Goal: Contribute content: Contribute content

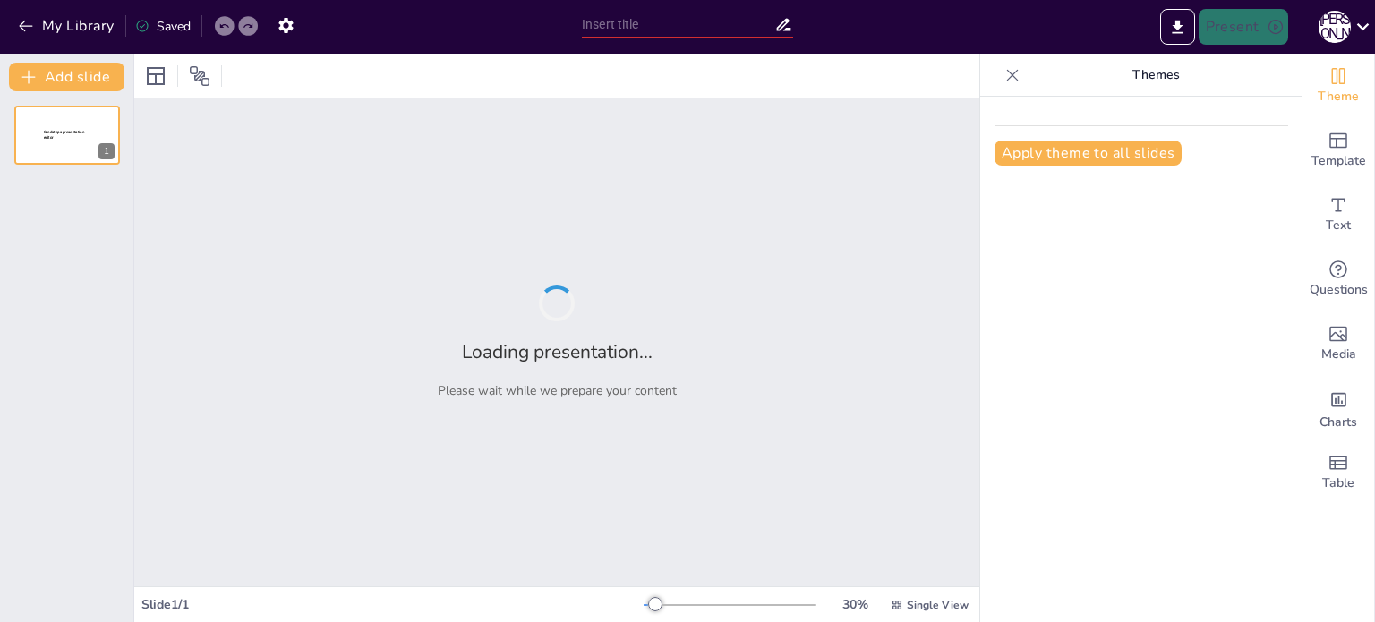
type input "Об'єкти Світової спадщини ЮНЕСКО у контексті туристичних ресурсів Франції"
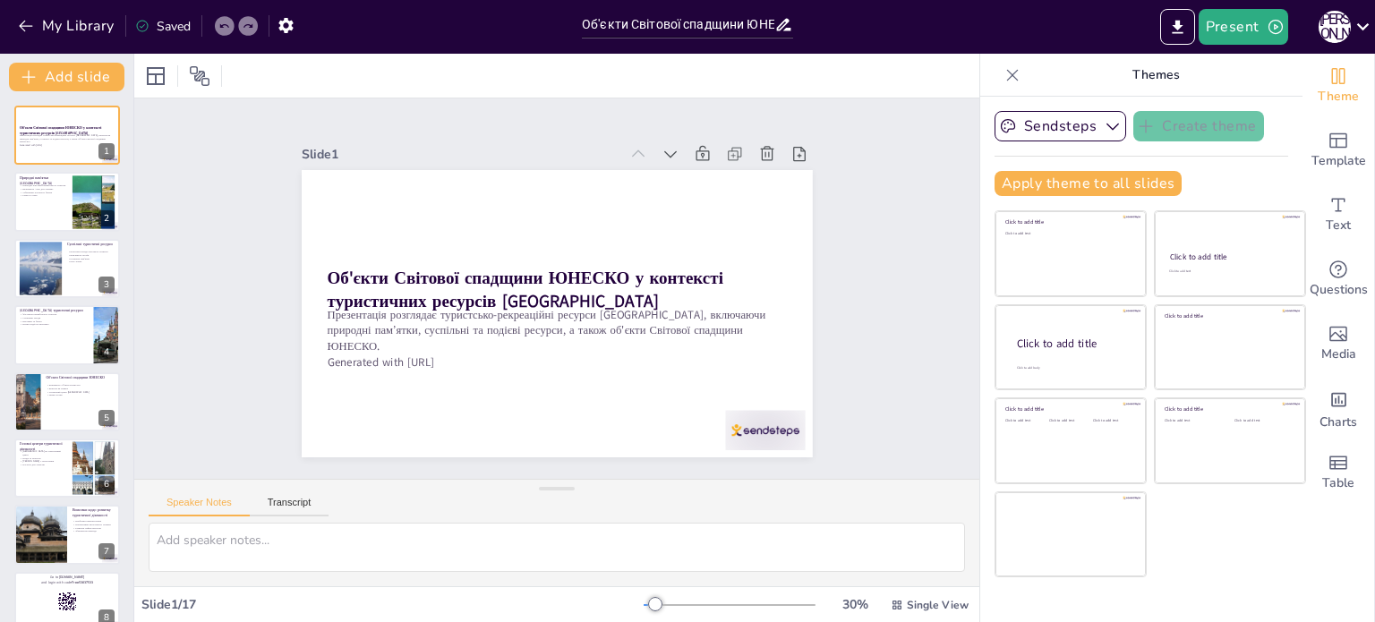
checkbox input "true"
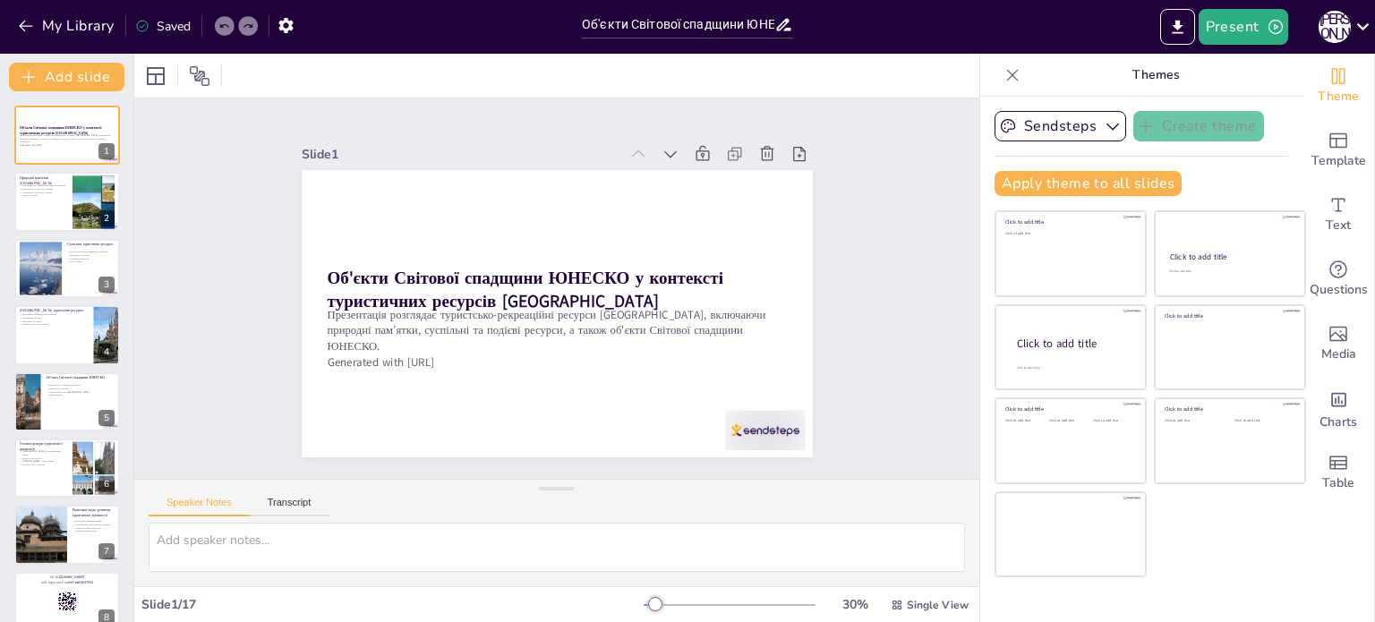
checkbox input "true"
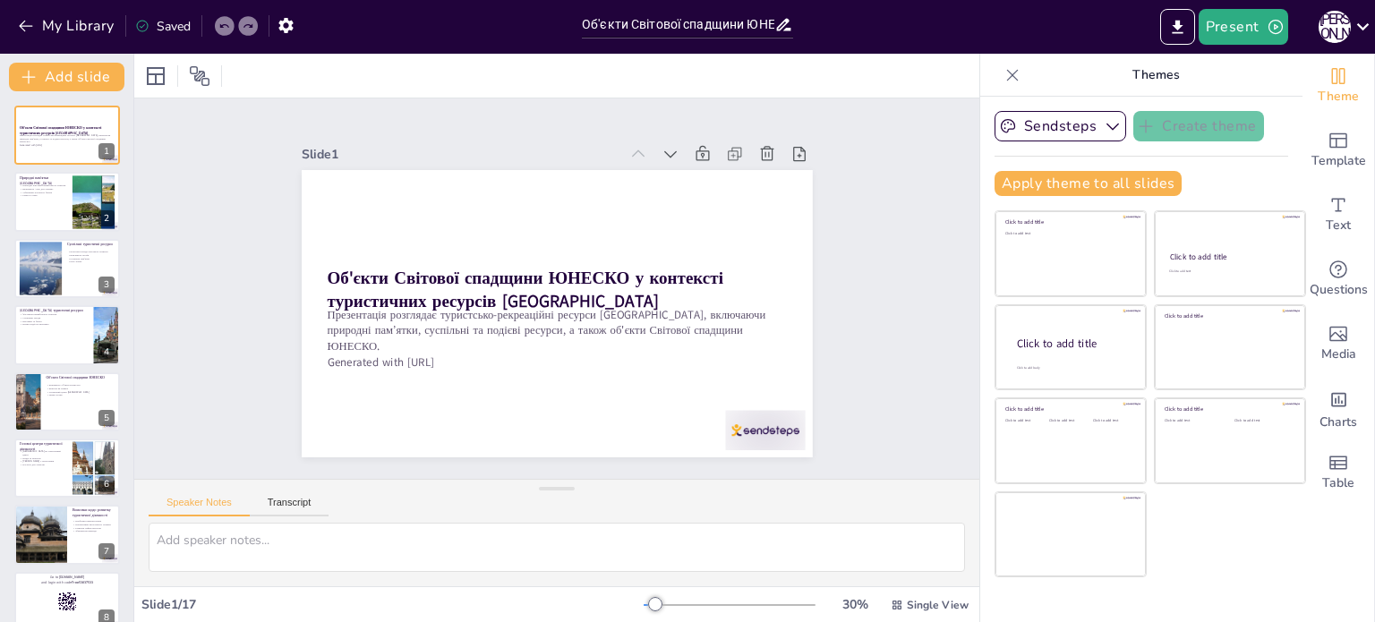
checkbox input "true"
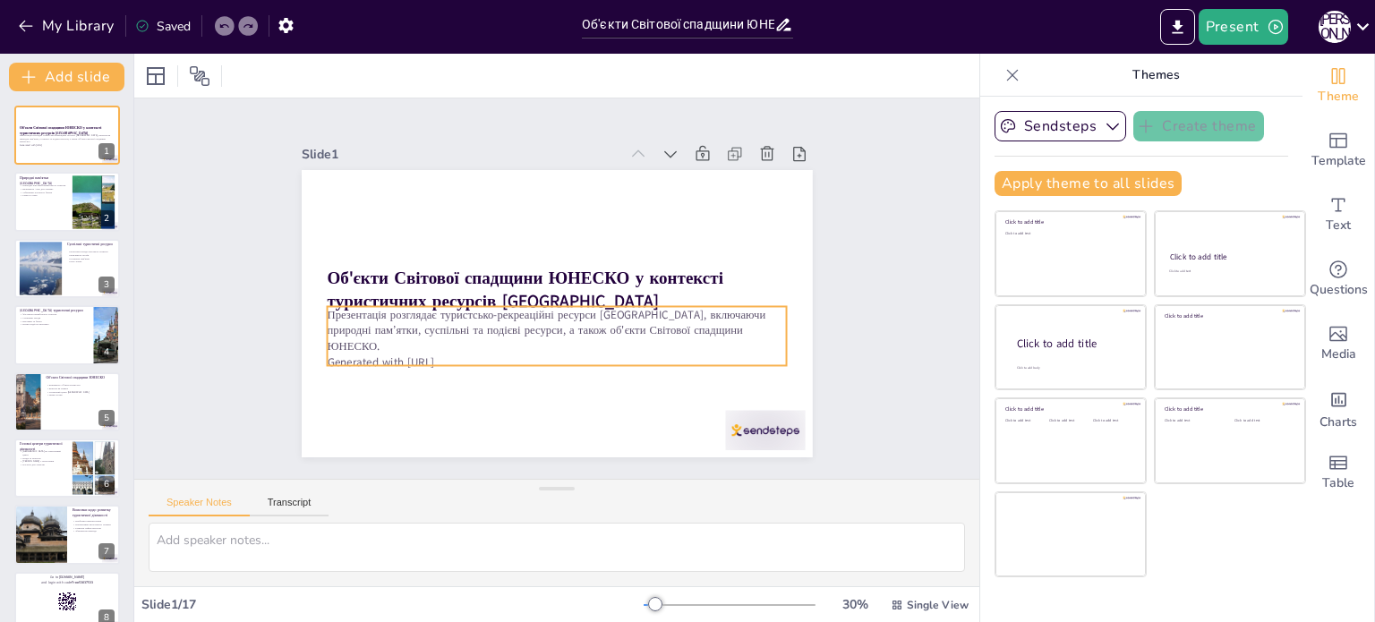
checkbox input "true"
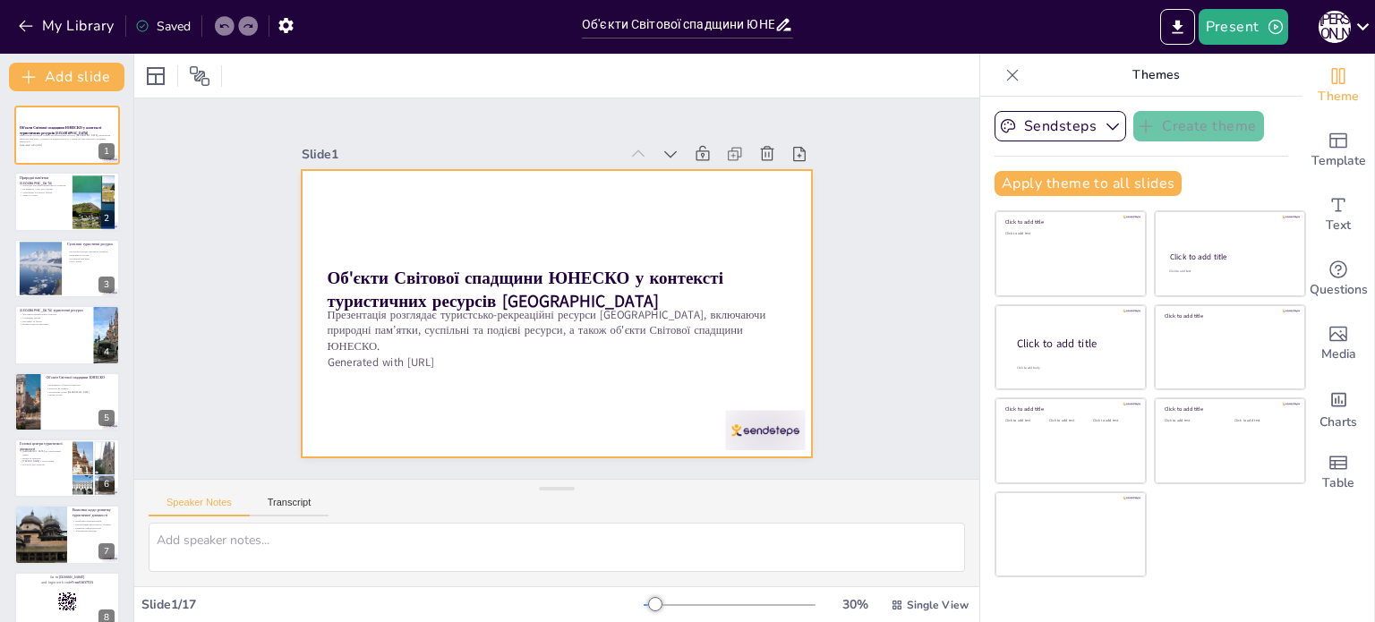
checkbox input "true"
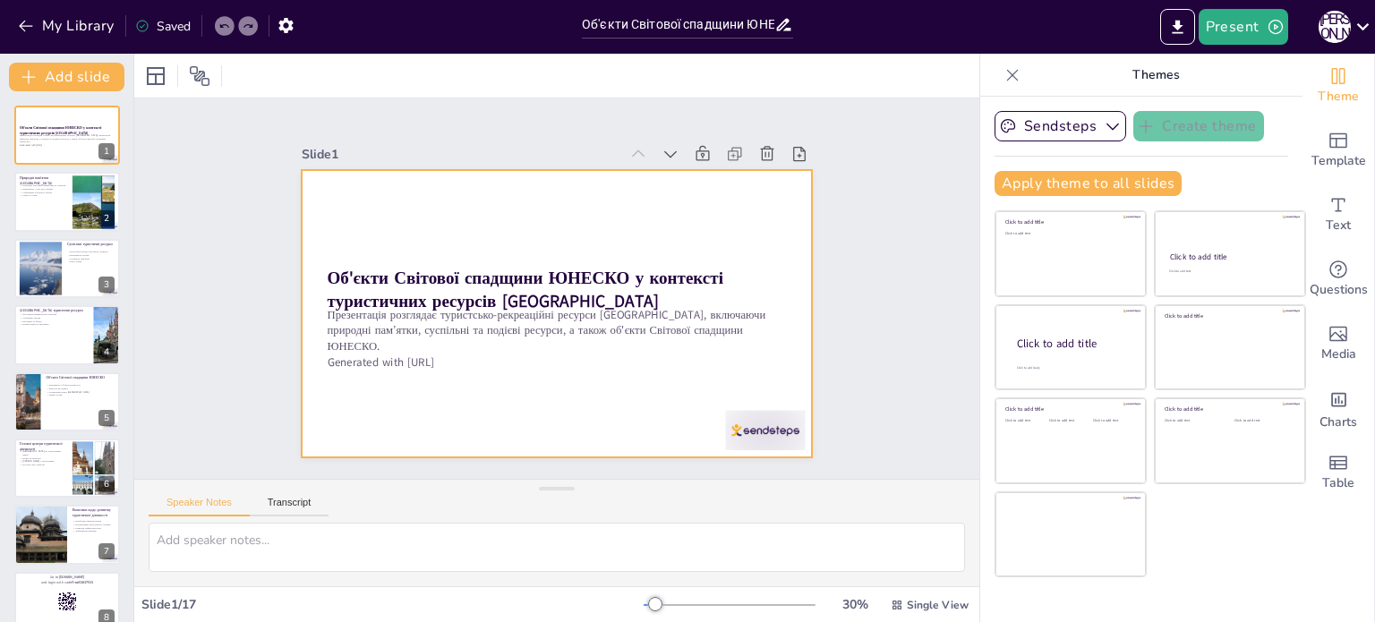
checkbox input "true"
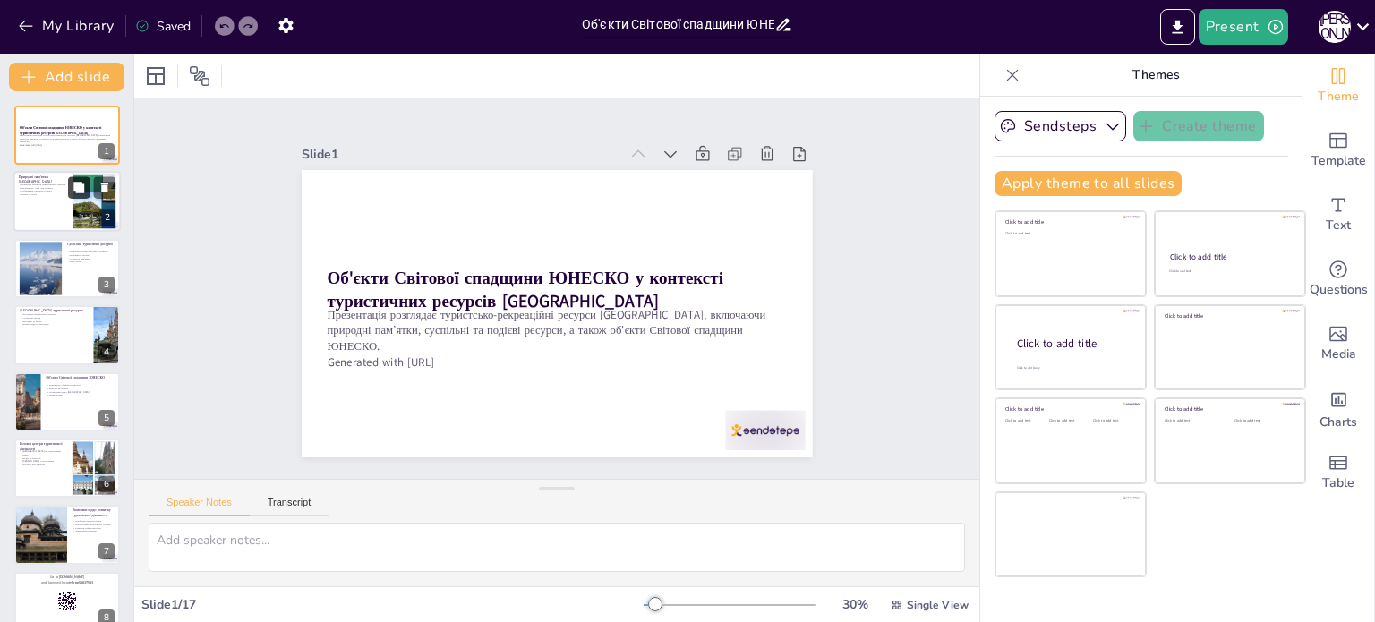
click at [71, 192] on button at bounding box center [78, 187] width 21 height 21
type textarea "Природні пам’ятки, такі як національні парки та гори, є важливими для залучення…"
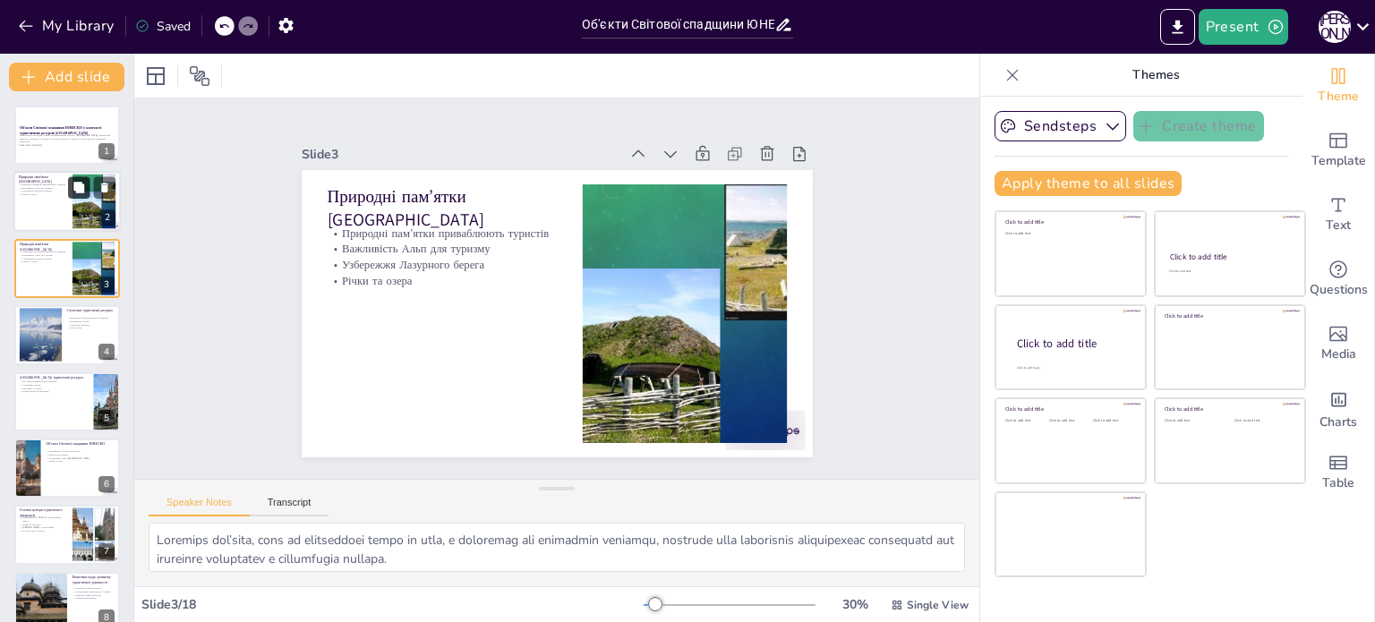
checkbox input "true"
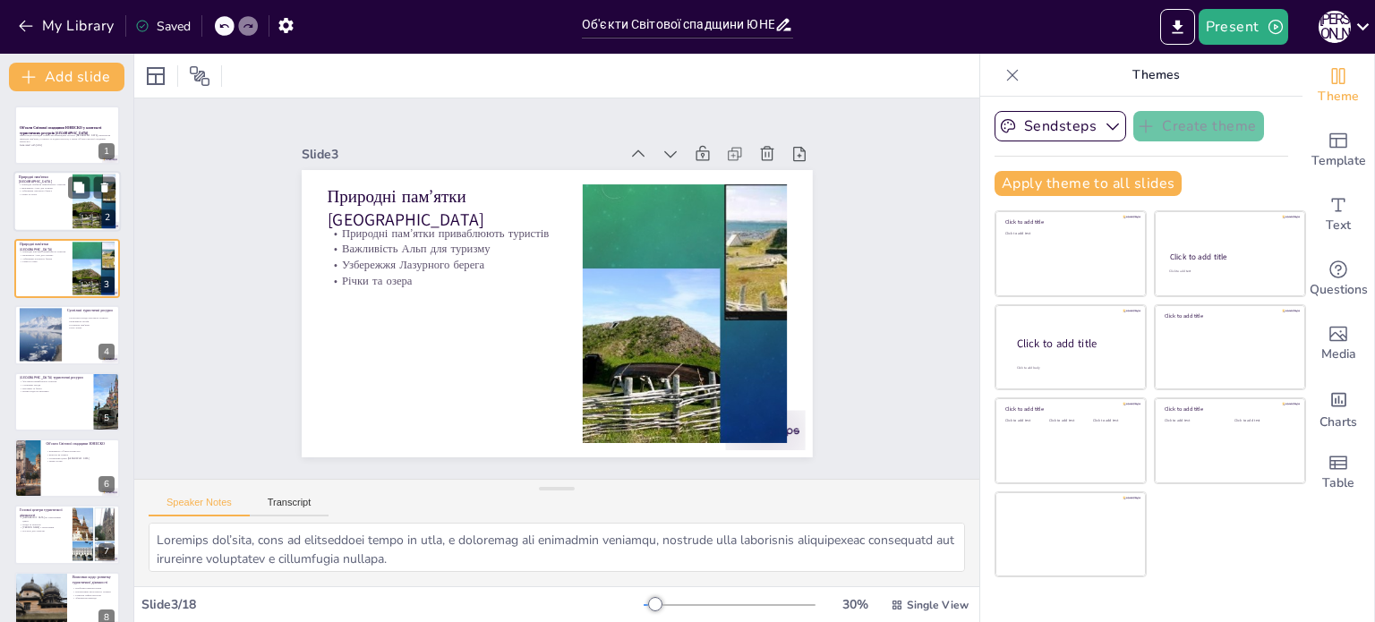
checkbox input "true"
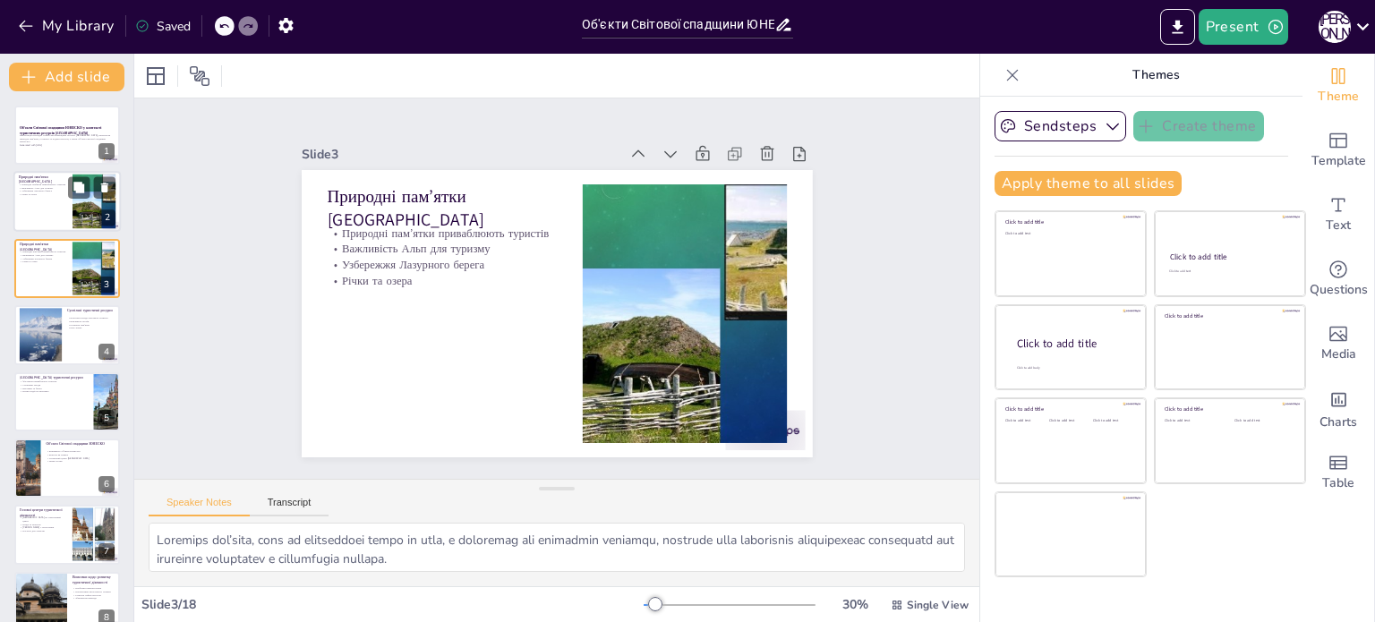
checkbox input "true"
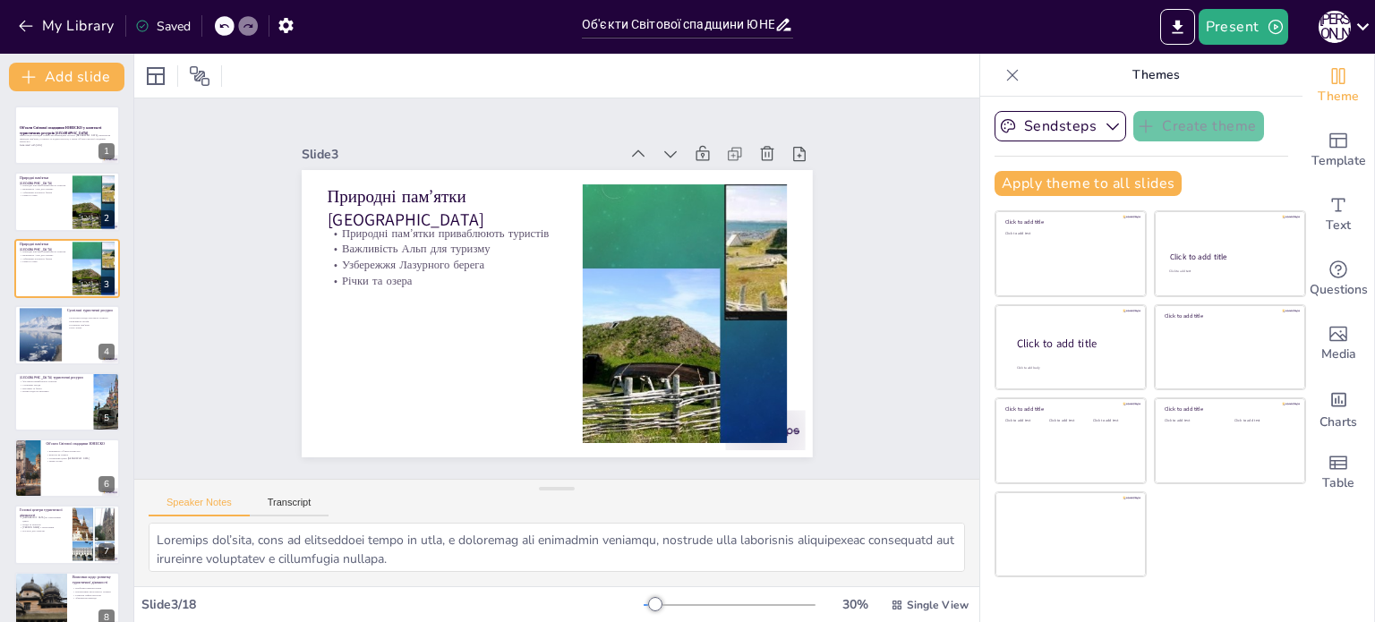
checkbox input "true"
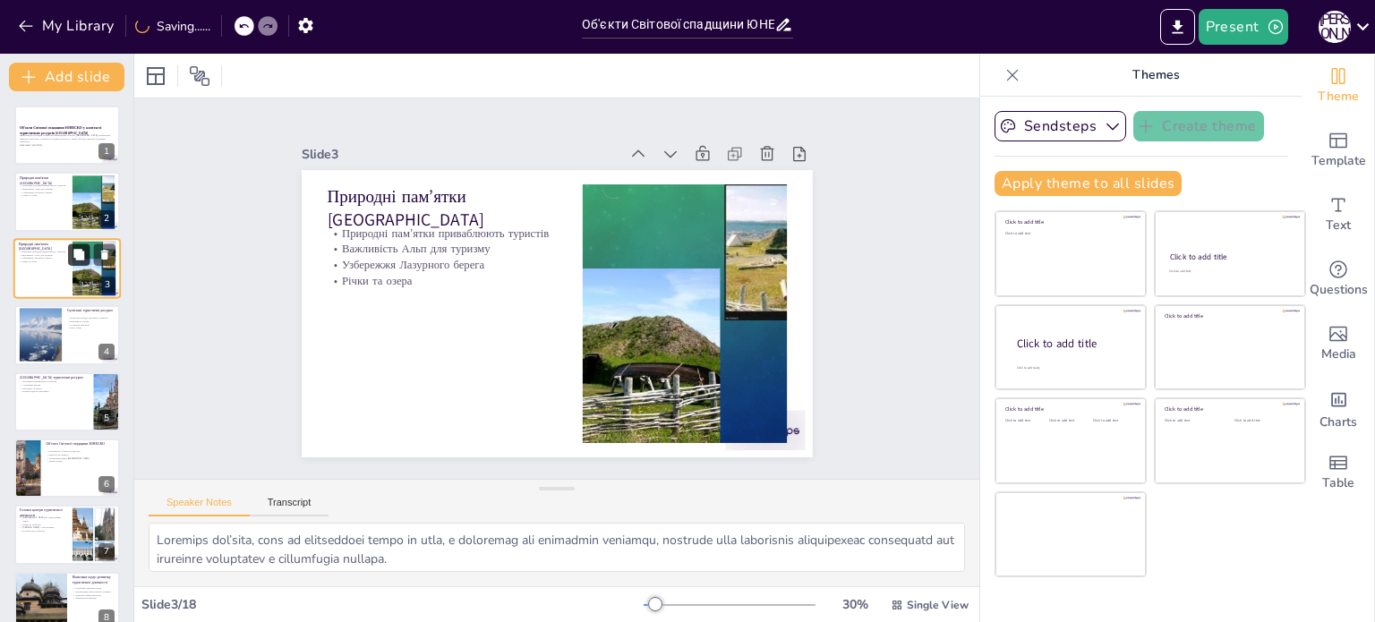
checkbox input "true"
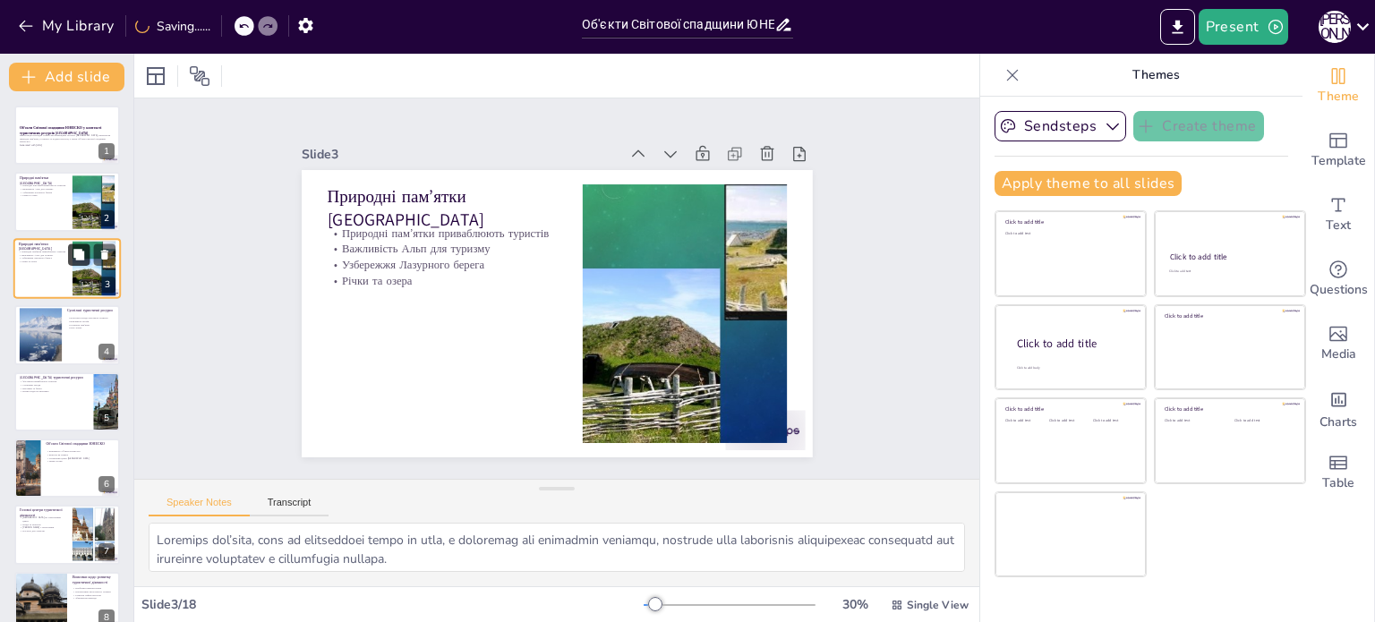
checkbox input "true"
click at [72, 262] on button at bounding box center [78, 254] width 21 height 21
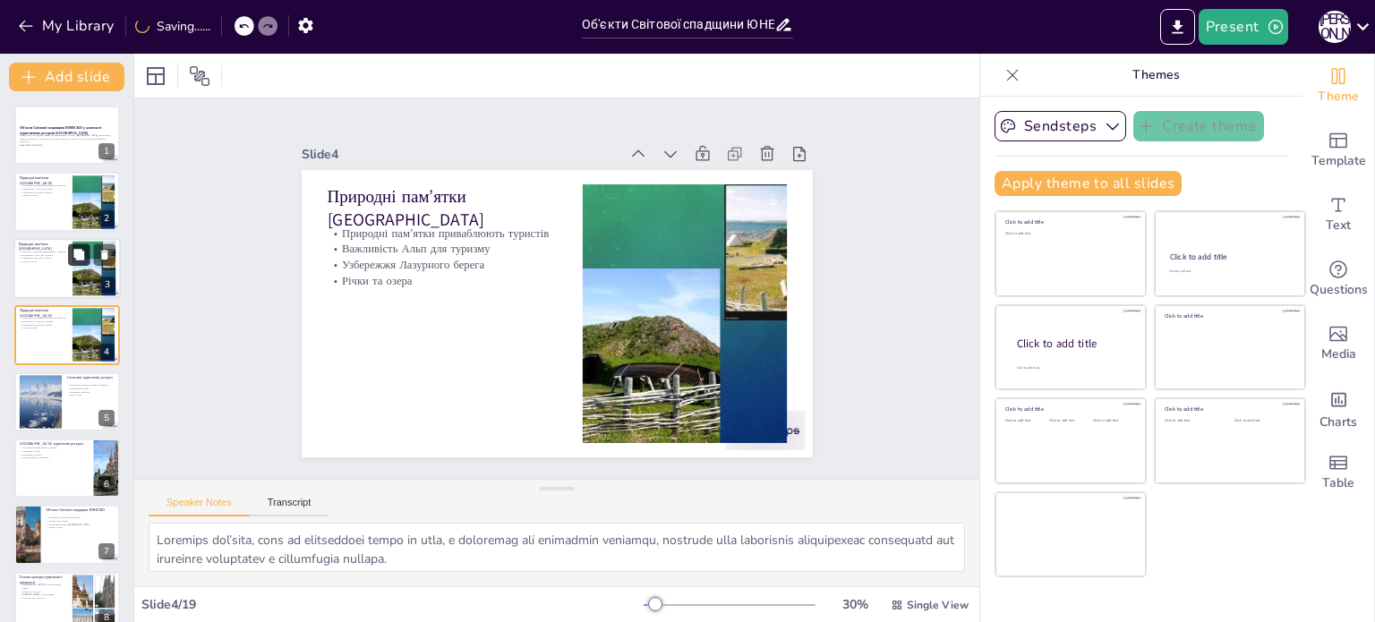
checkbox input "true"
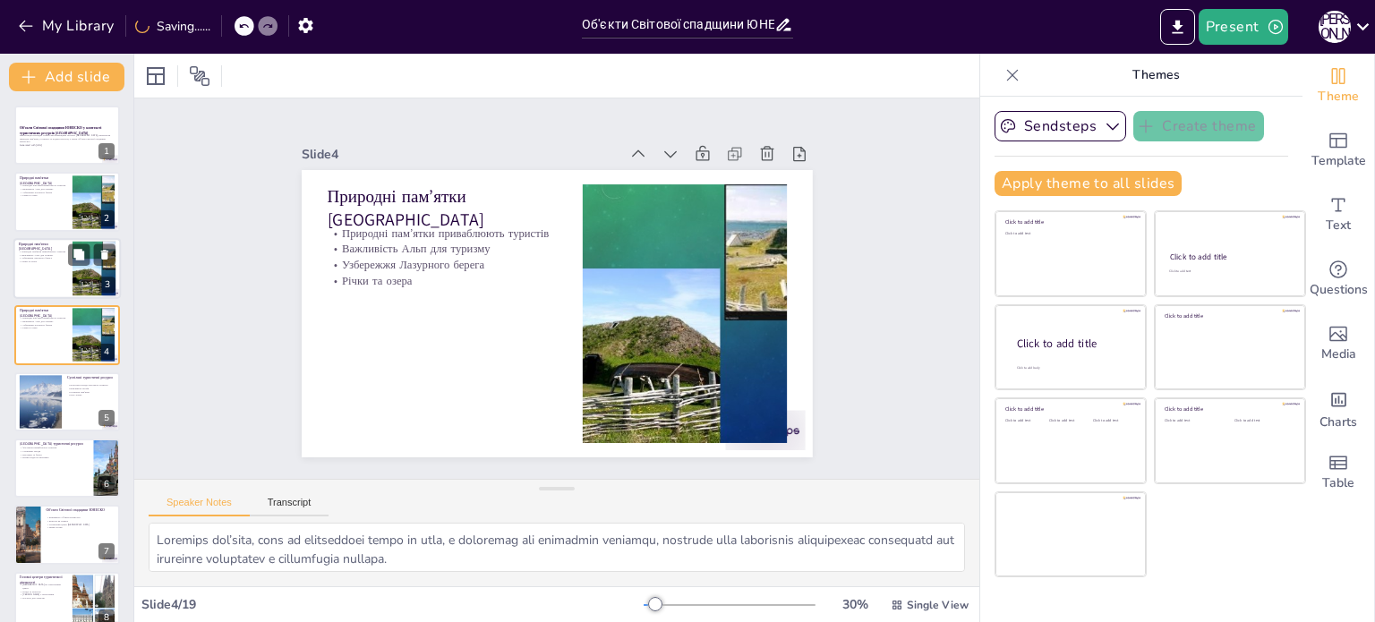
checkbox input "true"
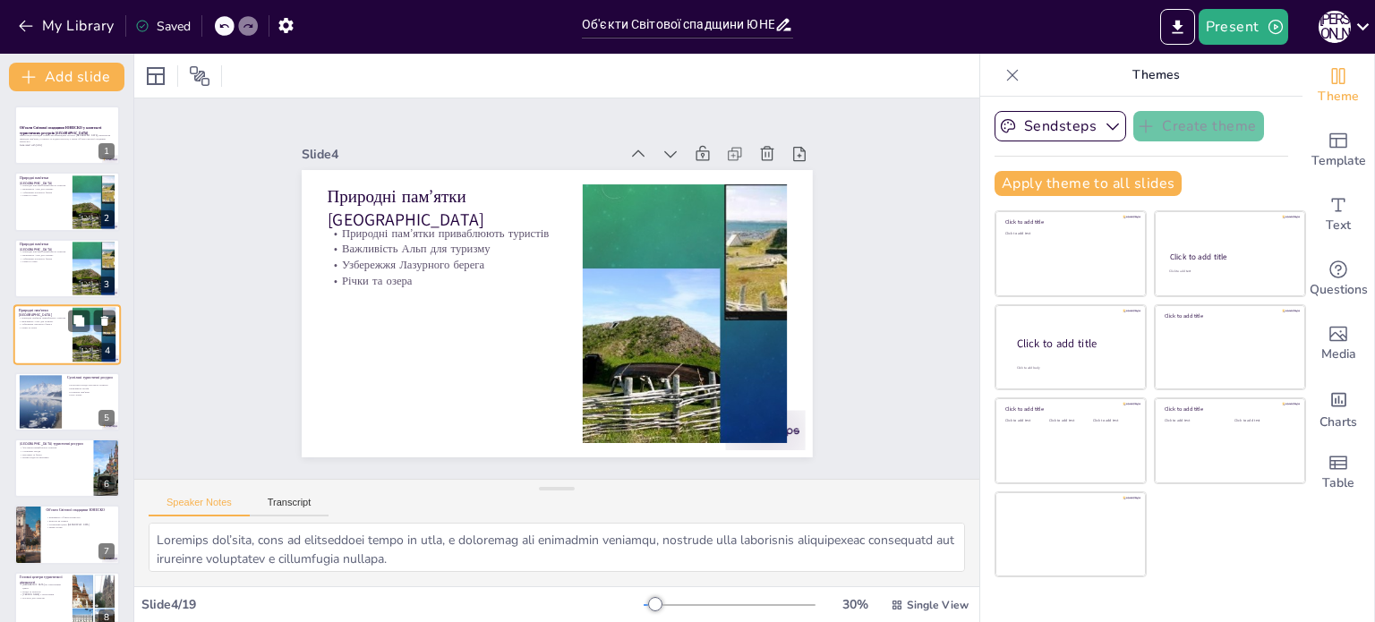
checkbox input "true"
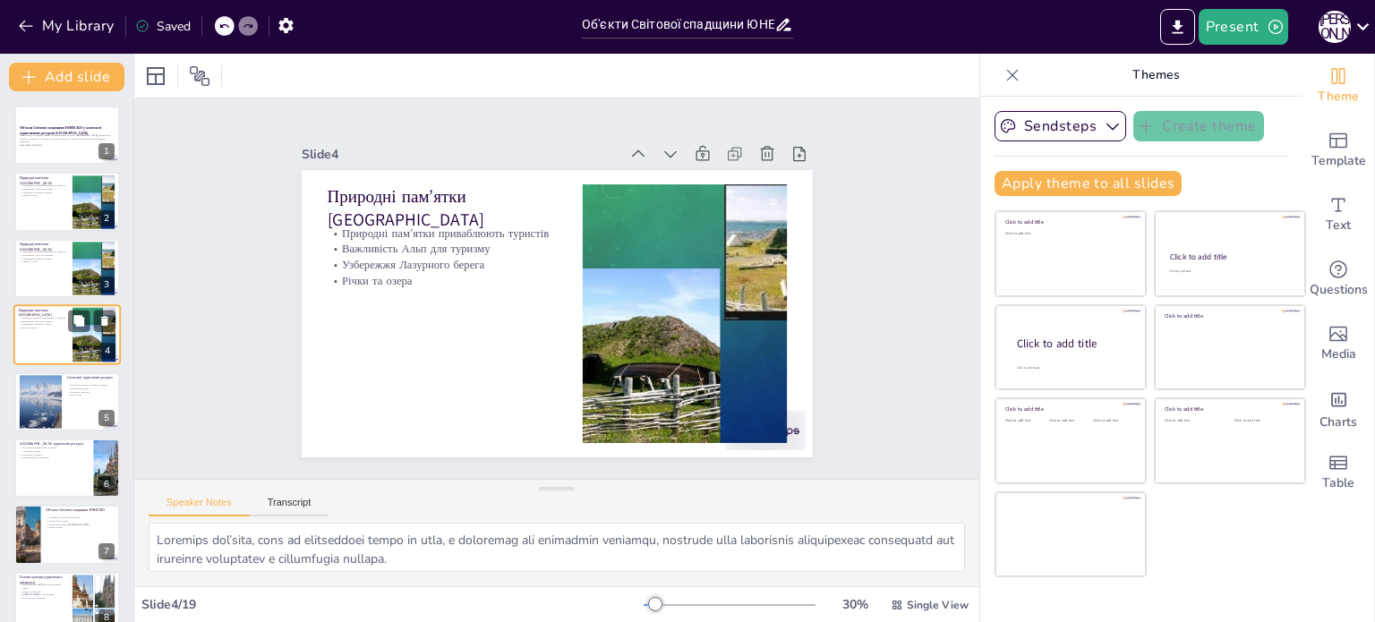
checkbox input "true"
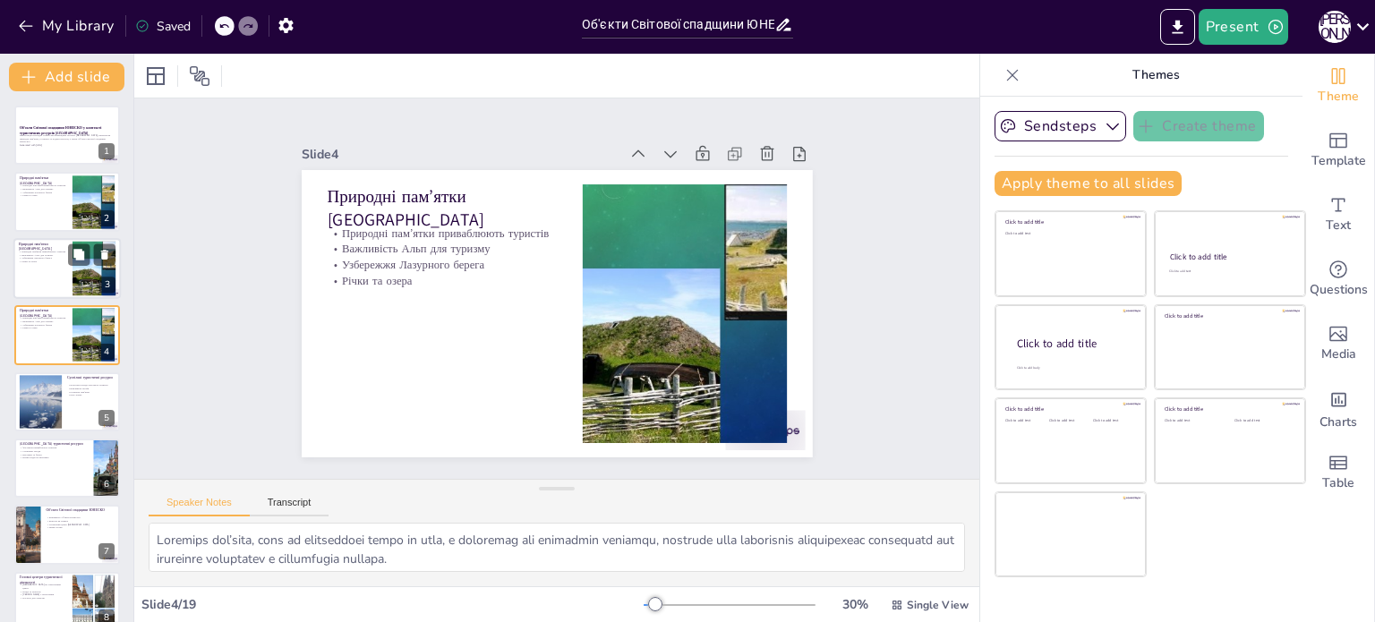
checkbox input "true"
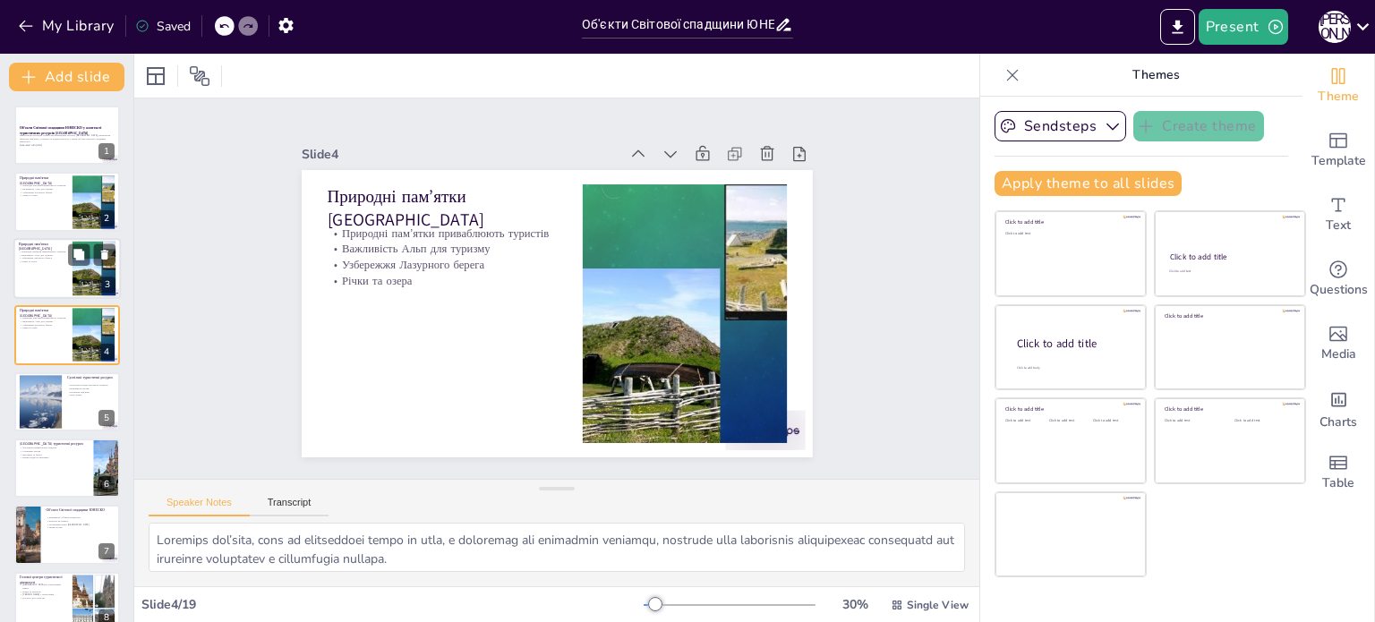
checkbox input "true"
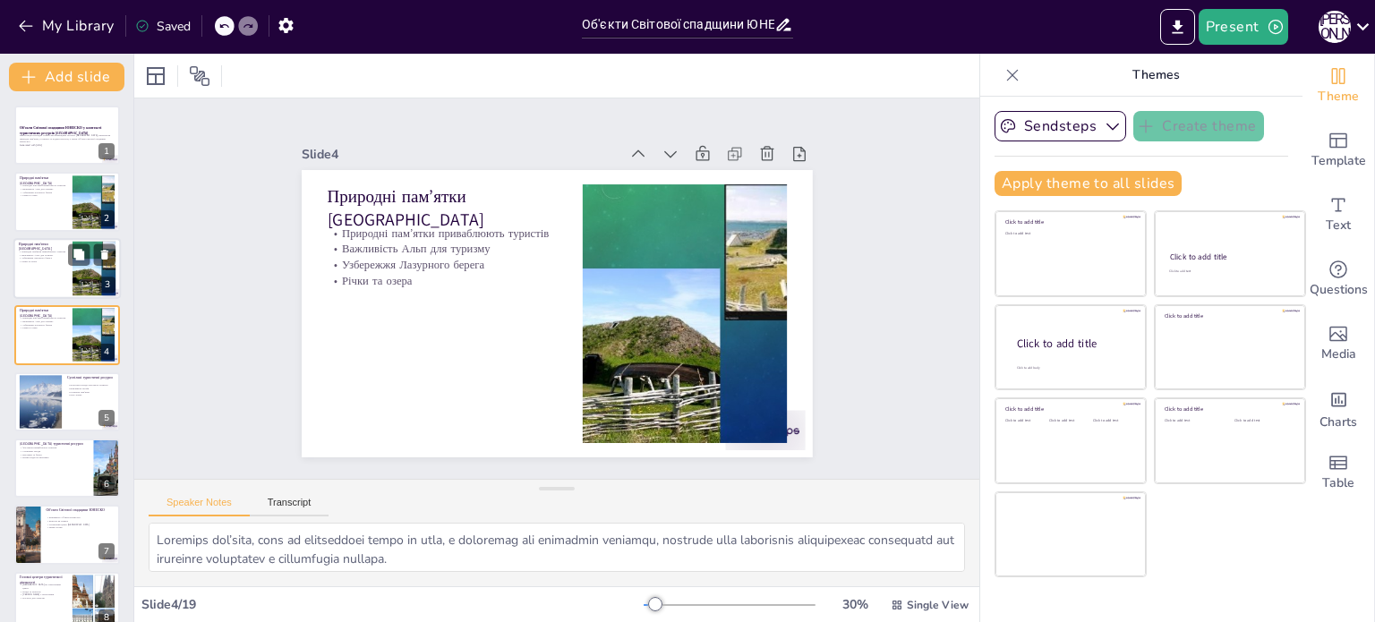
checkbox input "true"
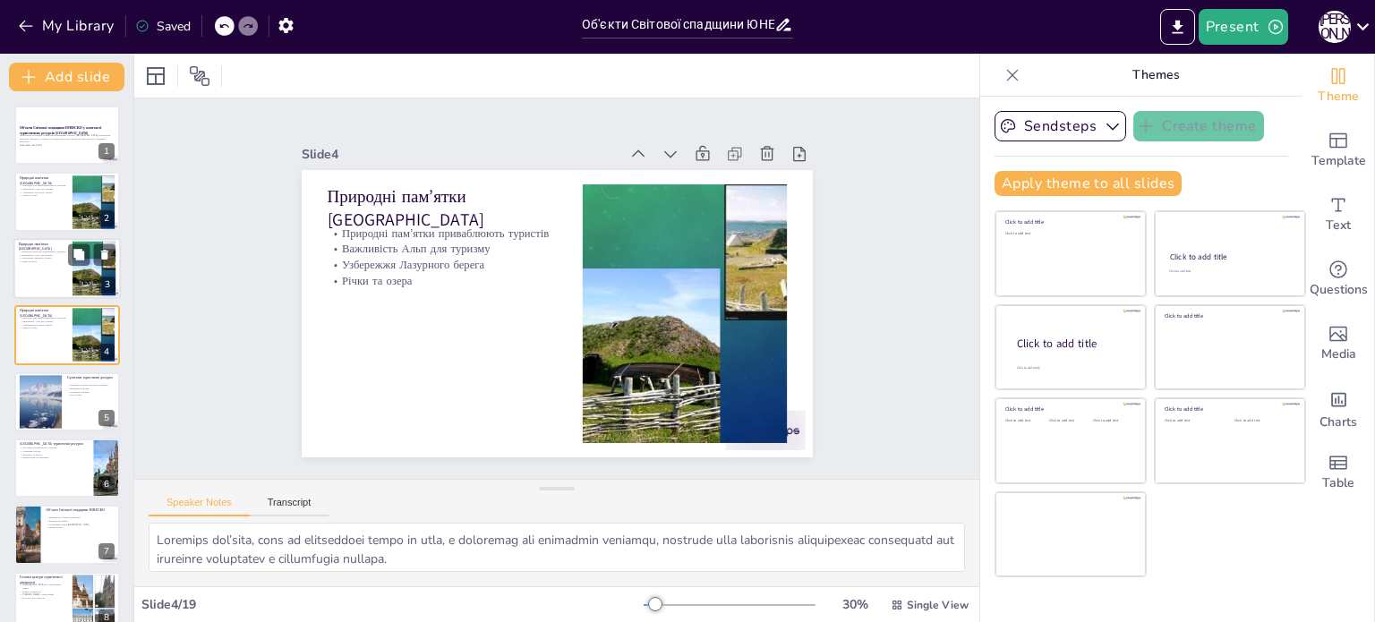
checkbox input "true"
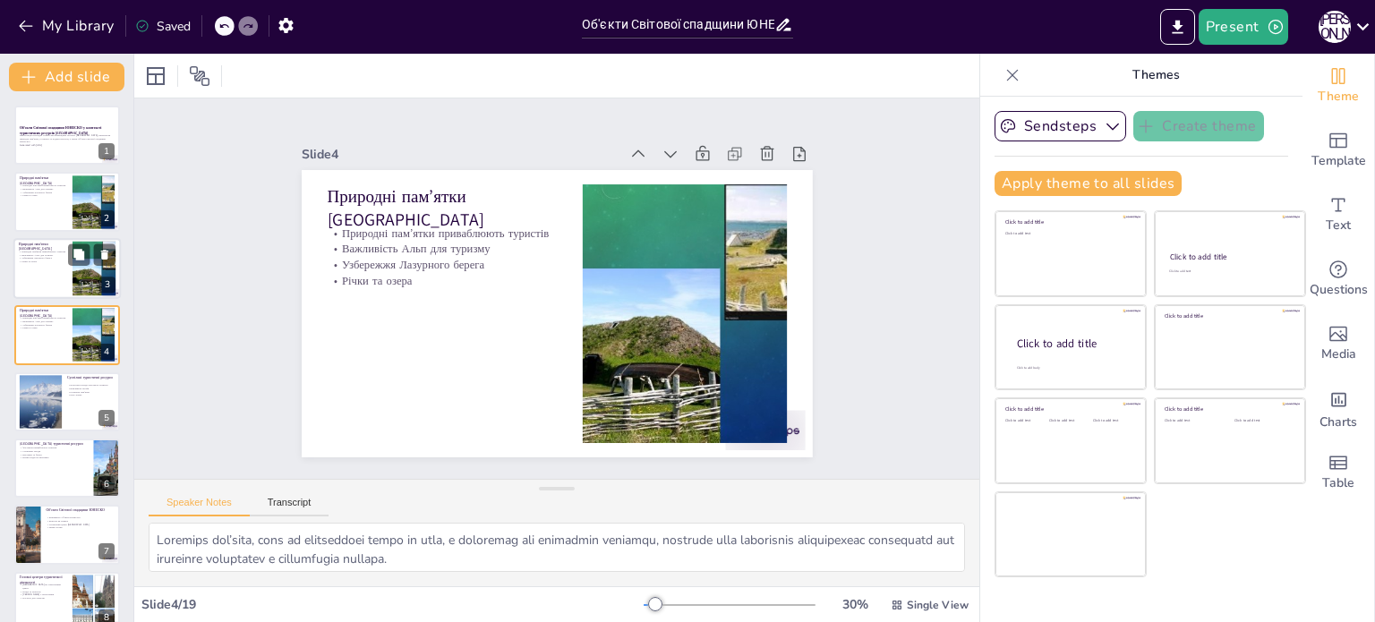
checkbox input "true"
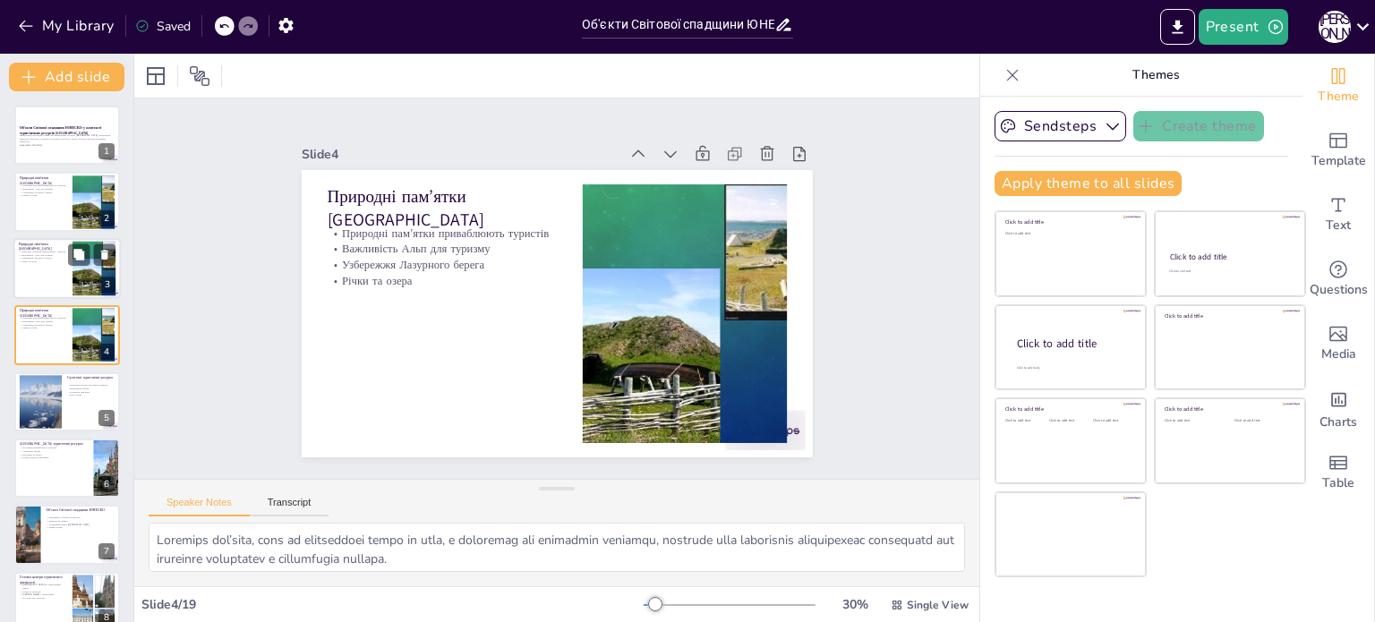
checkbox input "true"
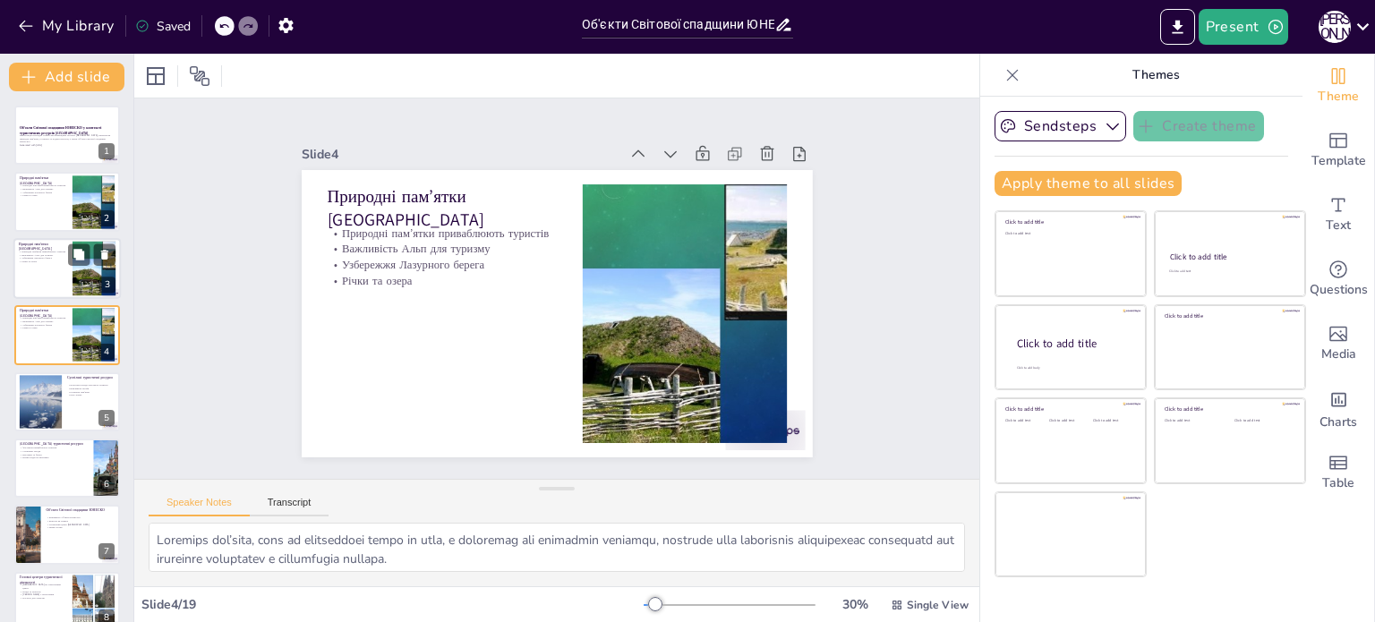
checkbox input "true"
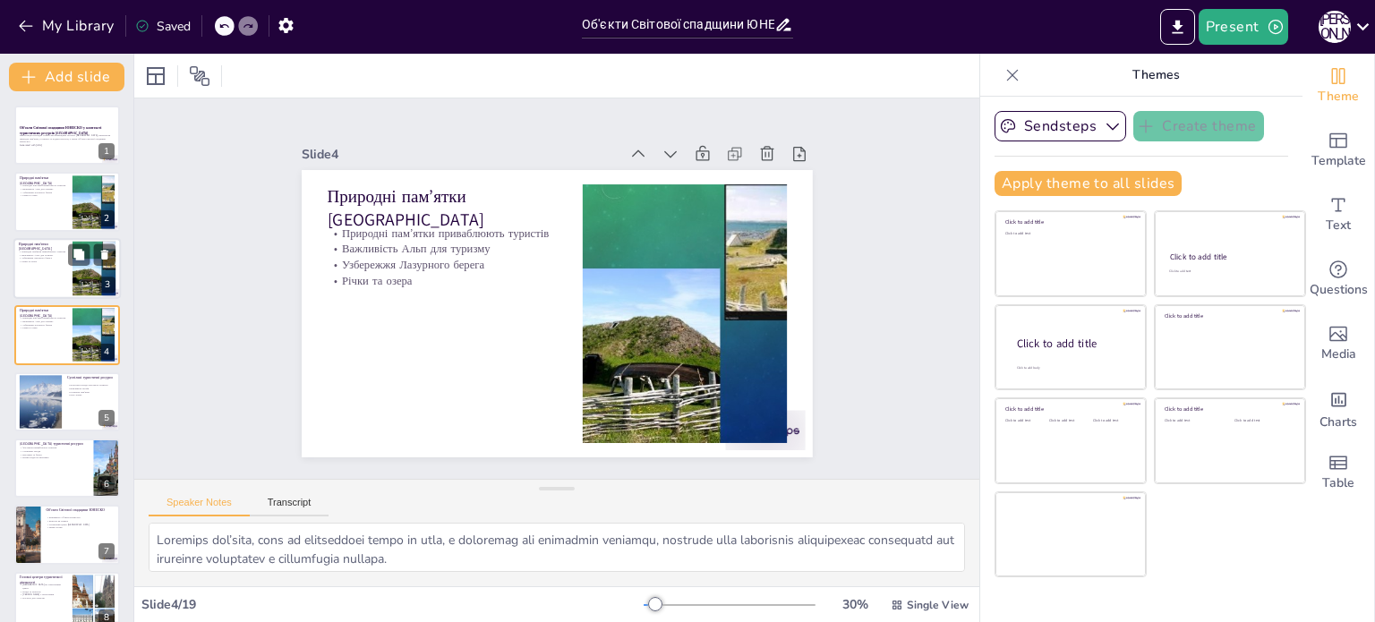
checkbox input "true"
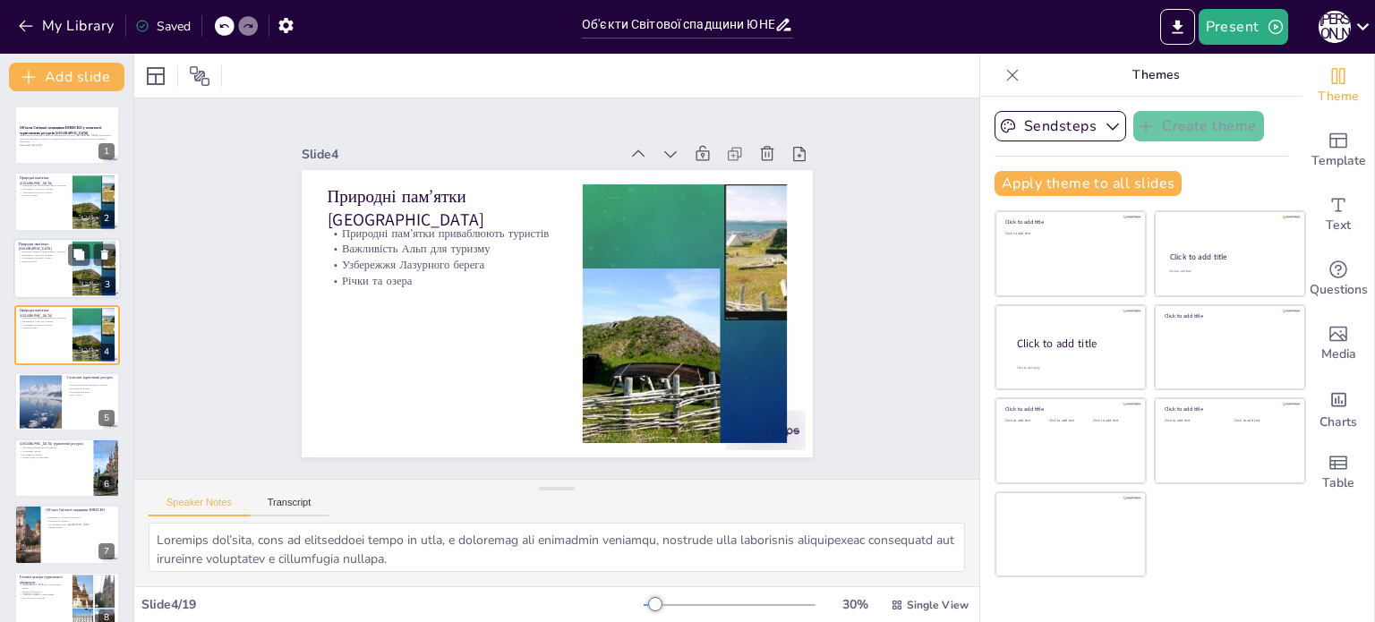
checkbox input "true"
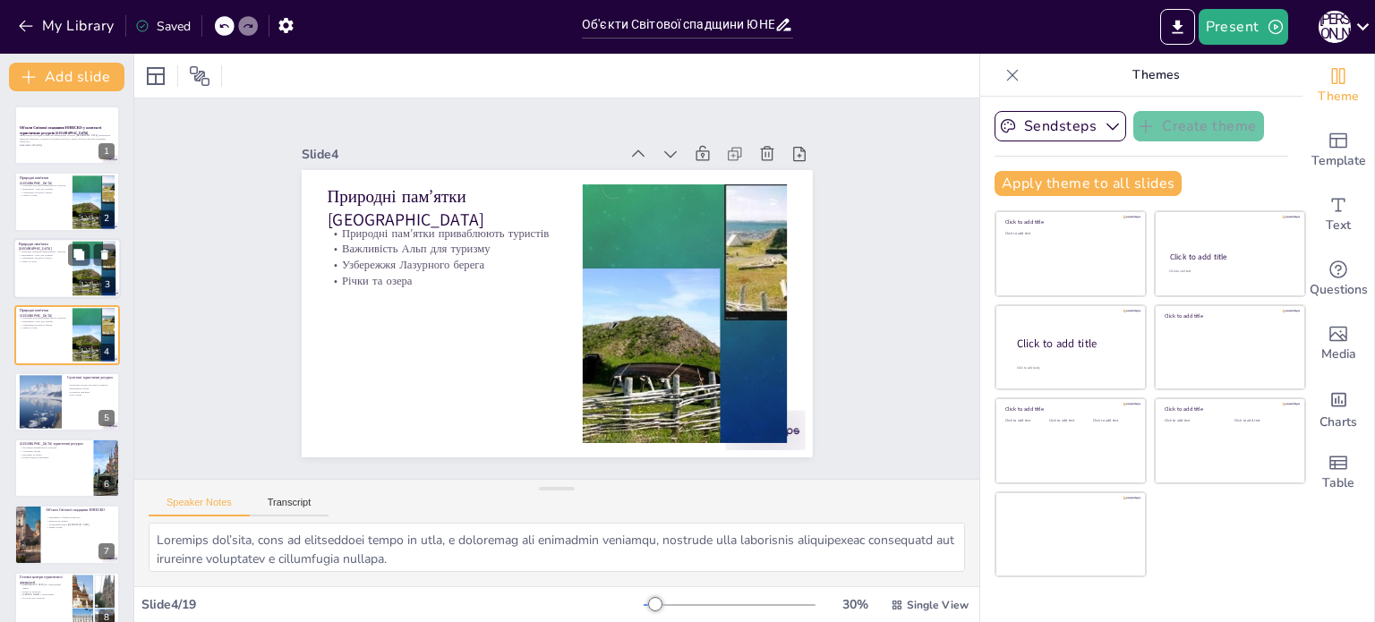
checkbox input "true"
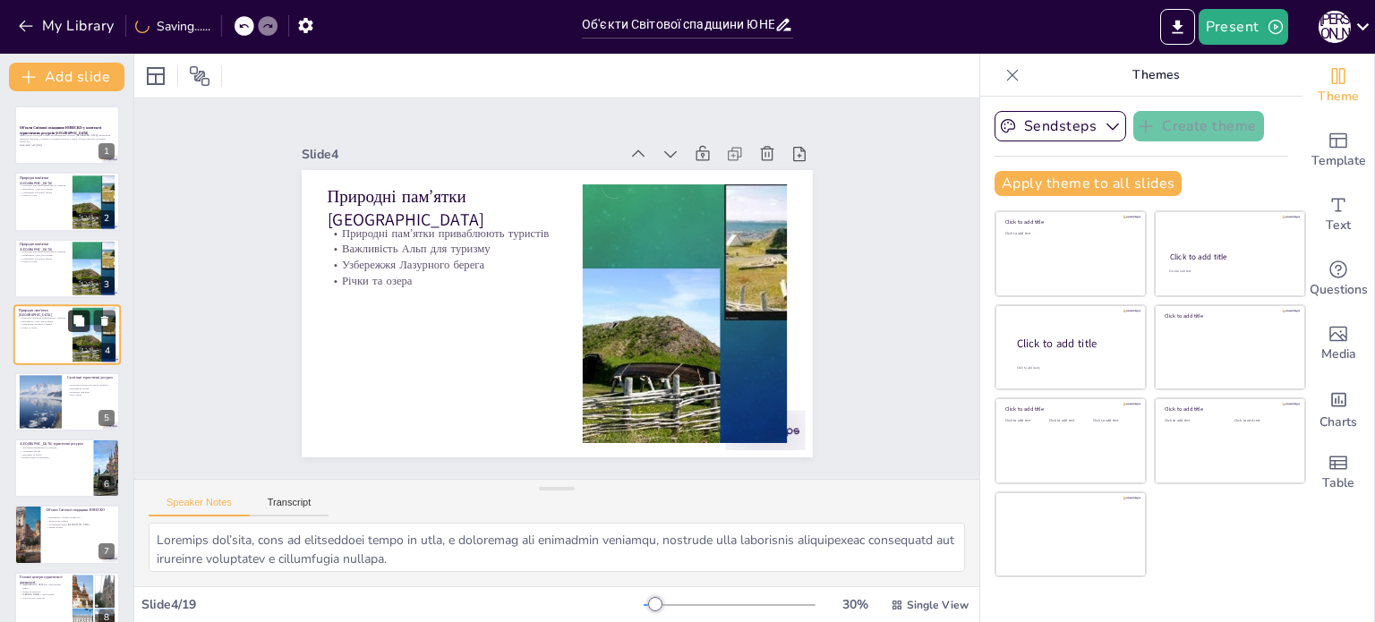
checkbox input "true"
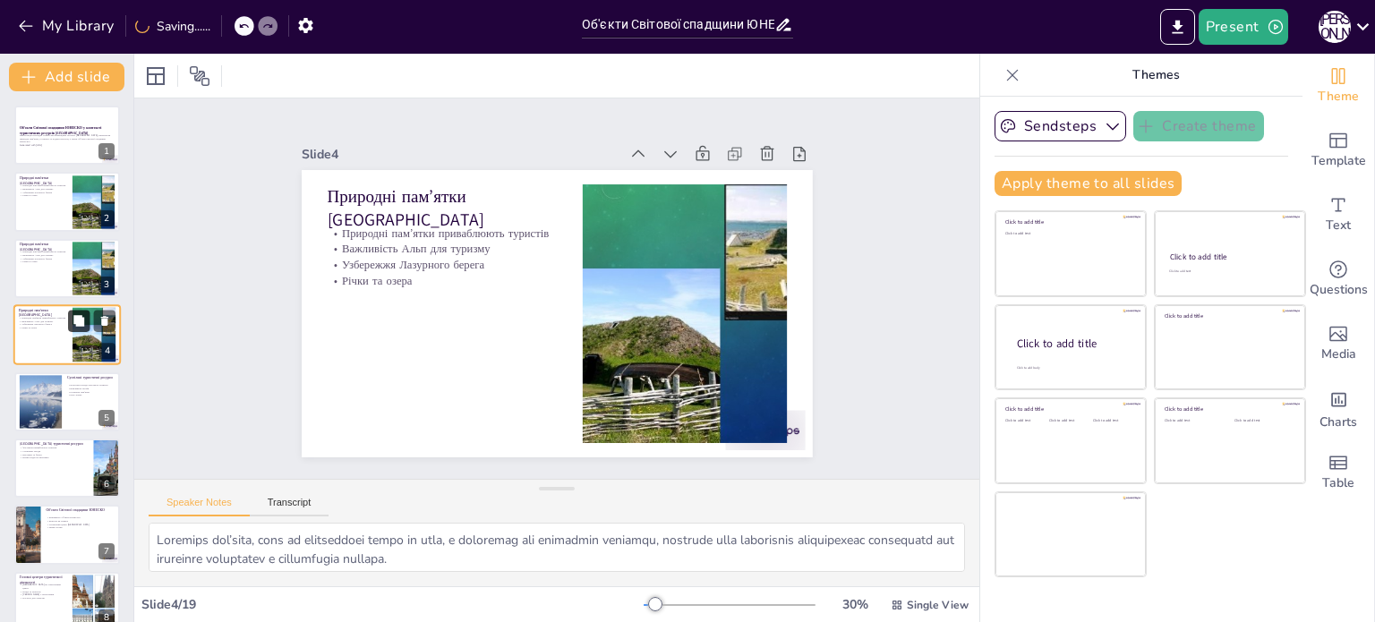
checkbox input "true"
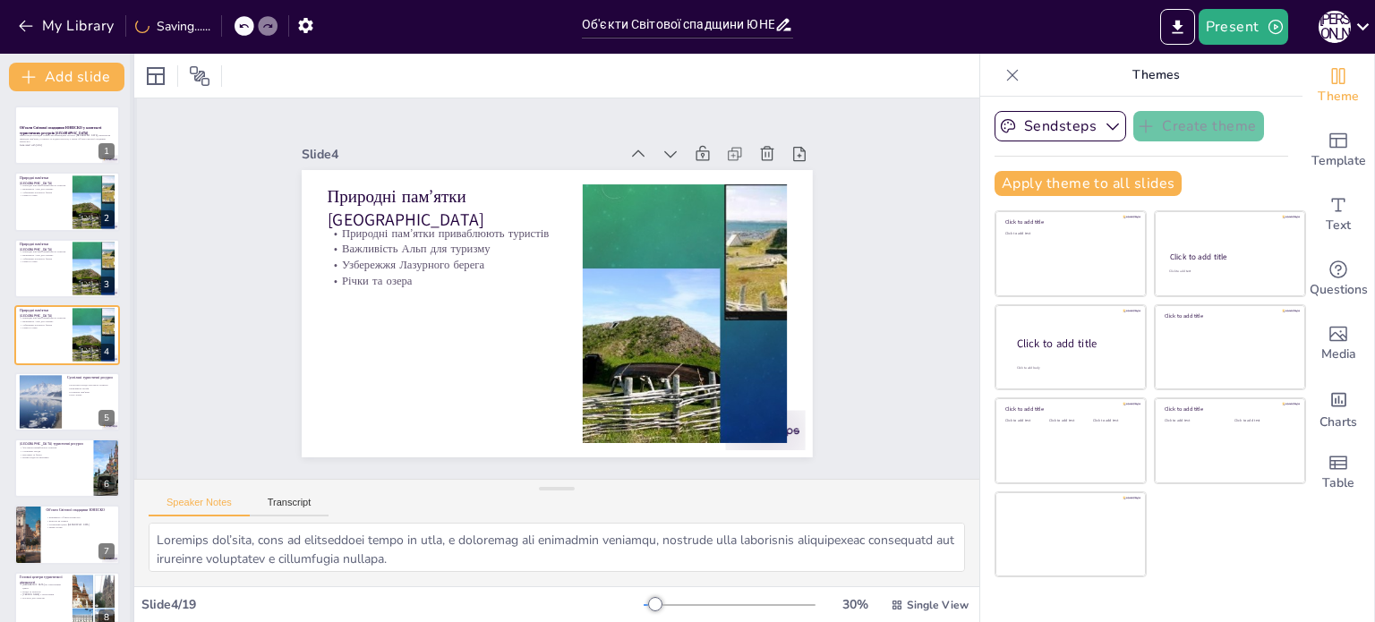
checkbox input "true"
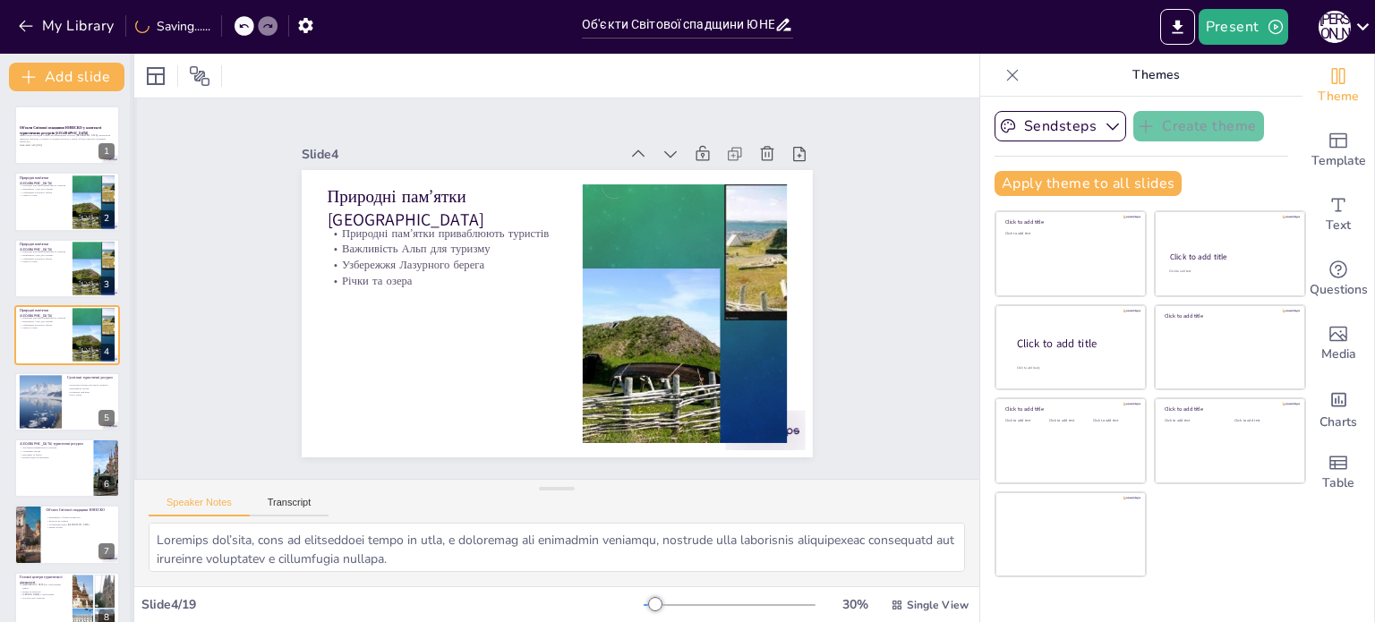
checkbox input "true"
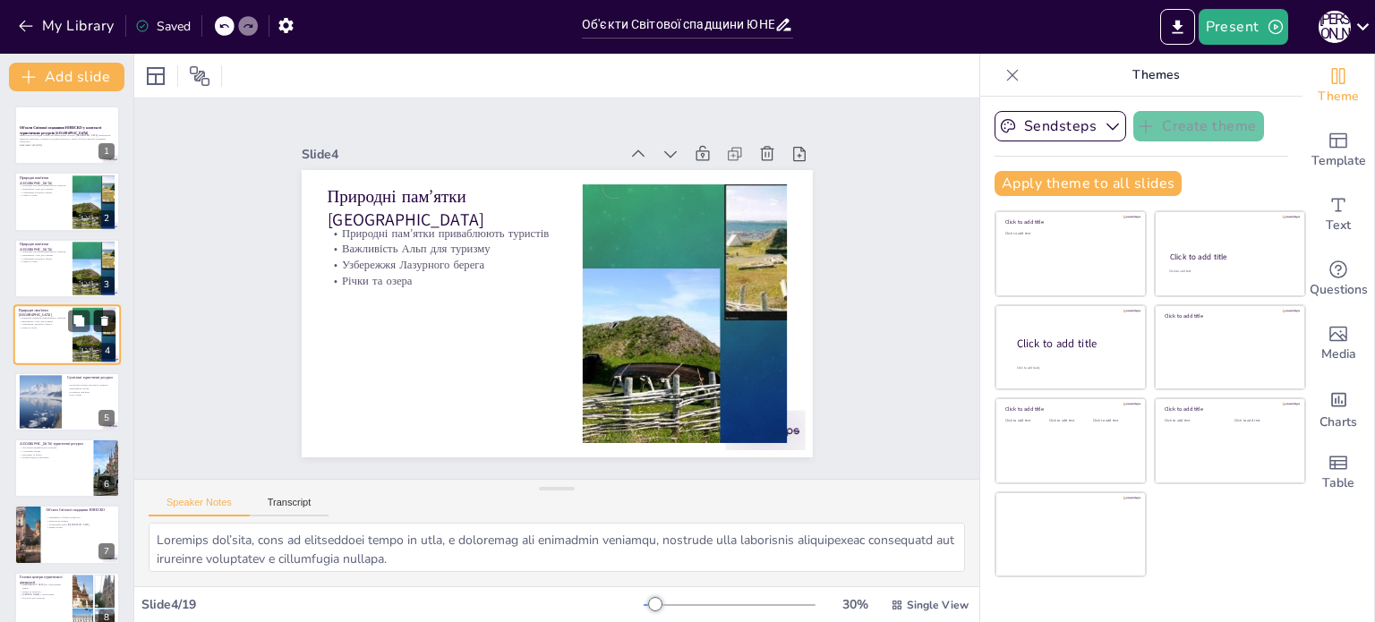
checkbox input "true"
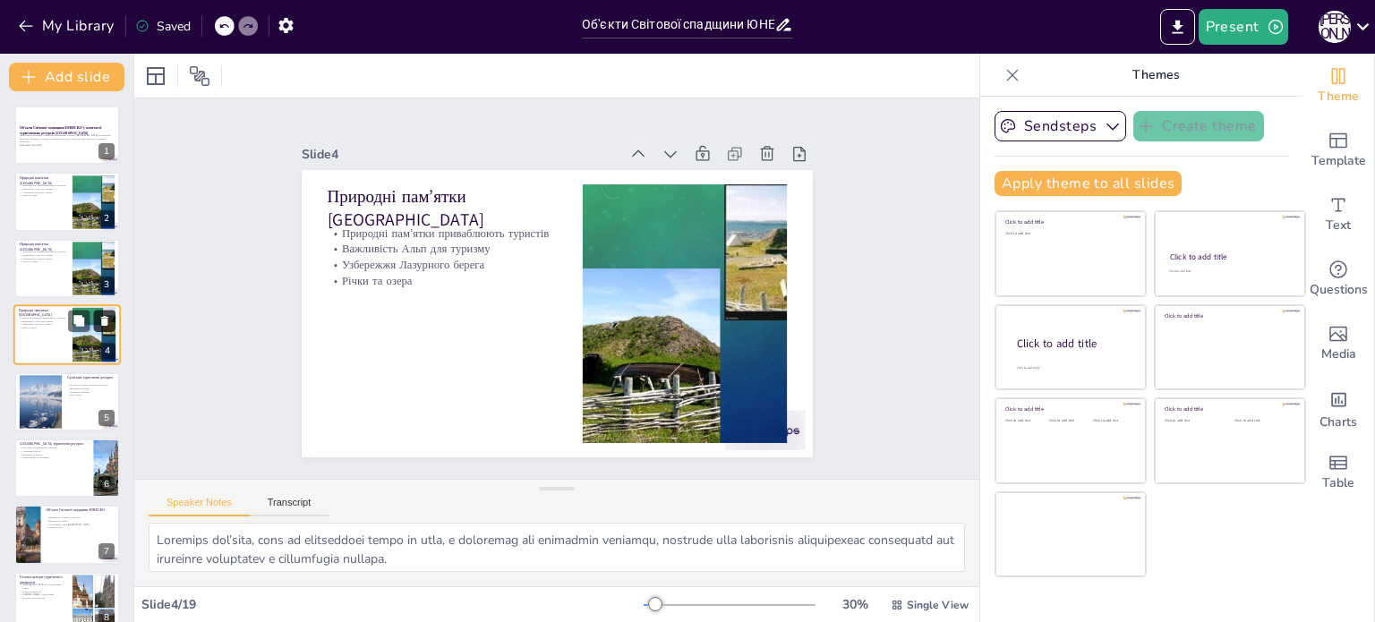
checkbox input "true"
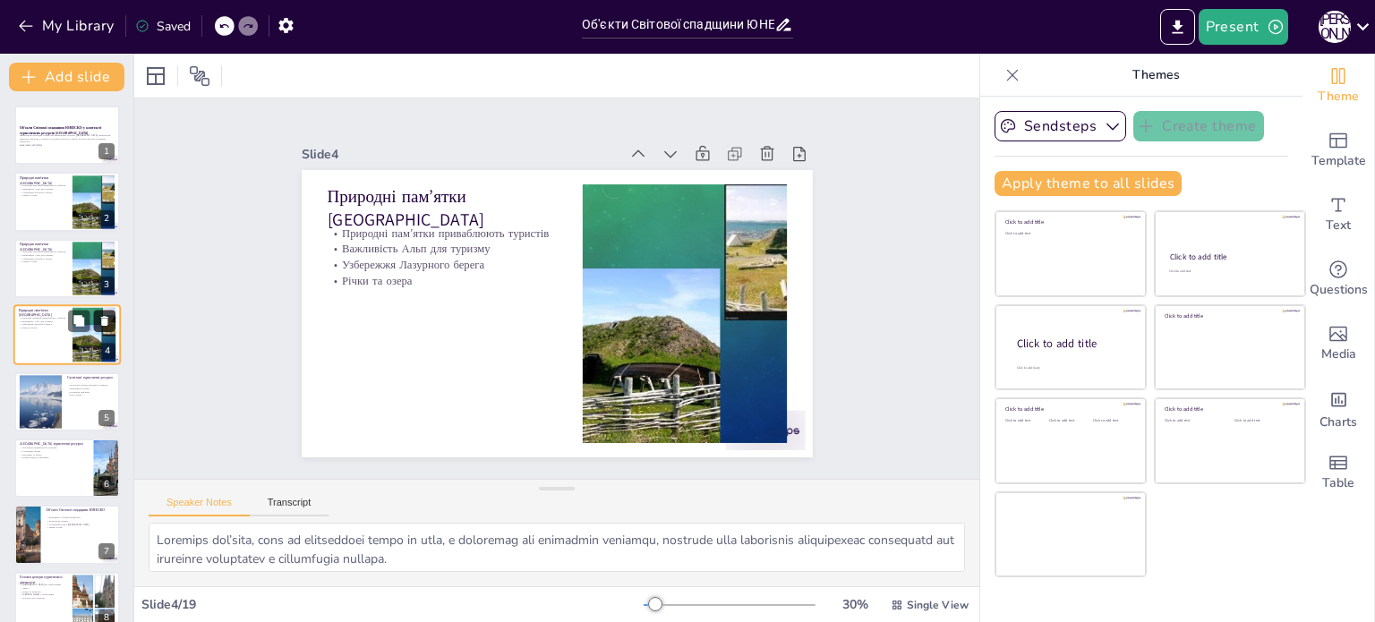
click at [106, 315] on icon at bounding box center [104, 321] width 13 height 13
type textarea "Культурні заходи, такі як фестивалі та вистави, є важливими для залучення турис…"
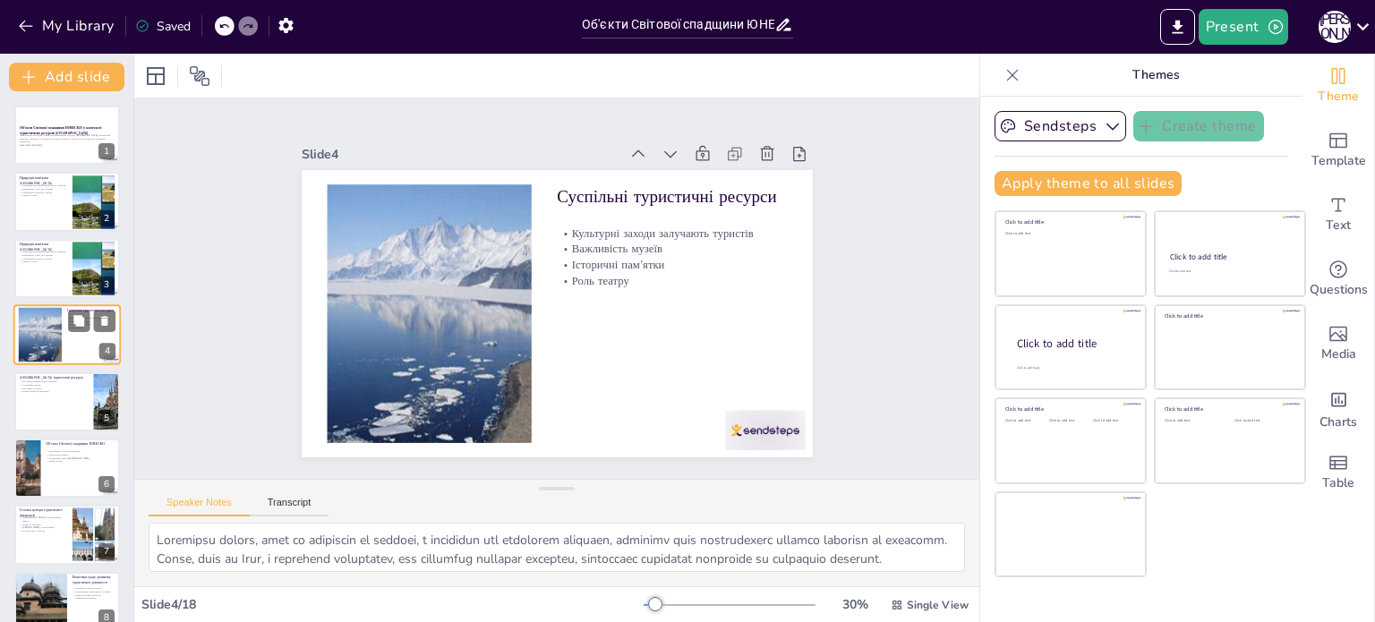
checkbox input "true"
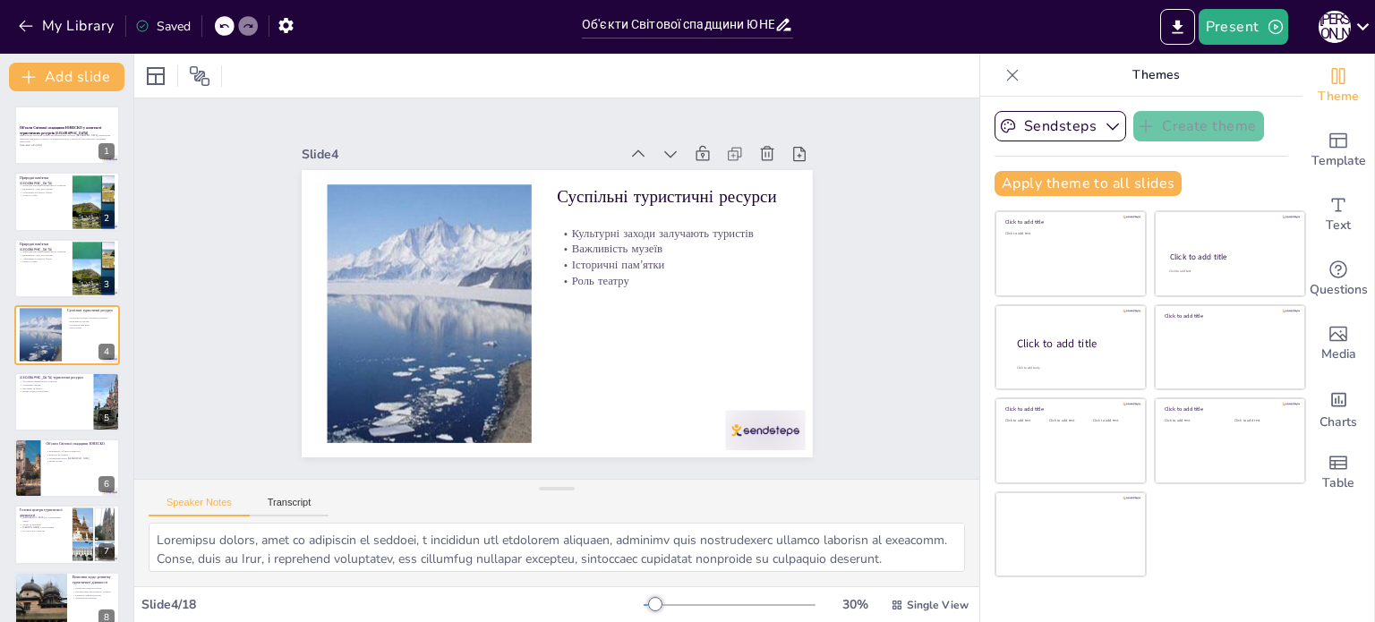
checkbox input "true"
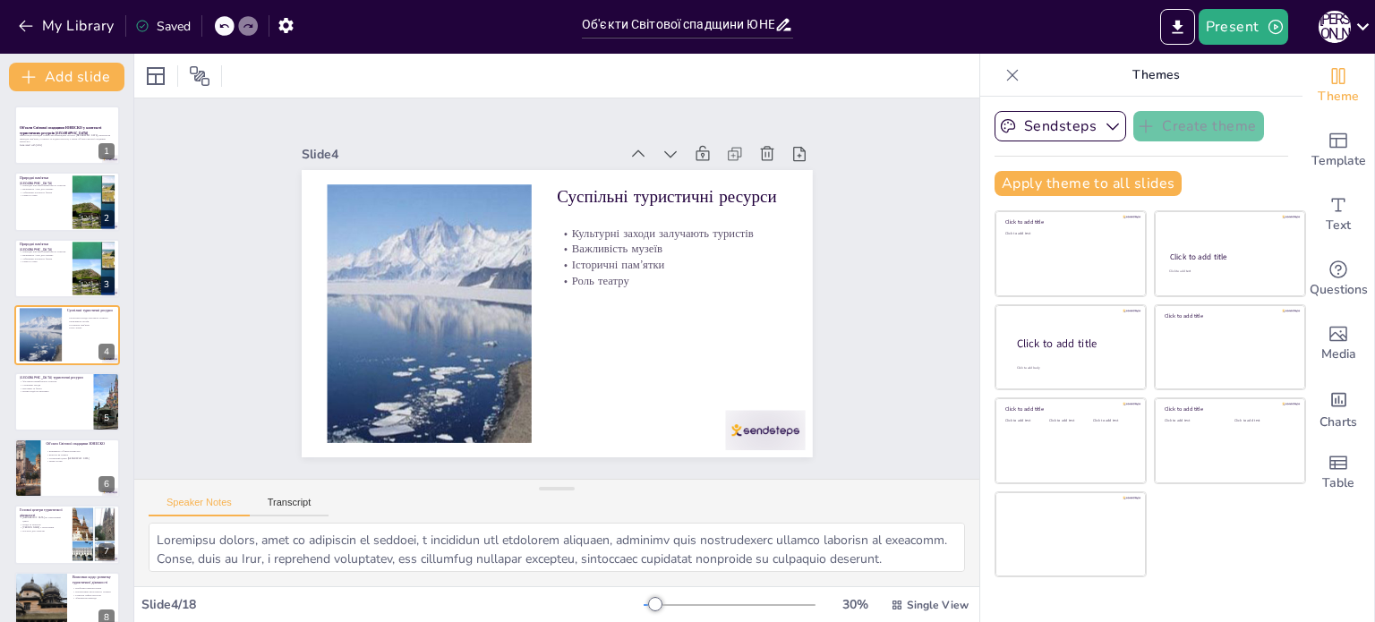
checkbox input "true"
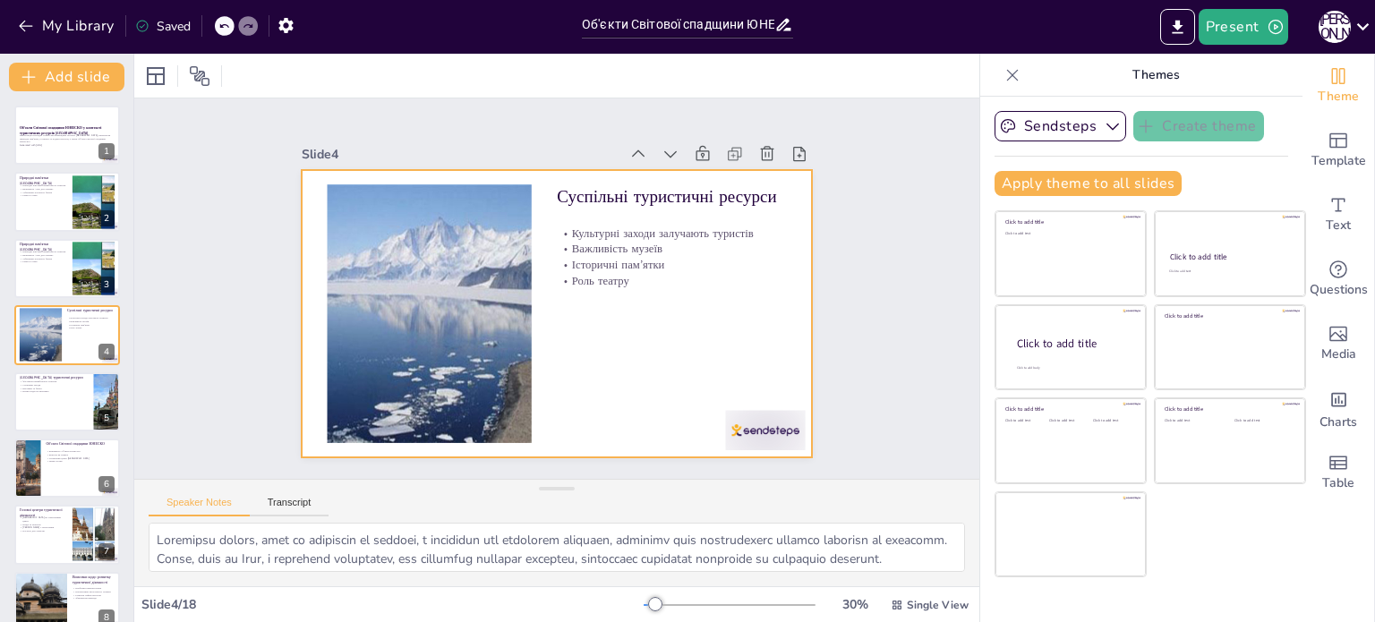
checkbox input "true"
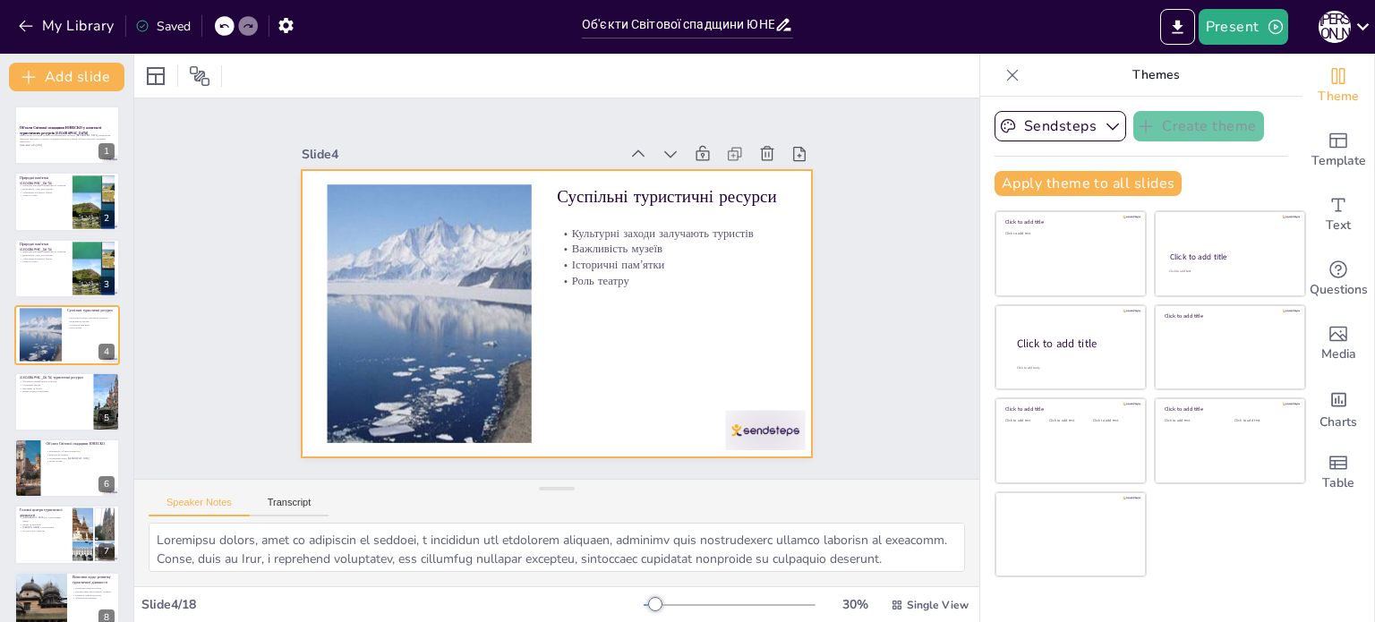
checkbox input "true"
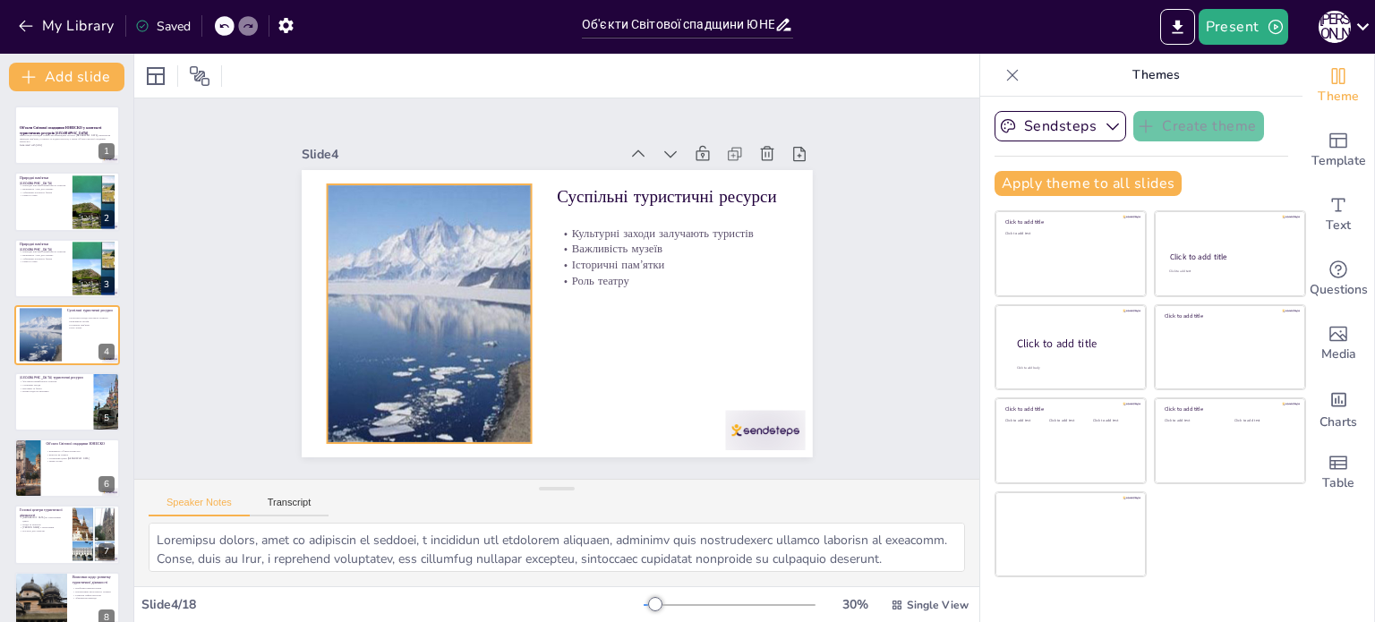
checkbox input "true"
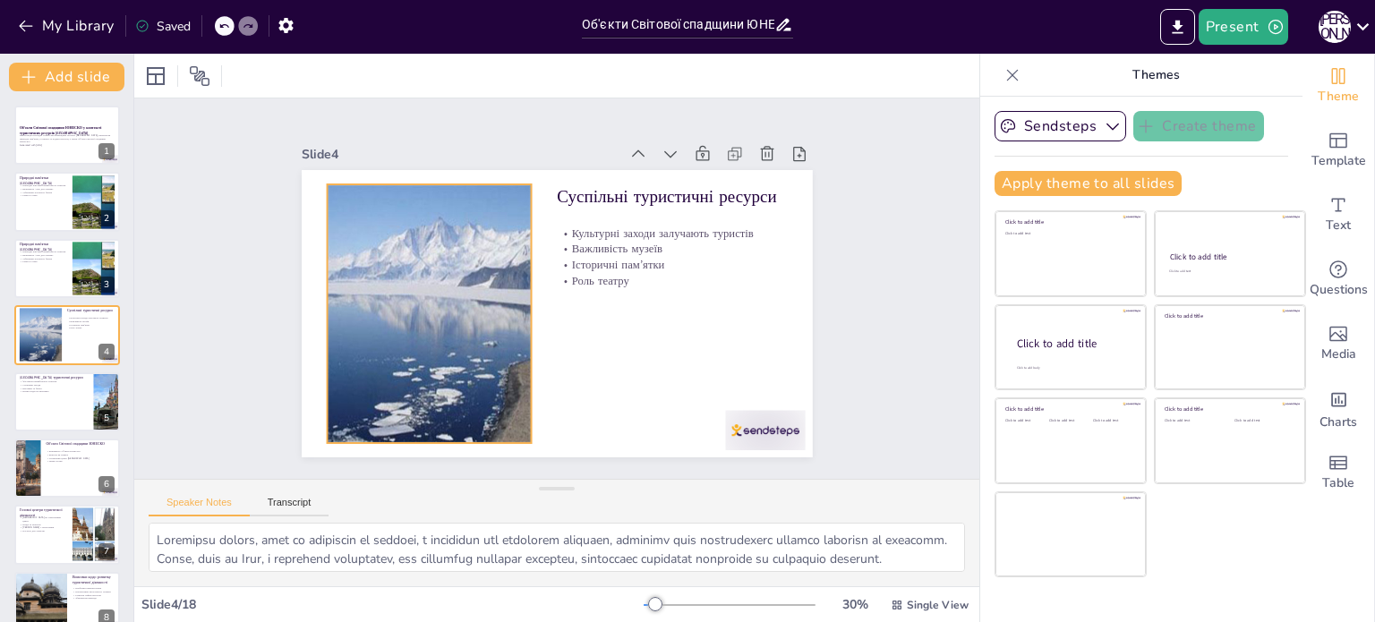
checkbox input "true"
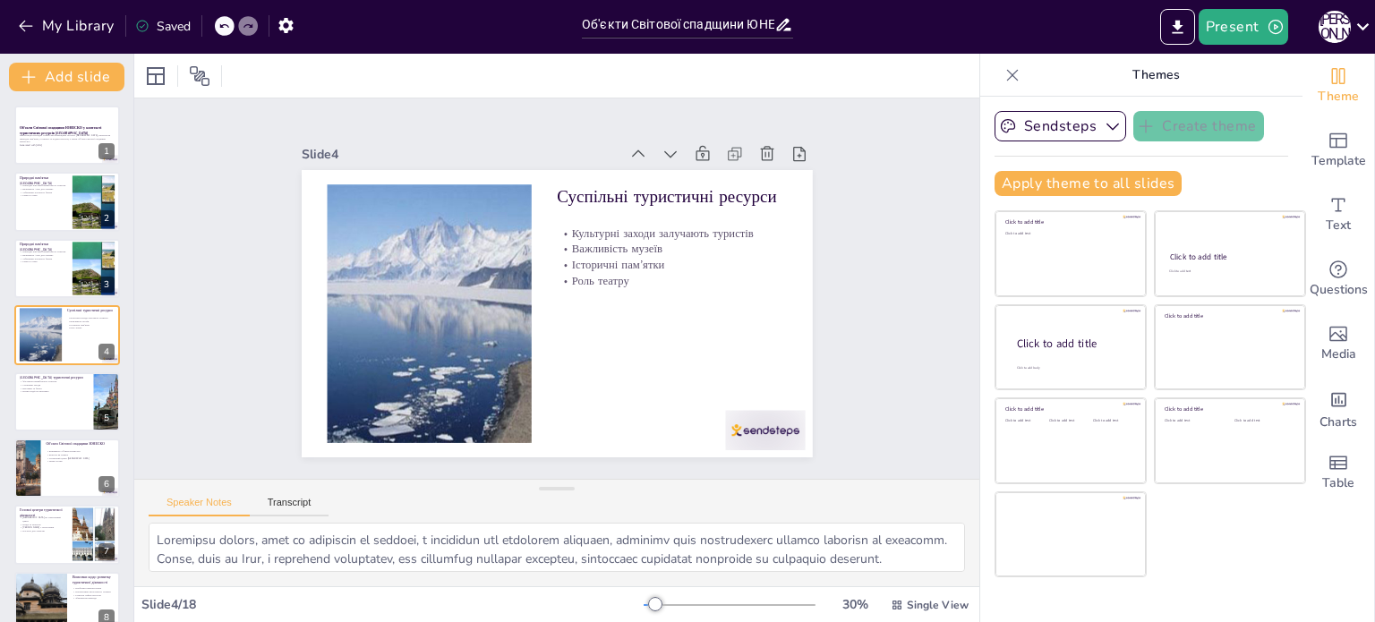
checkbox input "true"
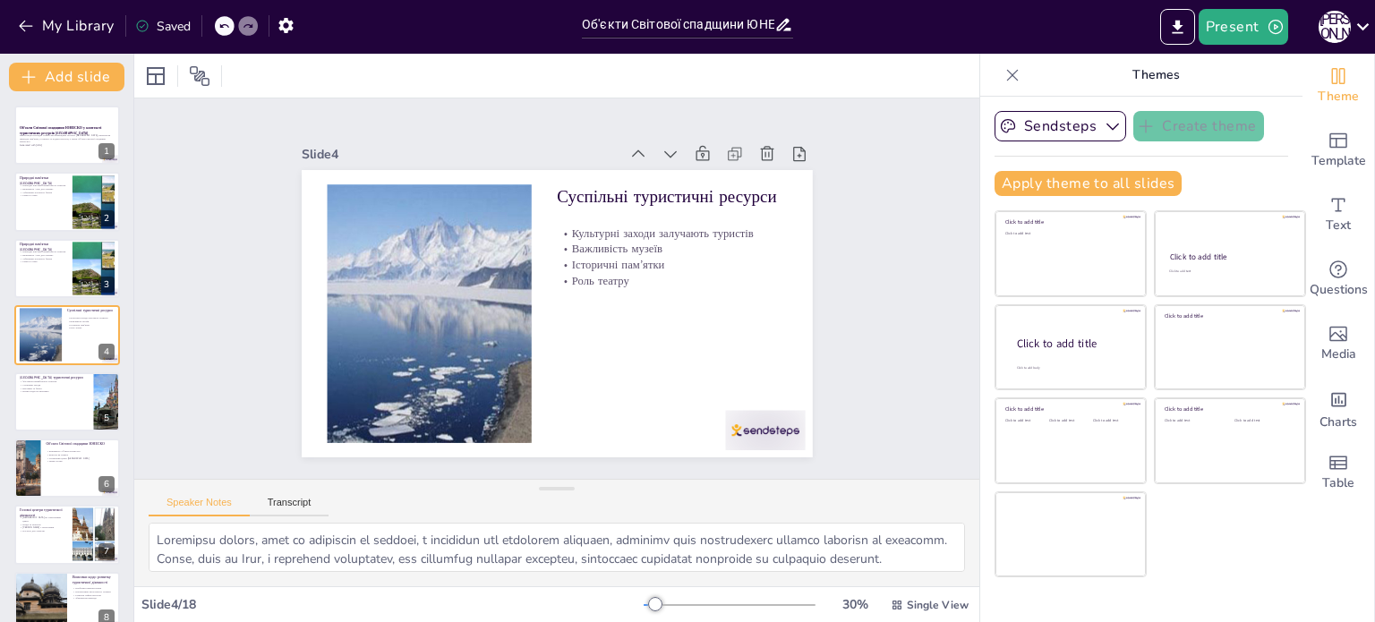
checkbox input "true"
click at [1183, 16] on button "Export to PowerPoint" at bounding box center [1177, 27] width 35 height 36
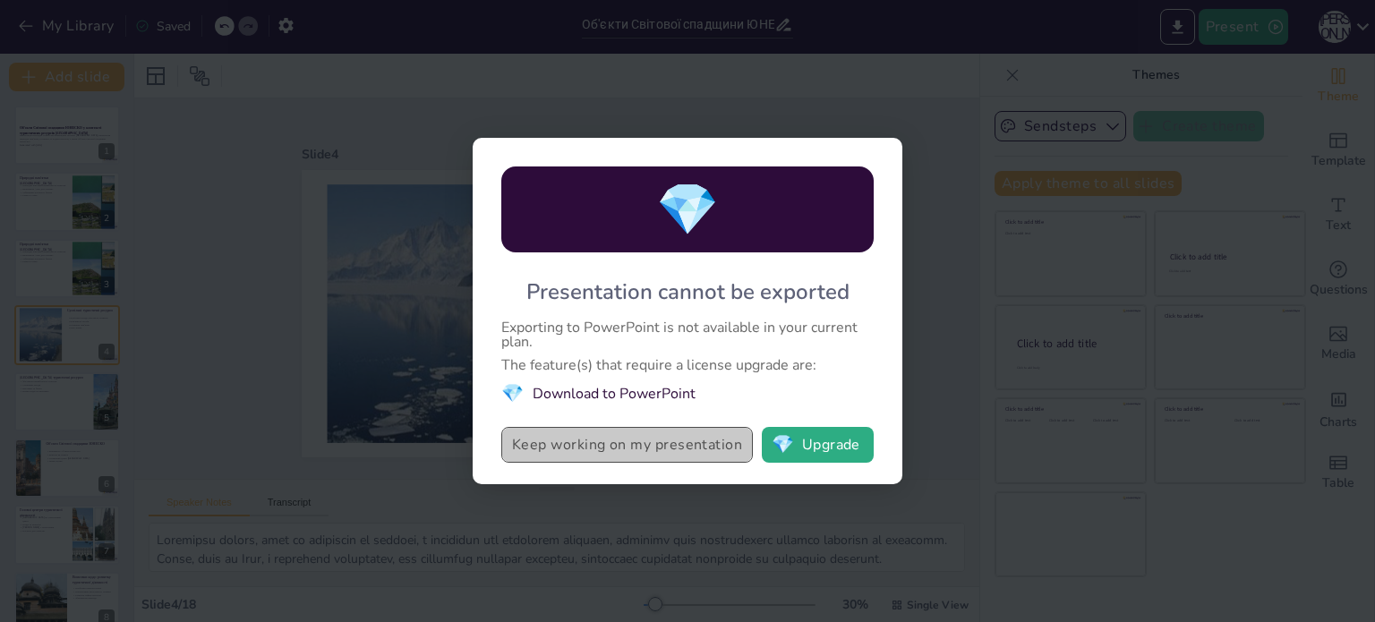
click at [735, 449] on button "Keep working on my presentation" at bounding box center [627, 445] width 252 height 36
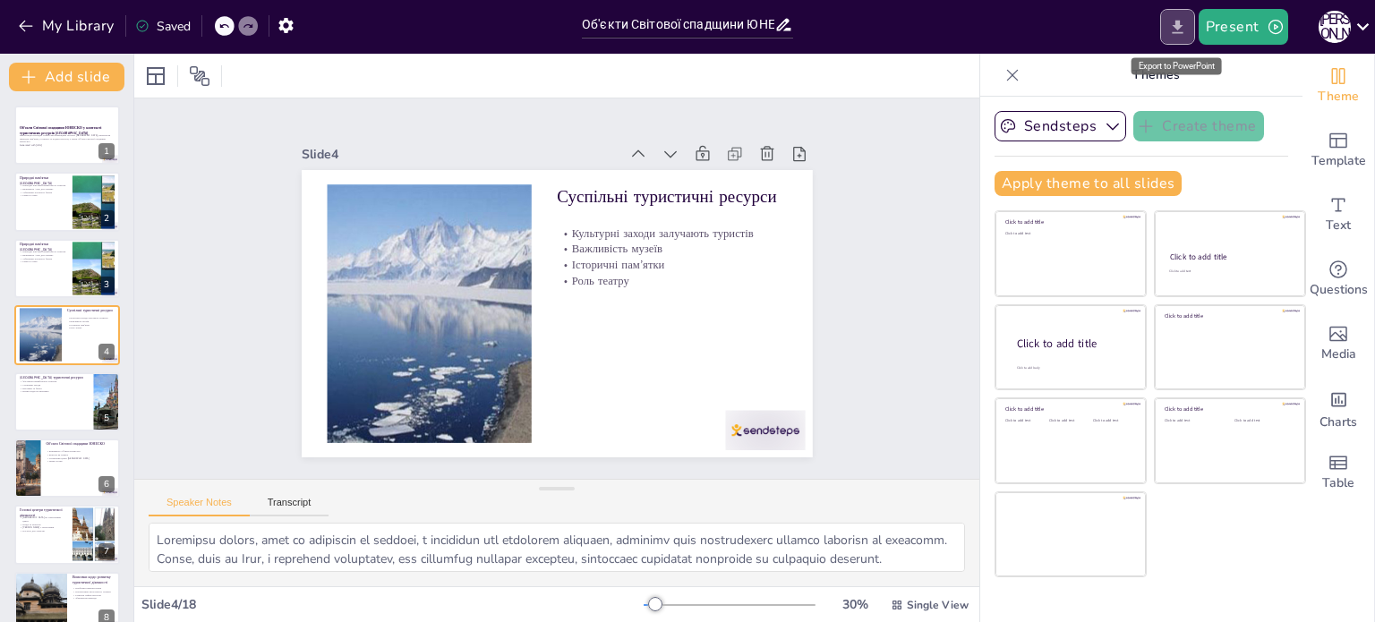
click at [1184, 15] on button "Export to PowerPoint" at bounding box center [1177, 27] width 35 height 36
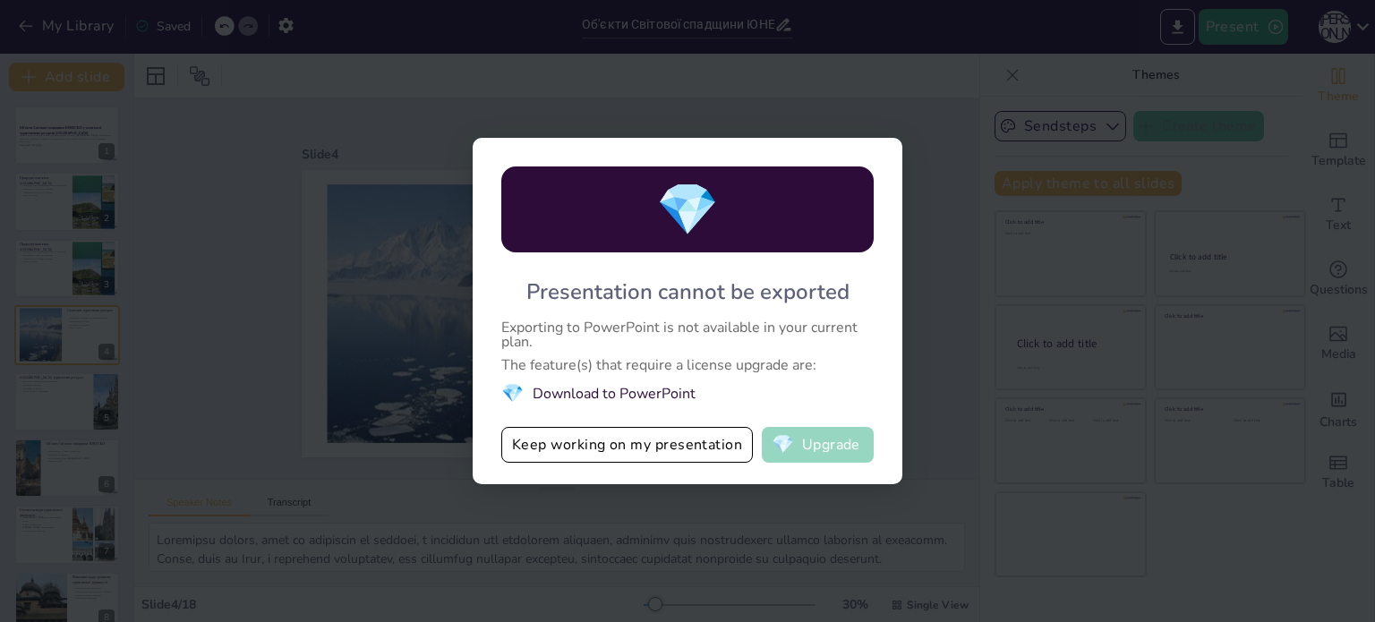
click at [805, 437] on button "💎 Upgrade" at bounding box center [818, 445] width 112 height 36
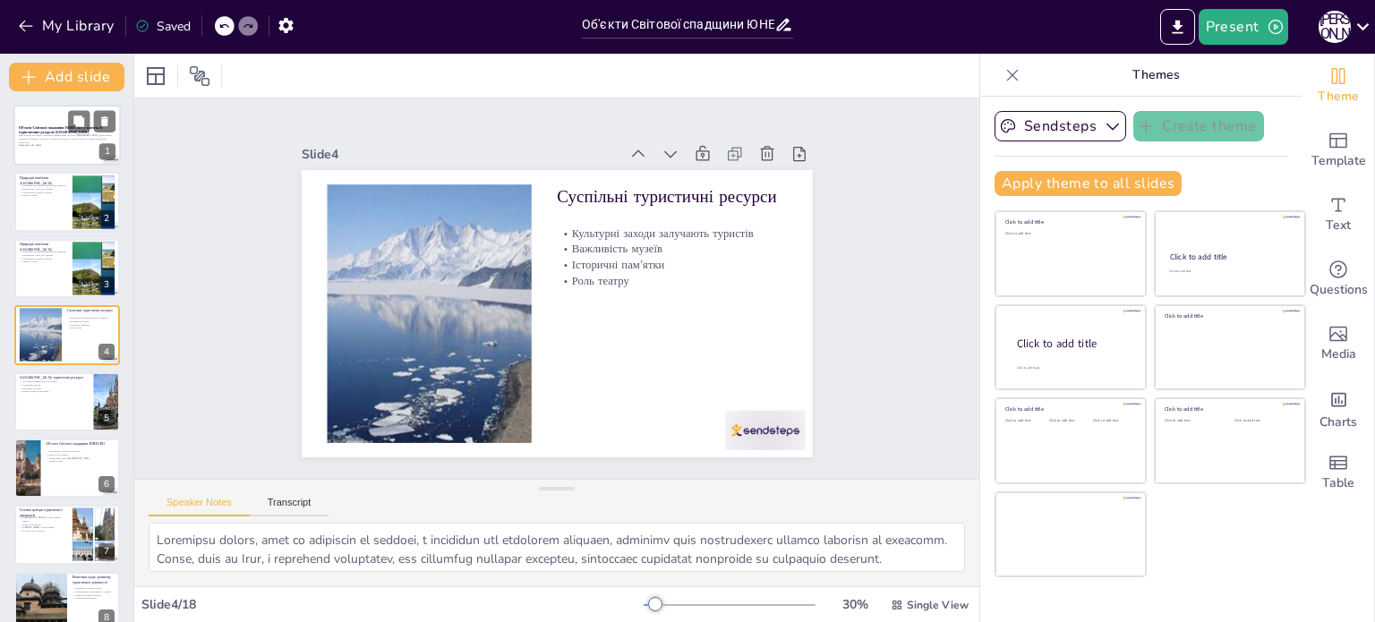
click at [55, 133] on strong "Об'єкти Світової спадщини ЮНЕСКО у контексті туристичних ресурсів Франції" at bounding box center [60, 130] width 83 height 10
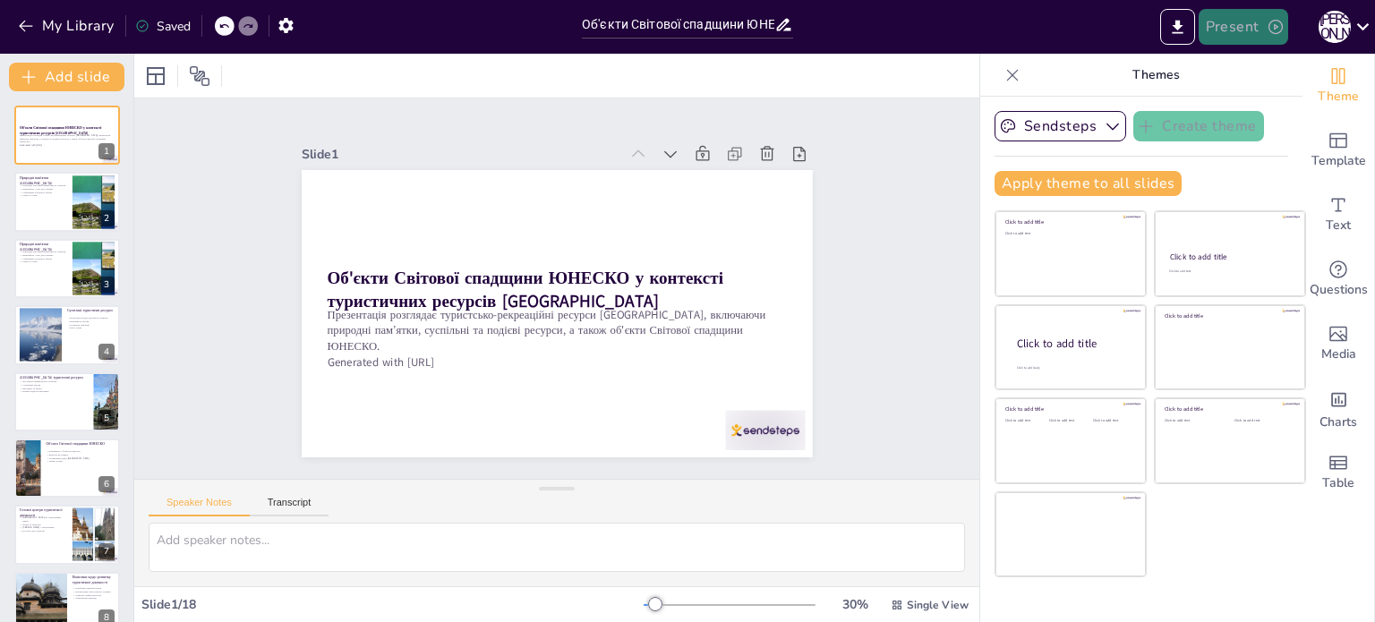
click at [1243, 24] on button "Present" at bounding box center [1244, 27] width 90 height 36
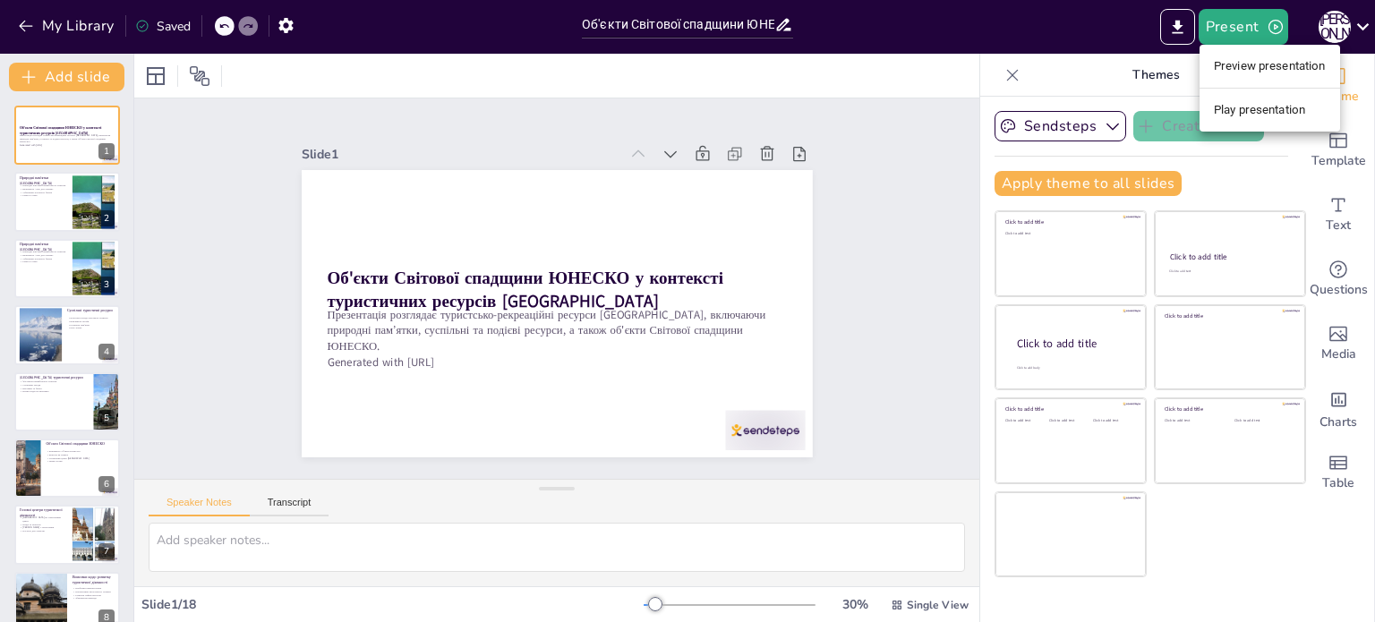
click at [971, 176] on div at bounding box center [687, 311] width 1375 height 622
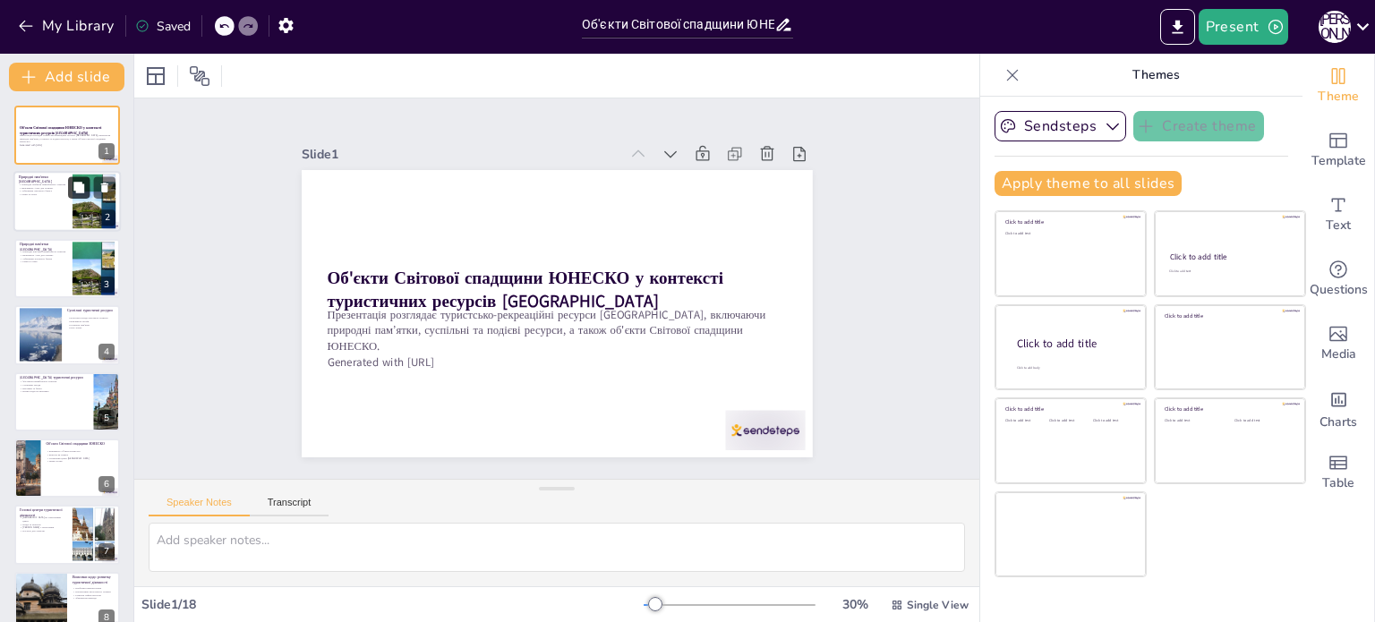
click at [73, 186] on icon at bounding box center [79, 188] width 13 height 13
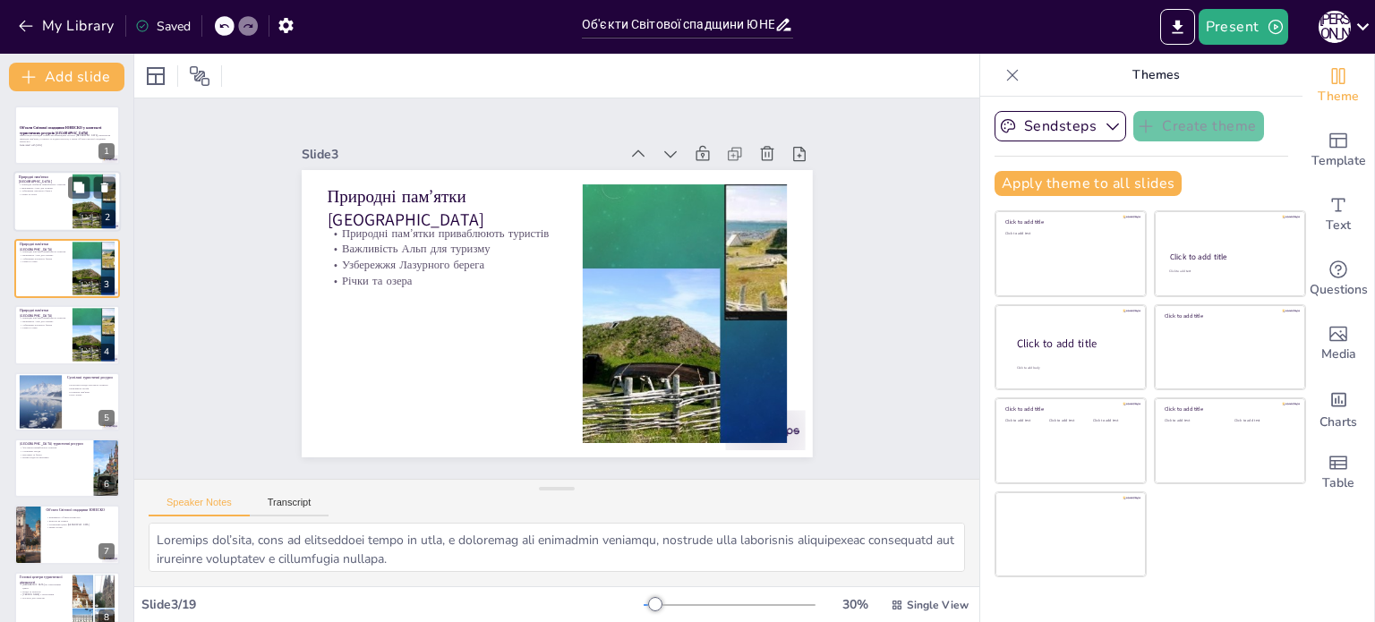
click at [51, 192] on p "Узбережжя Лазурного берега" at bounding box center [43, 192] width 48 height 4
click at [41, 278] on div at bounding box center [66, 268] width 107 height 61
click at [46, 332] on div at bounding box center [66, 334] width 107 height 61
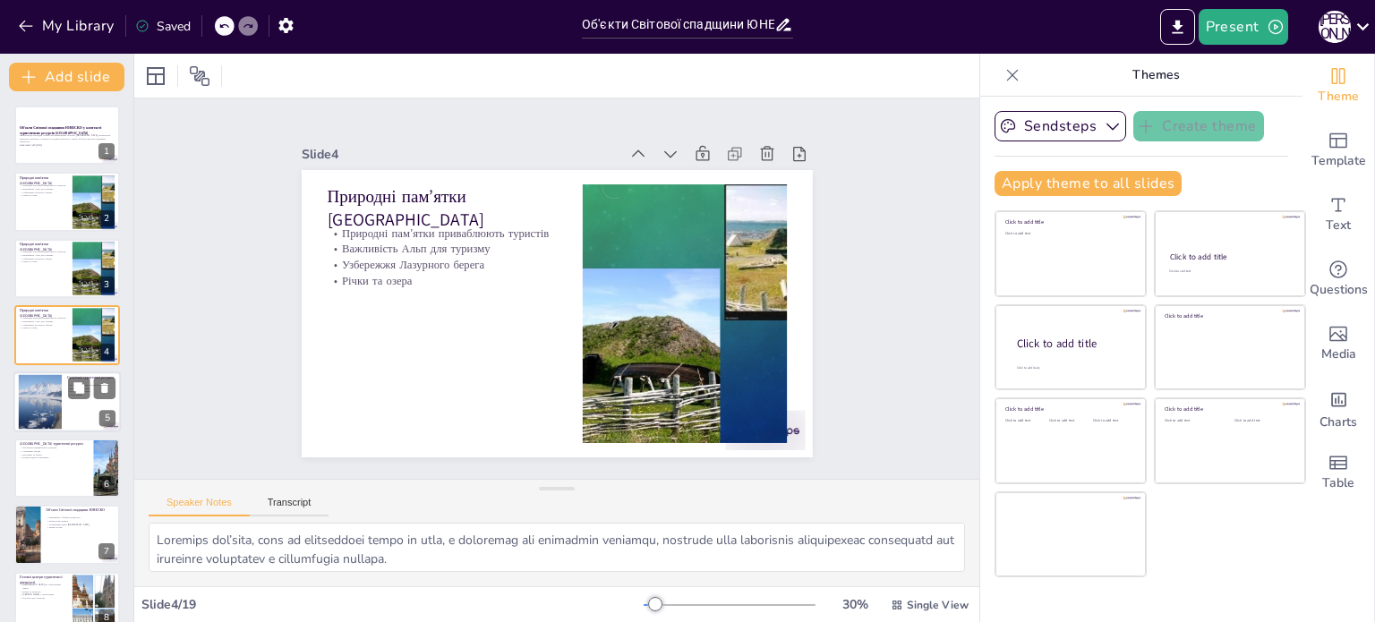
click at [64, 410] on div at bounding box center [66, 402] width 107 height 61
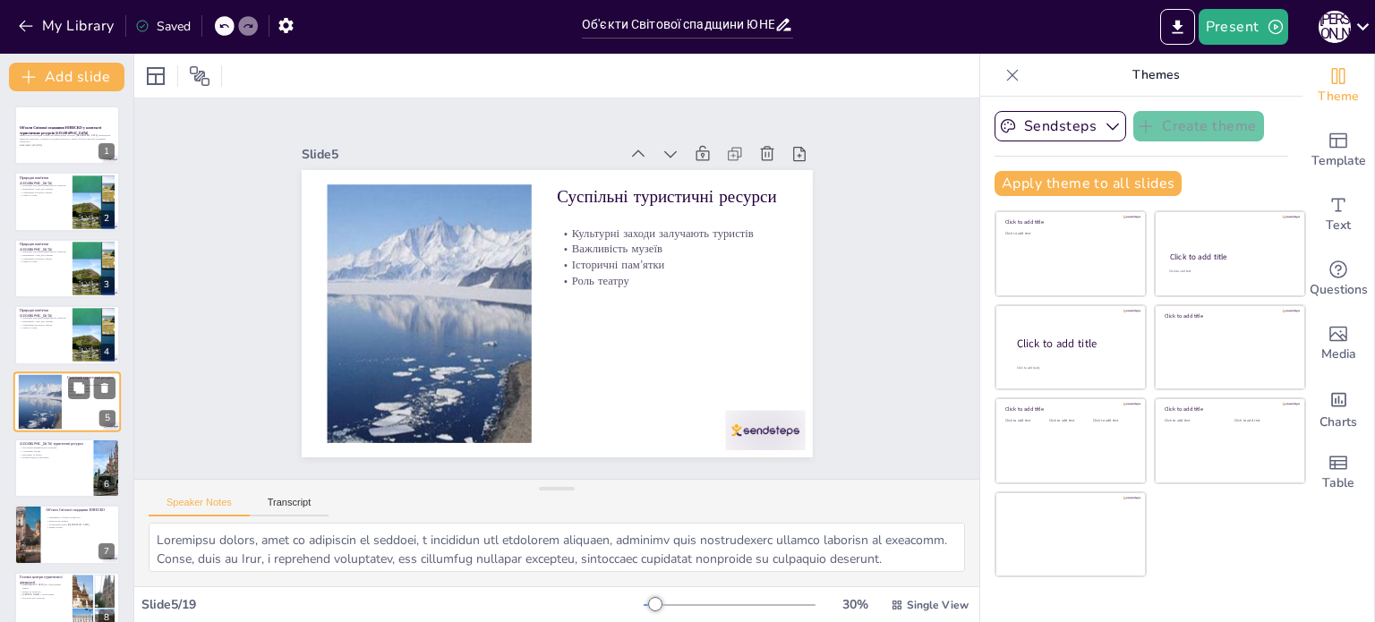
scroll to position [45, 0]
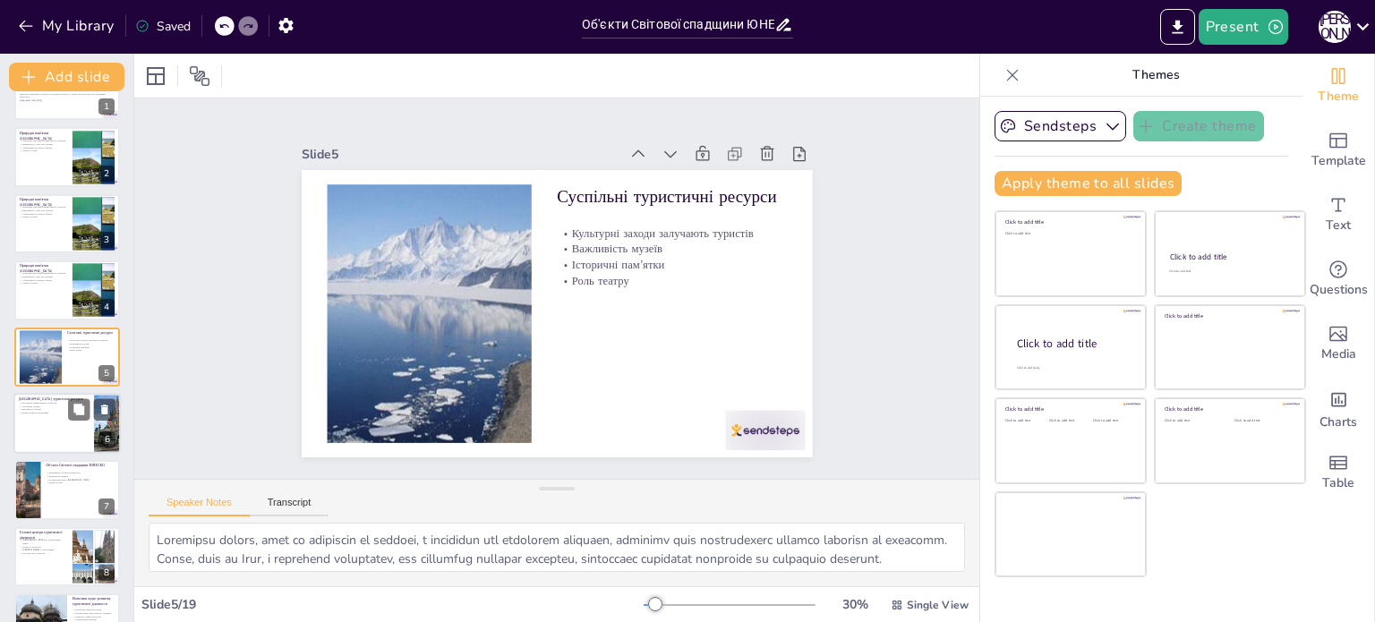
click at [45, 429] on div at bounding box center [66, 423] width 107 height 61
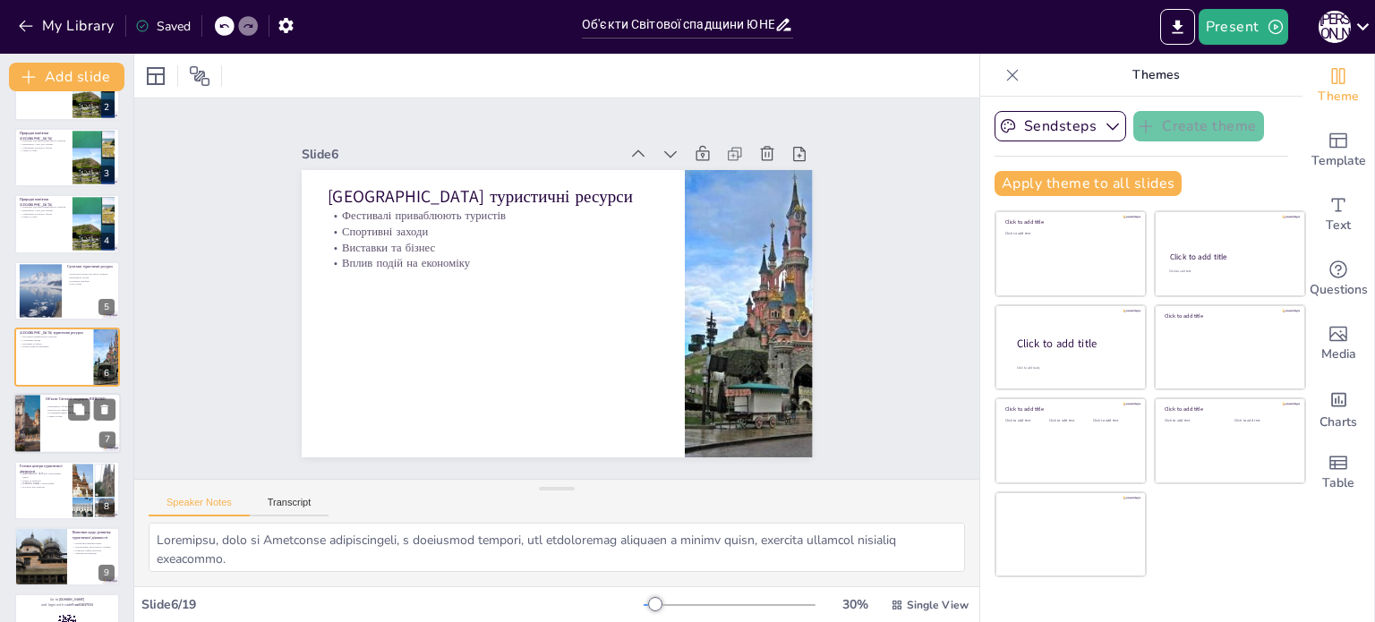
click at [41, 418] on div at bounding box center [66, 424] width 107 height 61
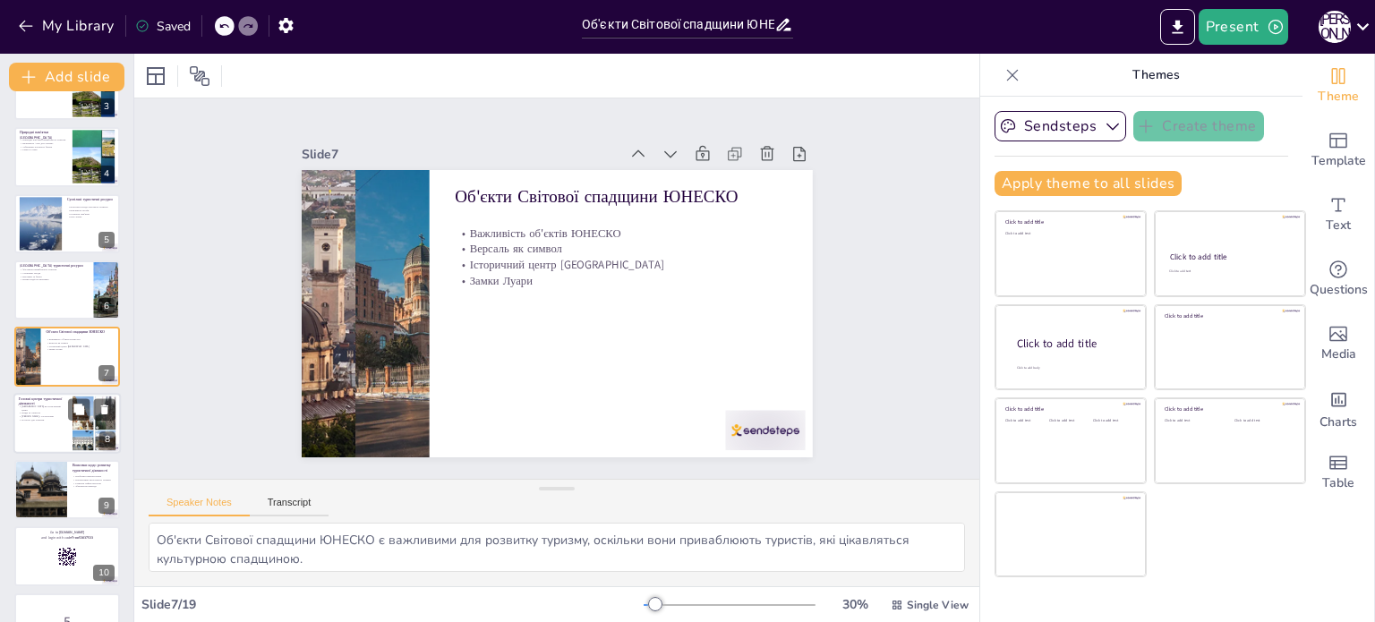
click at [38, 421] on div at bounding box center [66, 423] width 107 height 61
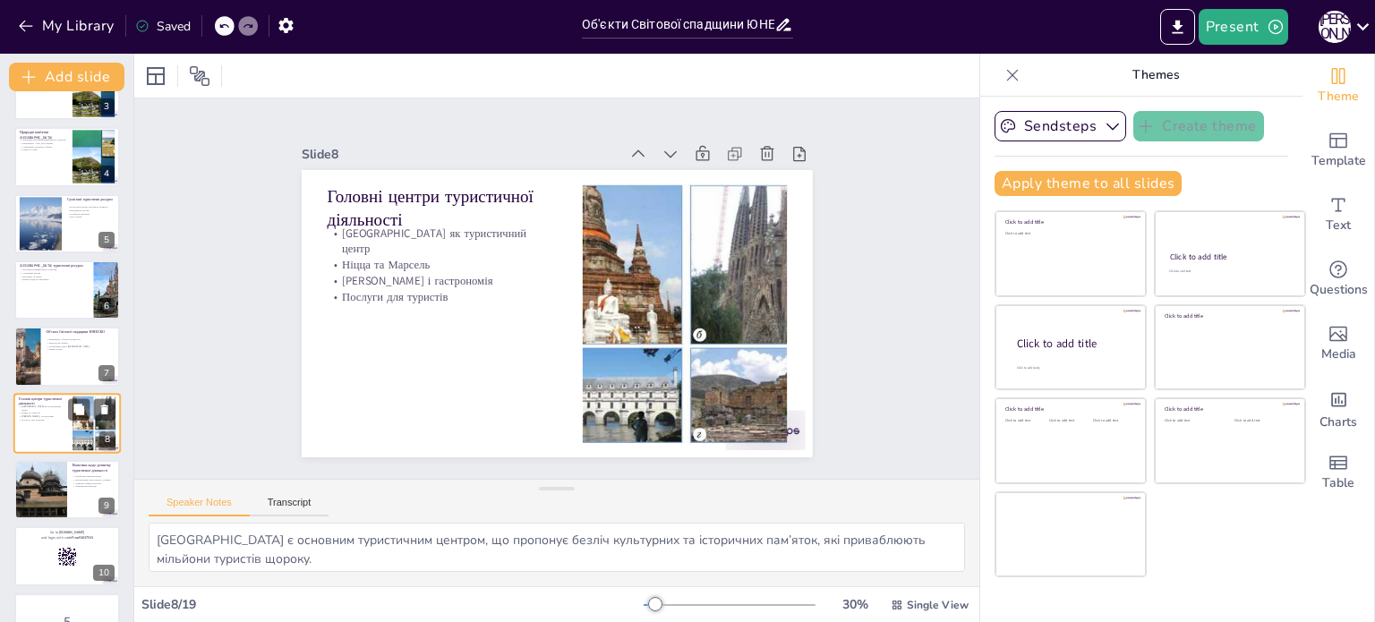
scroll to position [244, 0]
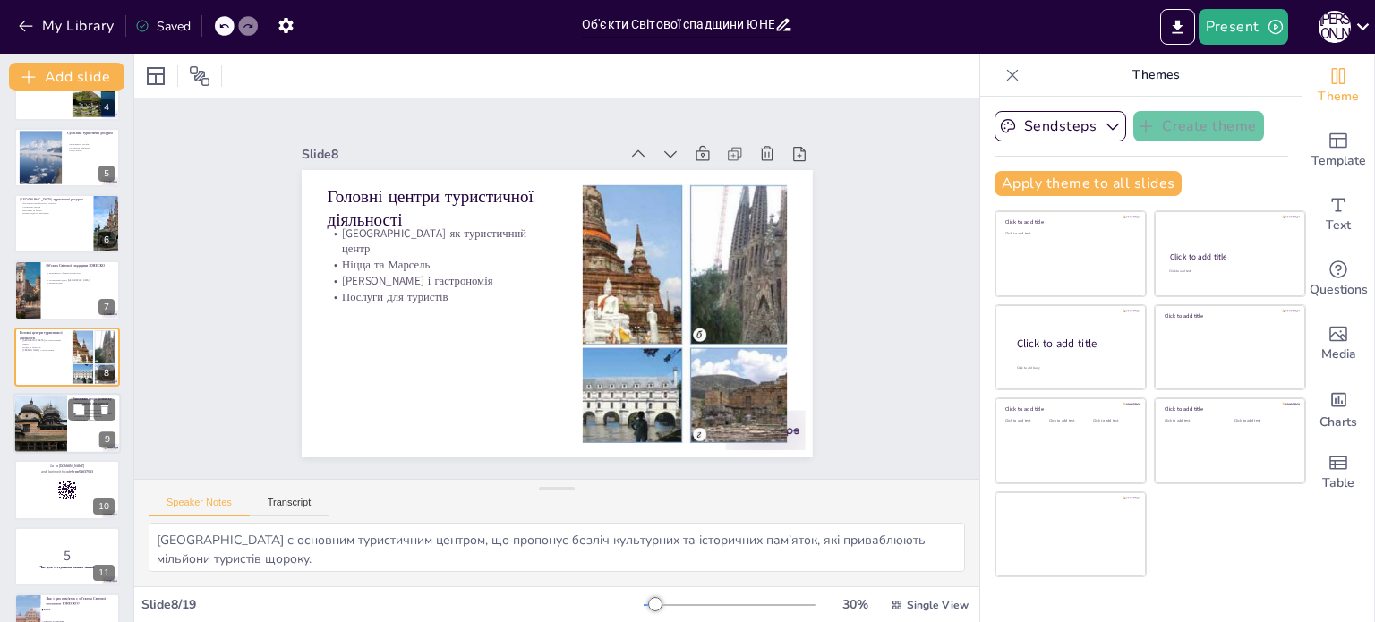
click at [61, 422] on div at bounding box center [40, 423] width 102 height 61
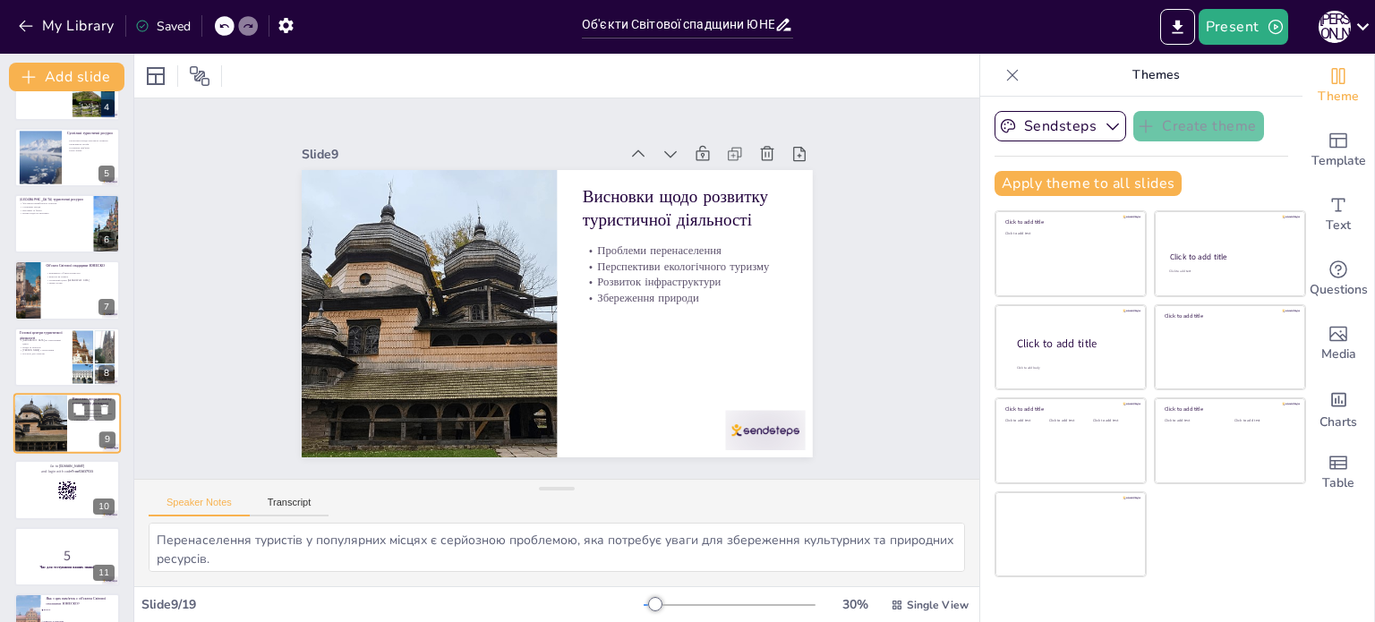
scroll to position [312, 0]
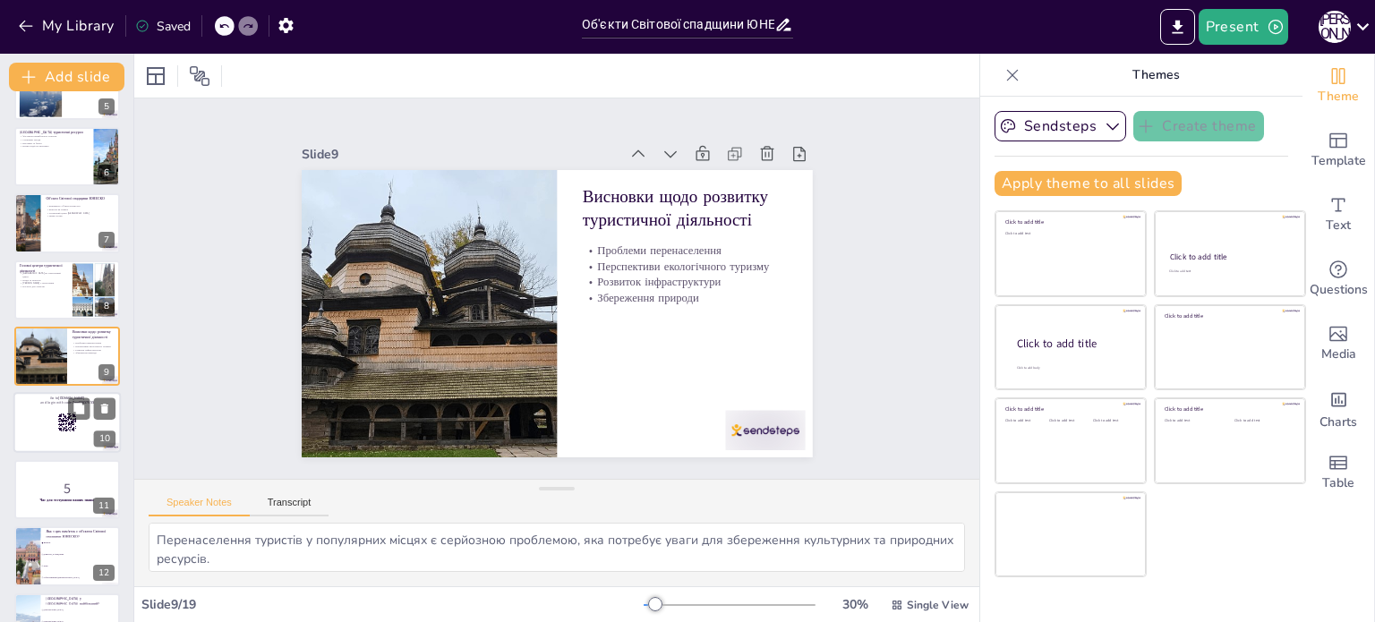
click at [39, 428] on div at bounding box center [66, 423] width 107 height 61
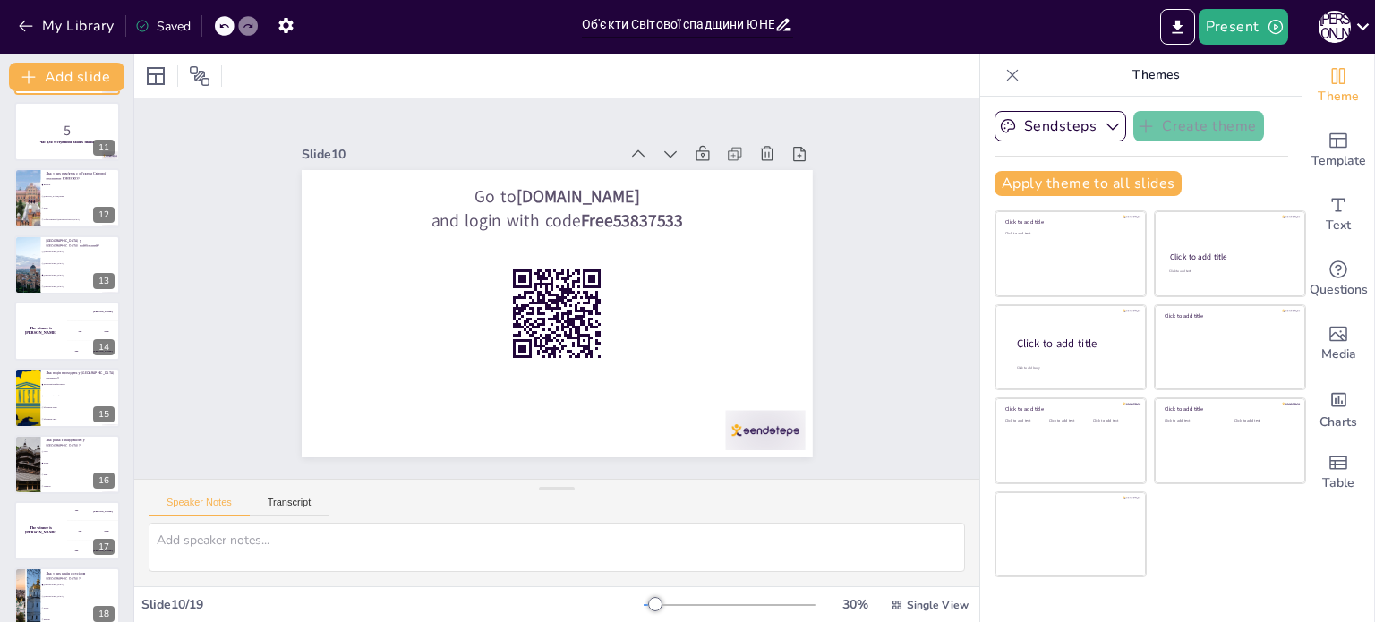
scroll to position [756, 0]
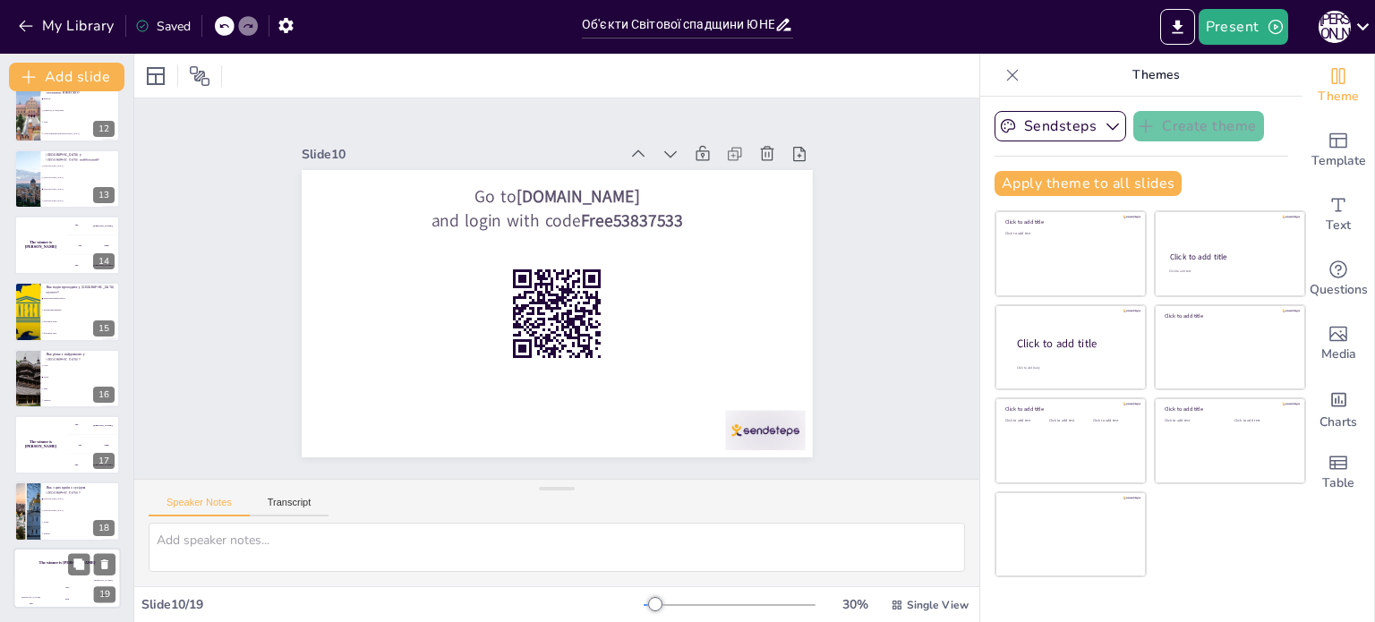
click at [47, 589] on div "Hasan 100" at bounding box center [31, 593] width 36 height 30
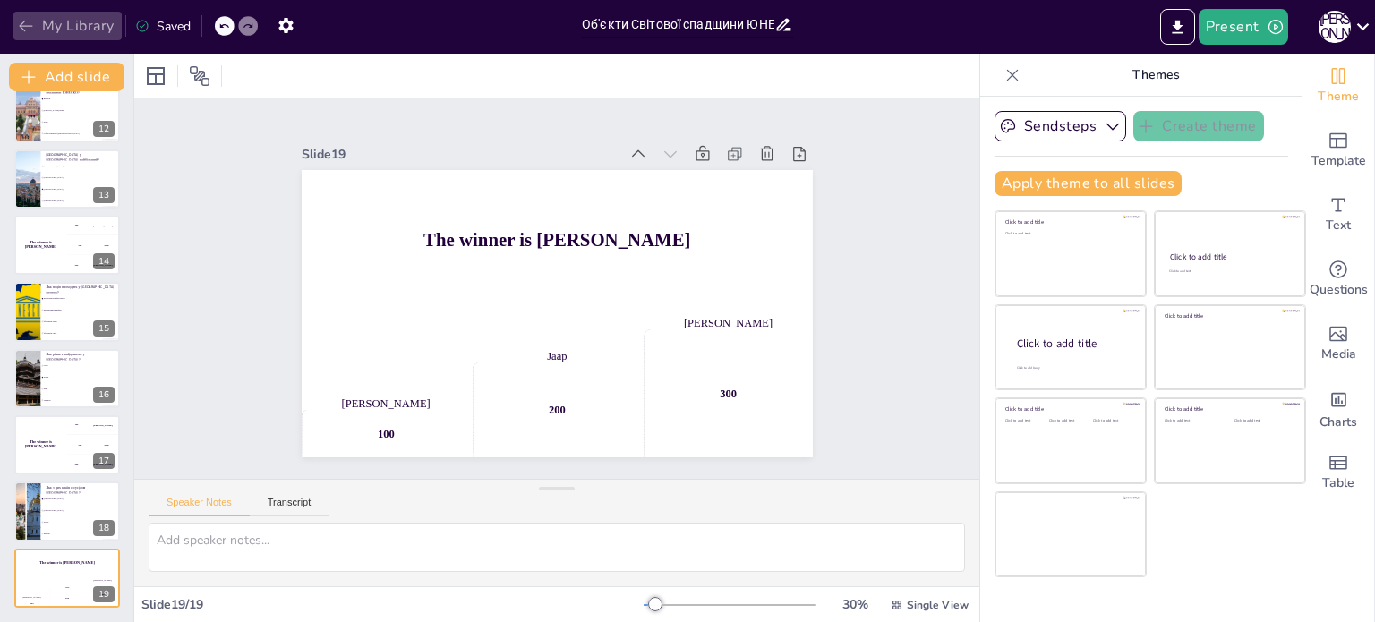
click at [79, 21] on button "My Library" at bounding box center [67, 26] width 108 height 29
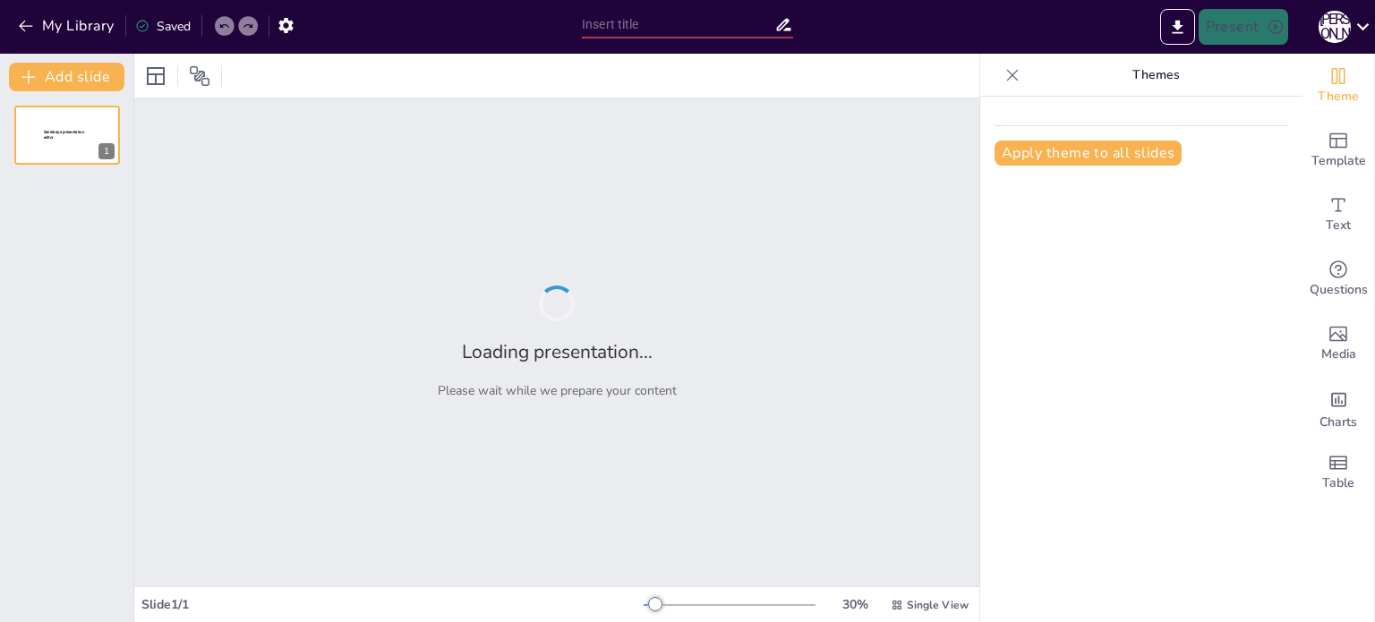
type input "Світова спадщина ЮНЕСКО в [GEOGRAPHIC_DATA]: [GEOGRAPHIC_DATA] об'єктів та їх з…"
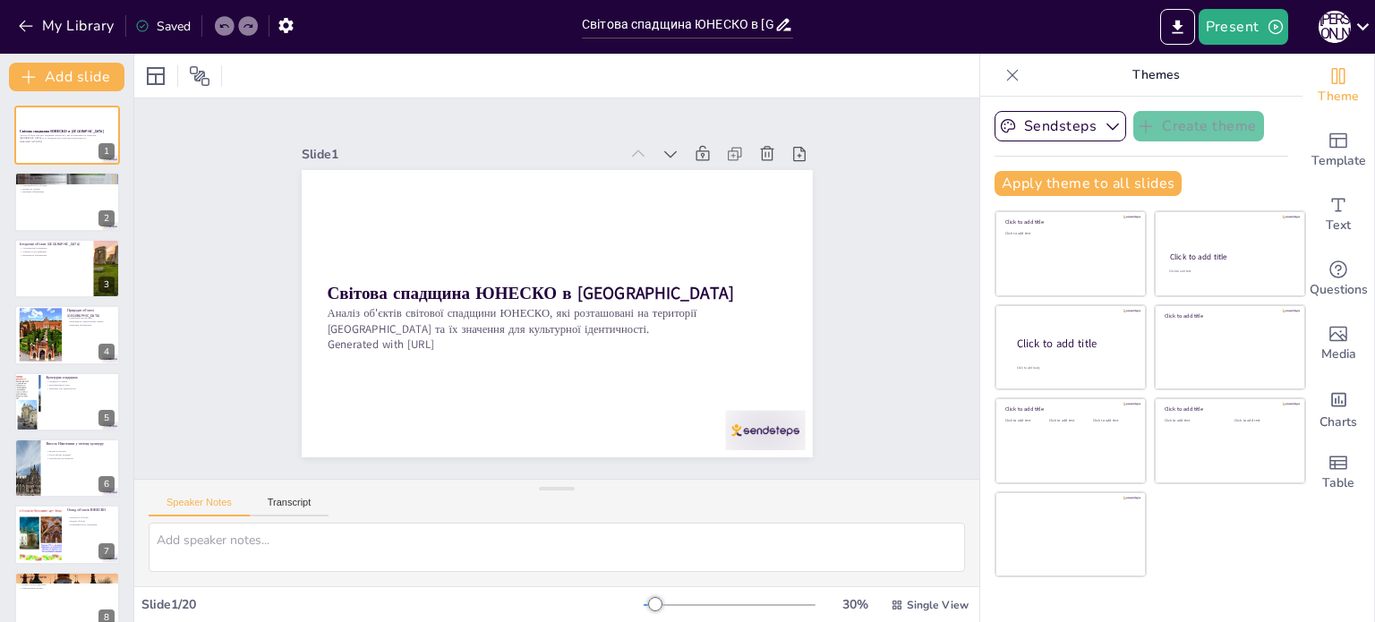
checkbox input "true"
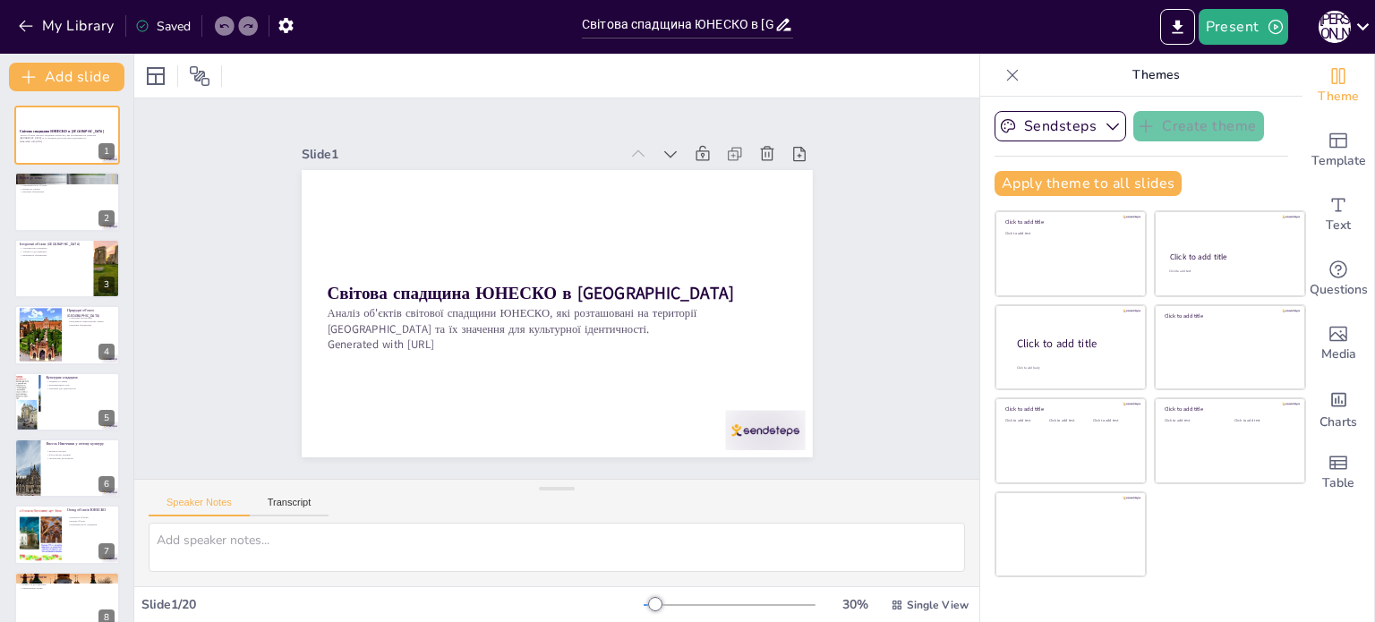
checkbox input "true"
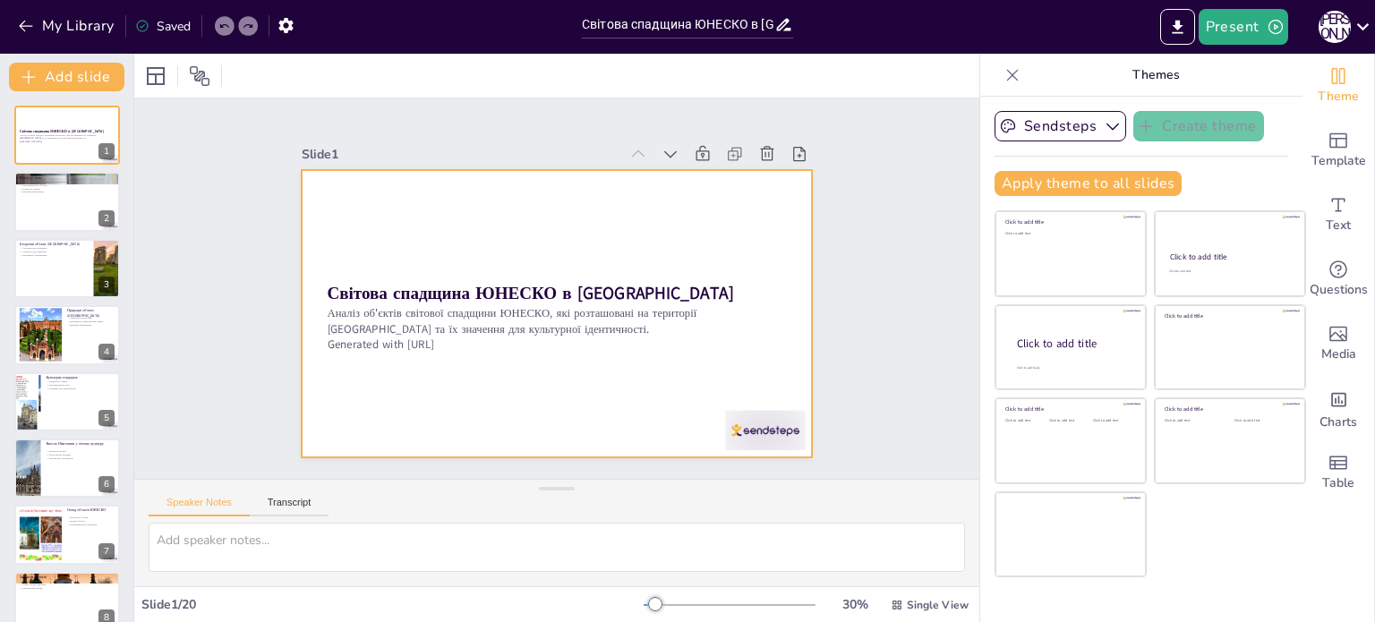
checkbox input "true"
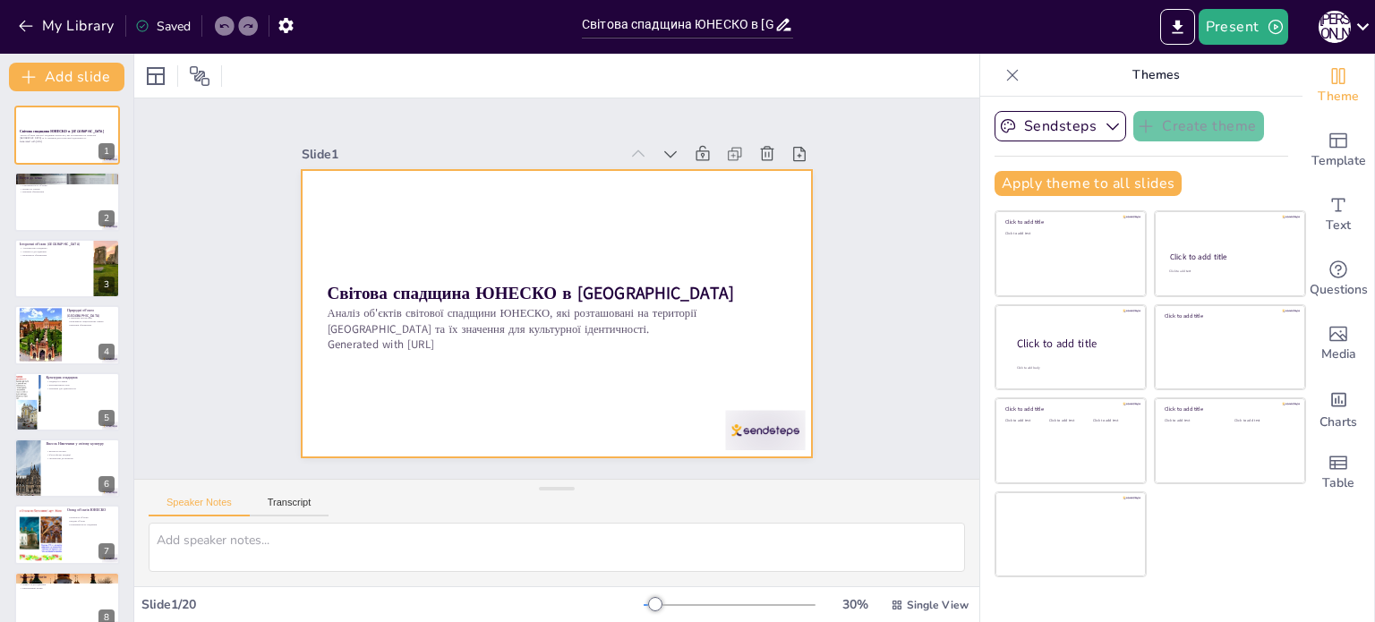
checkbox input "true"
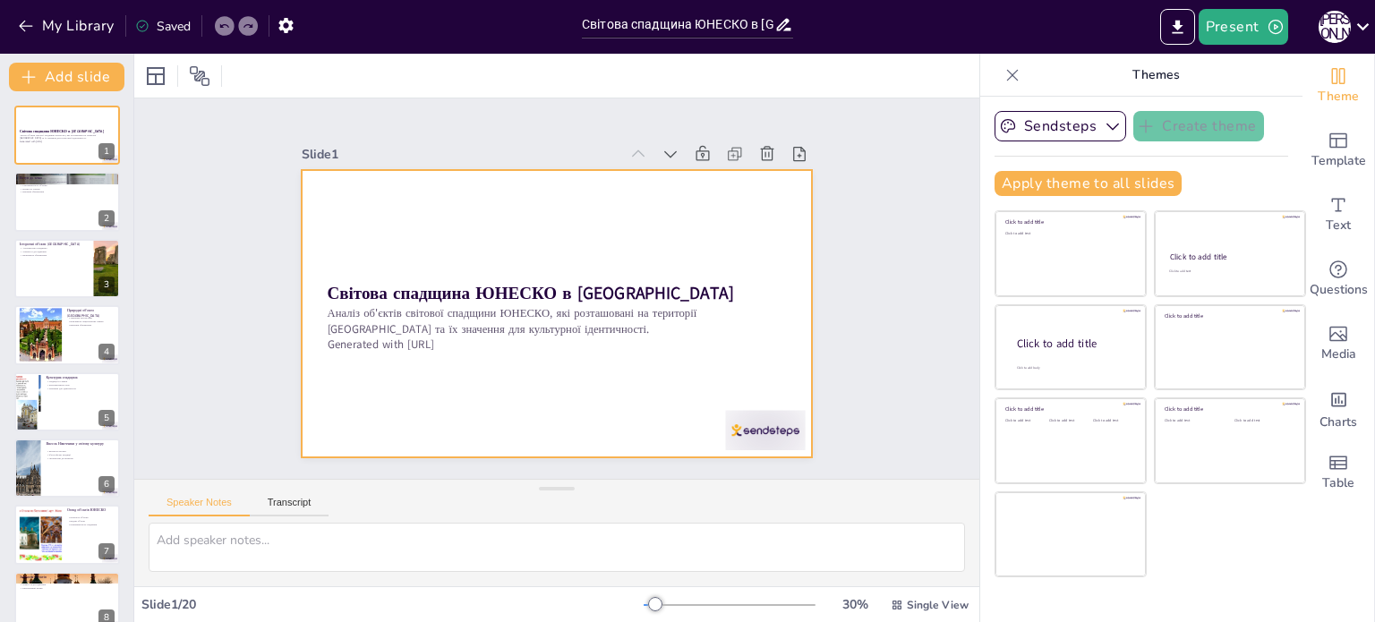
checkbox input "true"
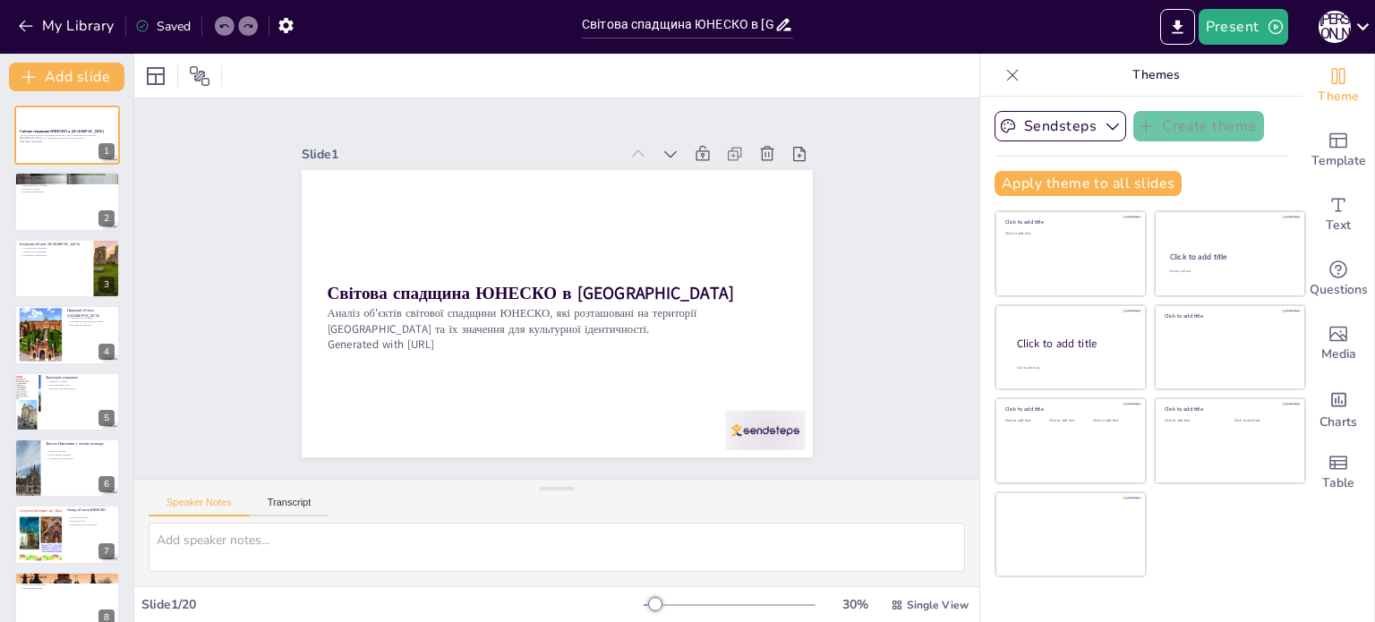
checkbox input "true"
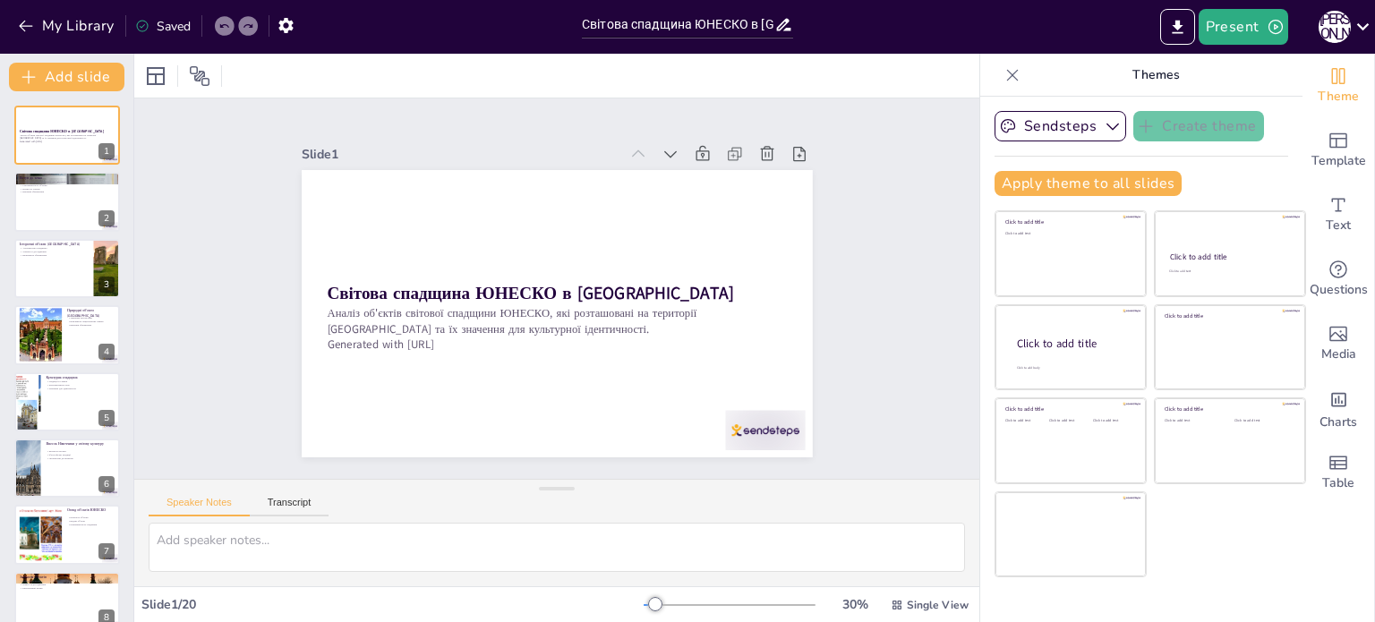
checkbox input "true"
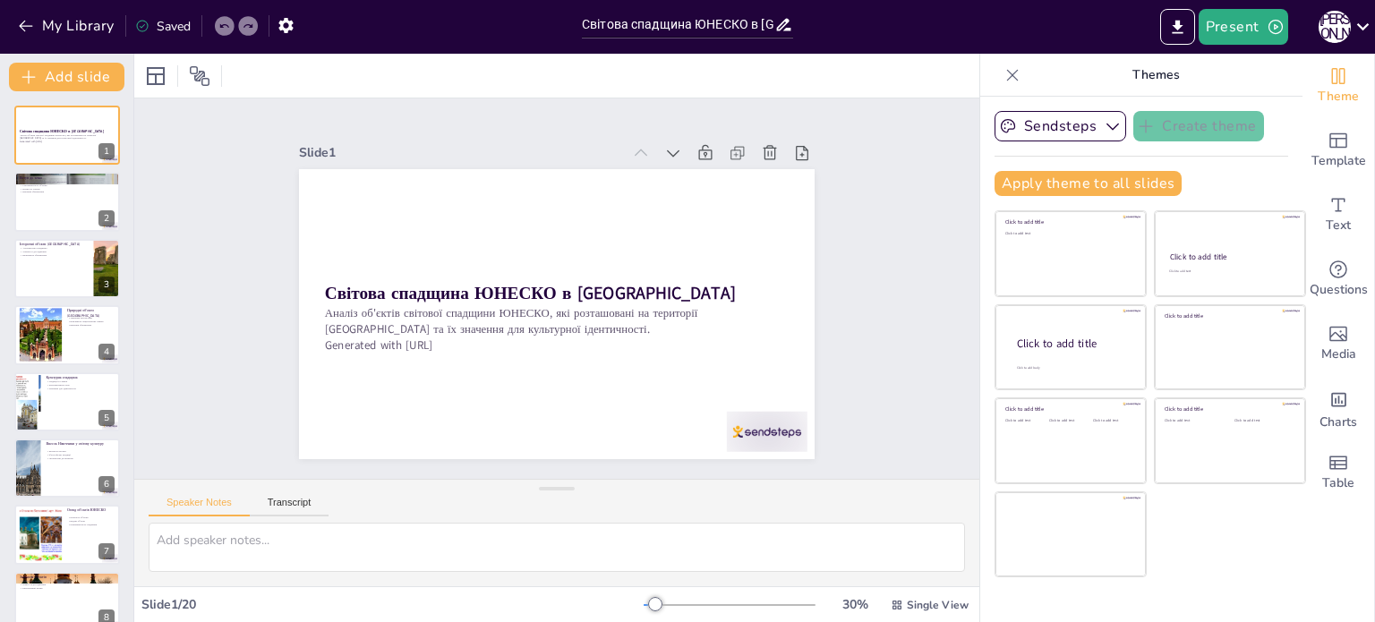
checkbox input "true"
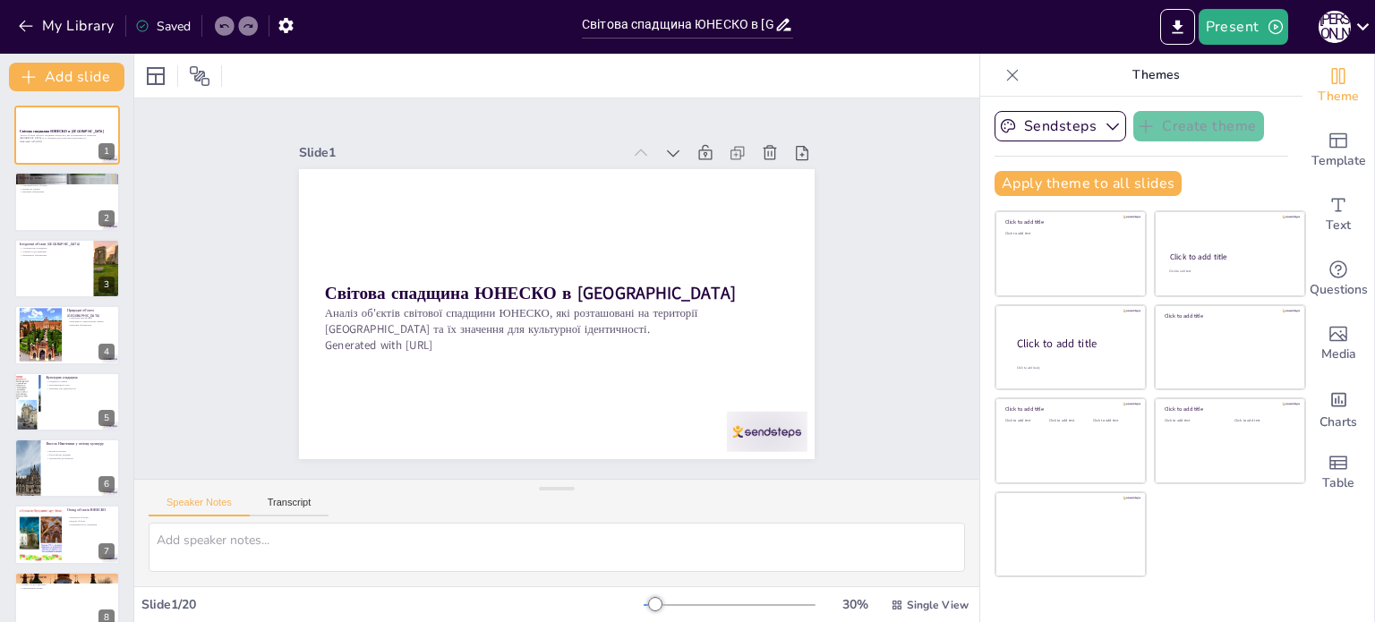
checkbox input "true"
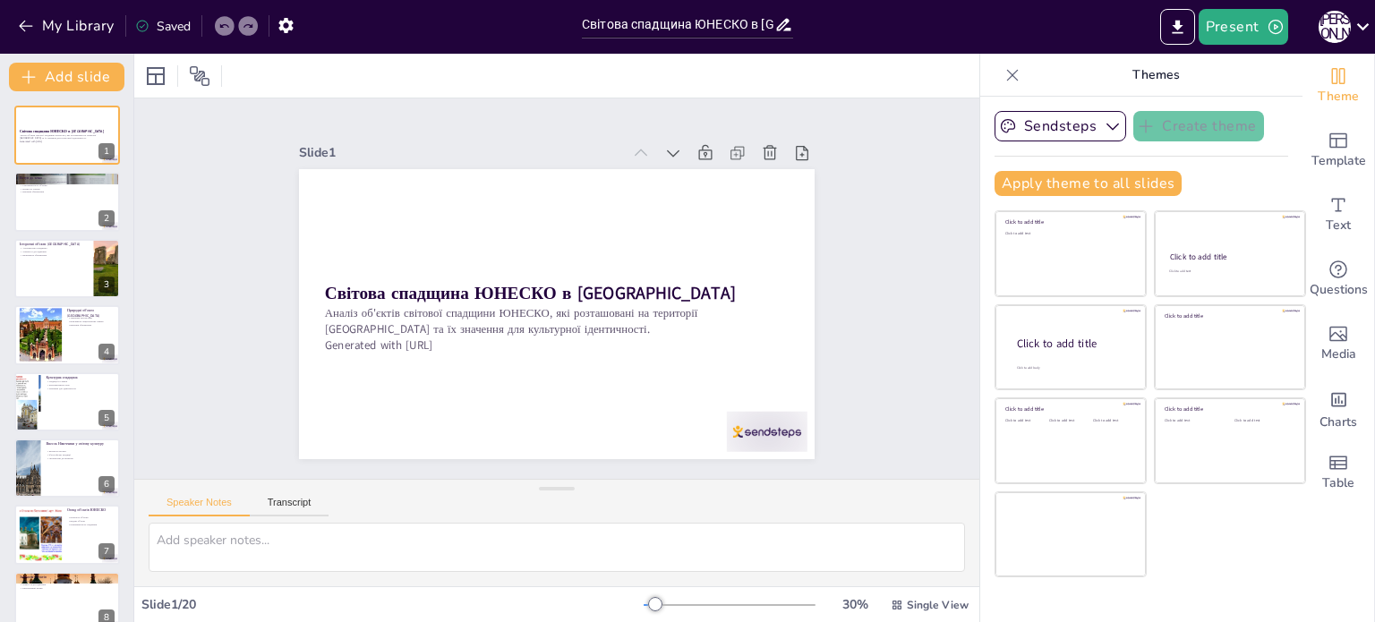
checkbox input "true"
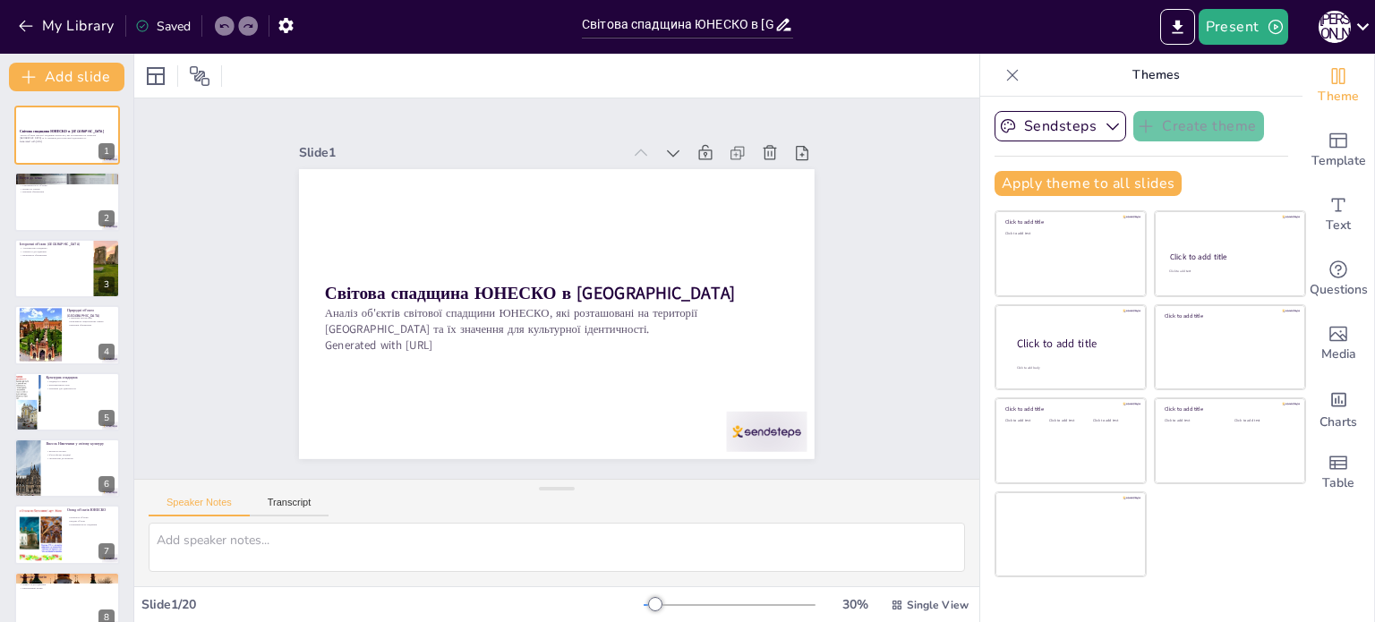
checkbox input "true"
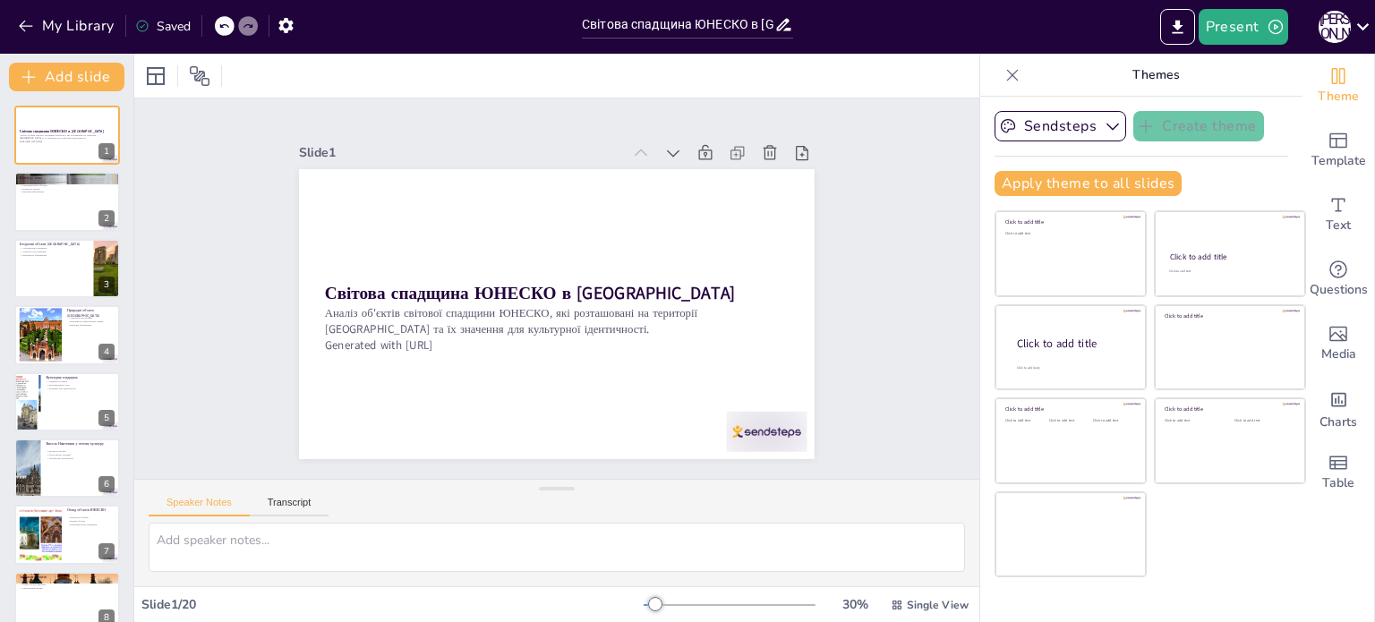
checkbox input "true"
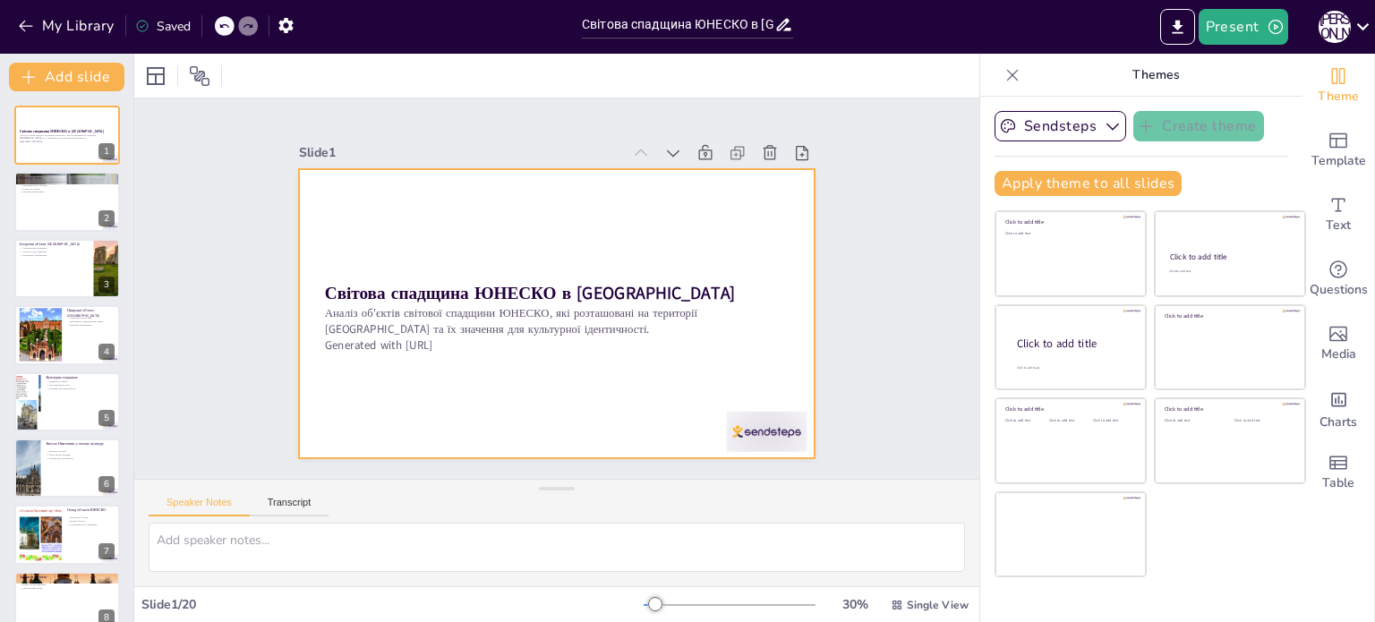
checkbox input "true"
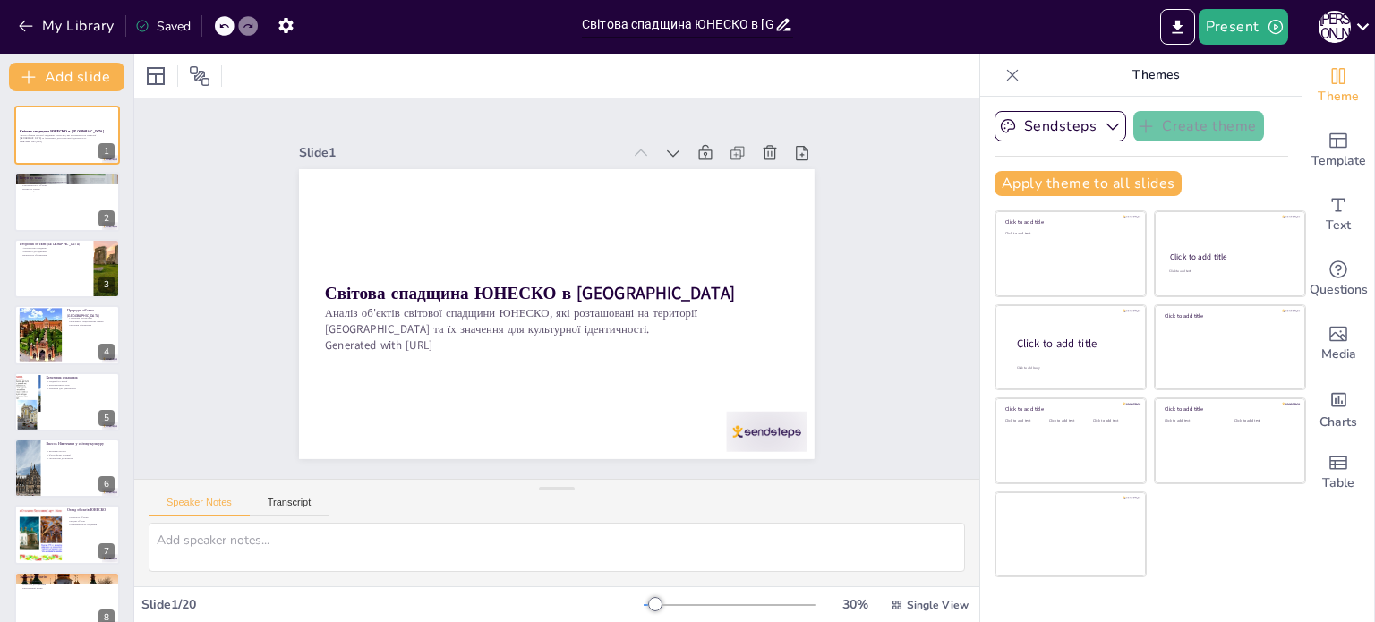
checkbox input "true"
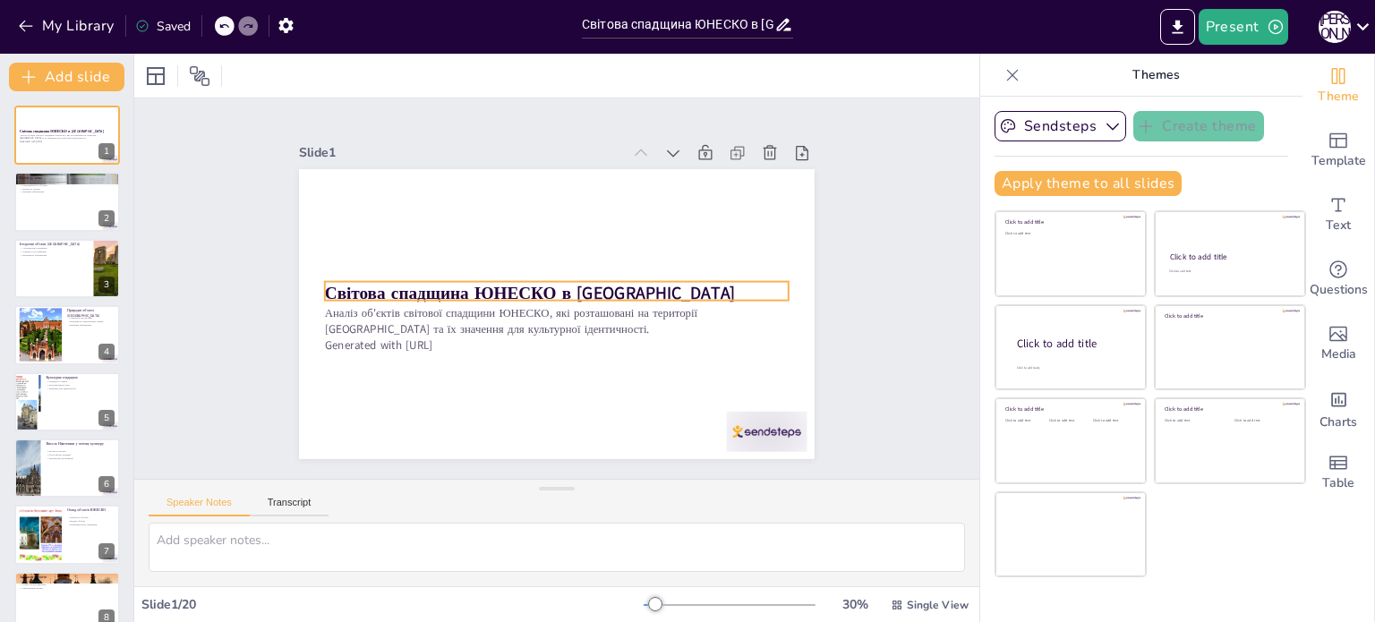
checkbox input "true"
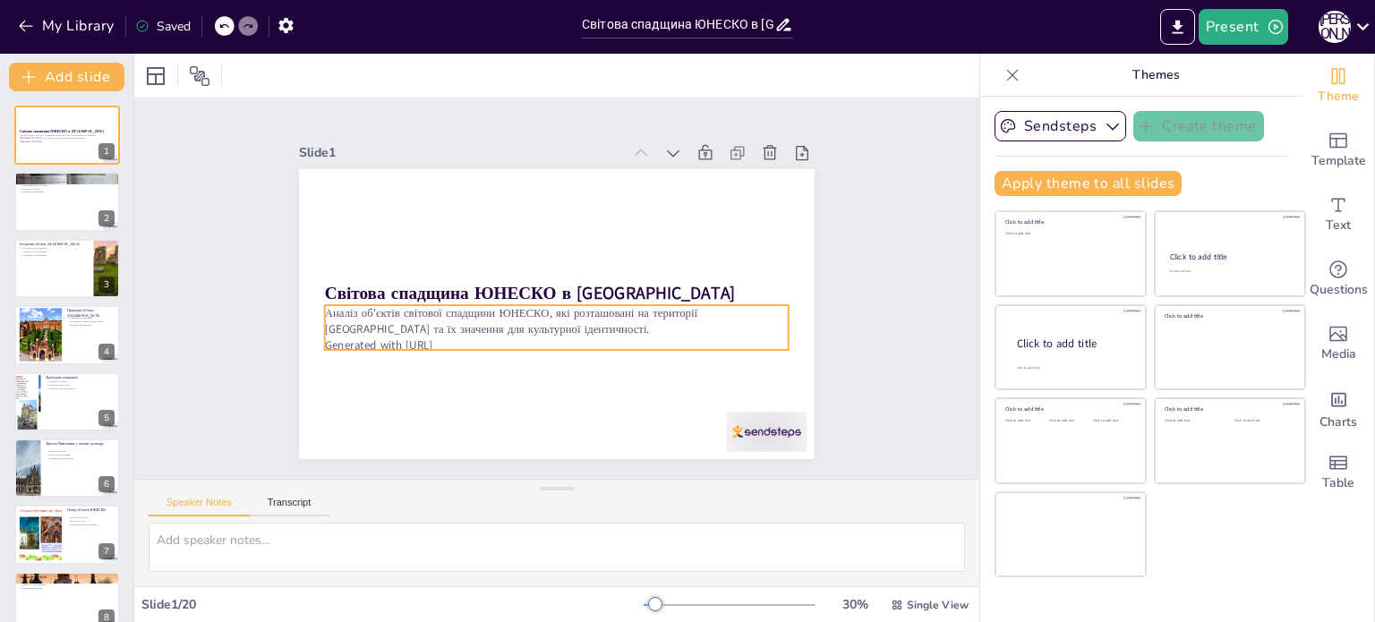
checkbox input "true"
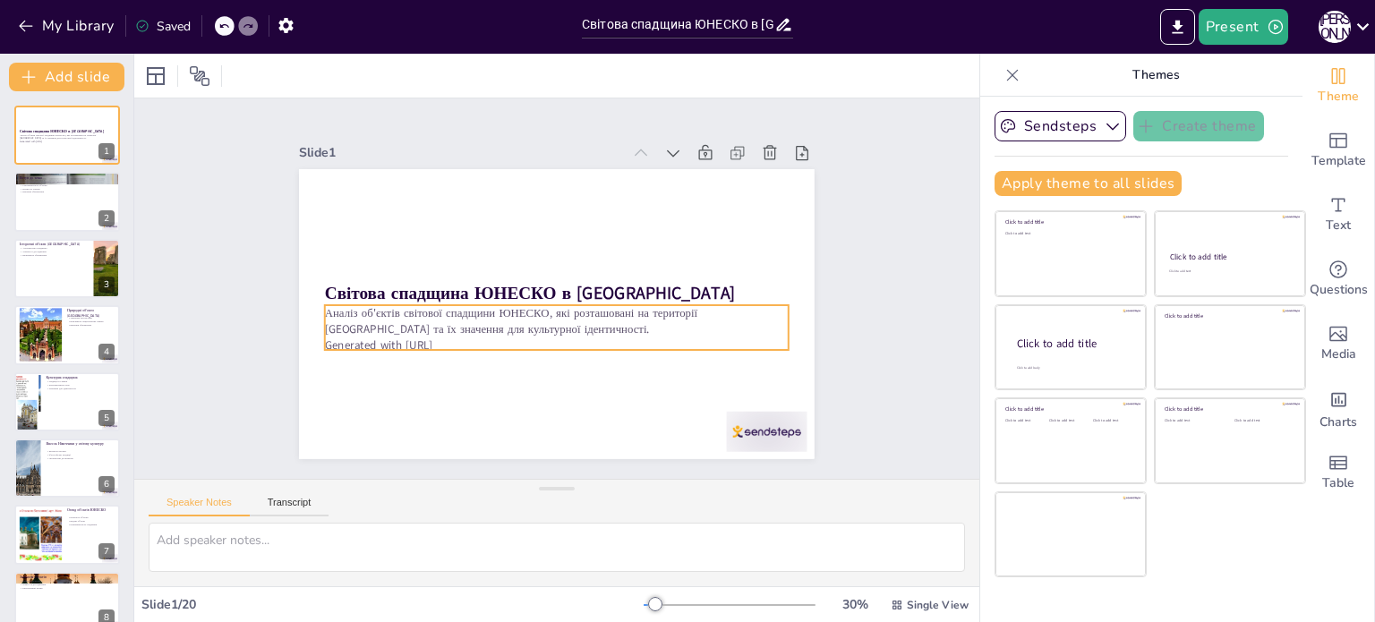
checkbox input "true"
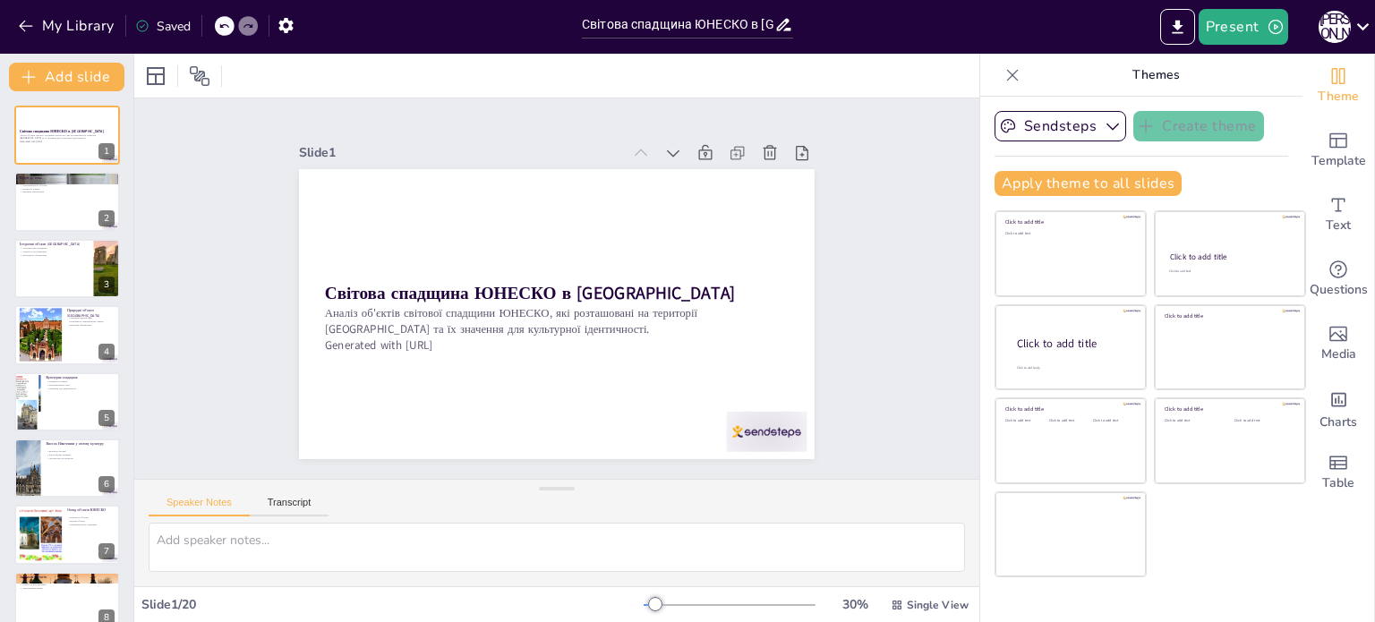
checkbox input "true"
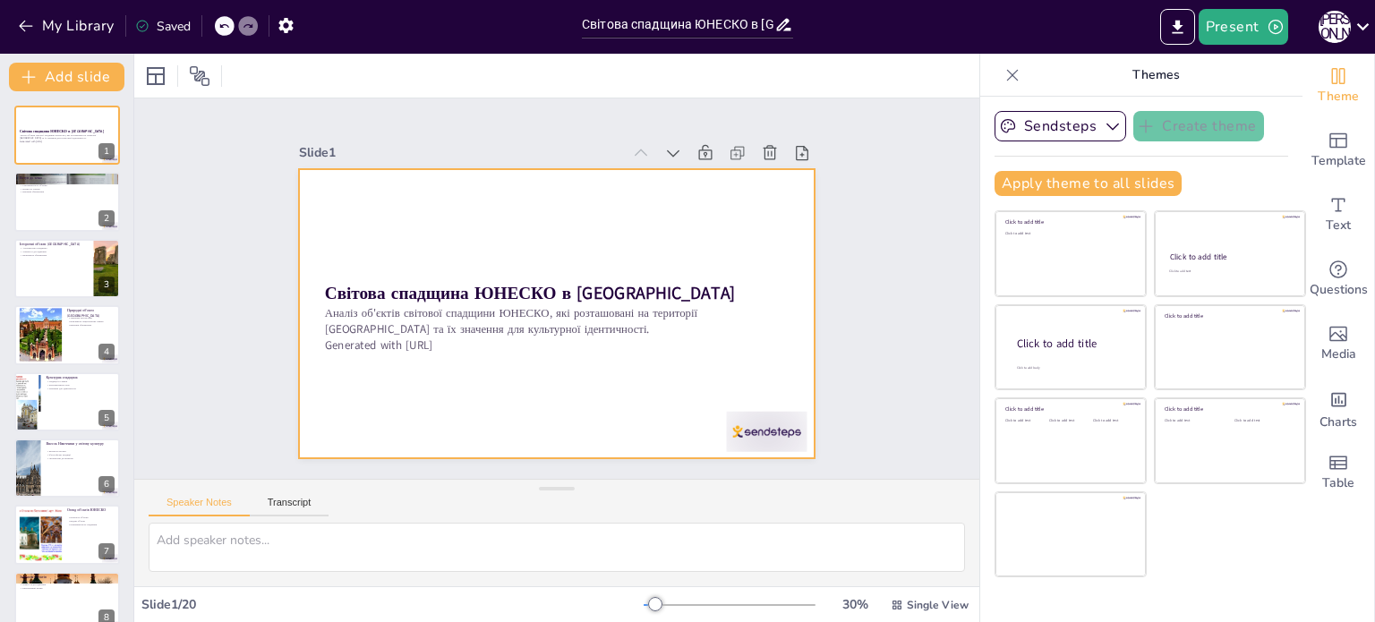
checkbox input "true"
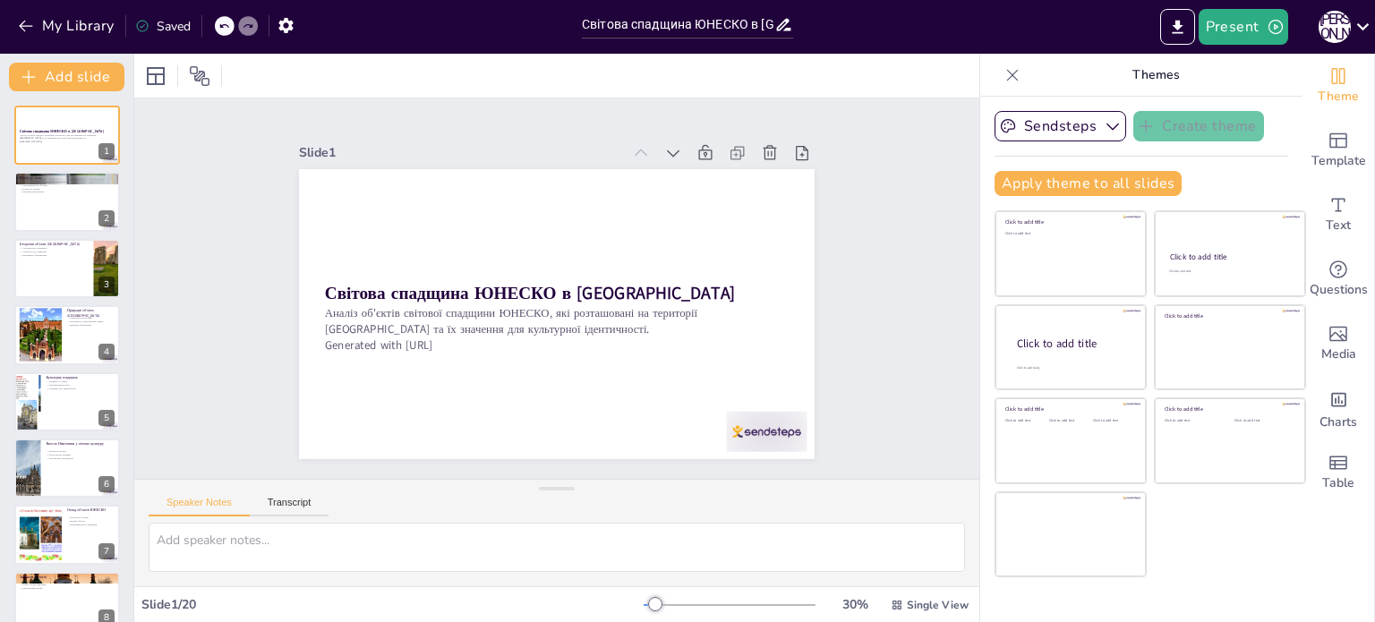
checkbox input "true"
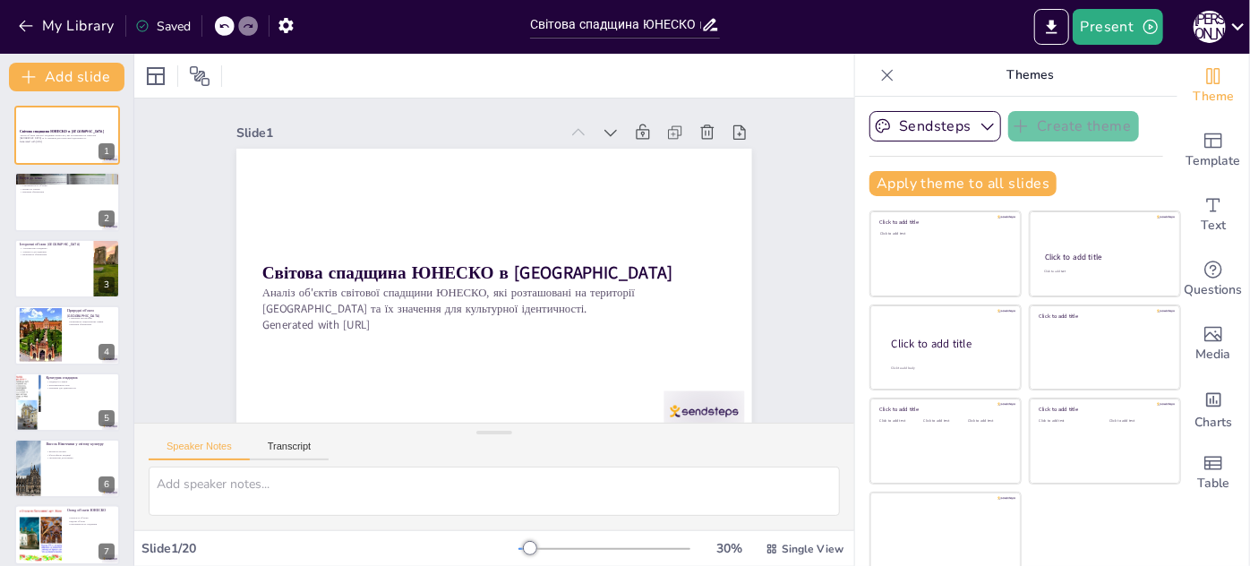
checkbox input "true"
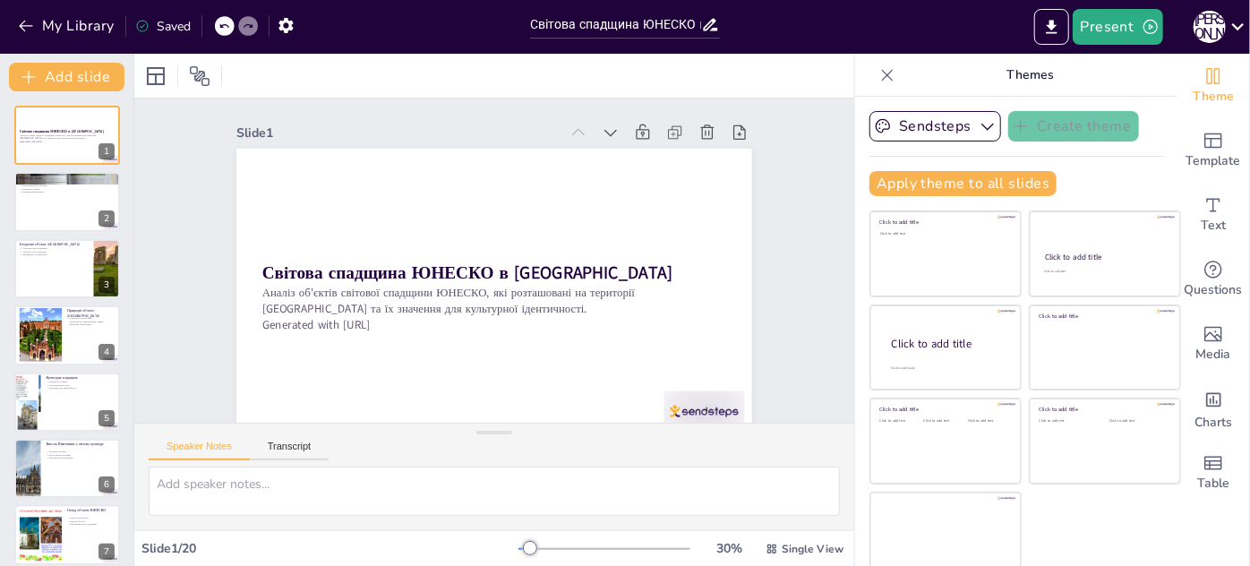
checkbox input "true"
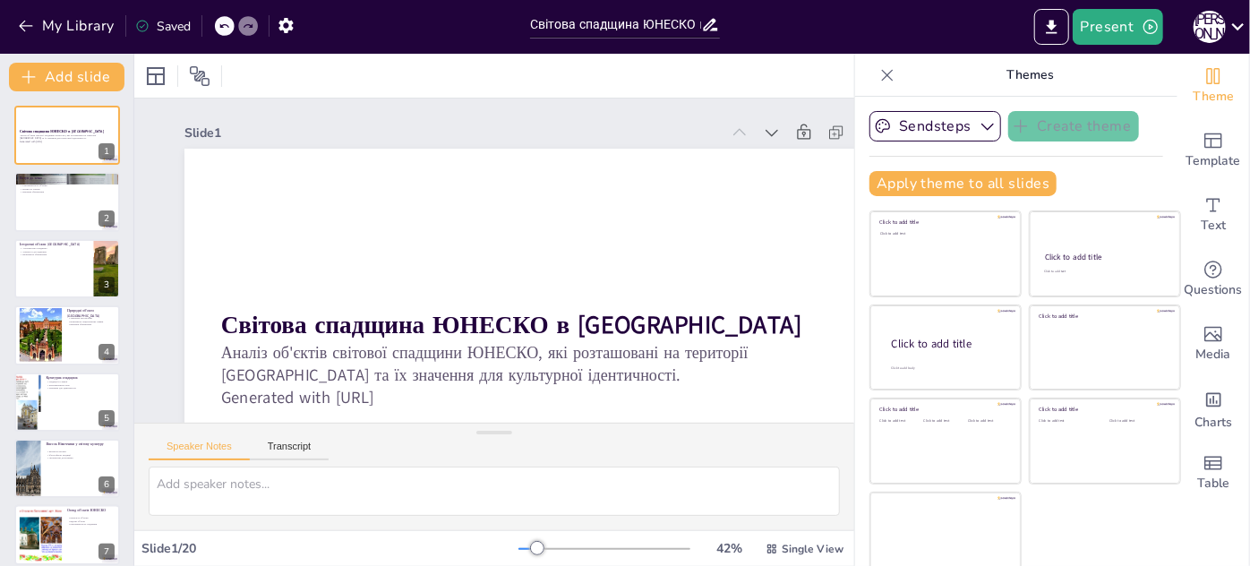
checkbox input "true"
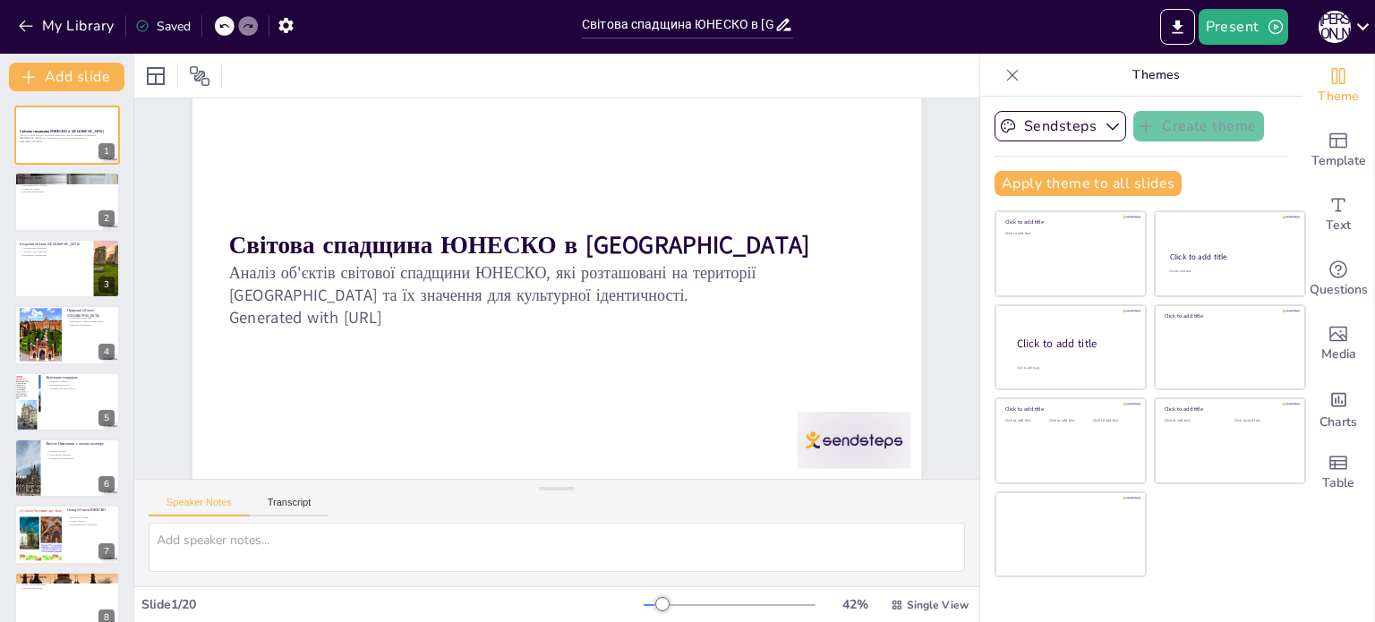
scroll to position [93, 0]
checkbox input "true"
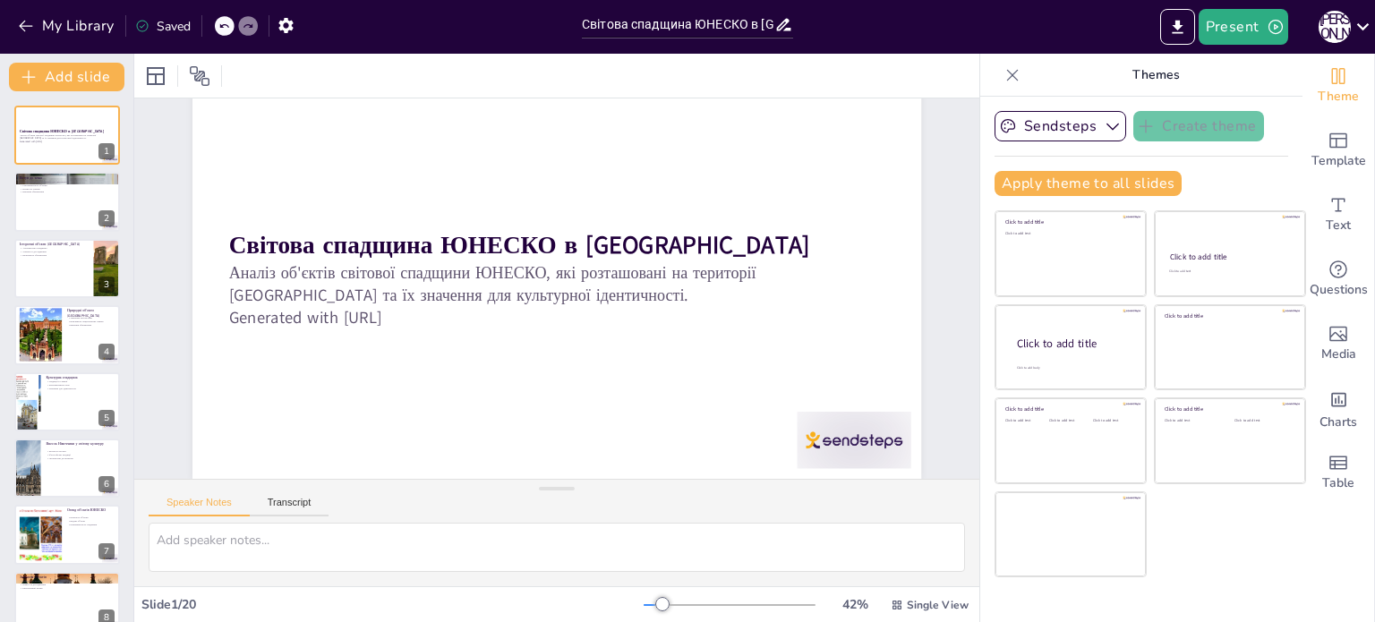
checkbox input "true"
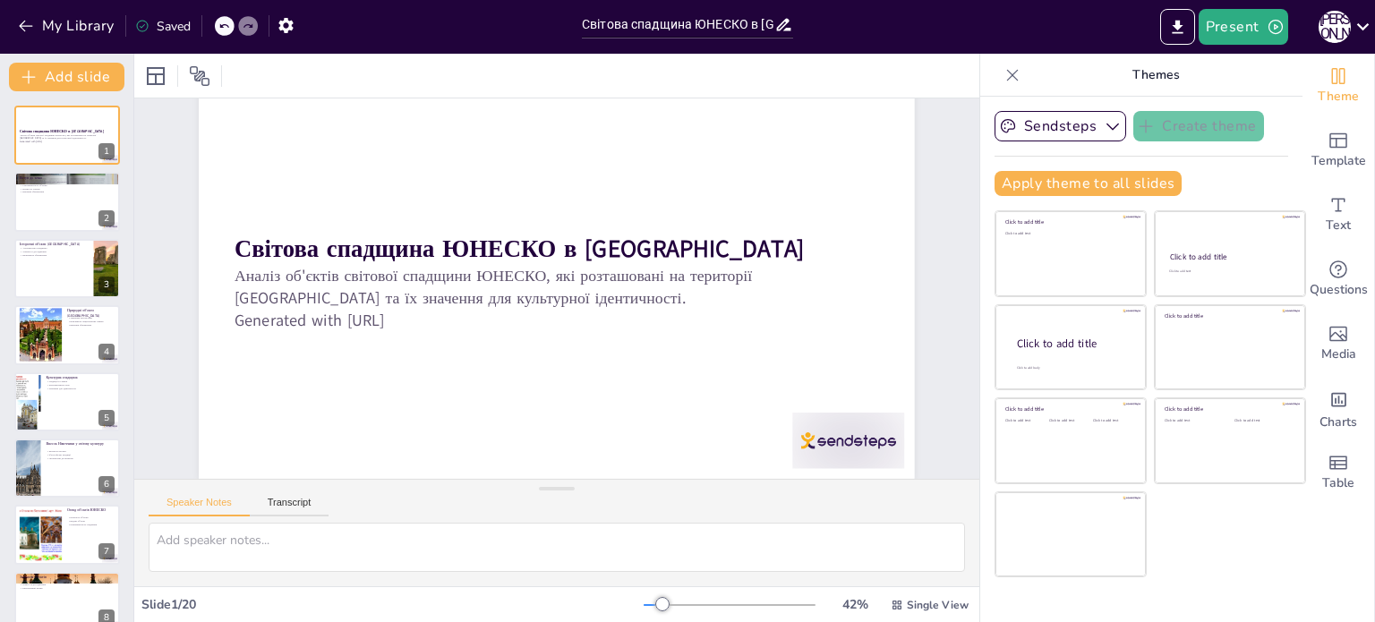
checkbox input "true"
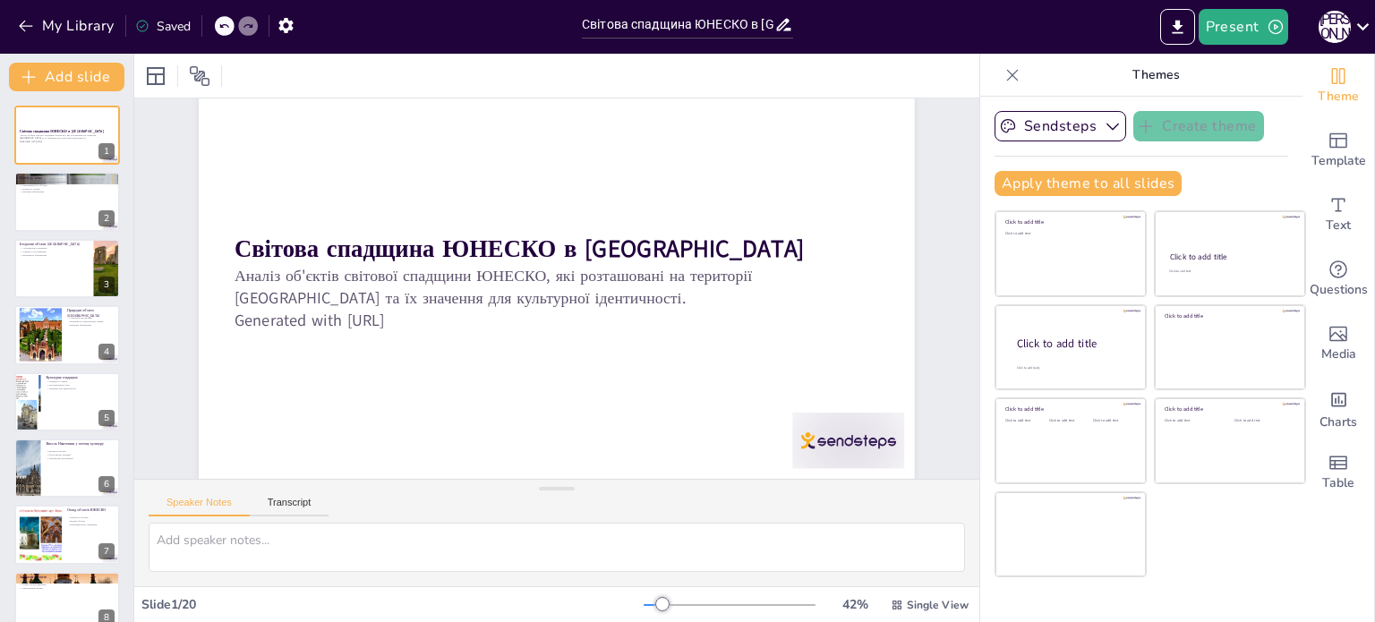
checkbox input "true"
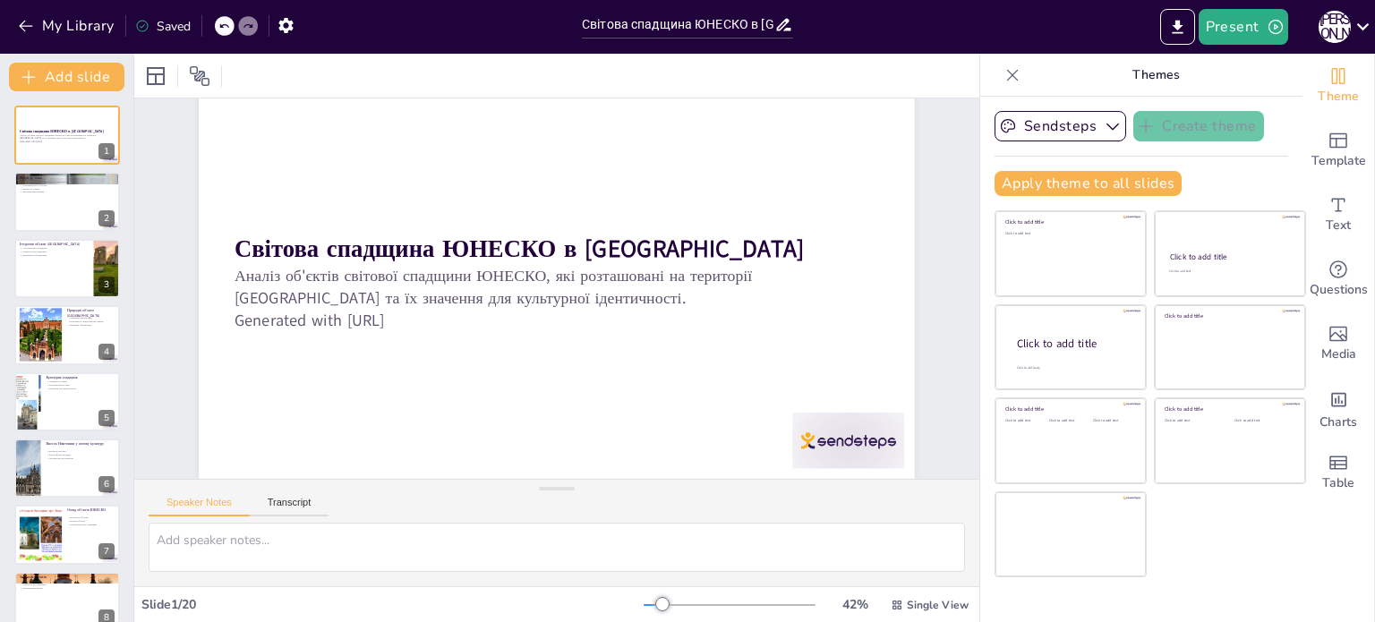
checkbox input "true"
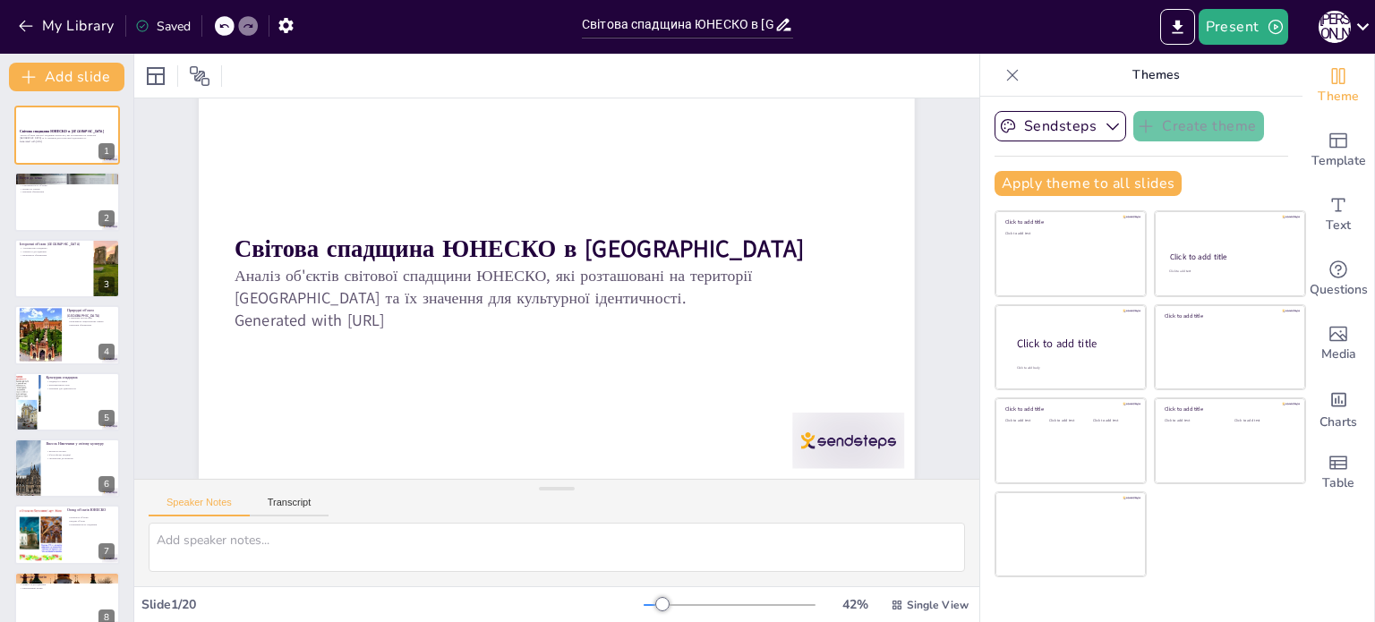
scroll to position [85, 0]
checkbox input "true"
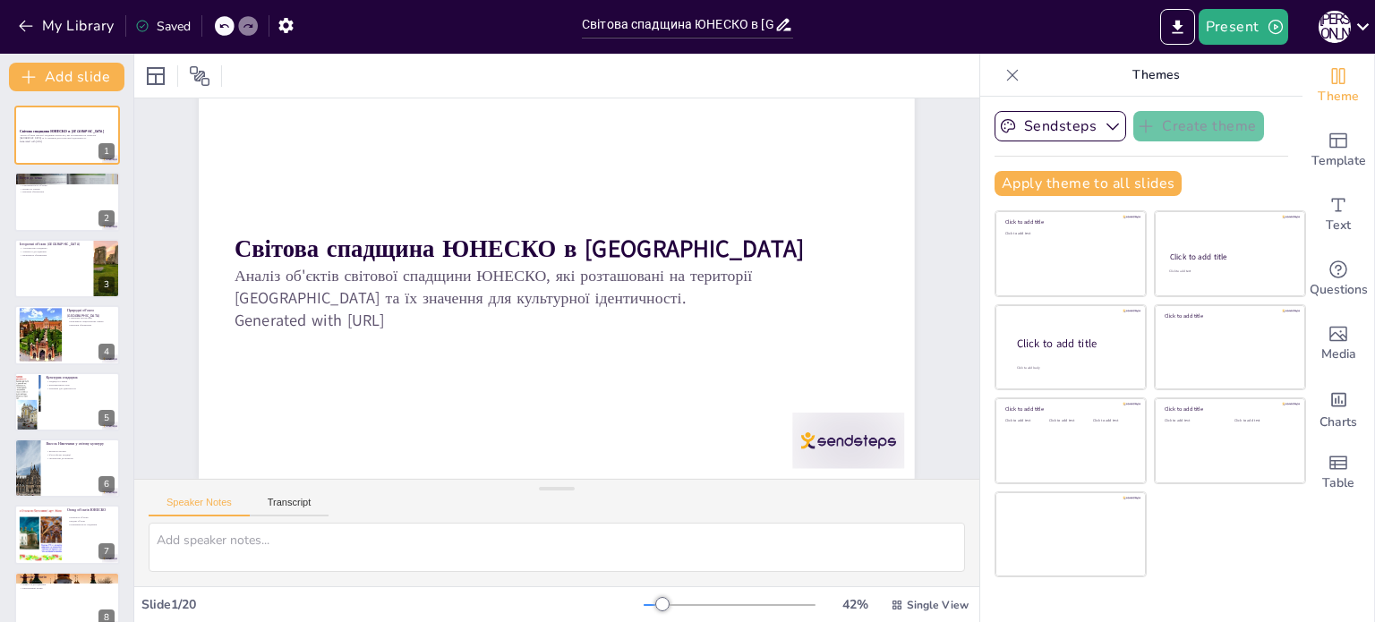
checkbox input "true"
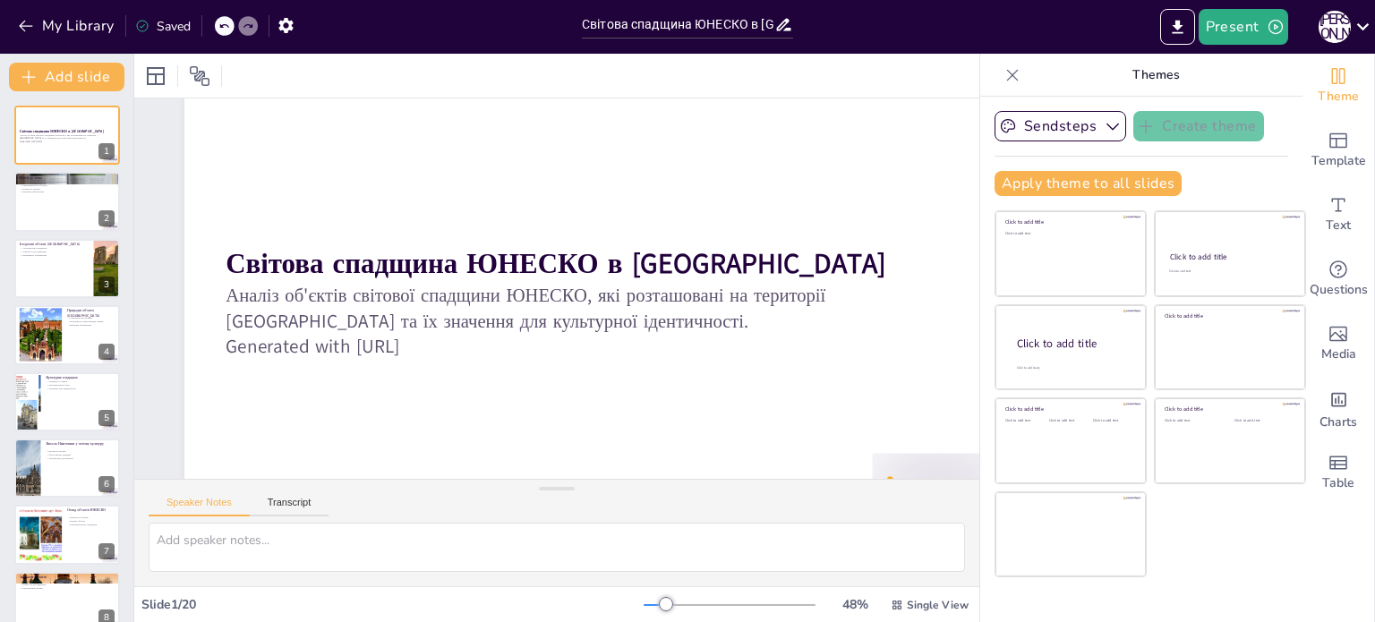
checkbox input "true"
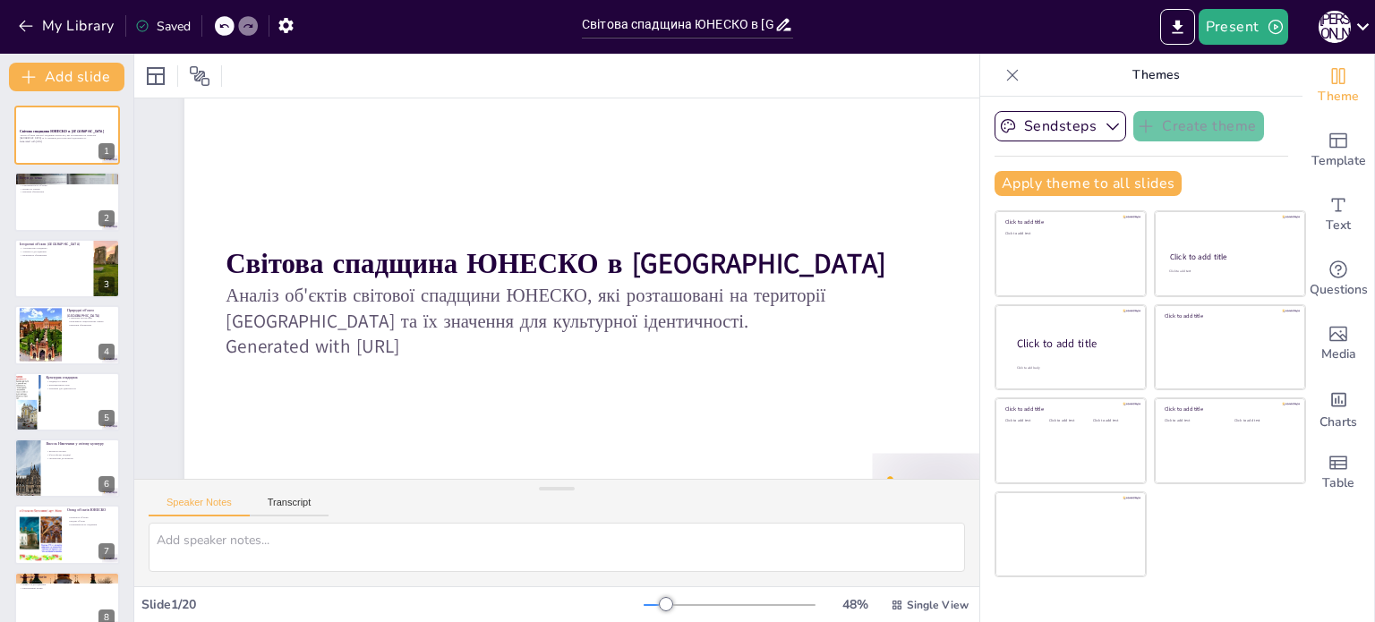
checkbox input "true"
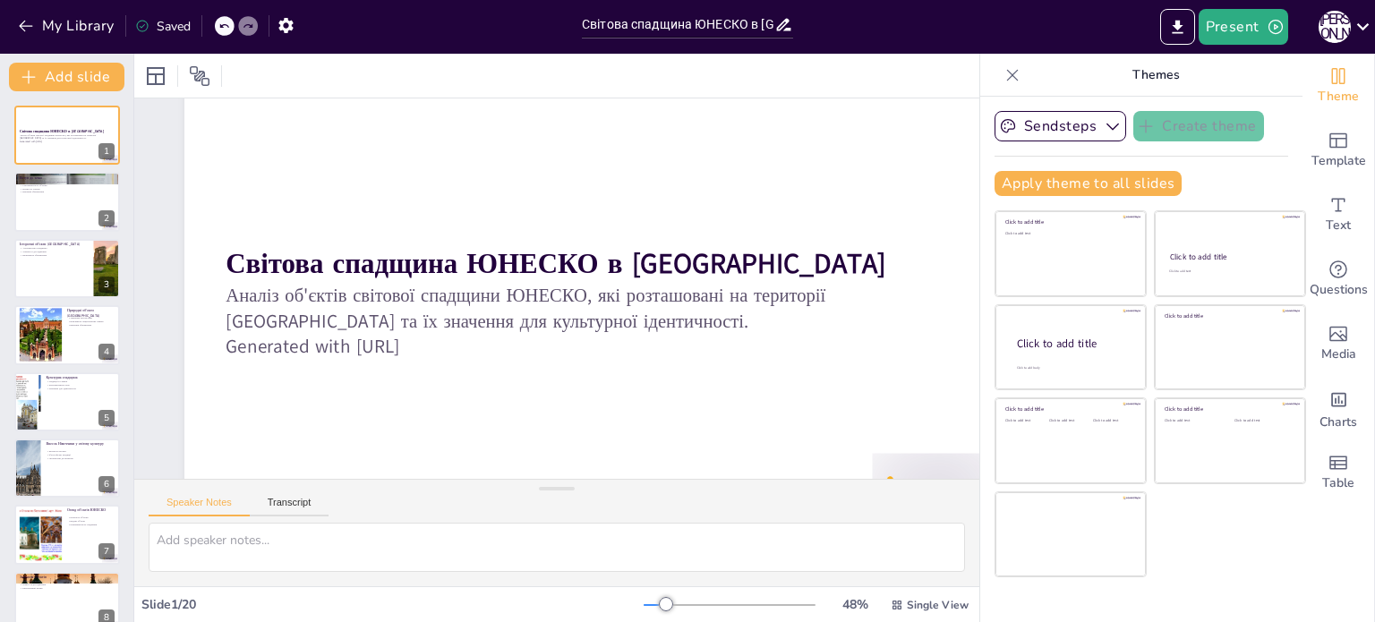
checkbox input "true"
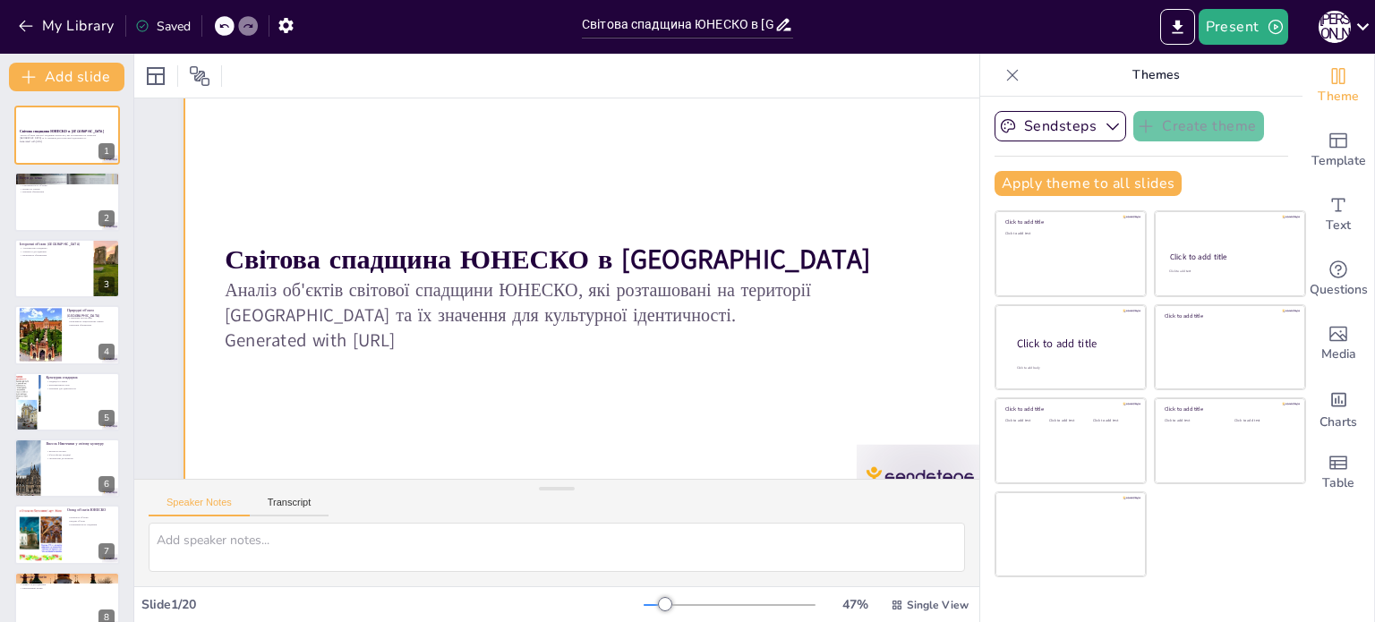
checkbox input "true"
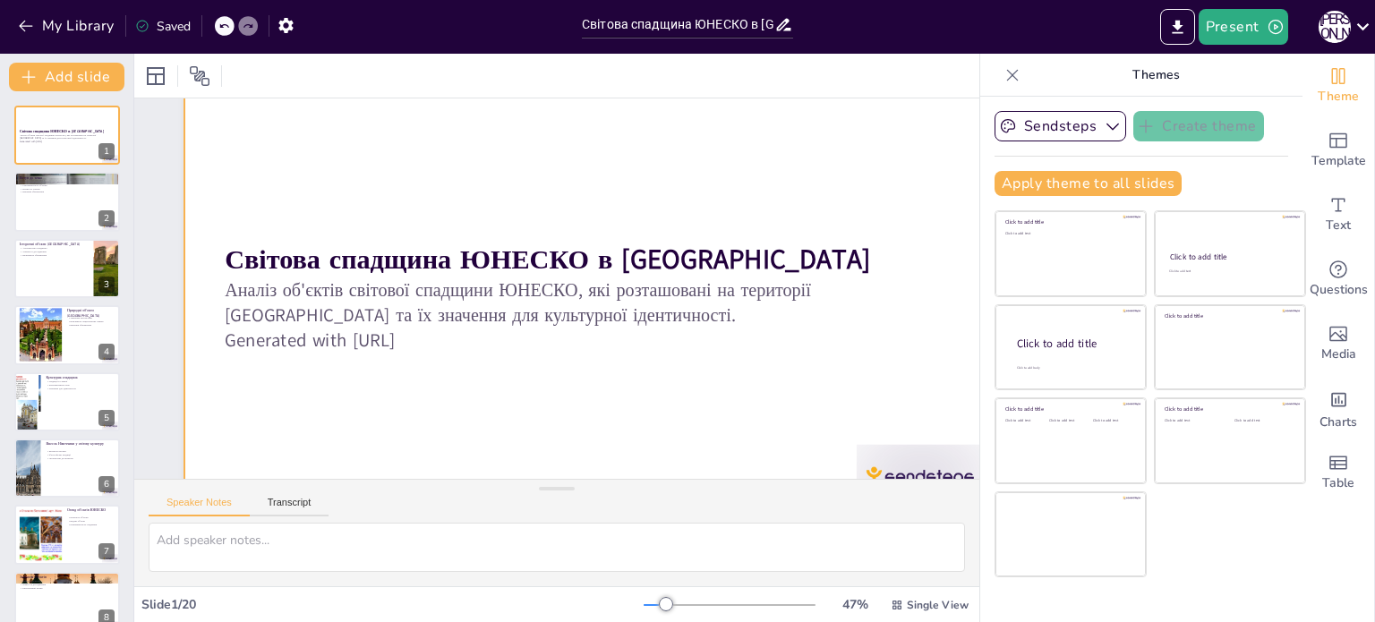
checkbox input "true"
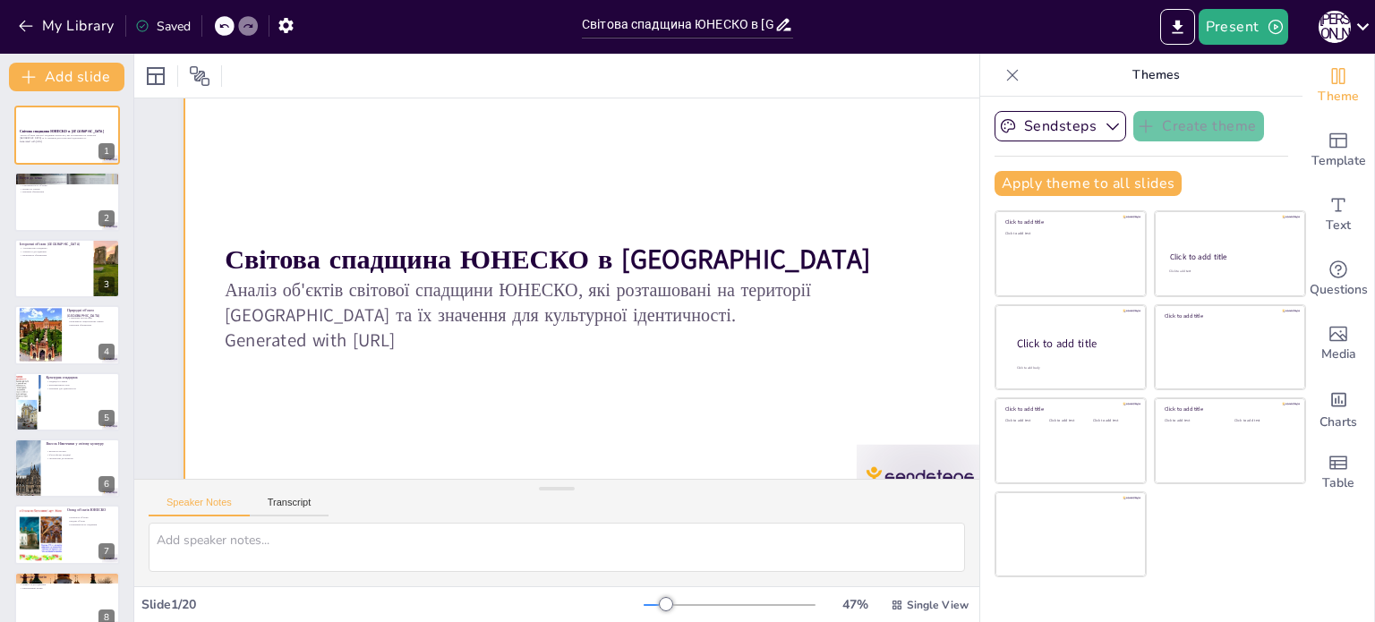
checkbox input "true"
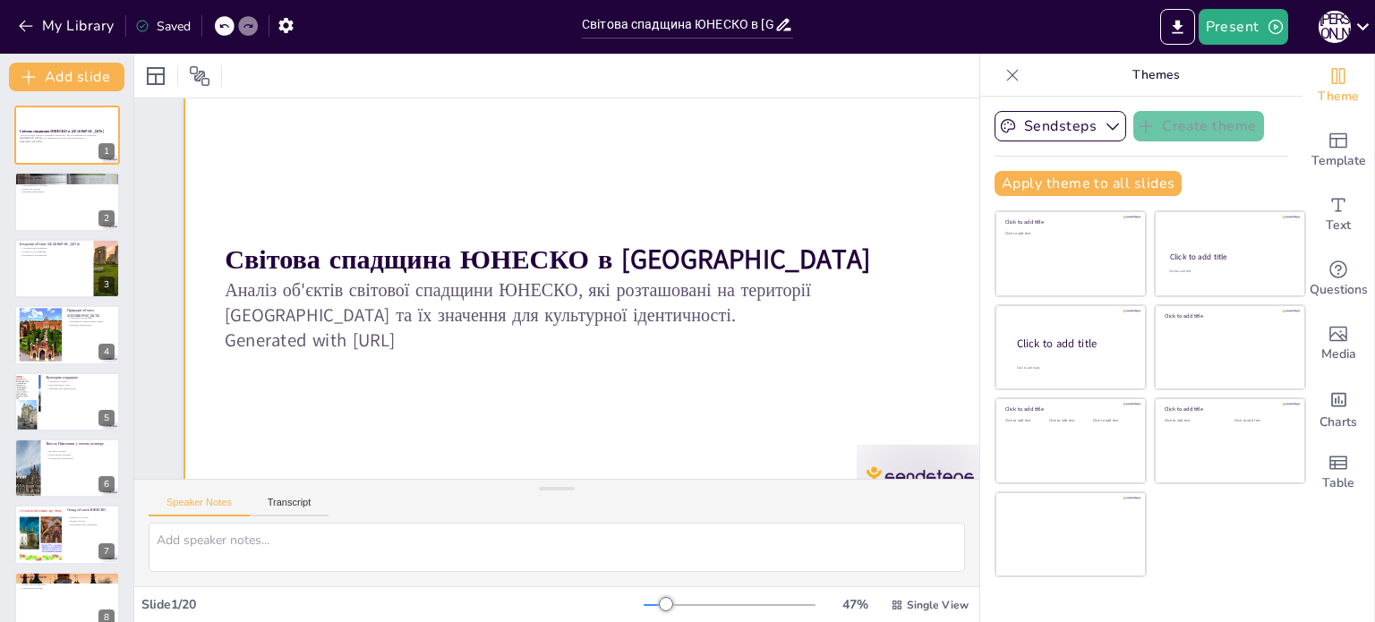
checkbox input "true"
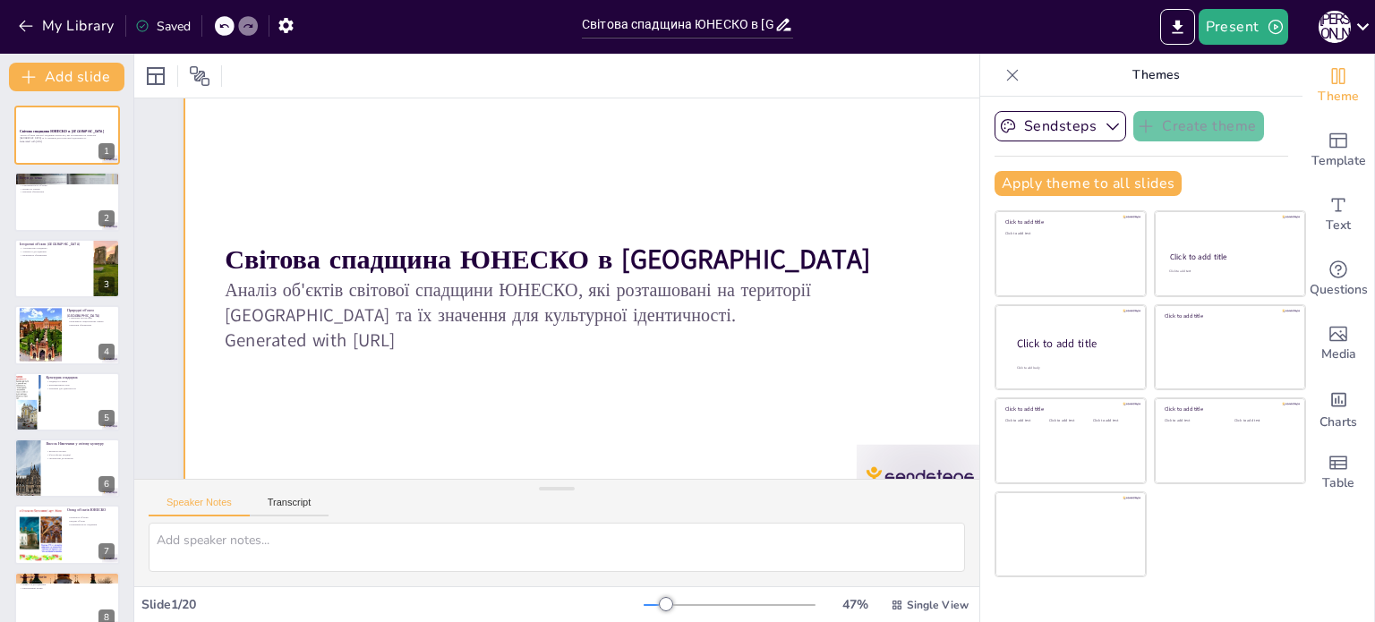
checkbox input "true"
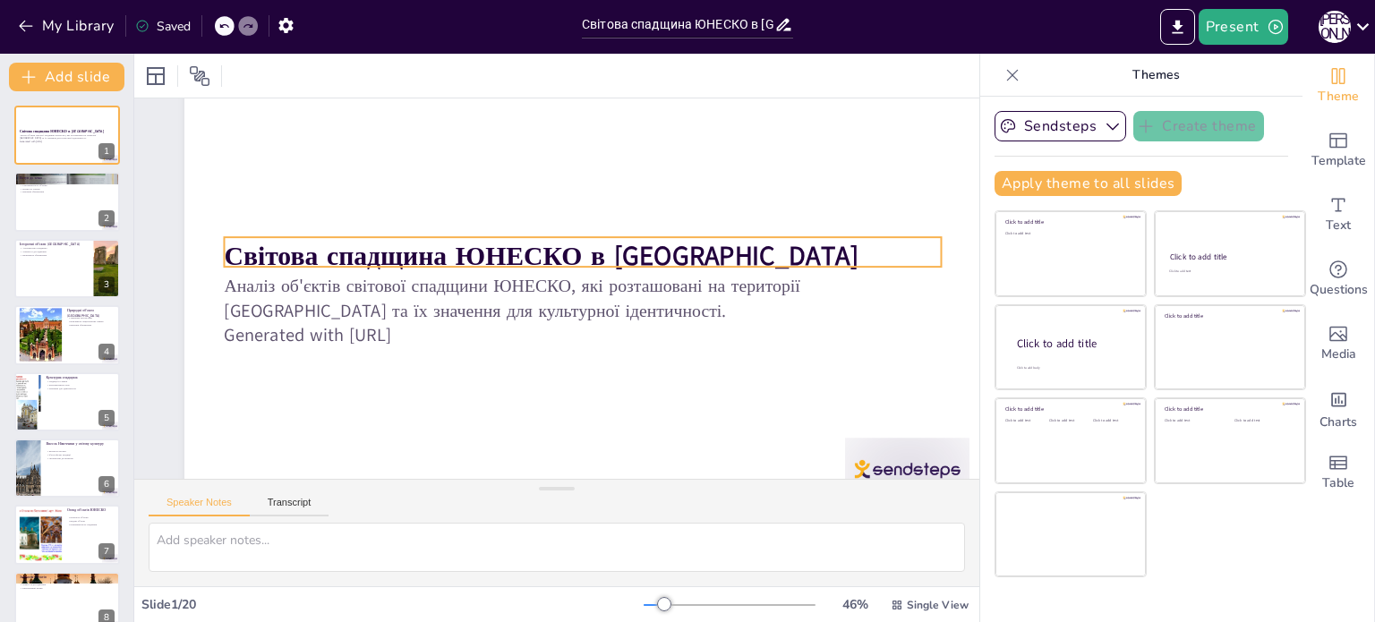
checkbox input "true"
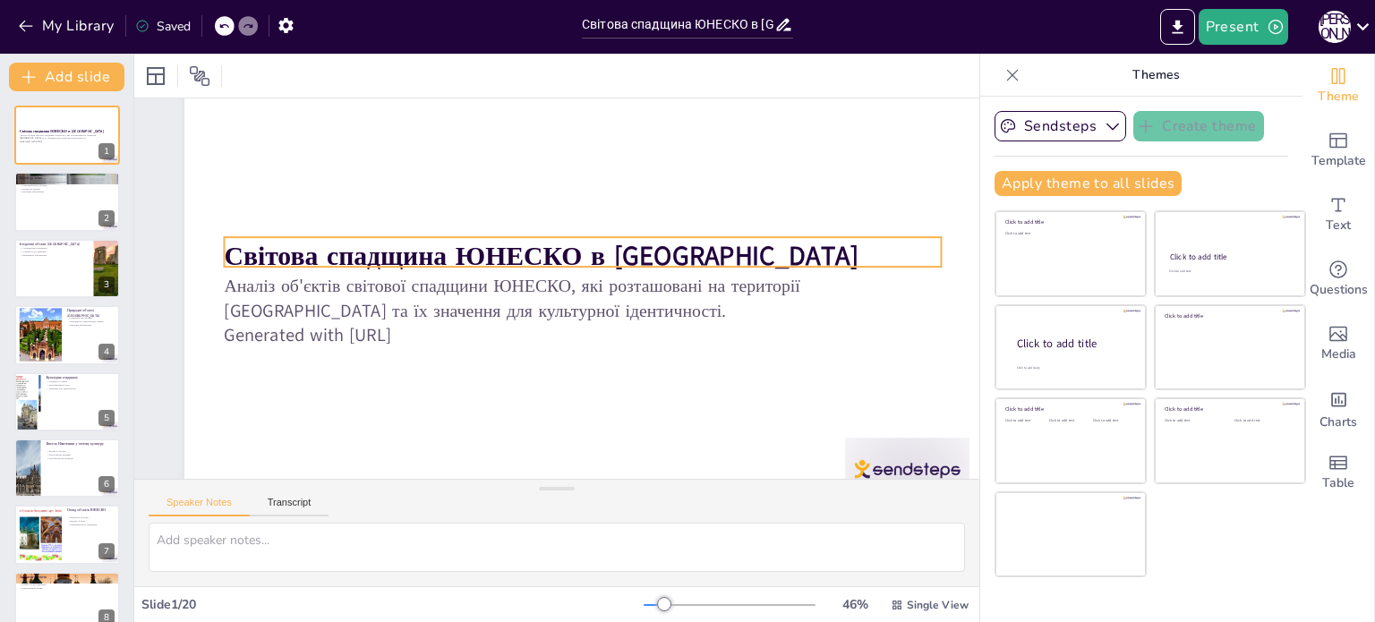
checkbox input "true"
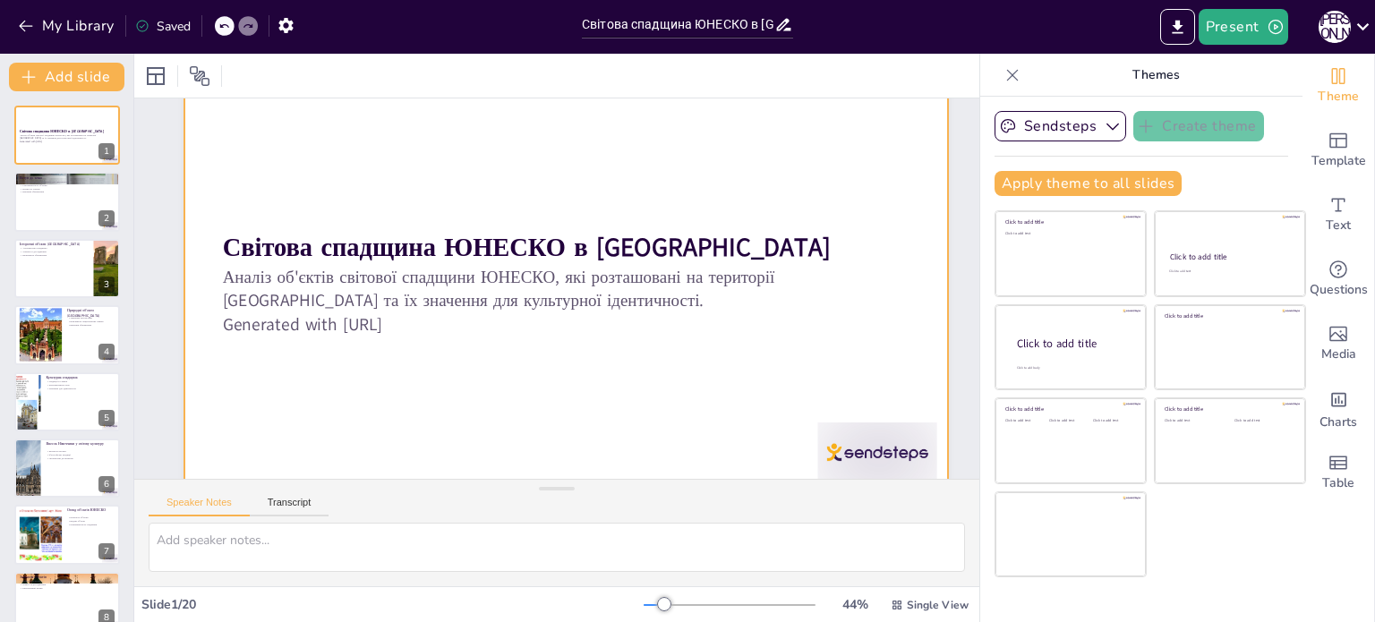
checkbox input "true"
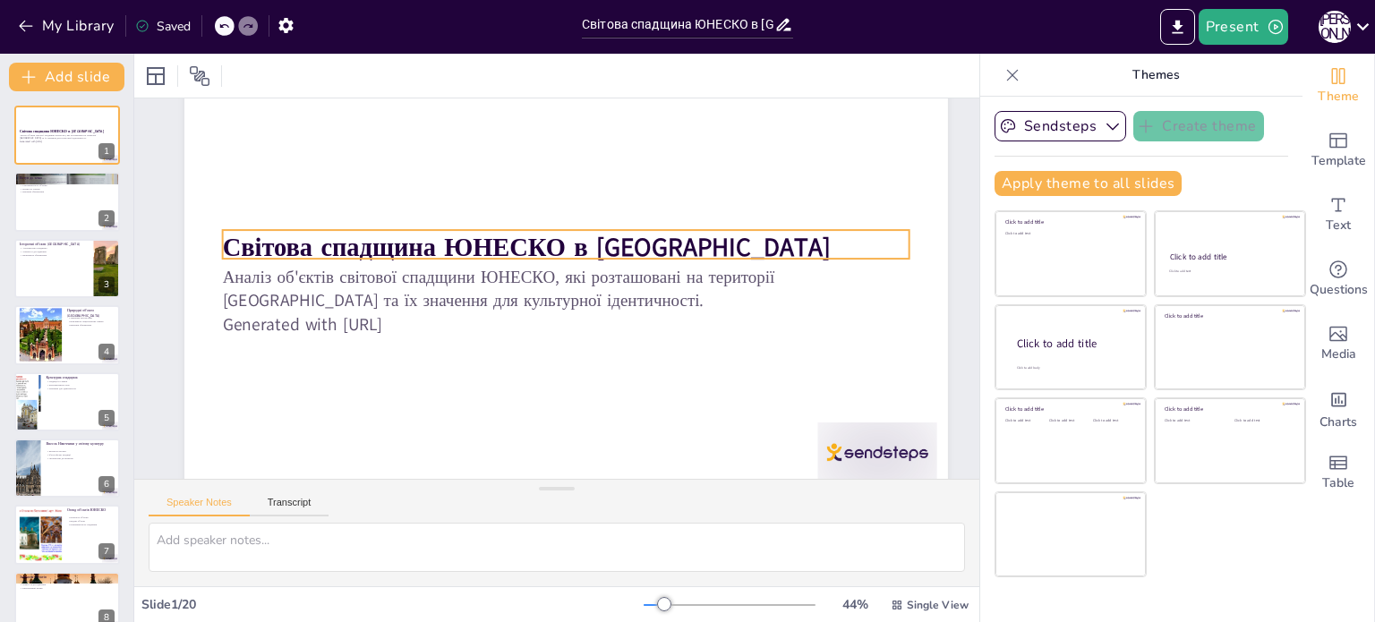
checkbox input "true"
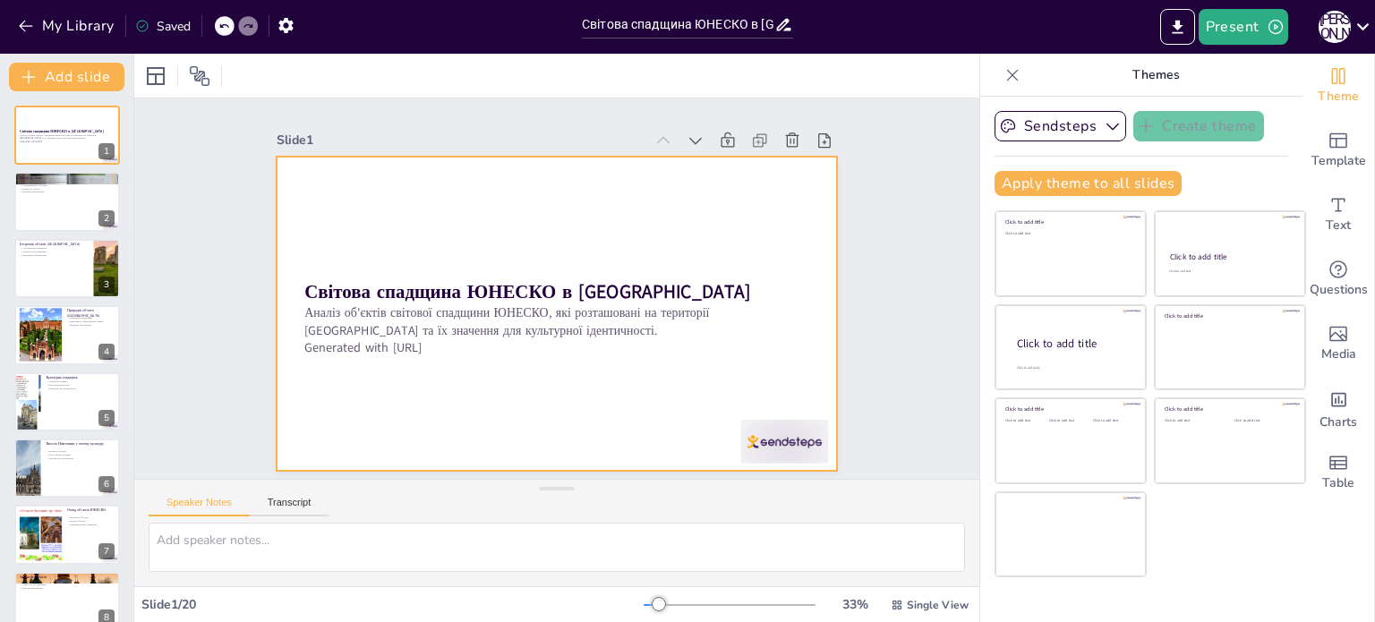
scroll to position [0, 0]
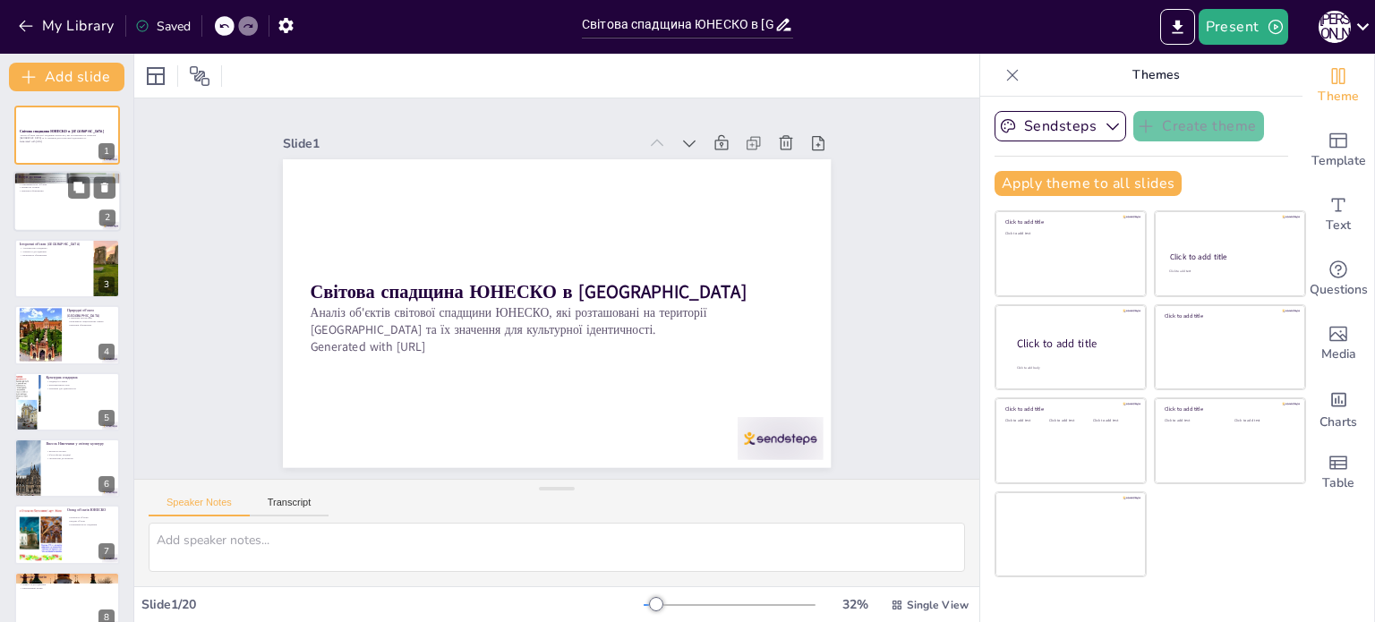
click at [52, 214] on div at bounding box center [66, 202] width 107 height 61
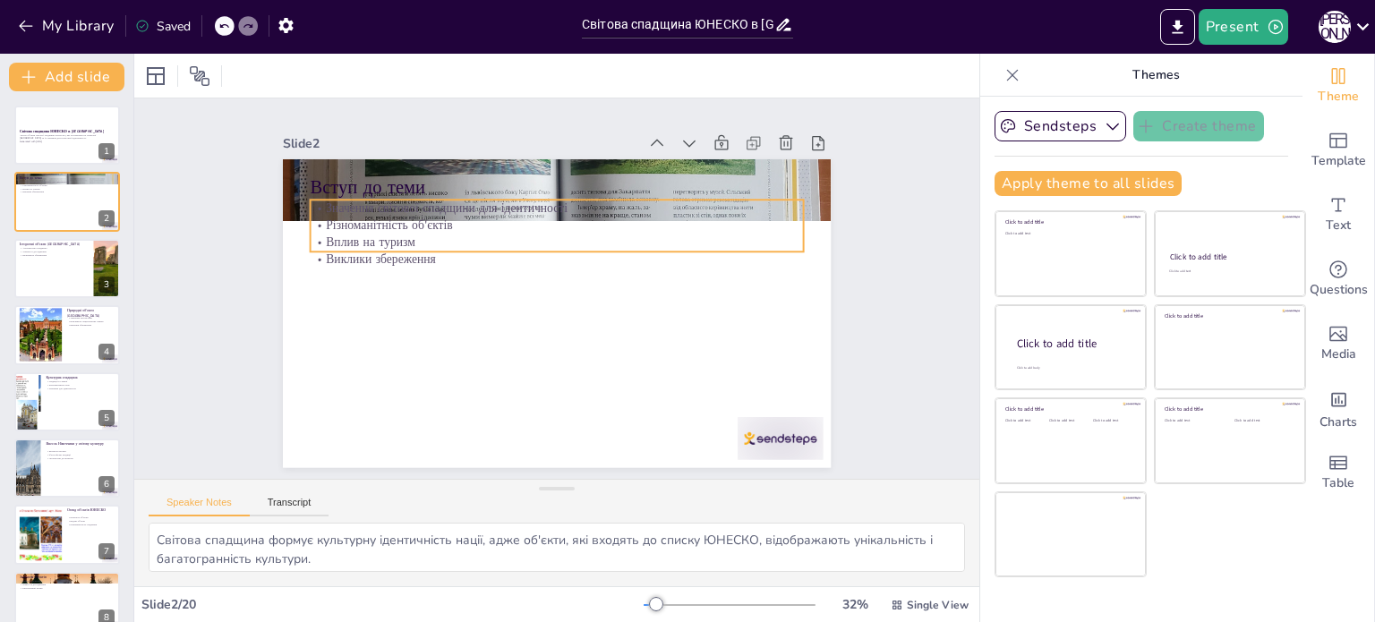
click at [333, 203] on p "Значення світової спадщини для ідентичності" at bounding box center [556, 209] width 493 height 17
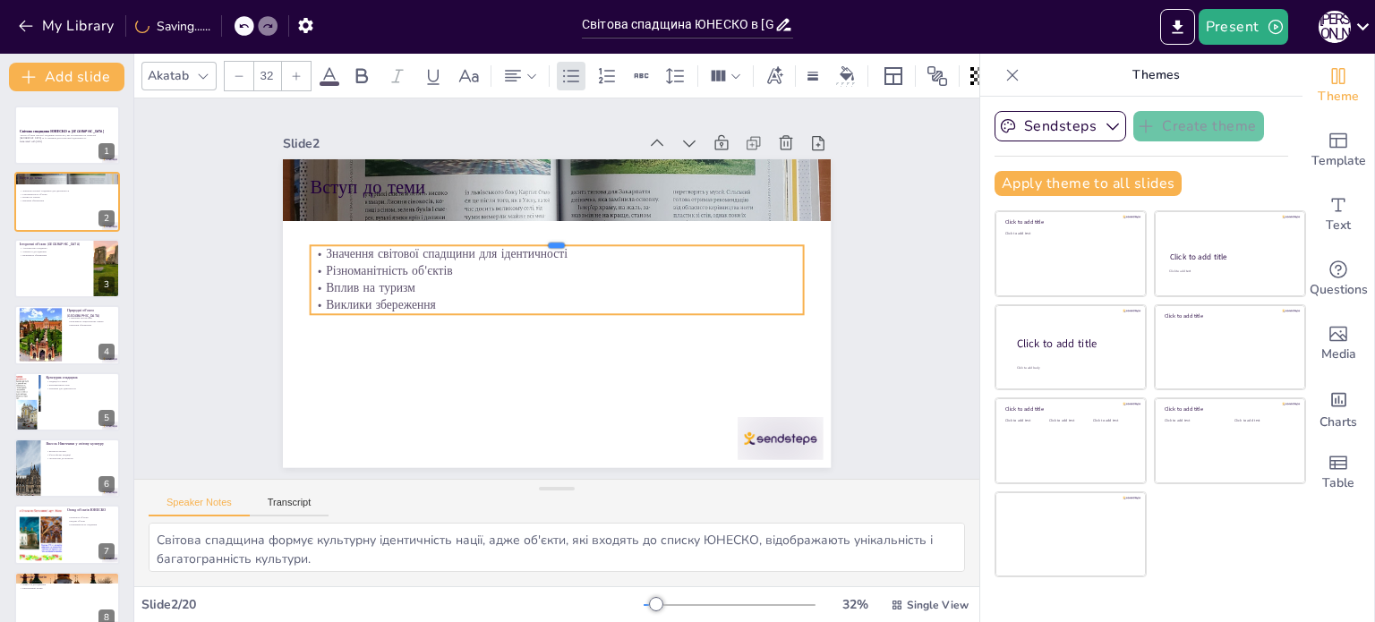
drag, startPoint x: 340, startPoint y: 193, endPoint x: 316, endPoint y: 280, distance: 91.0
click at [316, 280] on div "Вступ до теми Значення світової спадщини для ідентичності Різноманітність об'єк…" at bounding box center [555, 314] width 578 height 364
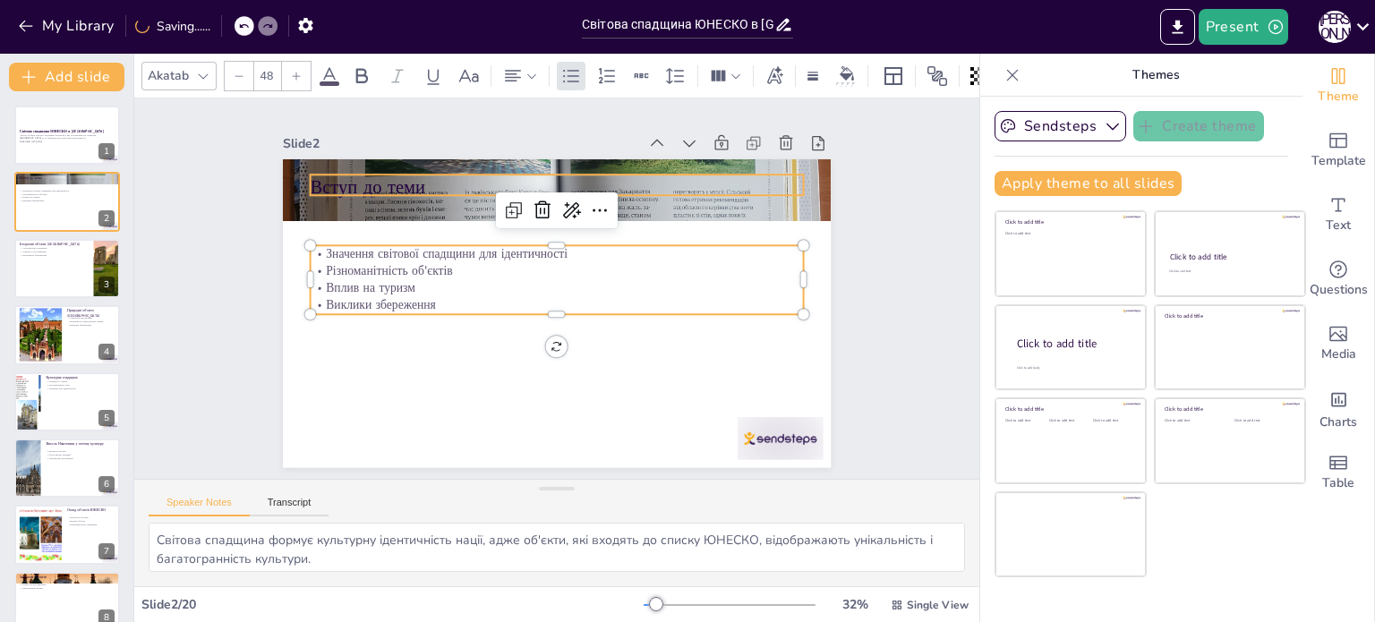
click at [354, 175] on p "Вступ до теми" at bounding box center [556, 188] width 493 height 26
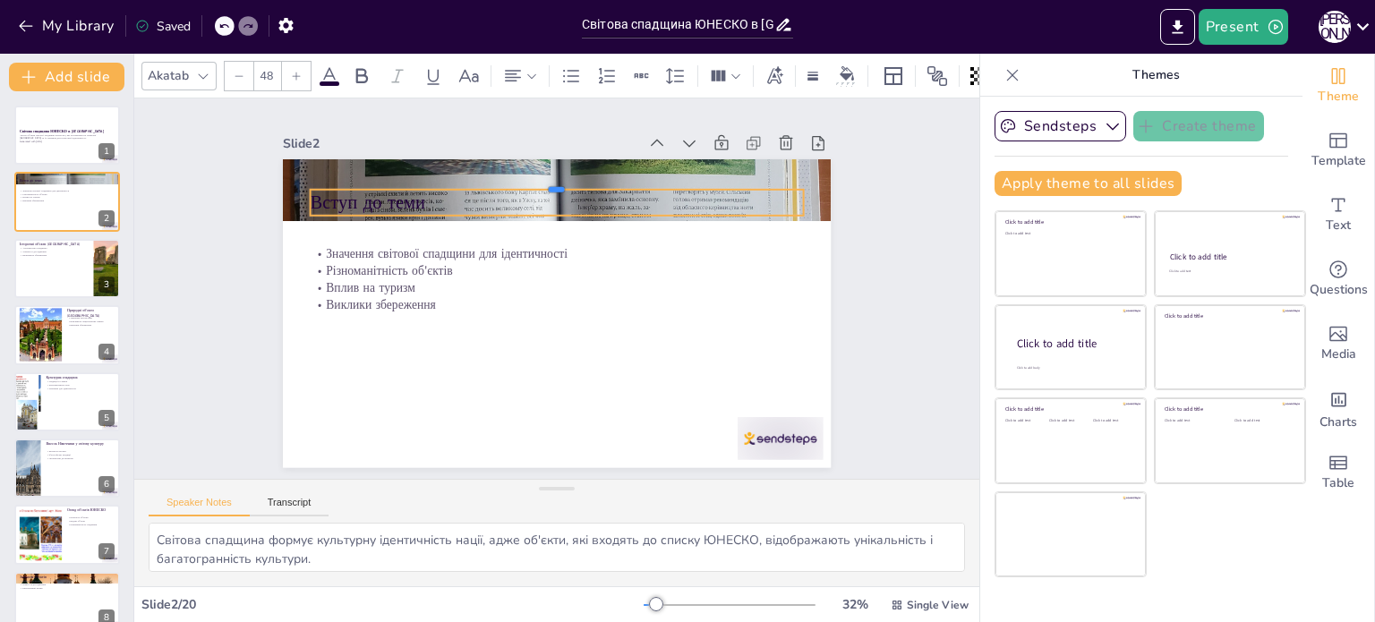
drag, startPoint x: 380, startPoint y: 162, endPoint x: 446, endPoint y: 179, distance: 68.4
click at [446, 179] on div at bounding box center [556, 182] width 493 height 14
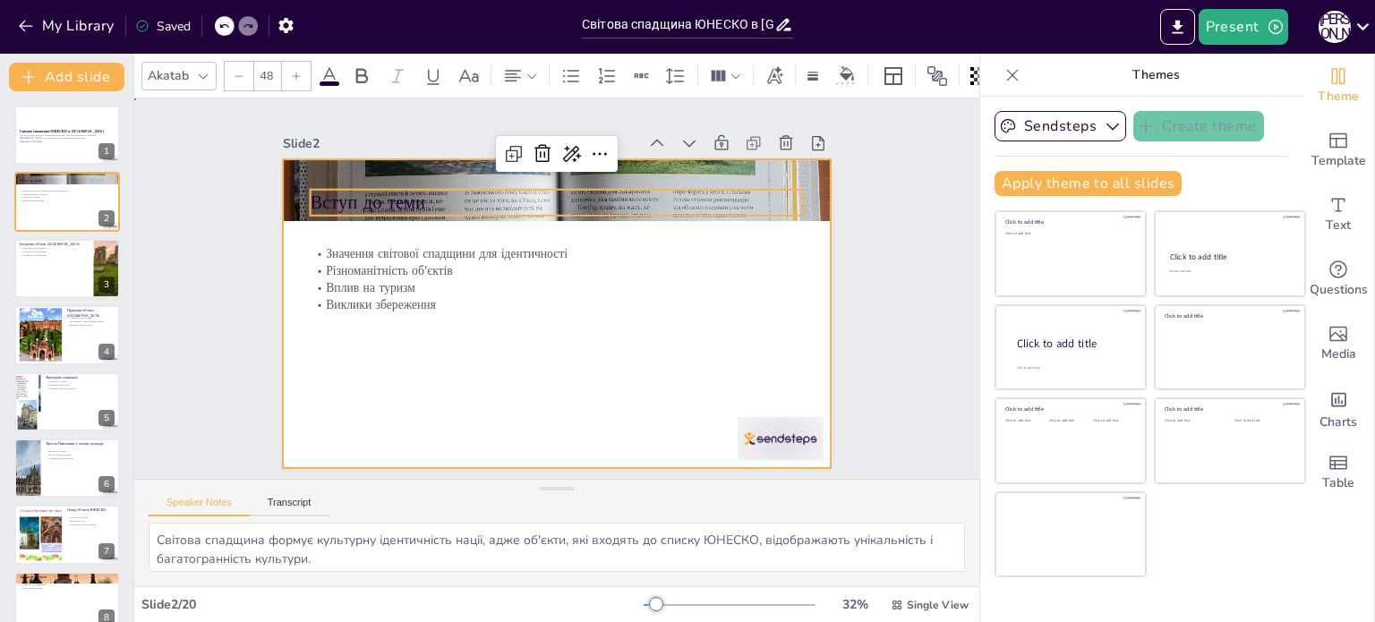
click at [512, 407] on div at bounding box center [552, 313] width 601 height 415
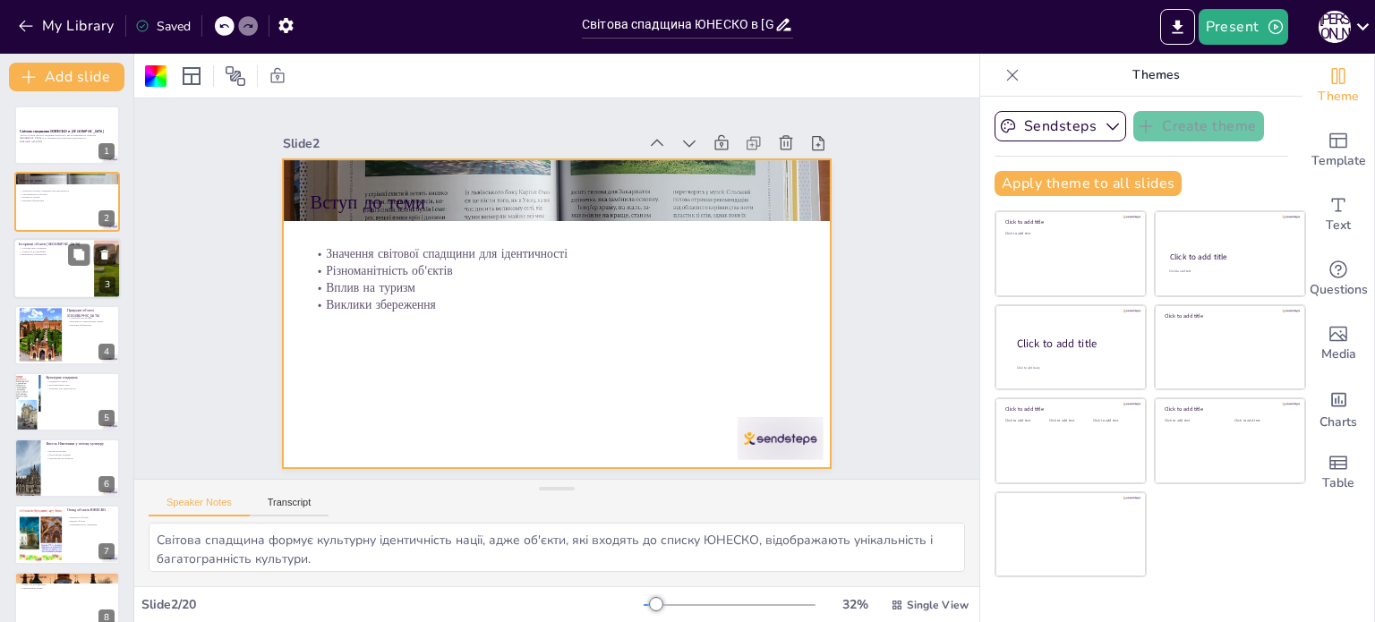
click at [57, 277] on div at bounding box center [66, 268] width 107 height 61
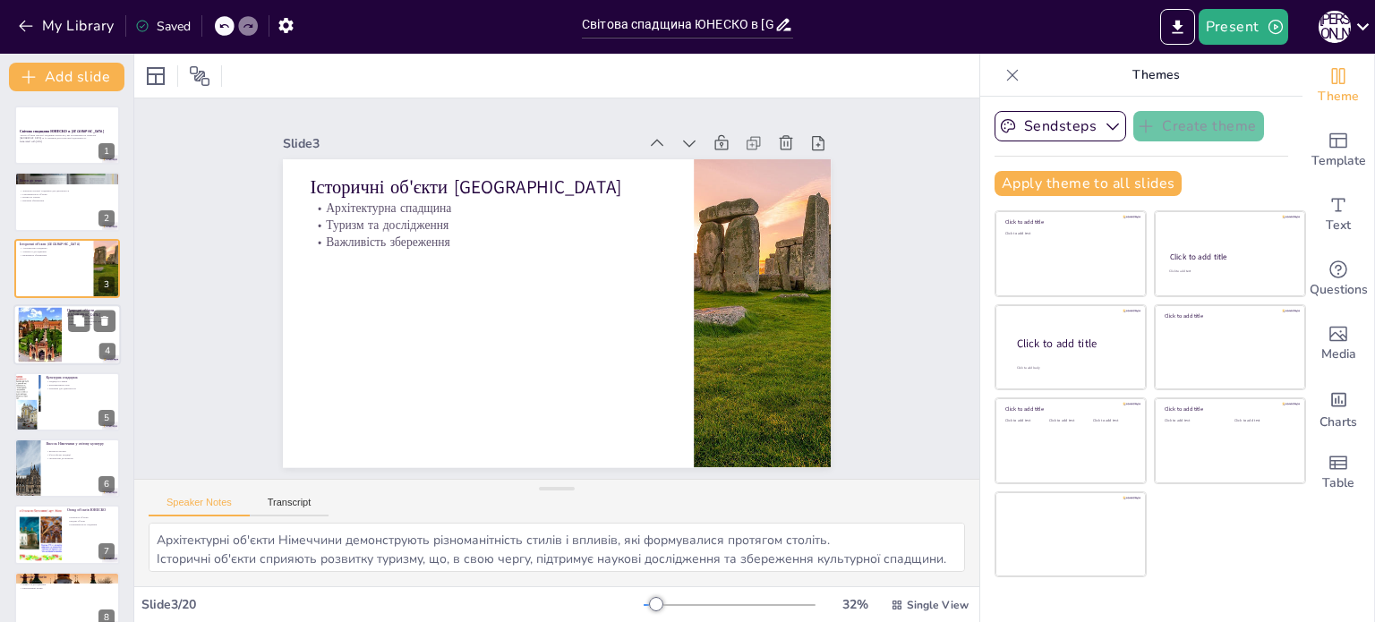
click at [47, 325] on div at bounding box center [40, 335] width 84 height 55
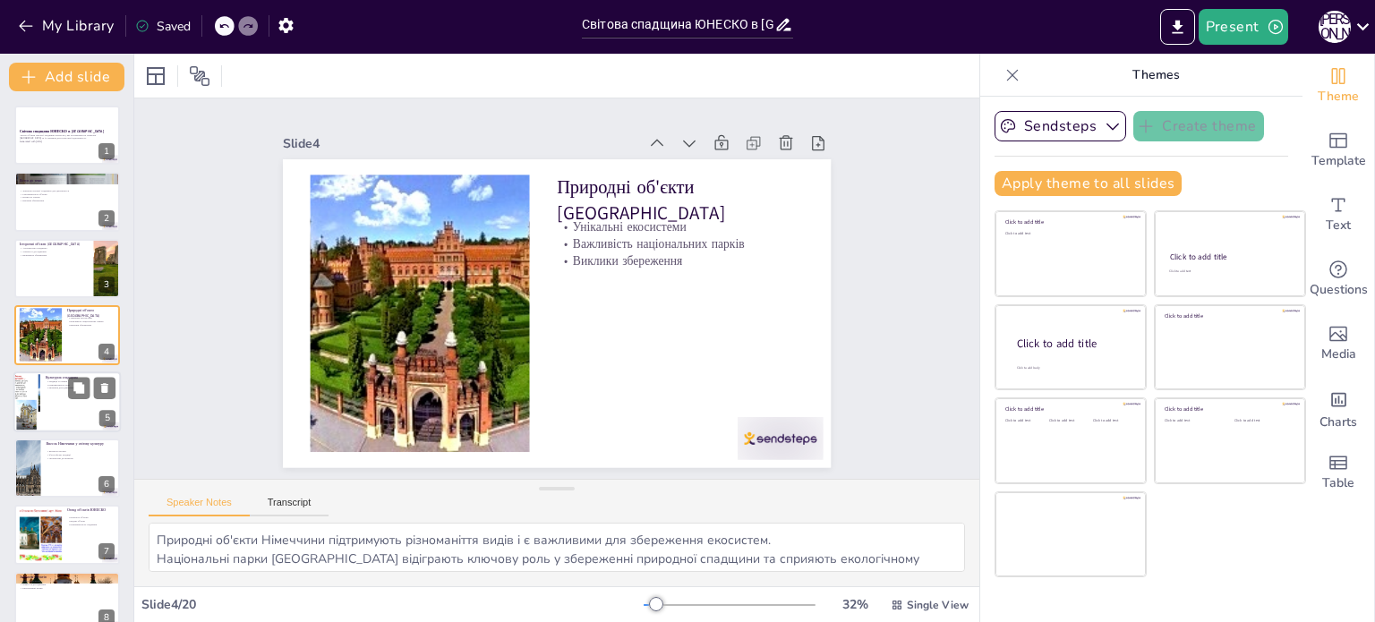
click at [33, 412] on div at bounding box center [27, 402] width 81 height 61
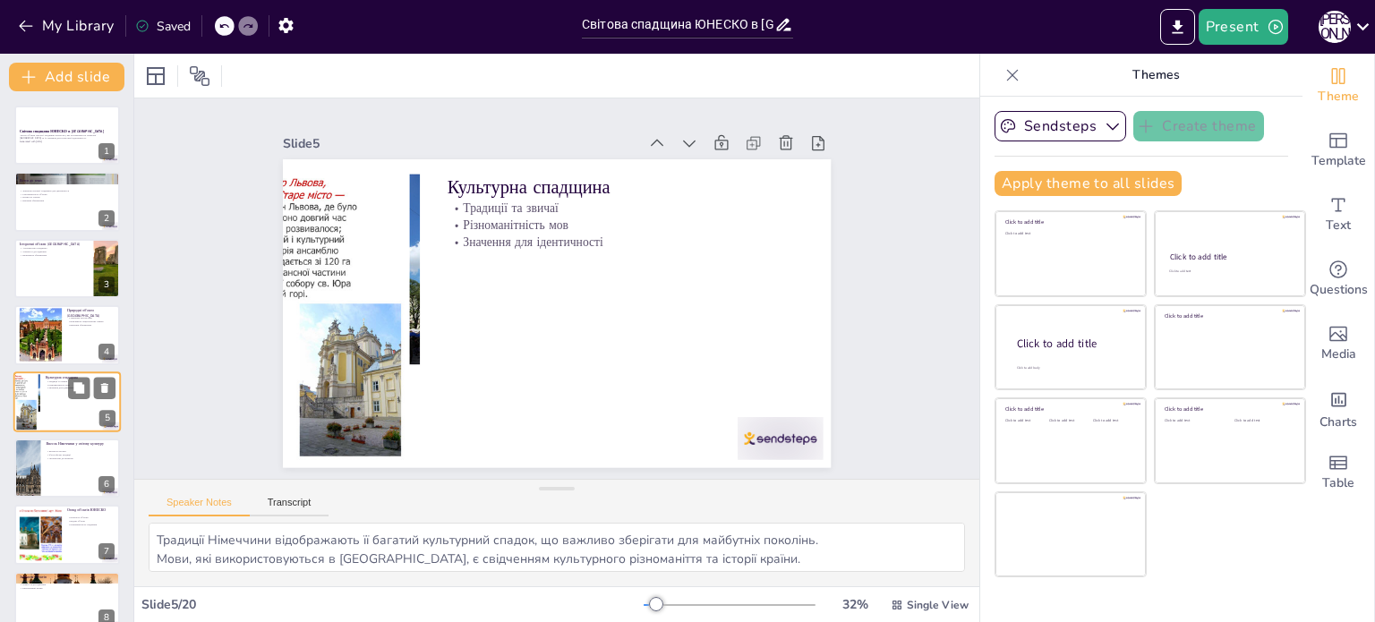
scroll to position [45, 0]
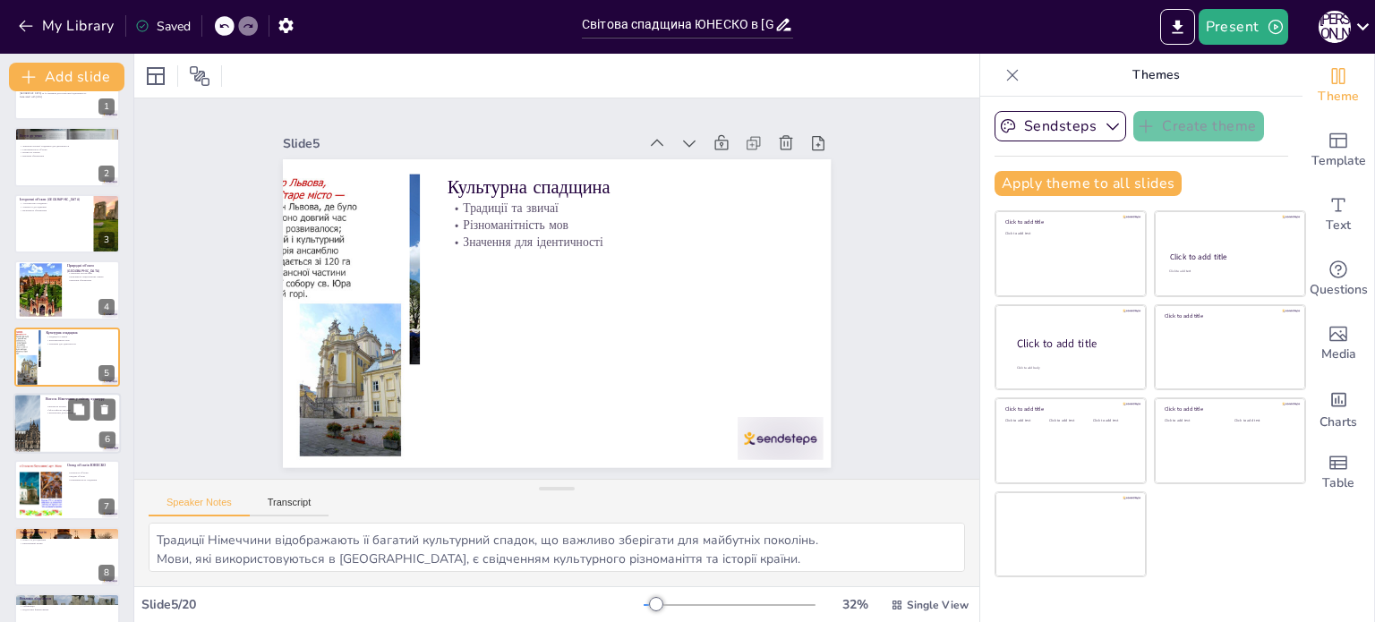
click at [44, 416] on div at bounding box center [66, 423] width 107 height 61
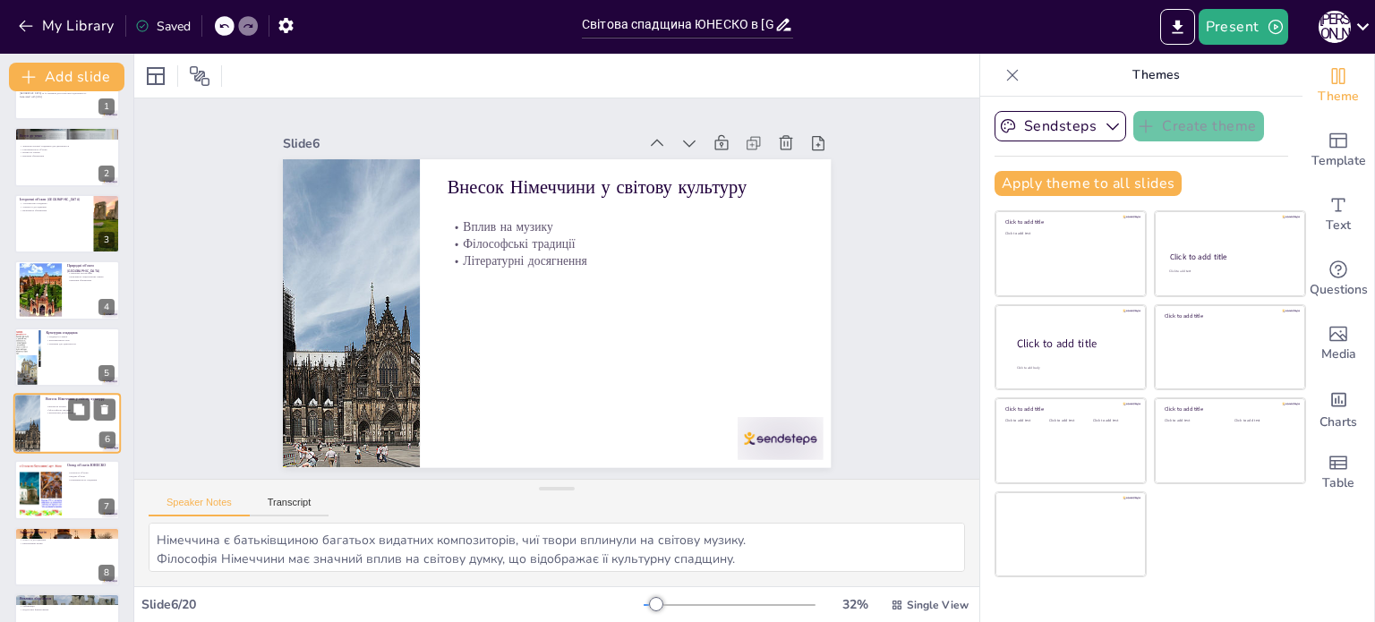
scroll to position [111, 0]
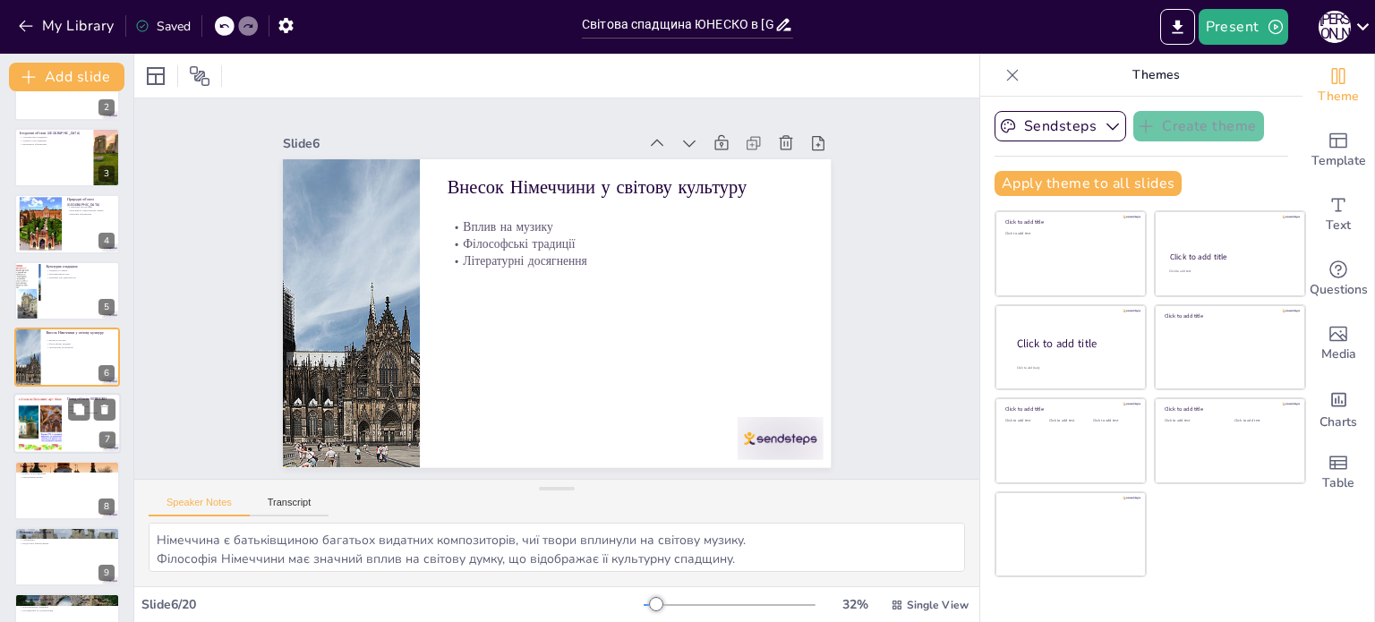
click at [35, 421] on div at bounding box center [40, 424] width 73 height 55
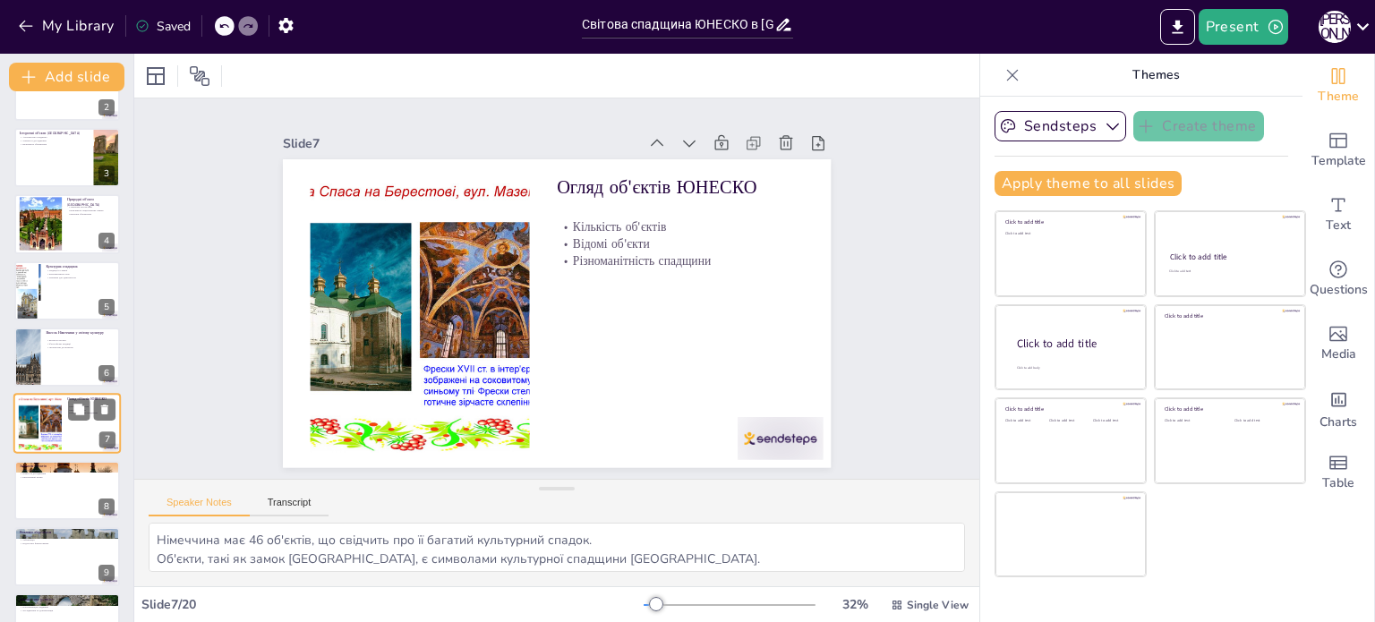
scroll to position [178, 0]
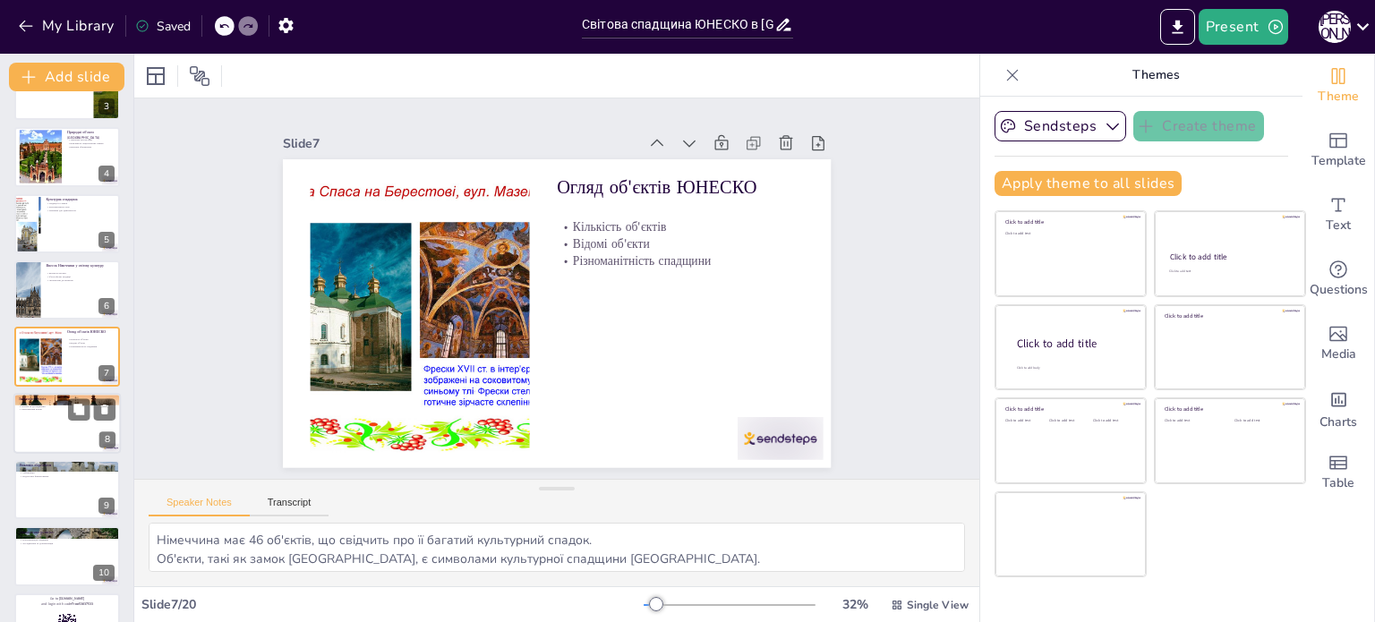
click at [64, 414] on div at bounding box center [66, 423] width 107 height 61
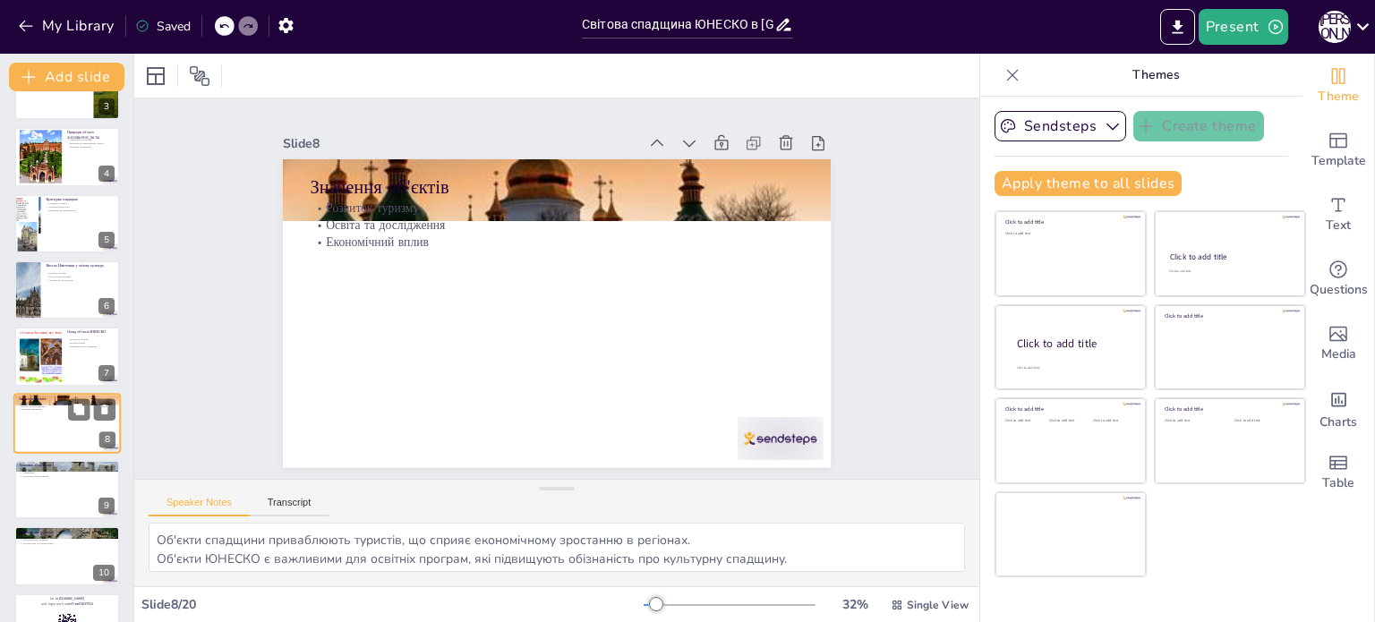
scroll to position [244, 0]
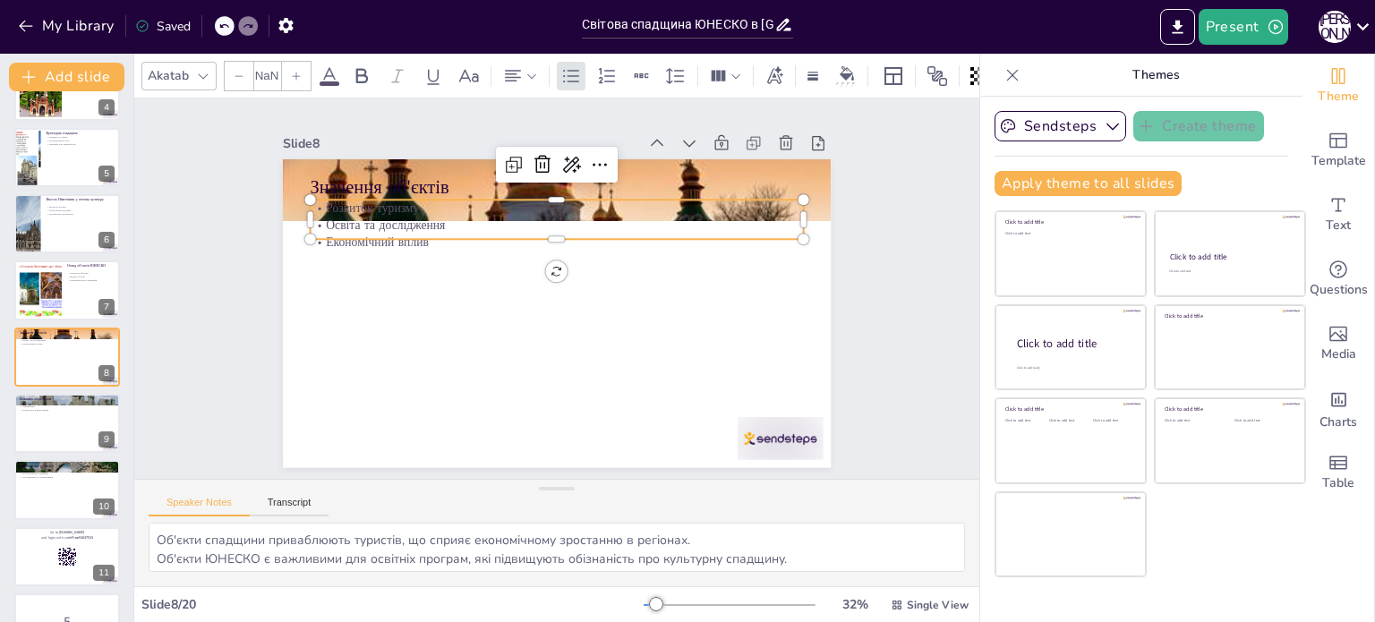
click at [389, 223] on p "Освіта та дослідження" at bounding box center [556, 226] width 493 height 17
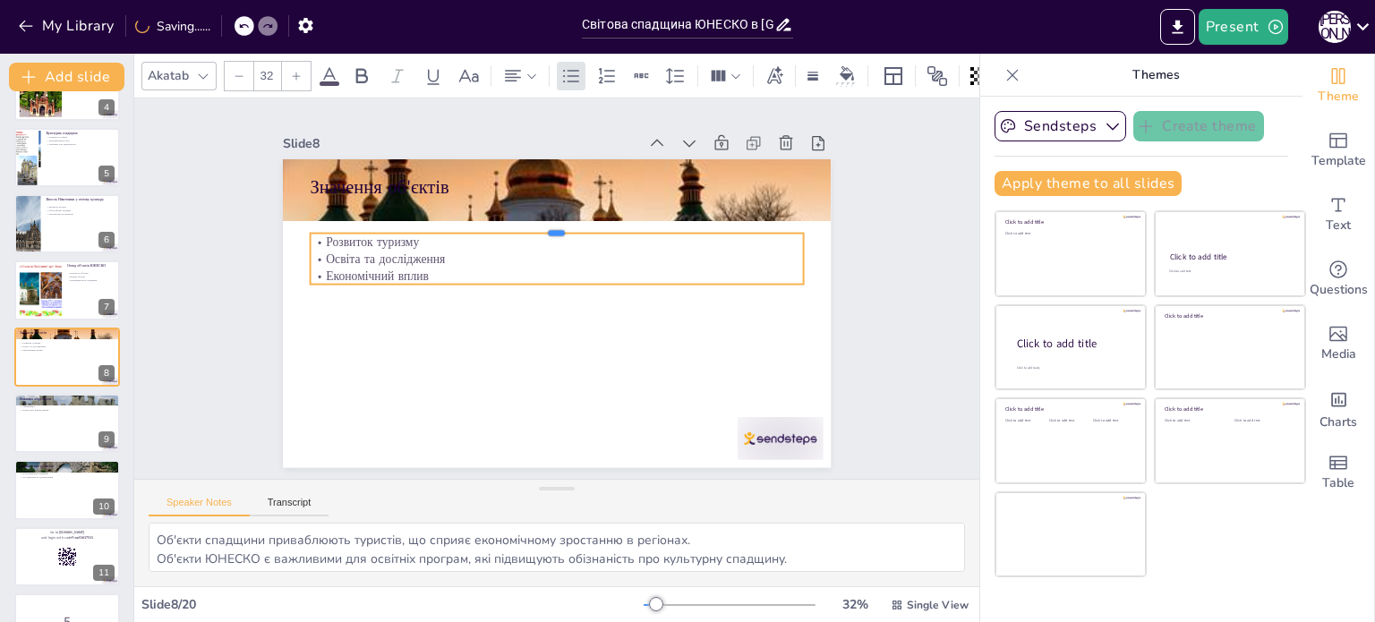
drag, startPoint x: 413, startPoint y: 191, endPoint x: 420, endPoint y: 309, distance: 118.4
click at [420, 309] on div "Значення об'єктів Розвиток туризму Освіта та дослідження Економічний вплив" at bounding box center [555, 314] width 578 height 364
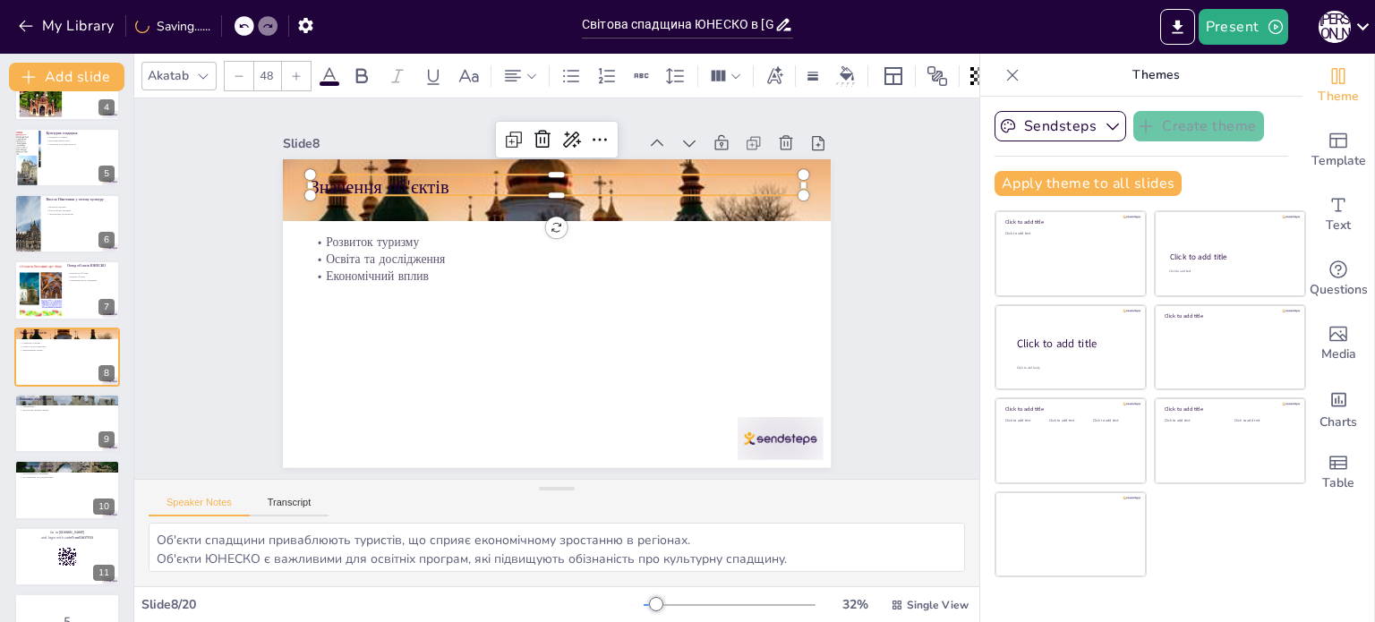
click at [374, 177] on p "Значення об'єктів" at bounding box center [567, 188] width 493 height 77
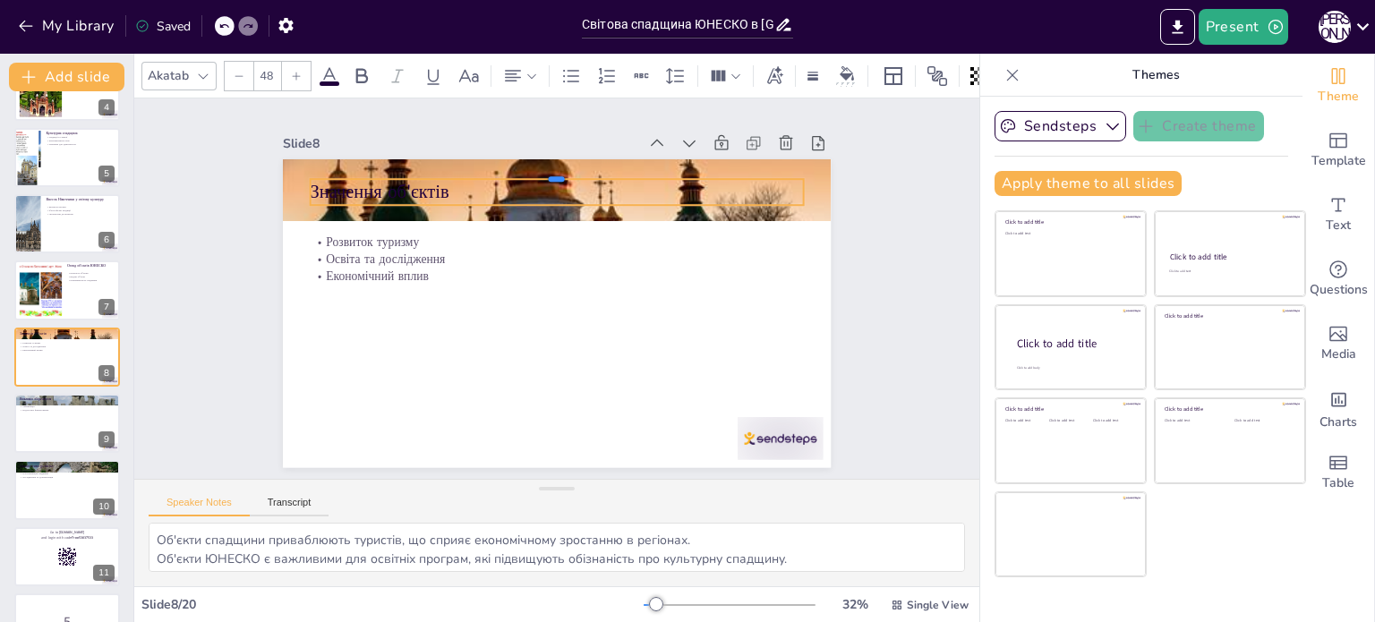
drag, startPoint x: 480, startPoint y: 165, endPoint x: 592, endPoint y: 169, distance: 112.0
click at [592, 169] on div at bounding box center [556, 173] width 493 height 14
drag, startPoint x: 292, startPoint y: 185, endPoint x: 384, endPoint y: 171, distance: 93.3
click at [384, 171] on div "Значення об'єктів Розвиток туризму Освіта та дослідження Економічний вплив" at bounding box center [557, 313] width 548 height 308
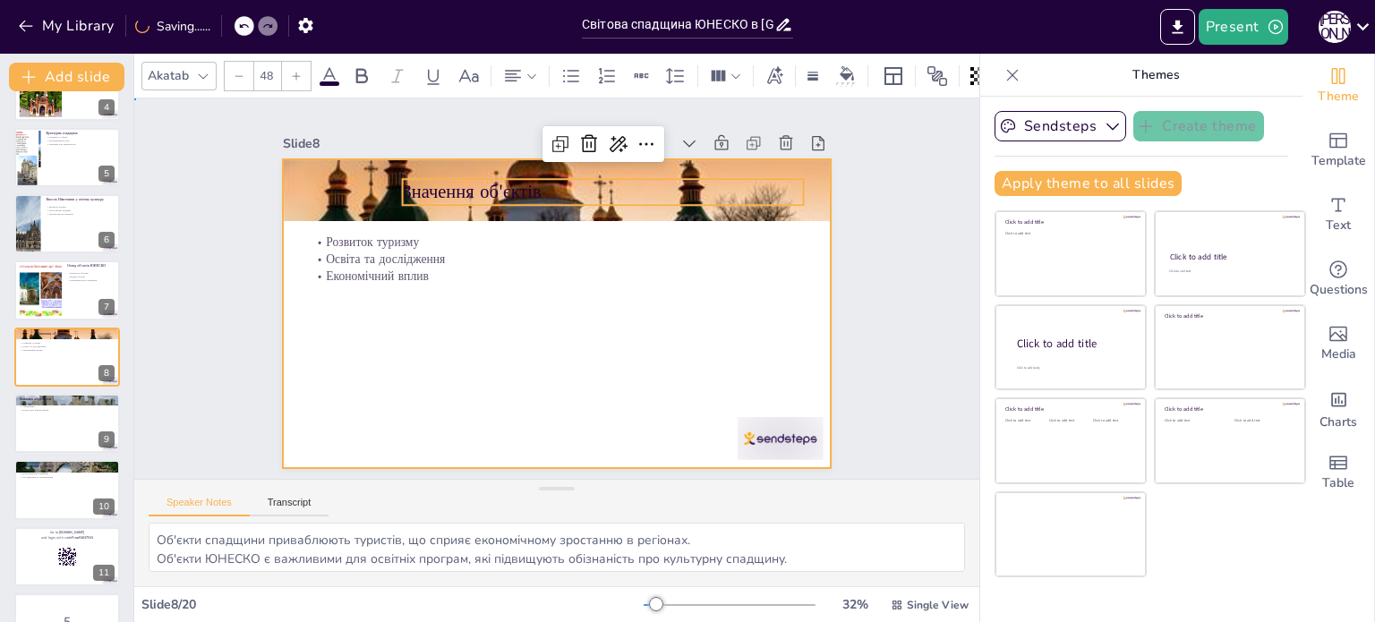
click at [543, 372] on div at bounding box center [557, 313] width 548 height 308
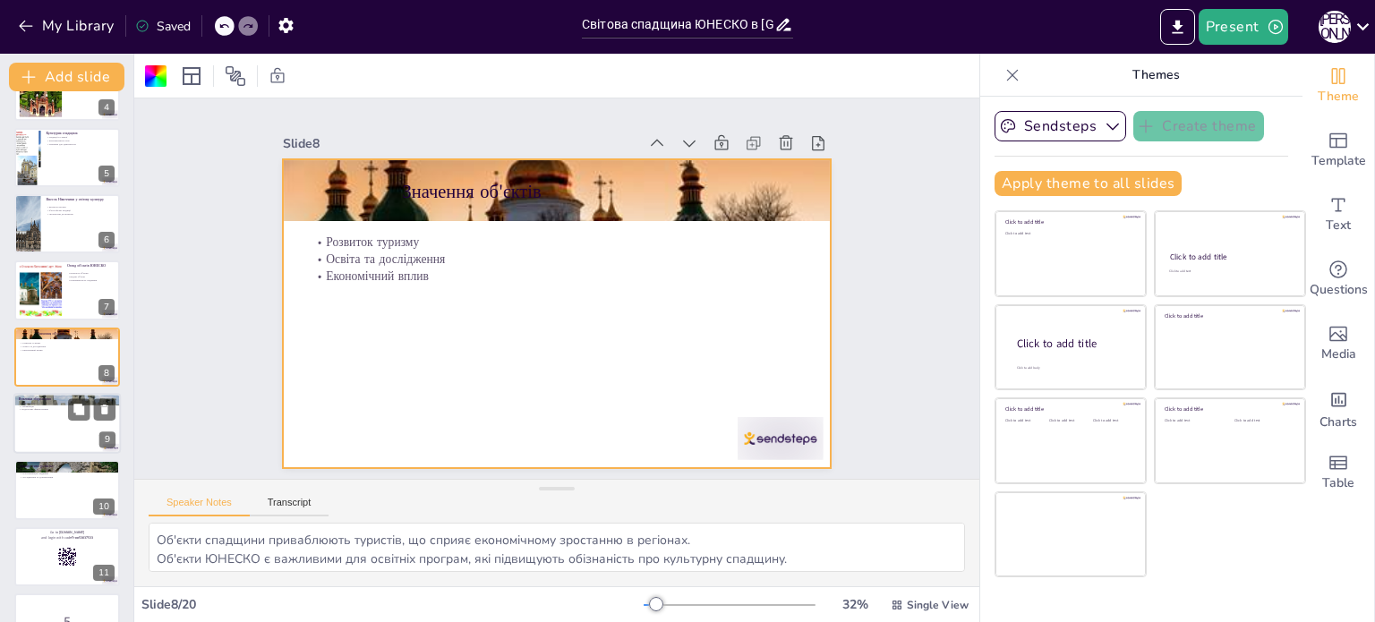
click at [38, 423] on div at bounding box center [66, 423] width 107 height 61
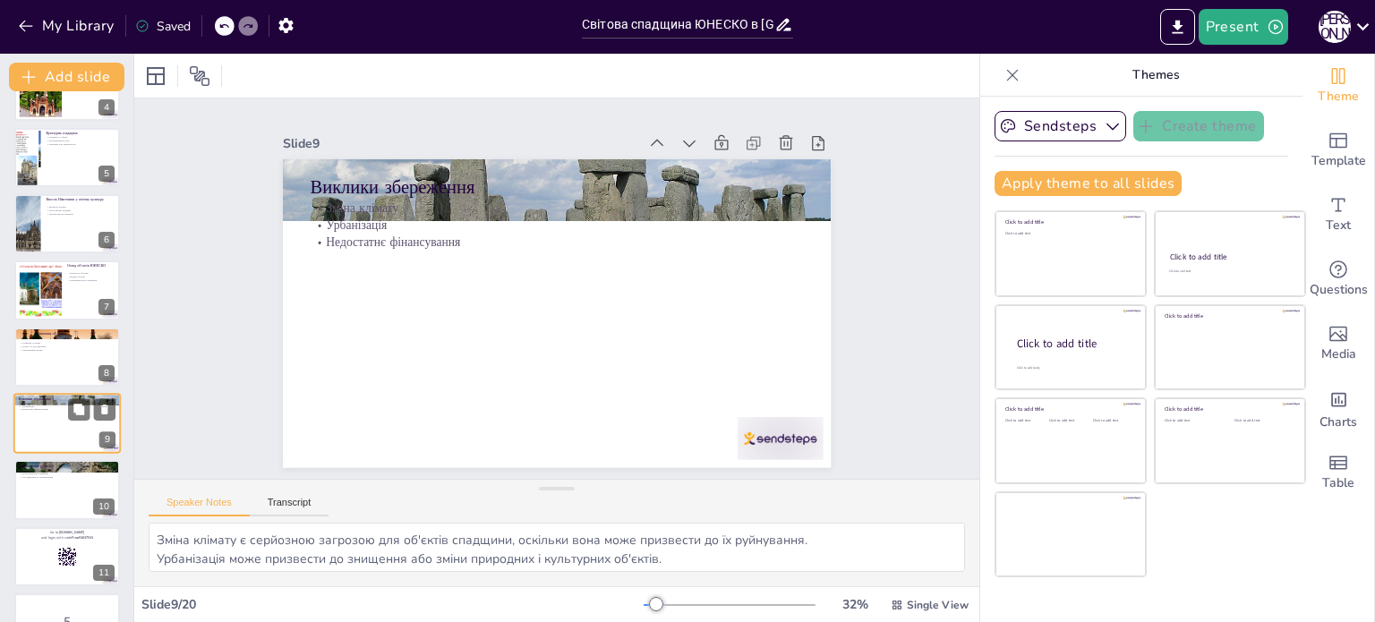
scroll to position [312, 0]
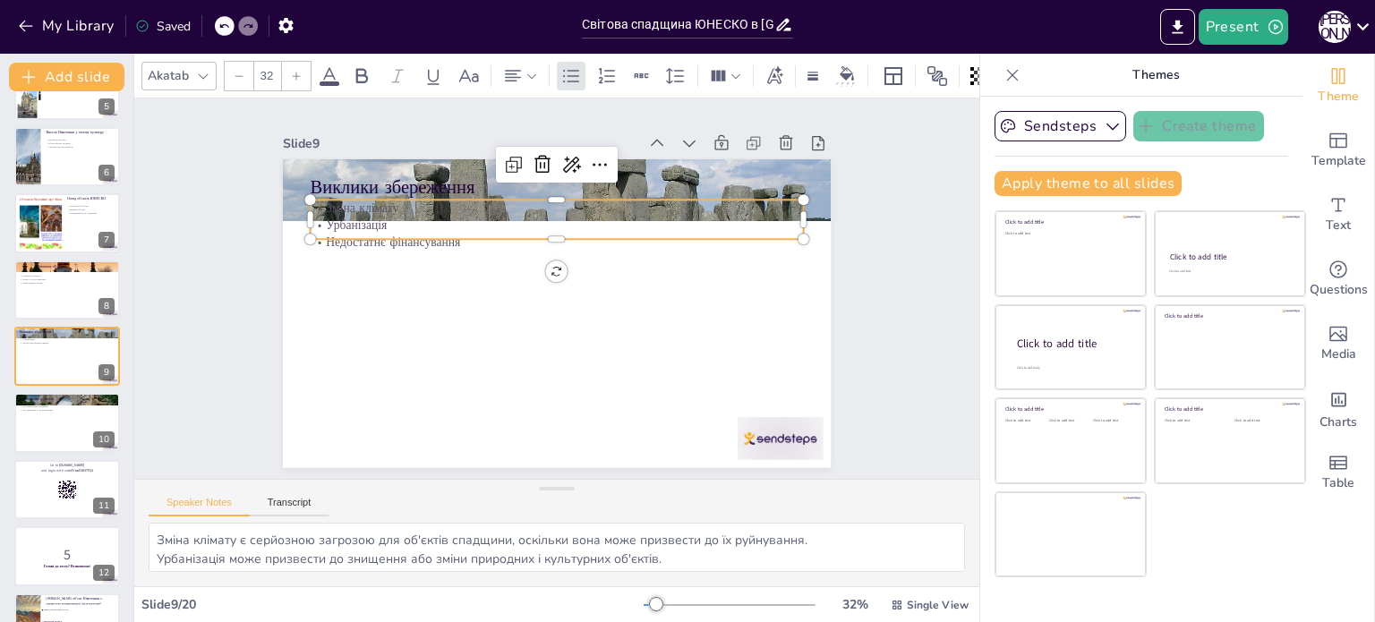
click at [347, 218] on p "Урбанізація" at bounding box center [556, 226] width 493 height 17
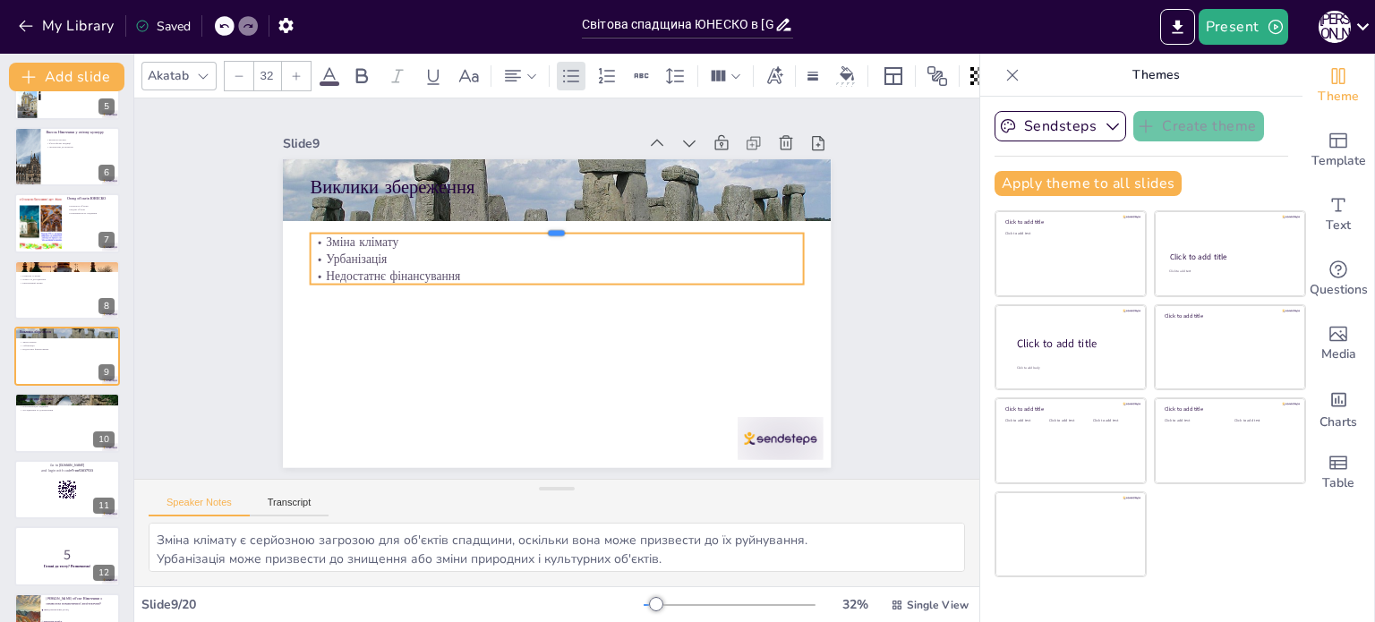
drag, startPoint x: 380, startPoint y: 193, endPoint x: 390, endPoint y: 278, distance: 85.7
click at [390, 278] on div "Виклики збереження Зміна клімату Урбанізація Недостатнє фінансування" at bounding box center [557, 313] width 548 height 308
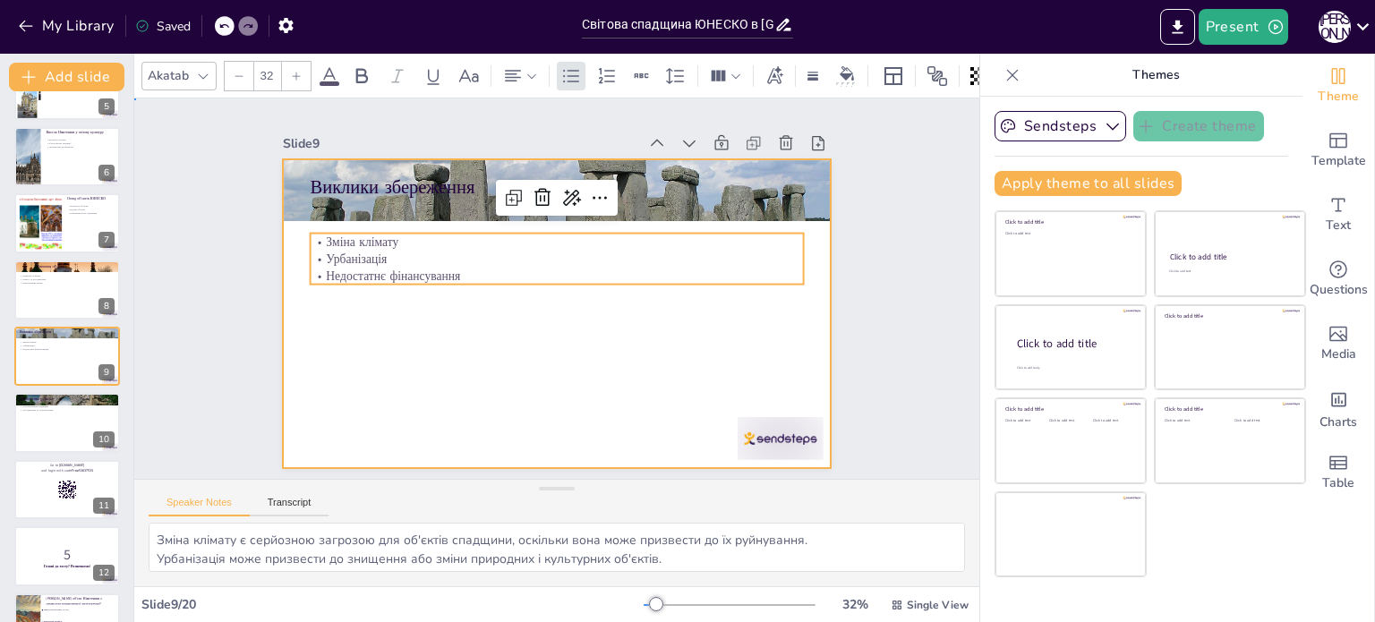
click at [398, 364] on div at bounding box center [555, 314] width 578 height 364
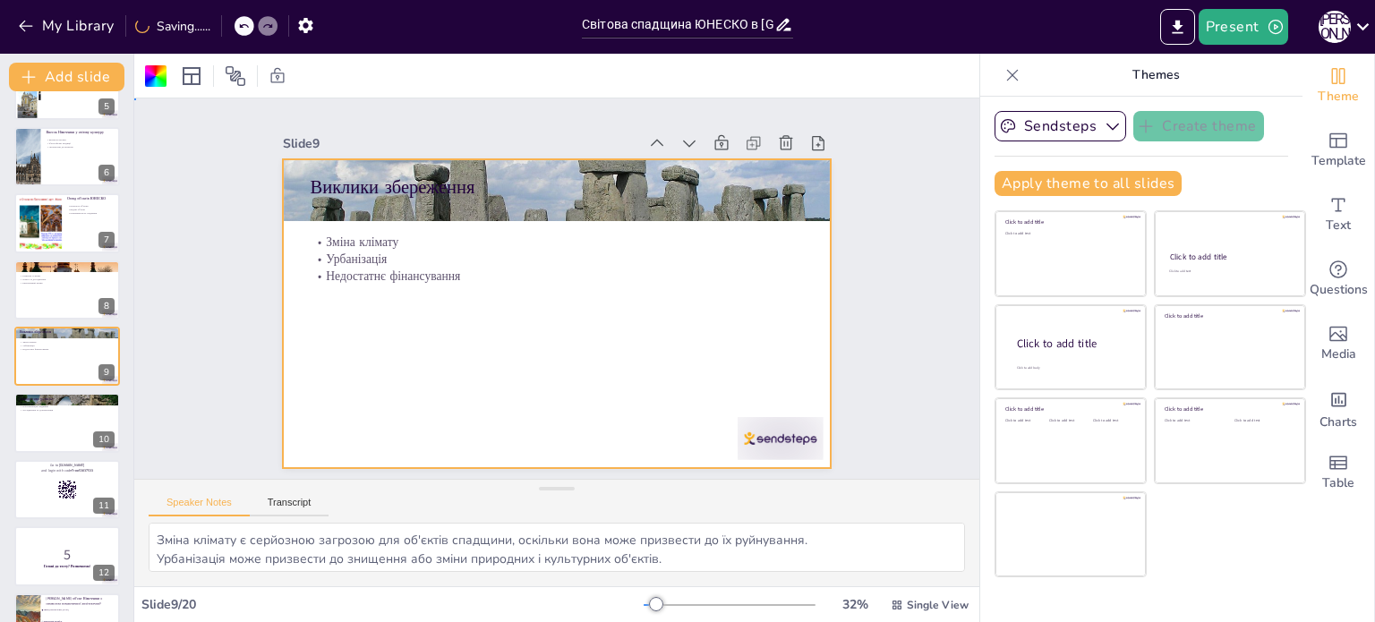
click at [378, 304] on div "Slide 1 Світова спадщина ЮНЕСКО в Німеччині Аналіз об'єктів світової спадщини Ю…" at bounding box center [557, 288] width 359 height 648
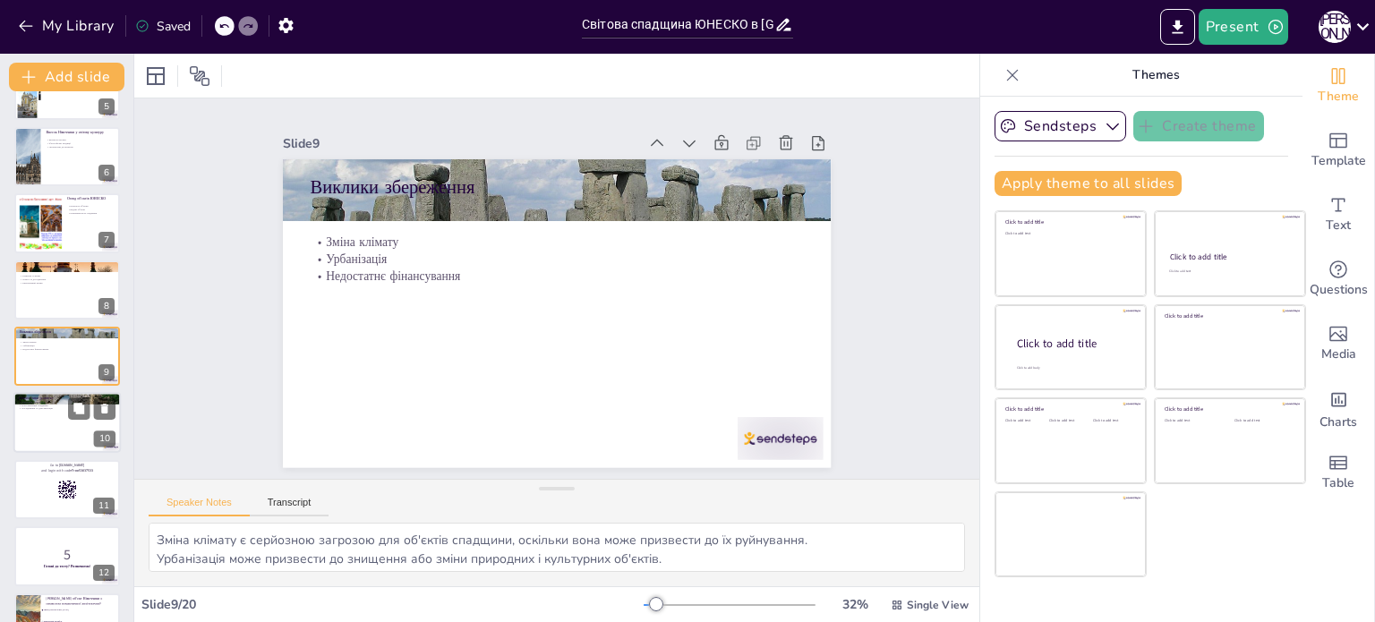
click at [34, 453] on div "Перспективи розвитку Інтеграція технологій Популяризація спадщини Дослідження т…" at bounding box center [66, 423] width 107 height 61
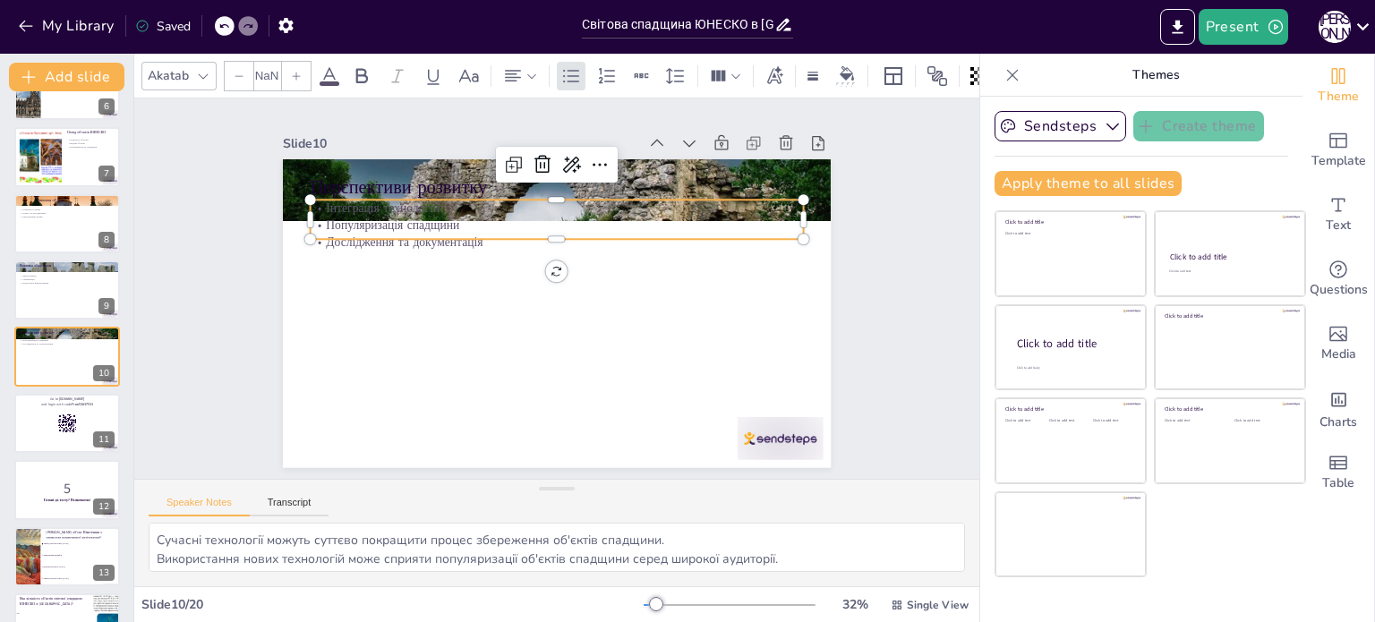
click at [398, 235] on div "Перспективи розвитку Інтеграція технологій Популяризація спадщини Дослідження т…" at bounding box center [557, 313] width 548 height 308
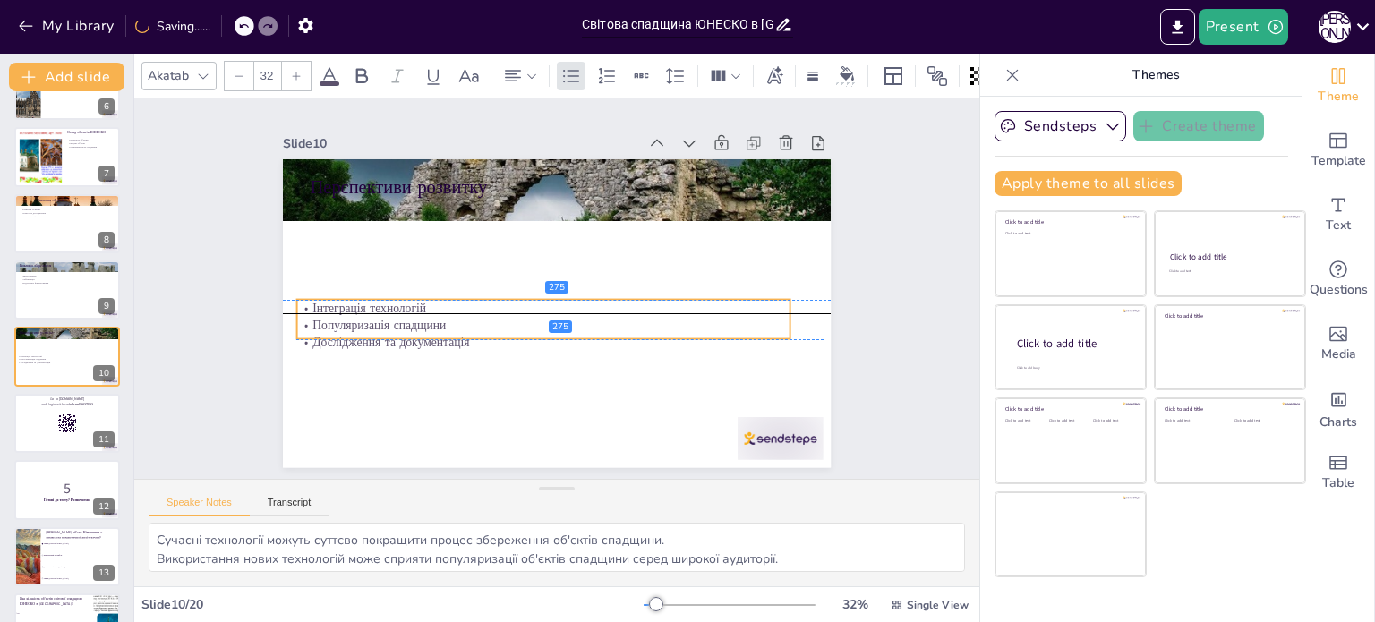
drag, startPoint x: 437, startPoint y: 203, endPoint x: 424, endPoint y: 310, distance: 107.4
click at [424, 310] on div "Інтеграція технологій Популяризація спадщини Дослідження та документація" at bounding box center [542, 325] width 493 height 51
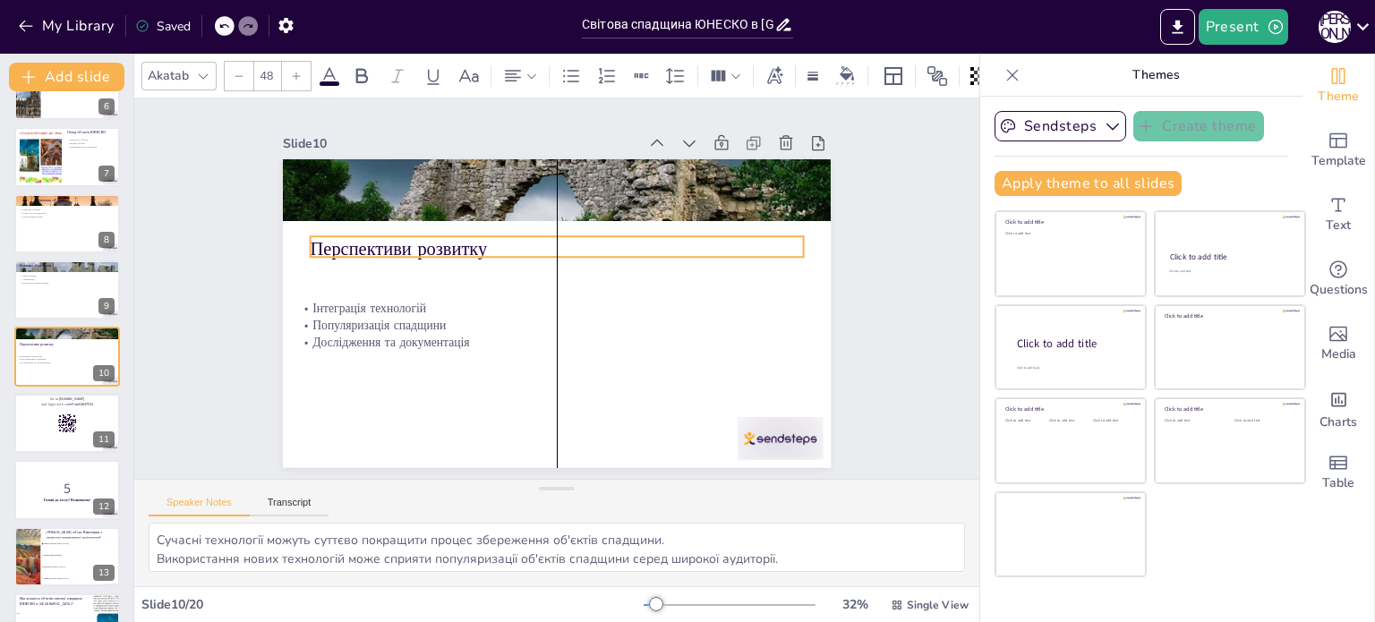
drag, startPoint x: 401, startPoint y: 182, endPoint x: 405, endPoint y: 244, distance: 61.9
click at [405, 244] on p "Перспективи розвитку" at bounding box center [560, 249] width 493 height 77
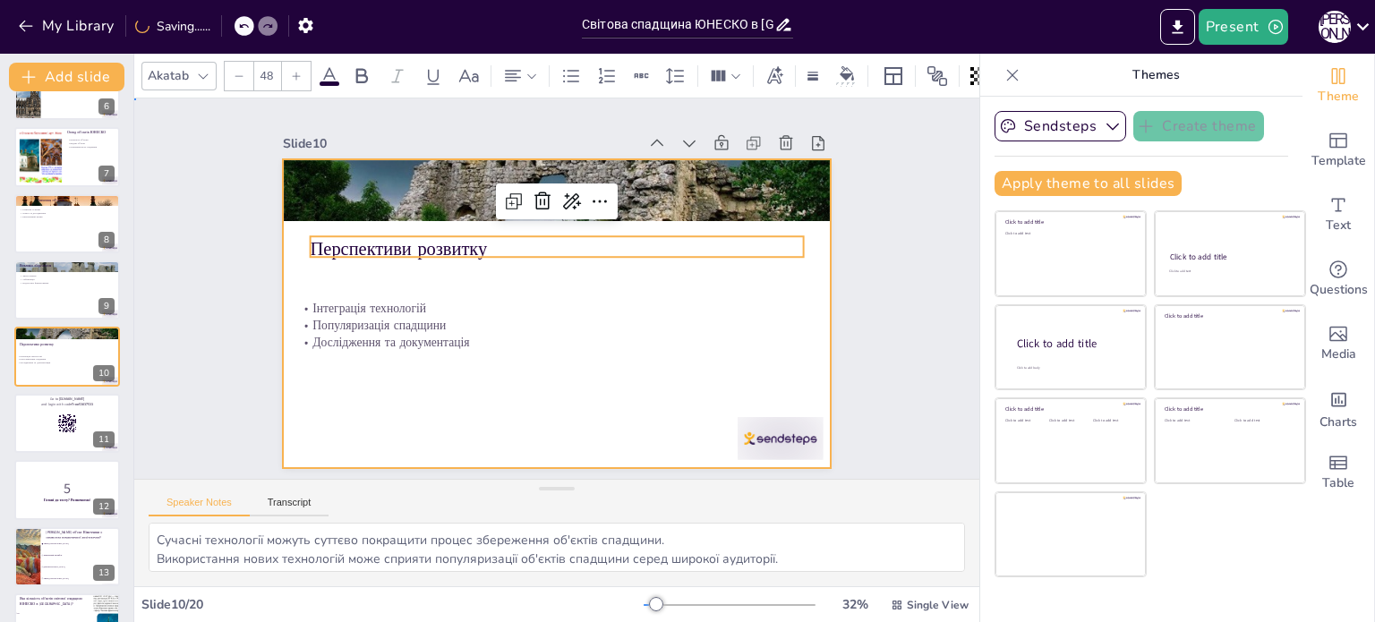
click at [389, 386] on div at bounding box center [532, 283] width 415 height 600
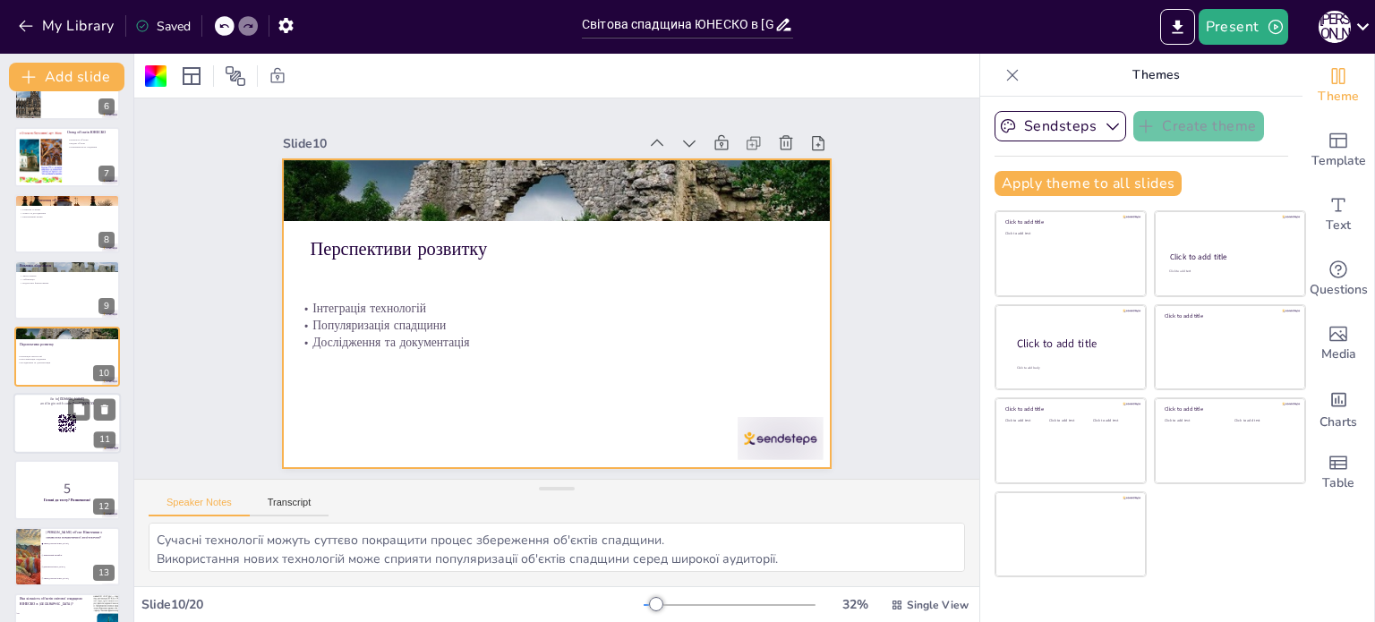
click at [50, 422] on div at bounding box center [66, 423] width 107 height 61
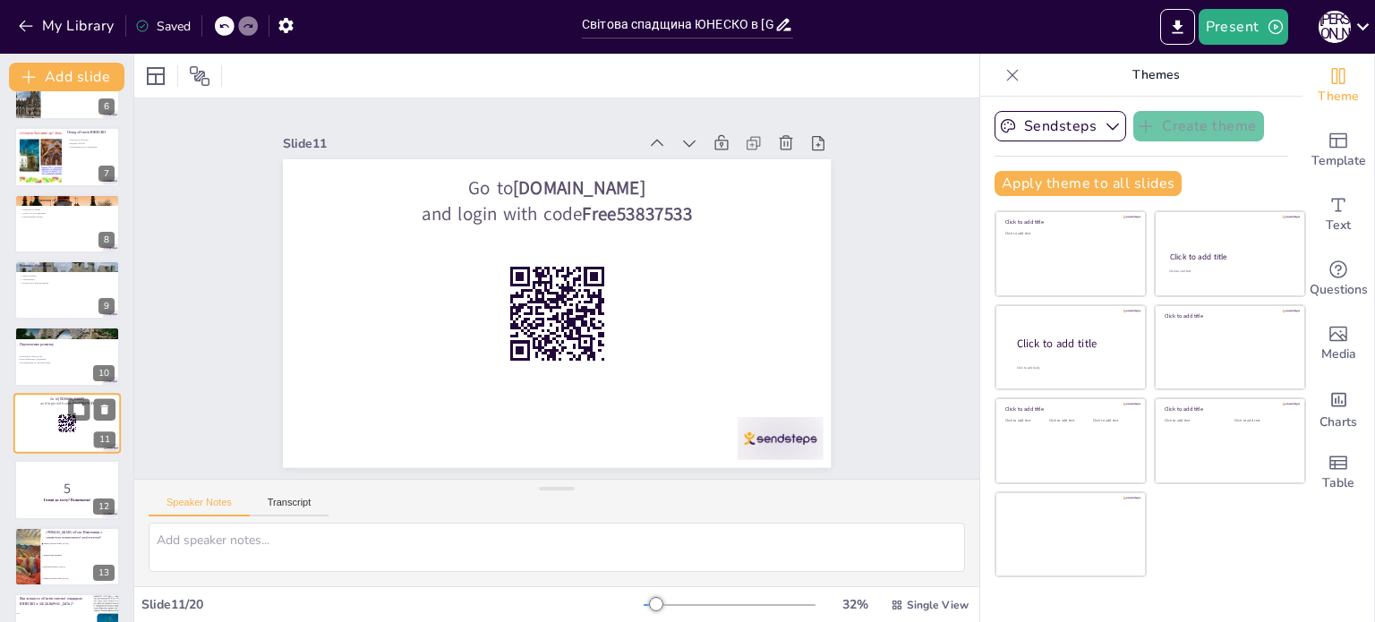
scroll to position [444, 0]
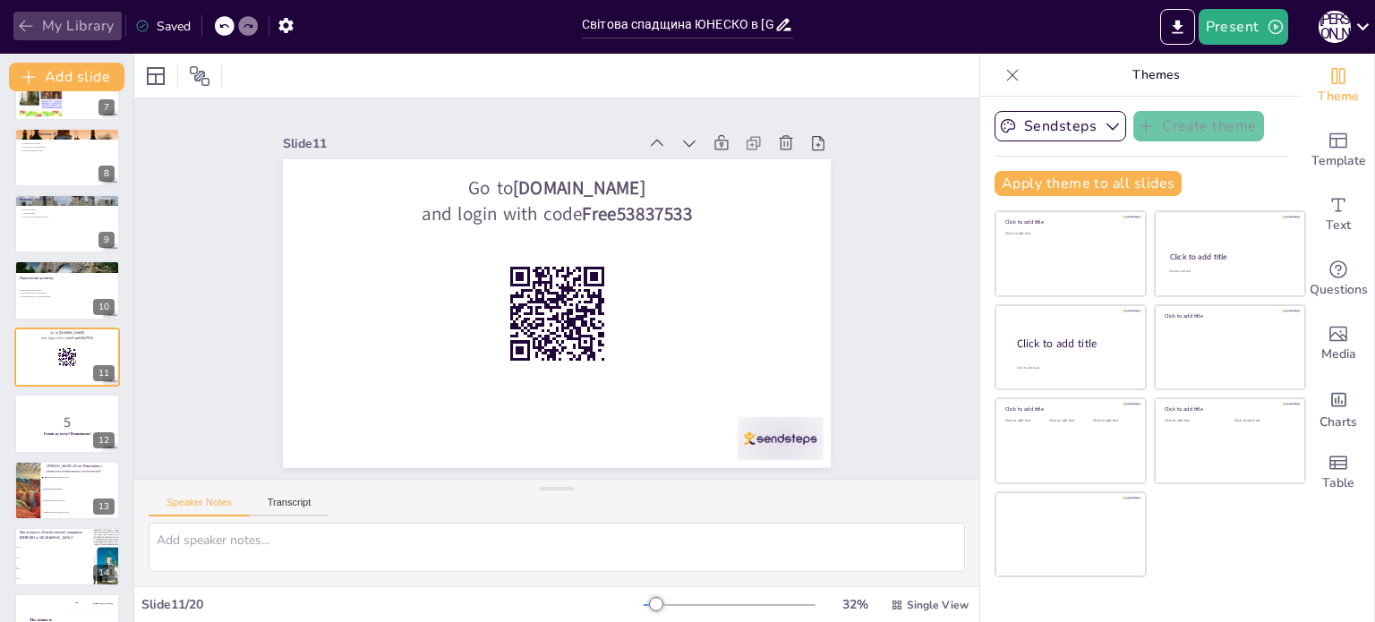
click at [92, 29] on button "My Library" at bounding box center [67, 26] width 108 height 29
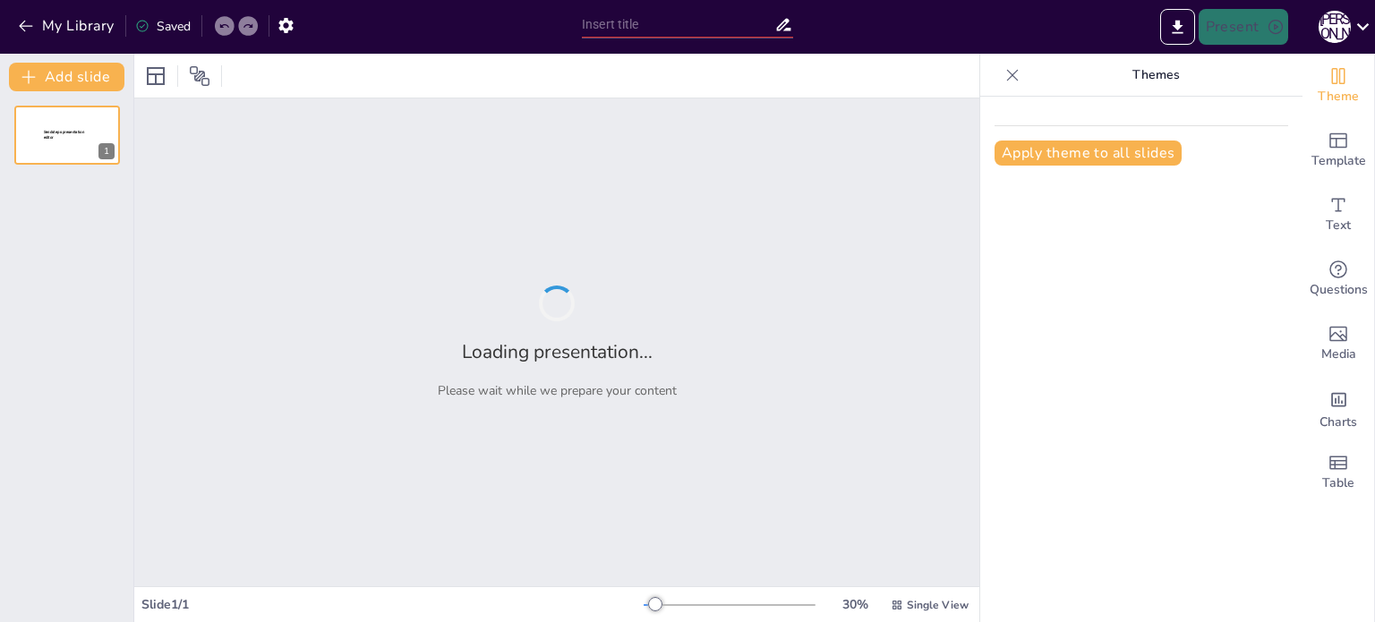
type input "Національні кухні Європи: Історичний контекст та сучасні тенденції"
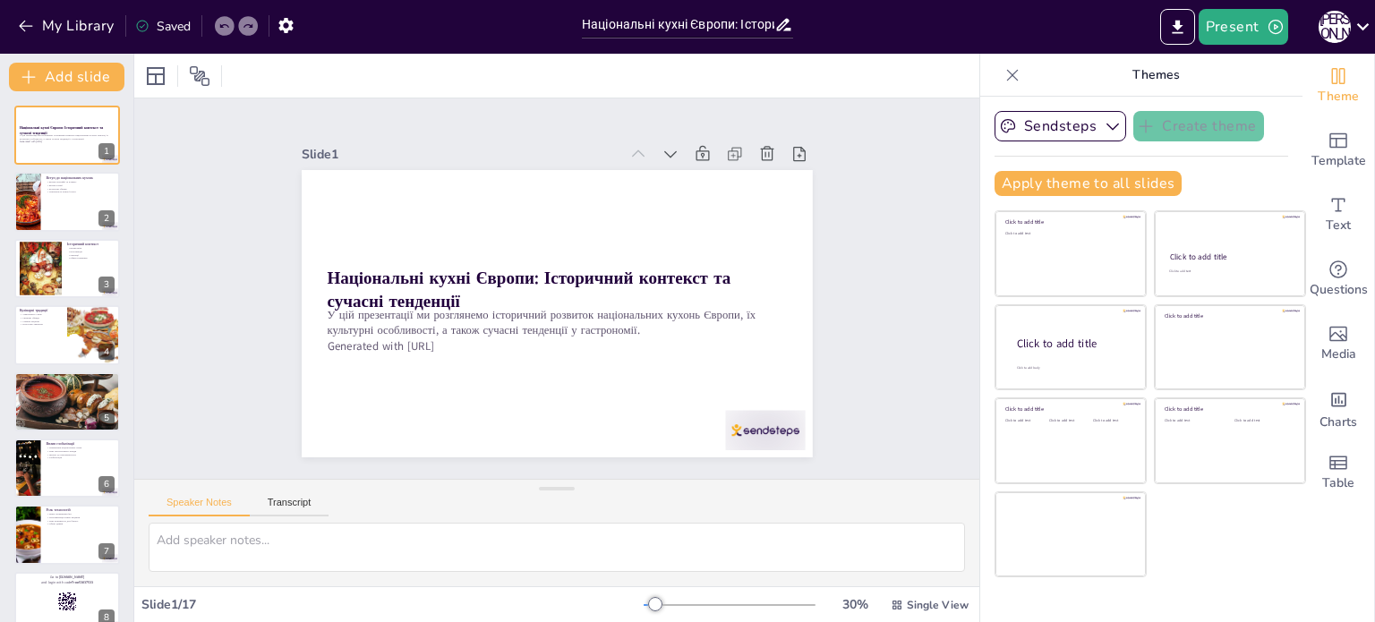
checkbox input "true"
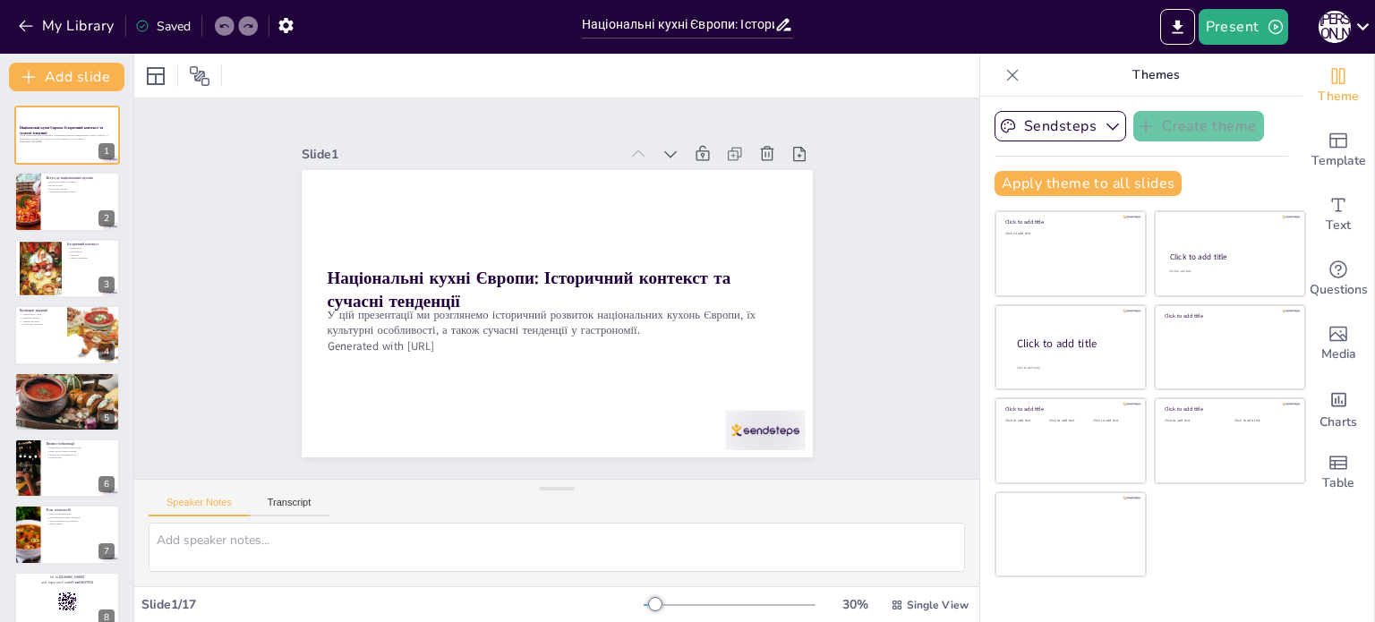
checkbox input "true"
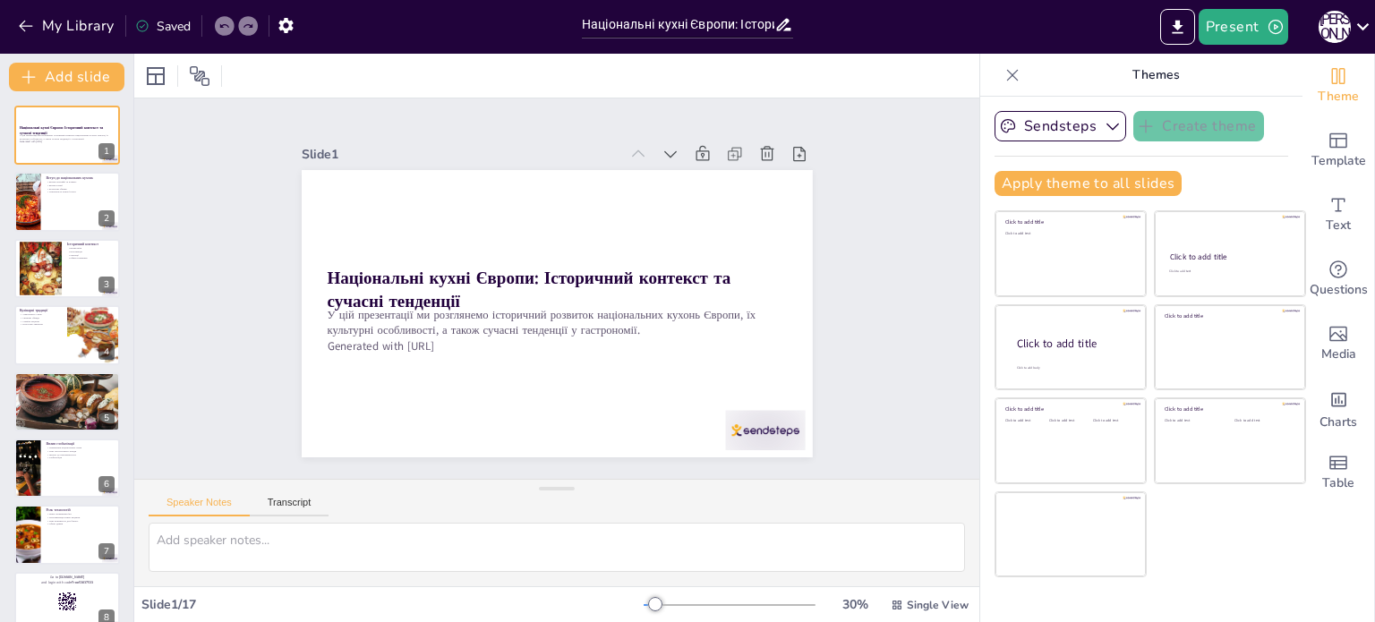
checkbox input "true"
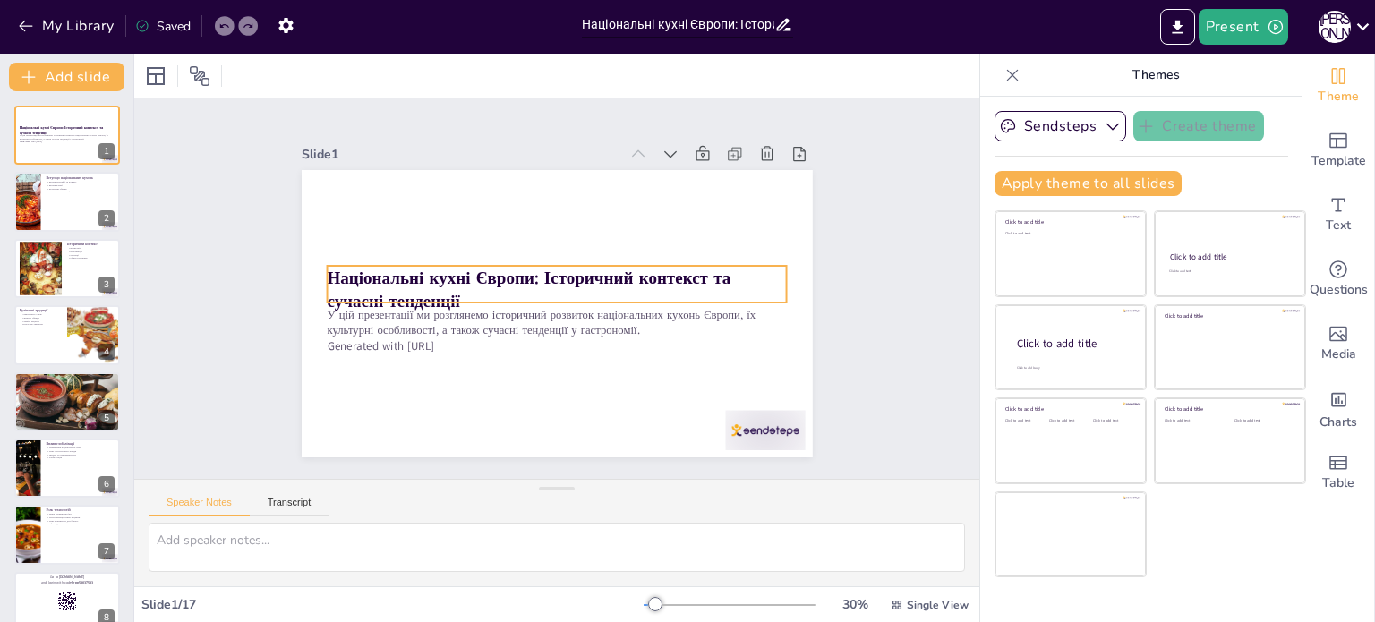
checkbox input "true"
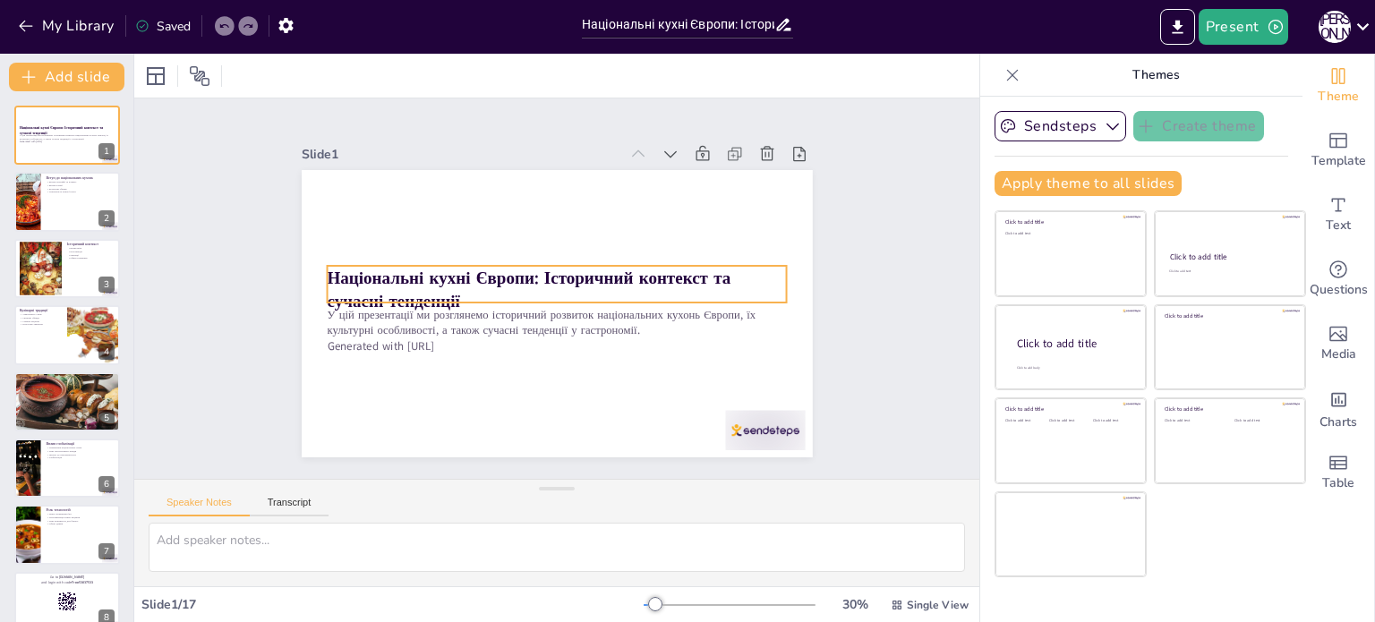
checkbox input "true"
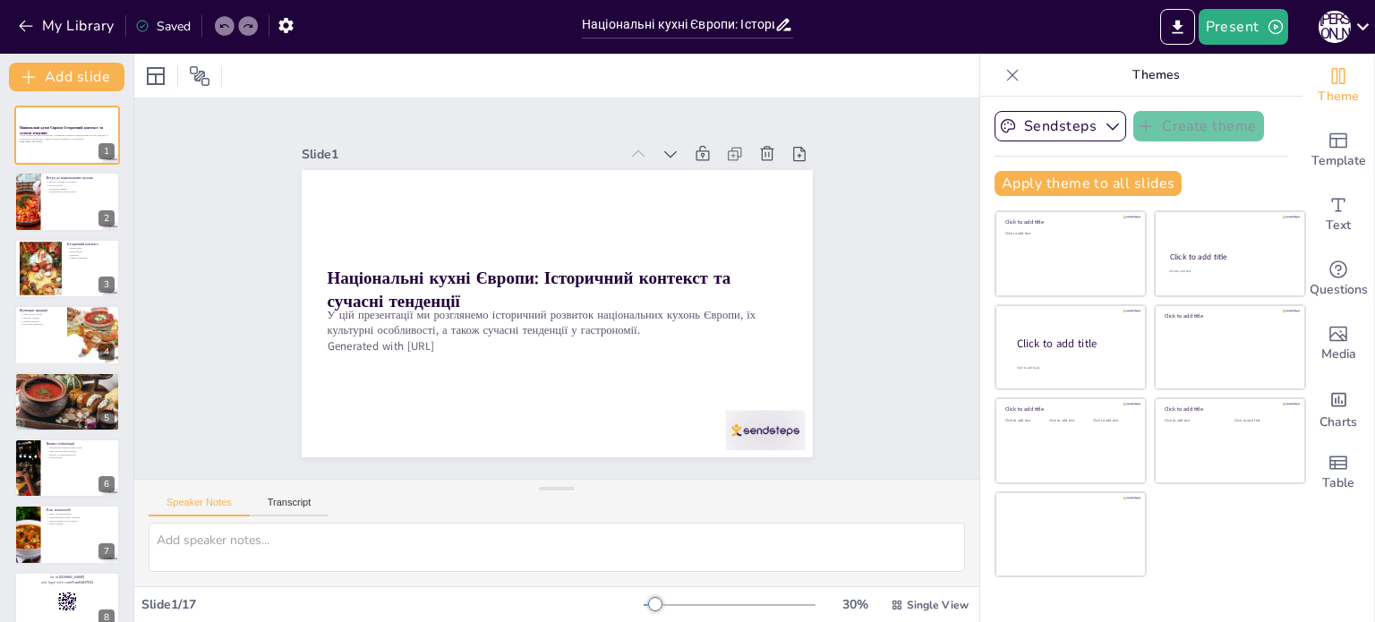
checkbox input "true"
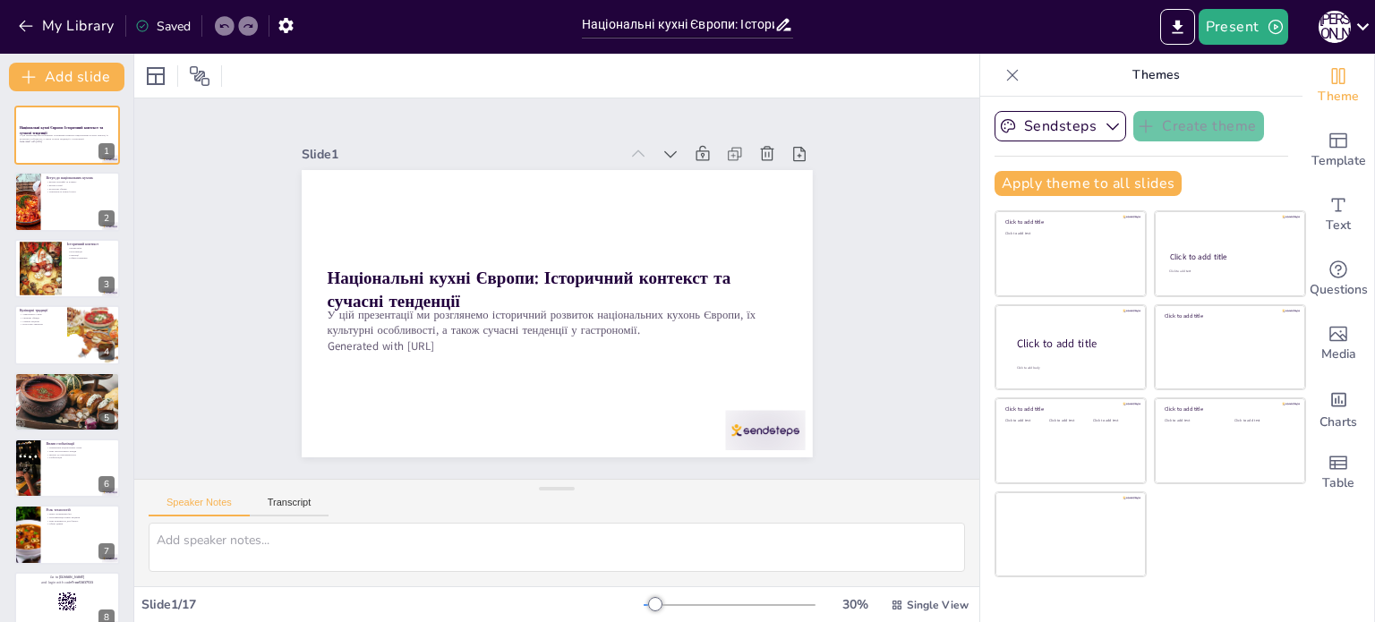
checkbox input "true"
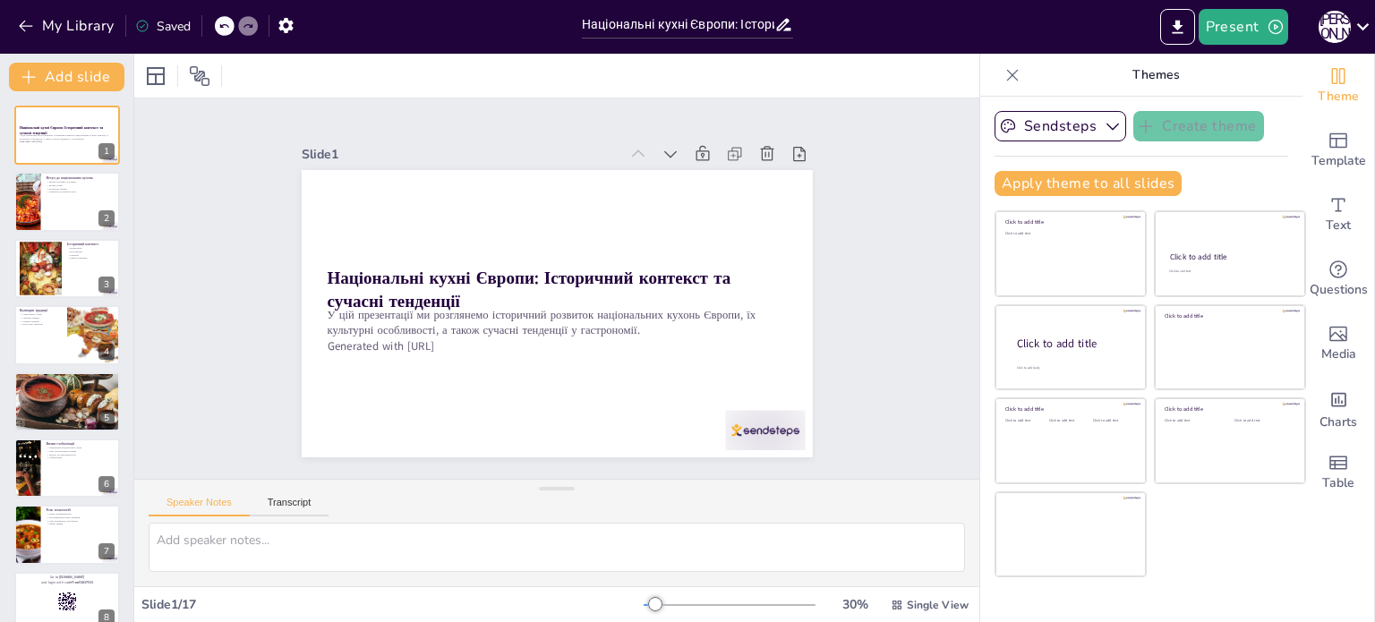
checkbox input "true"
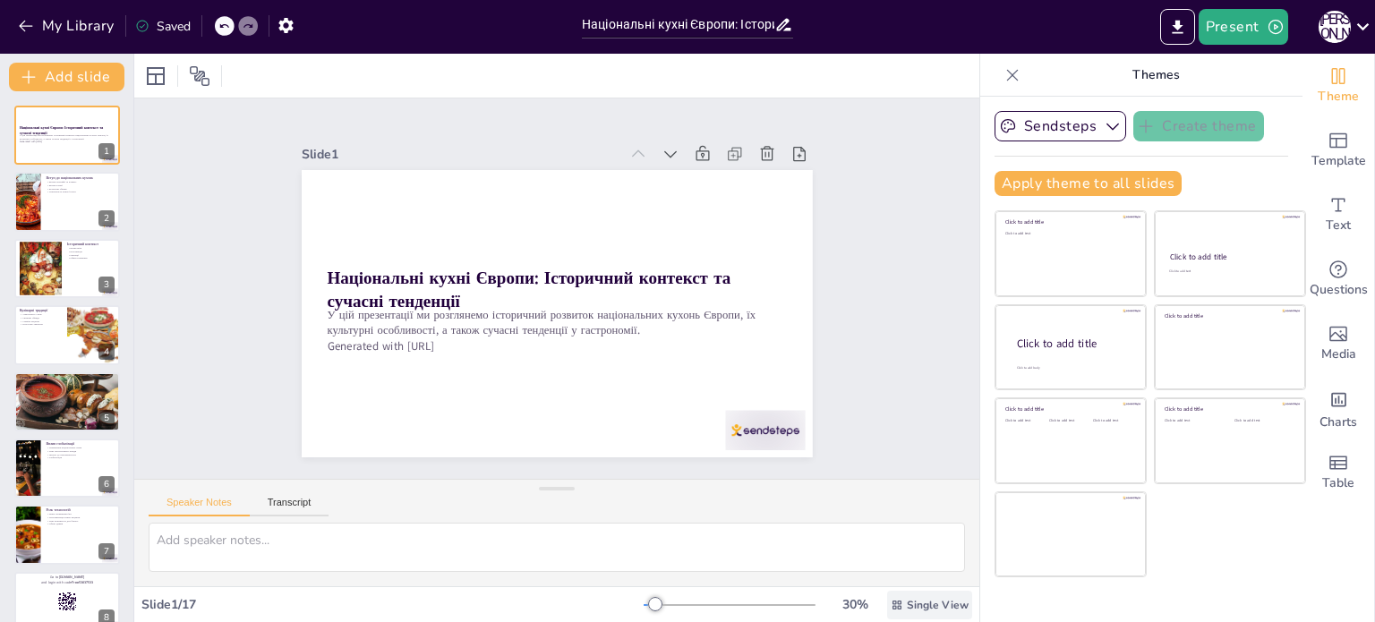
checkbox input "true"
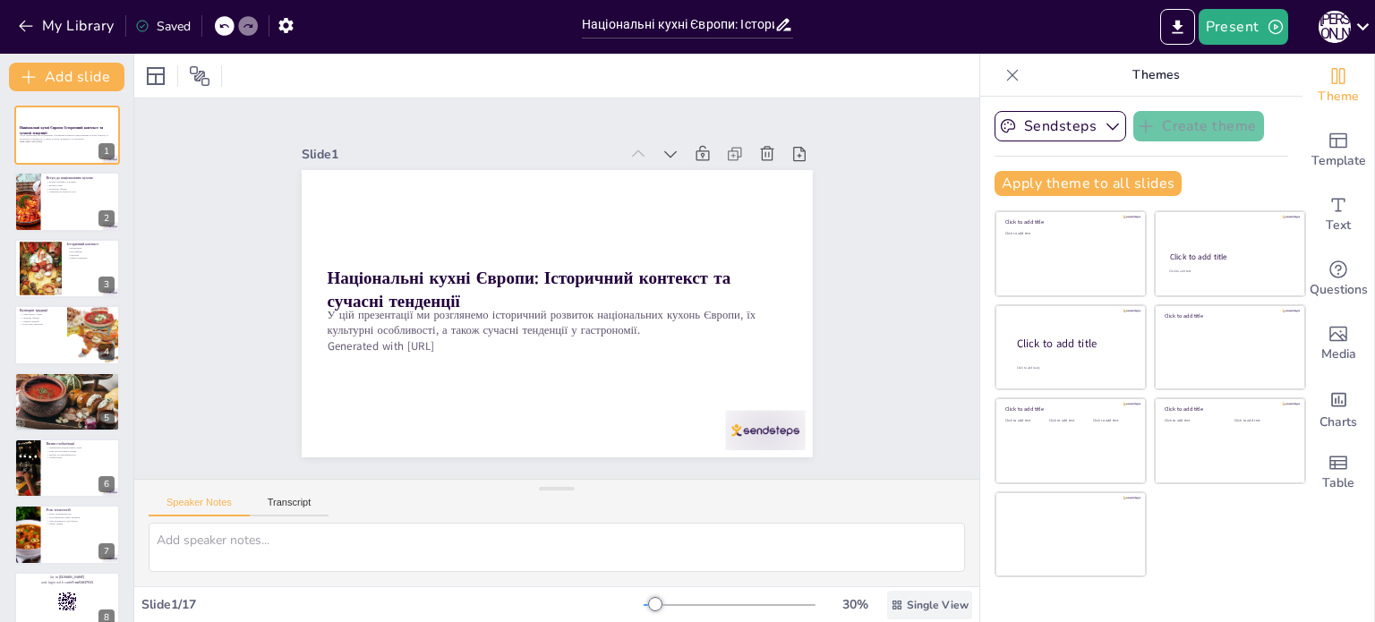
checkbox input "true"
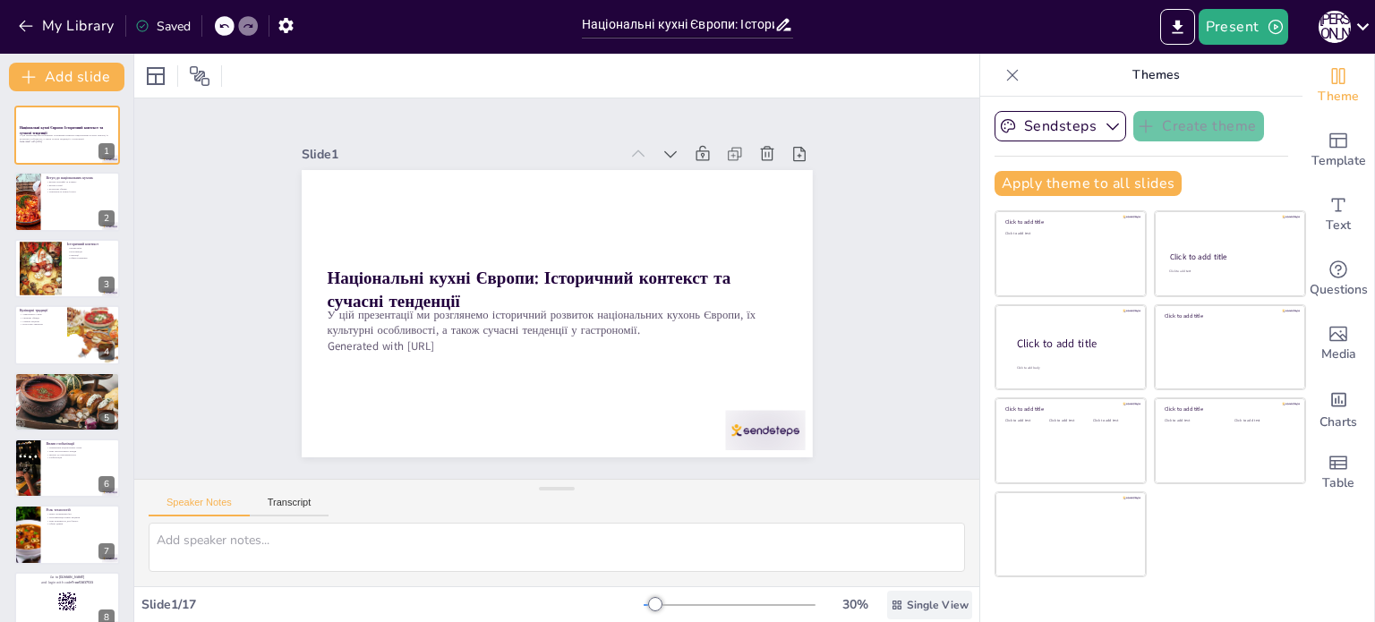
checkbox input "true"
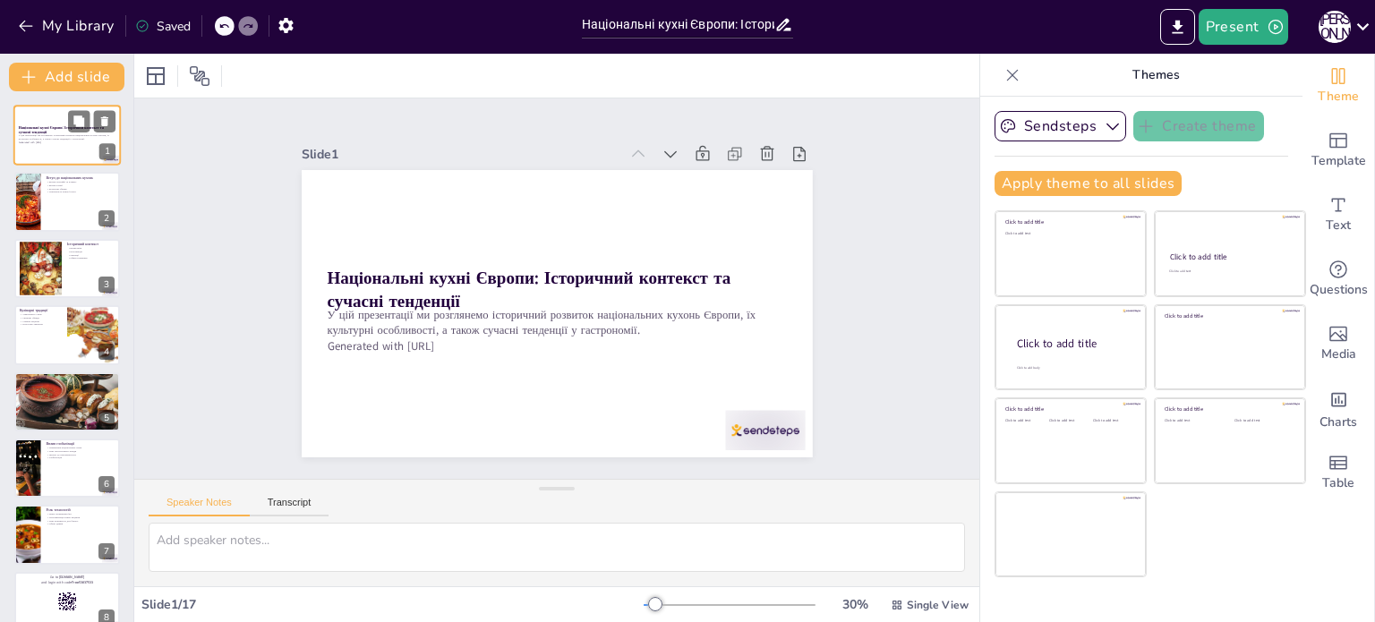
checkbox input "true"
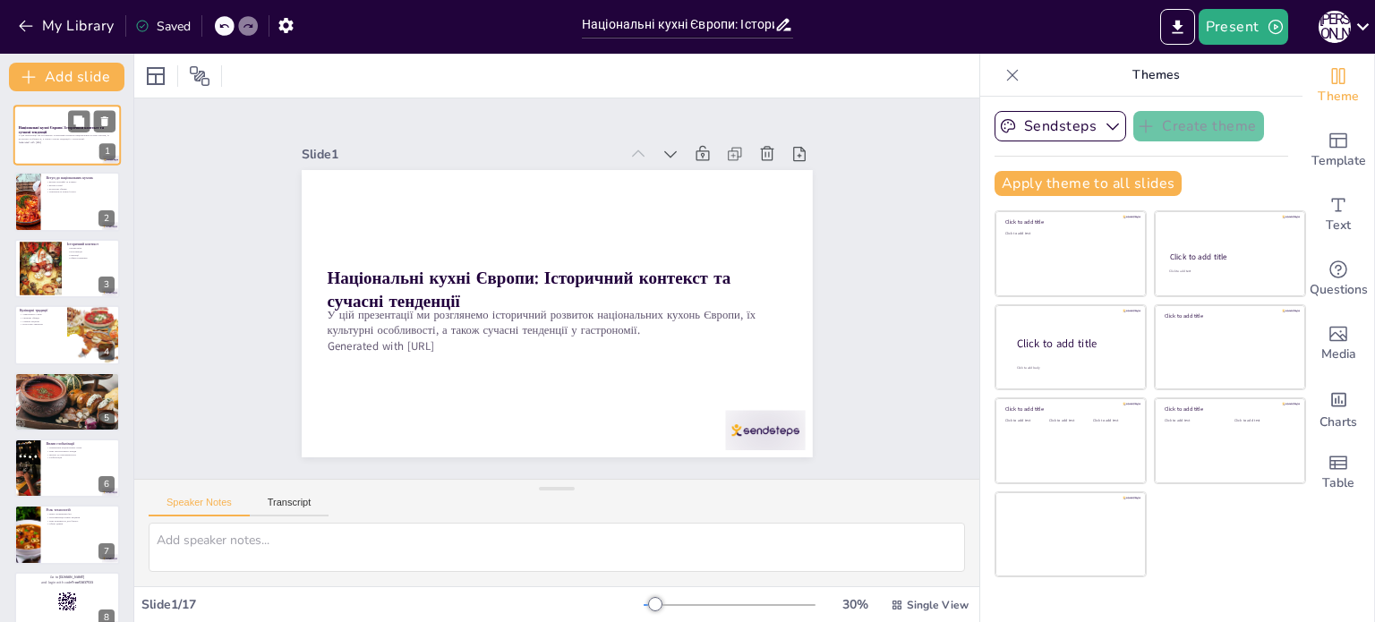
checkbox input "true"
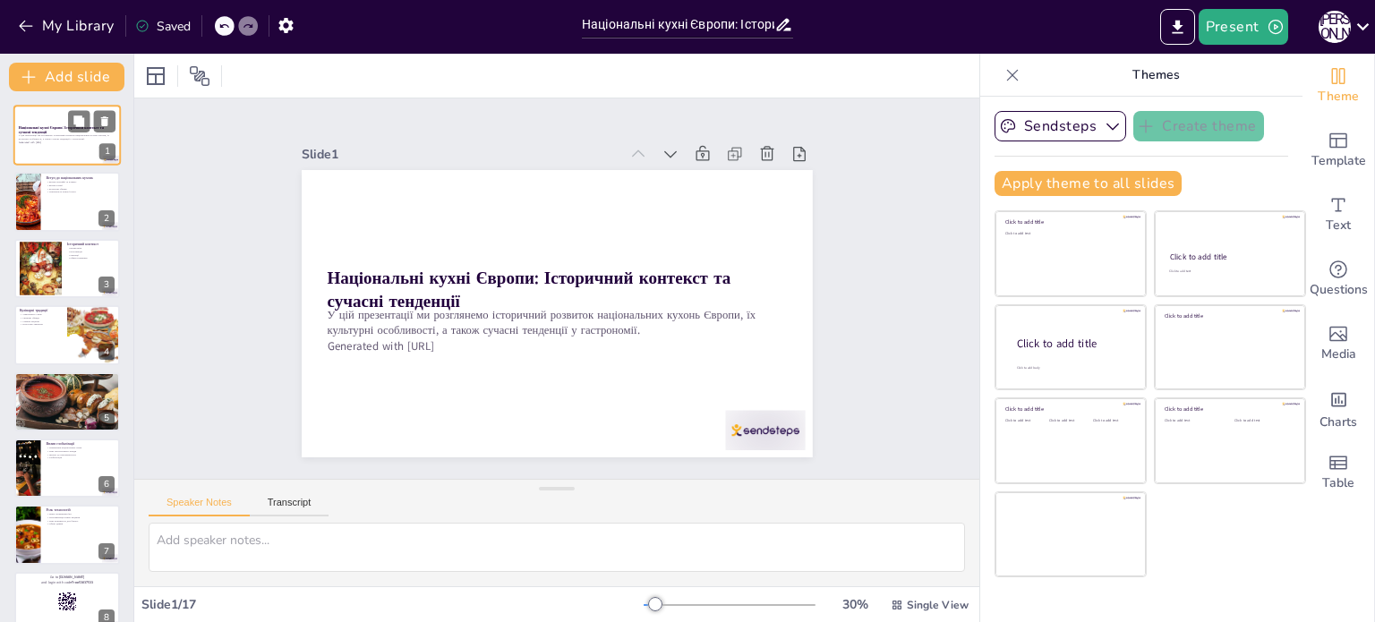
checkbox input "true"
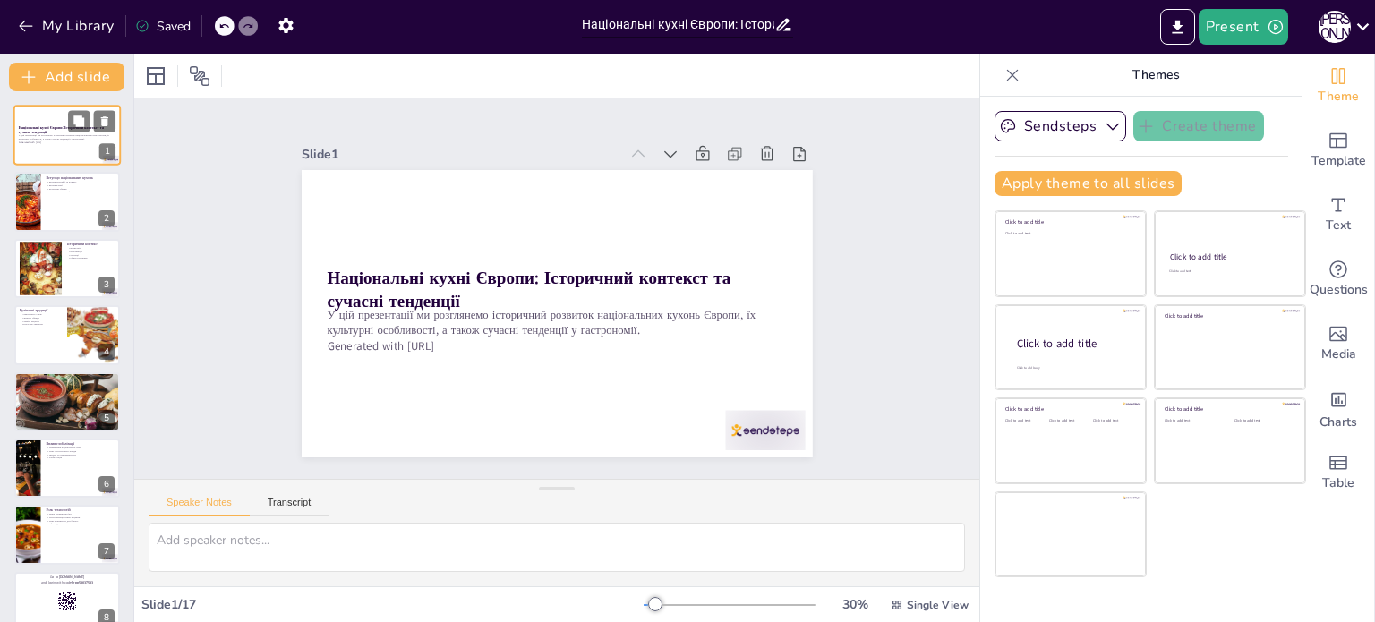
checkbox input "true"
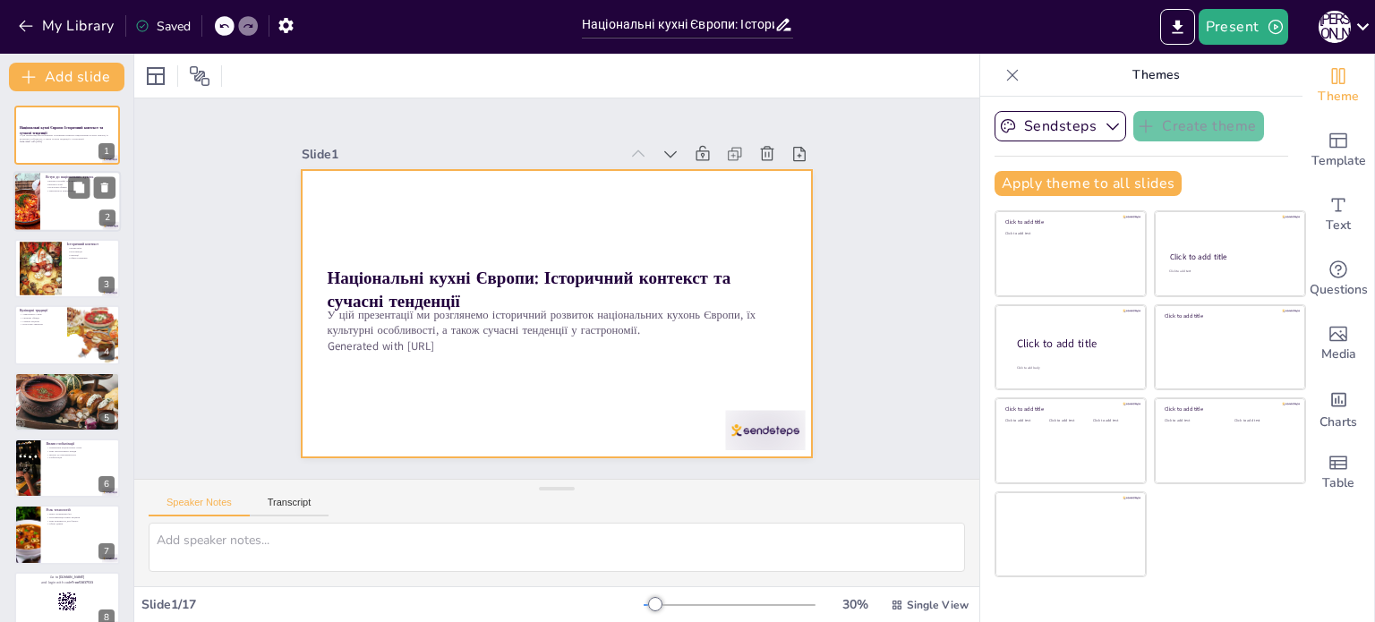
checkbox input "true"
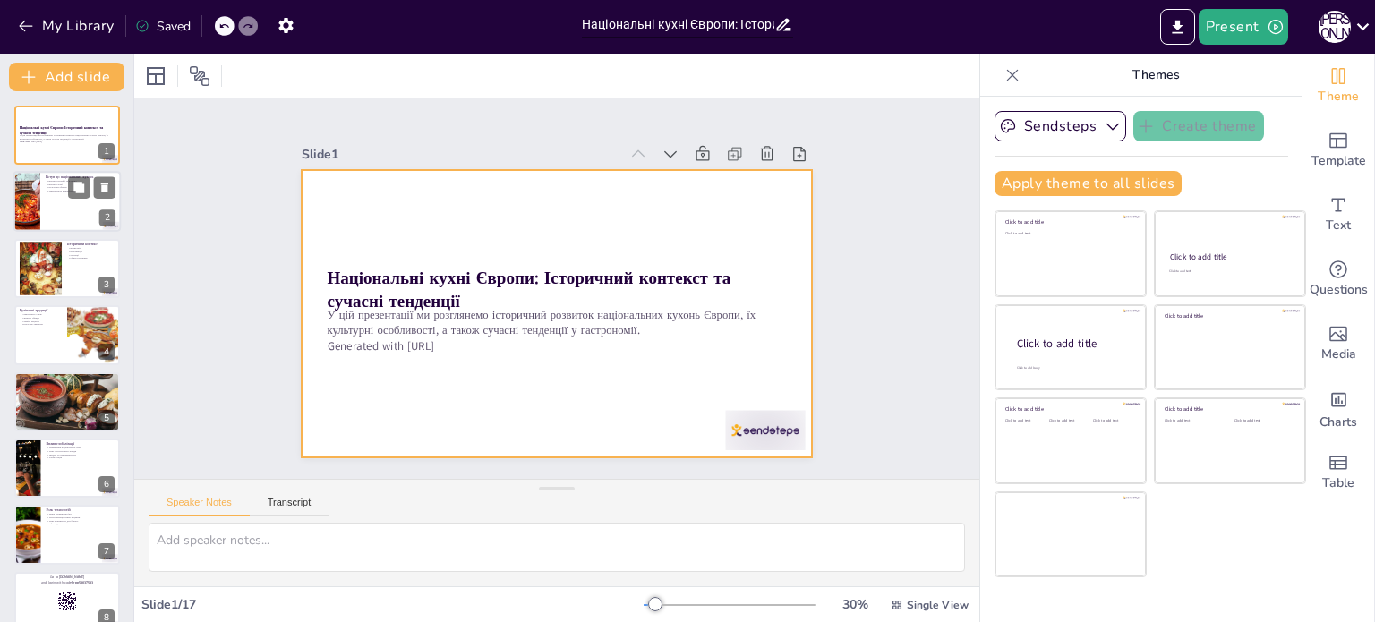
checkbox input "true"
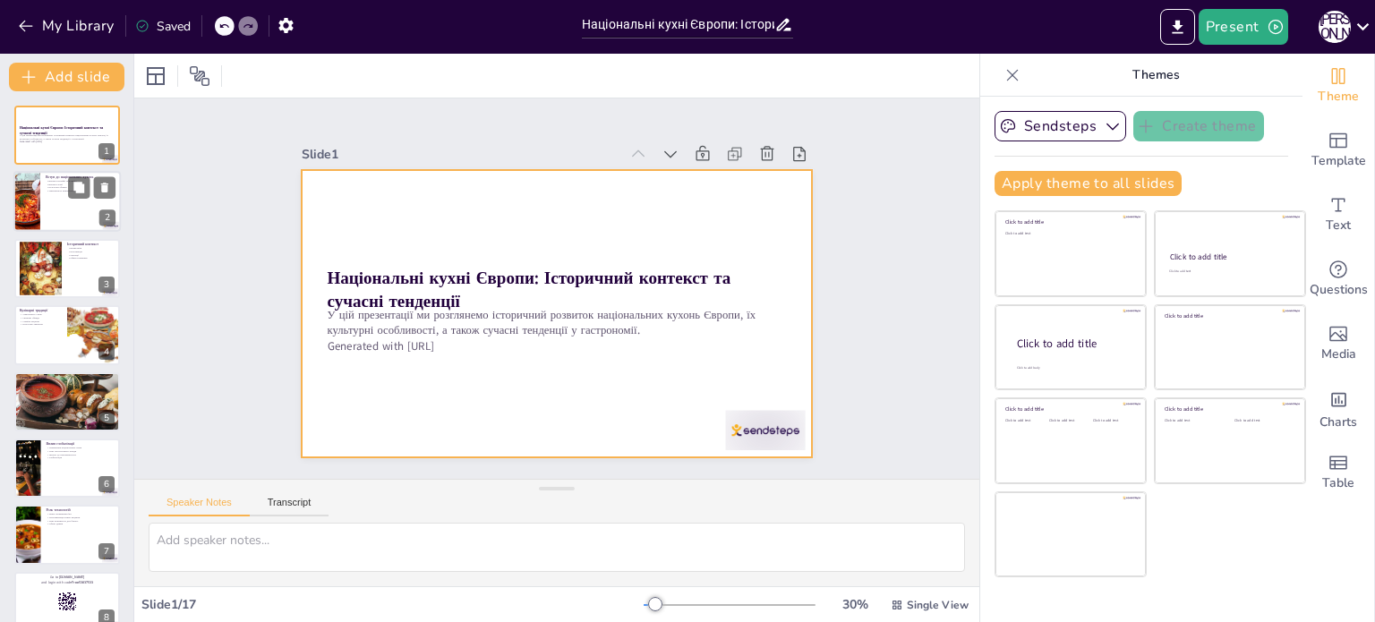
checkbox input "true"
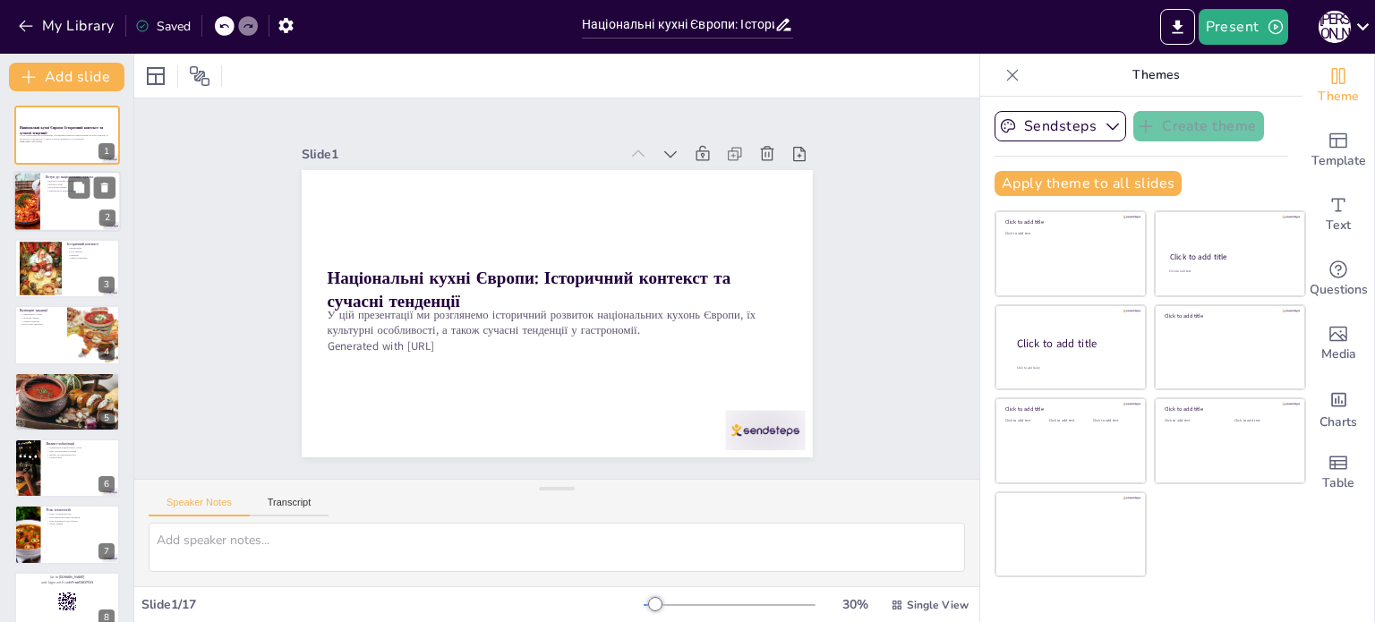
click at [33, 192] on div at bounding box center [26, 202] width 92 height 61
checkbox input "true"
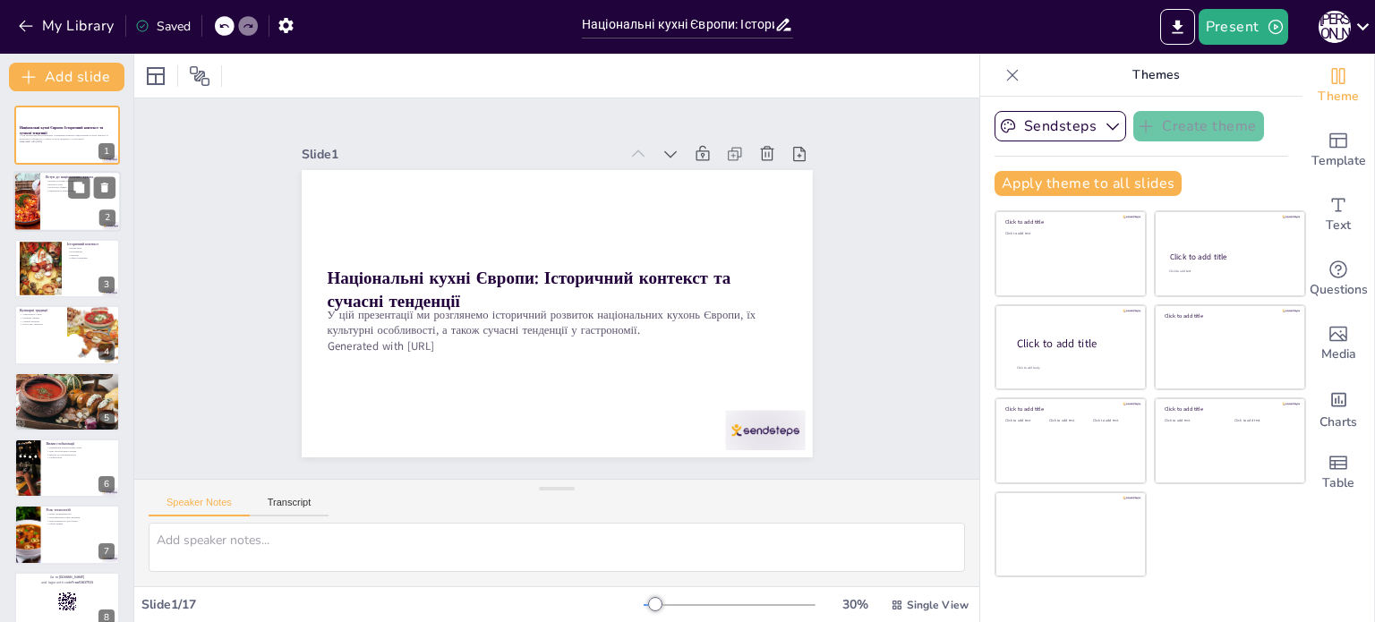
checkbox input "true"
type textarea "Loremipsu do sitame conse adipiscing elitsedd eiu temporinci utlaboreetdo magna…"
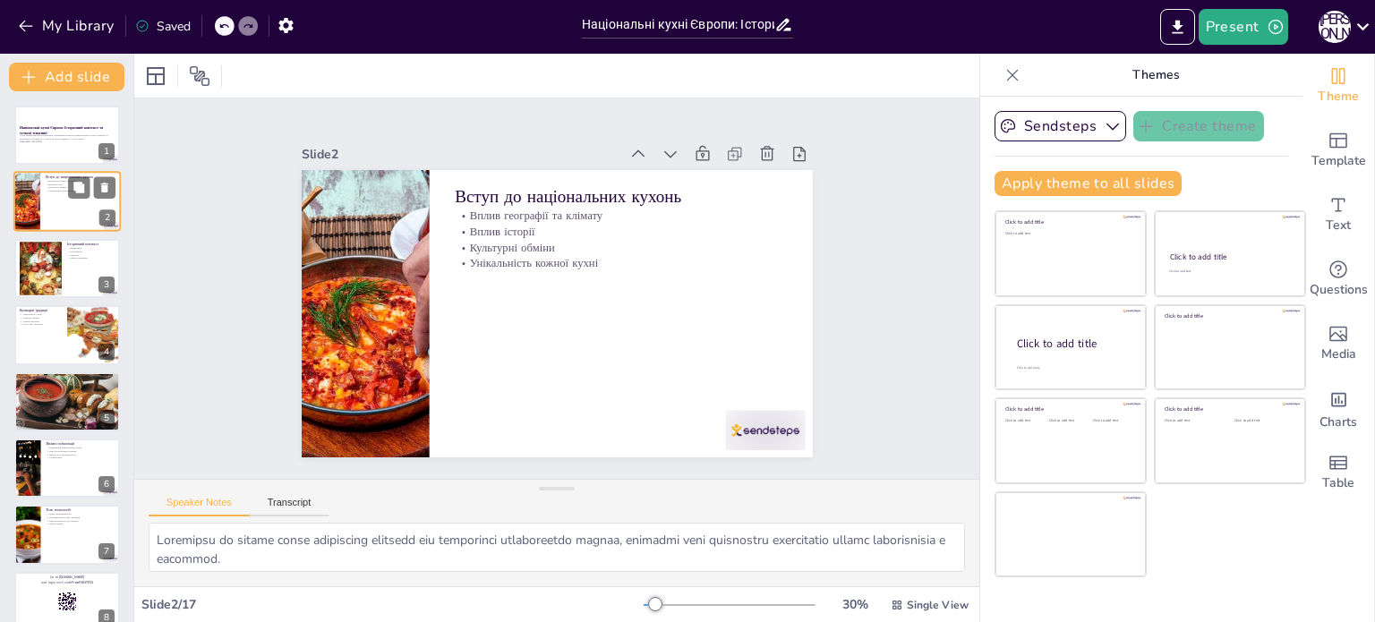
checkbox input "true"
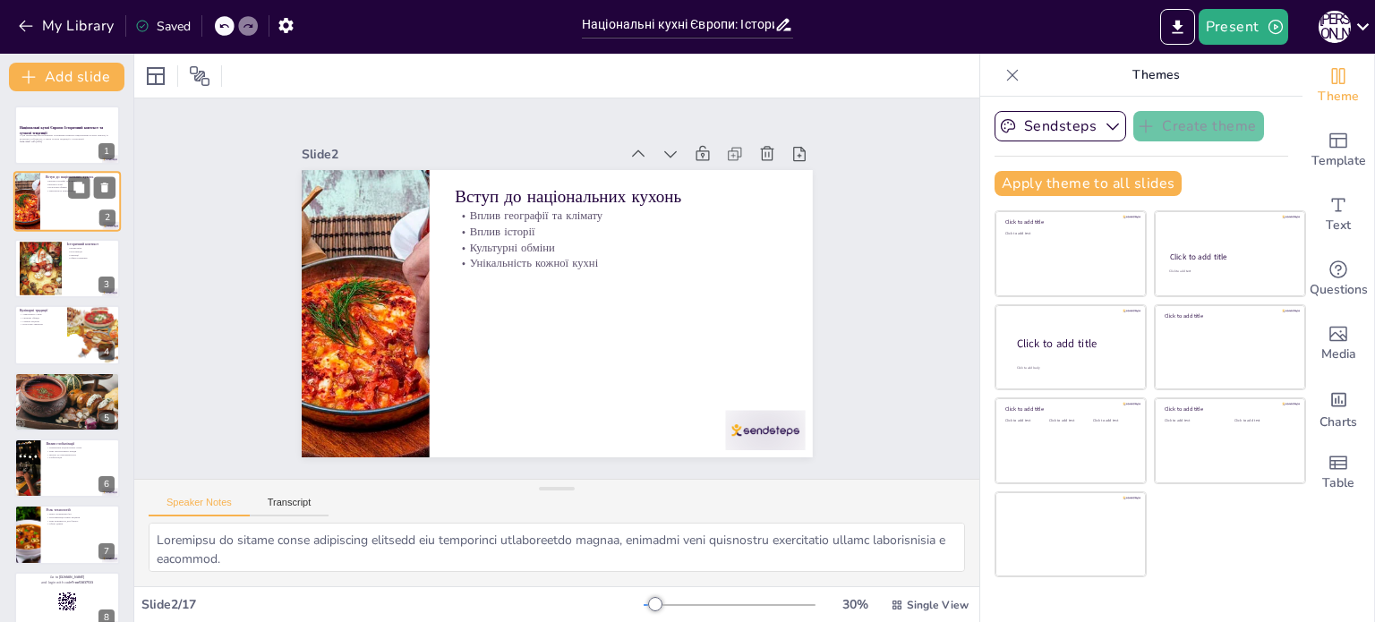
checkbox input "true"
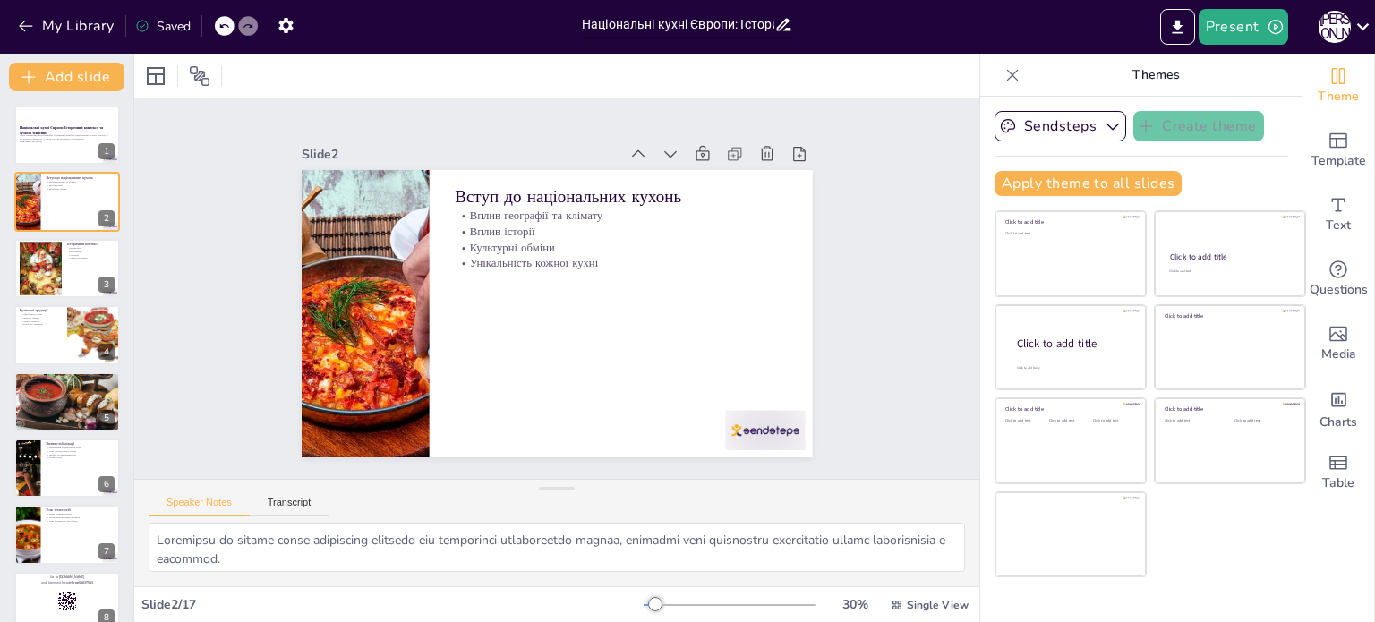
checkbox input "true"
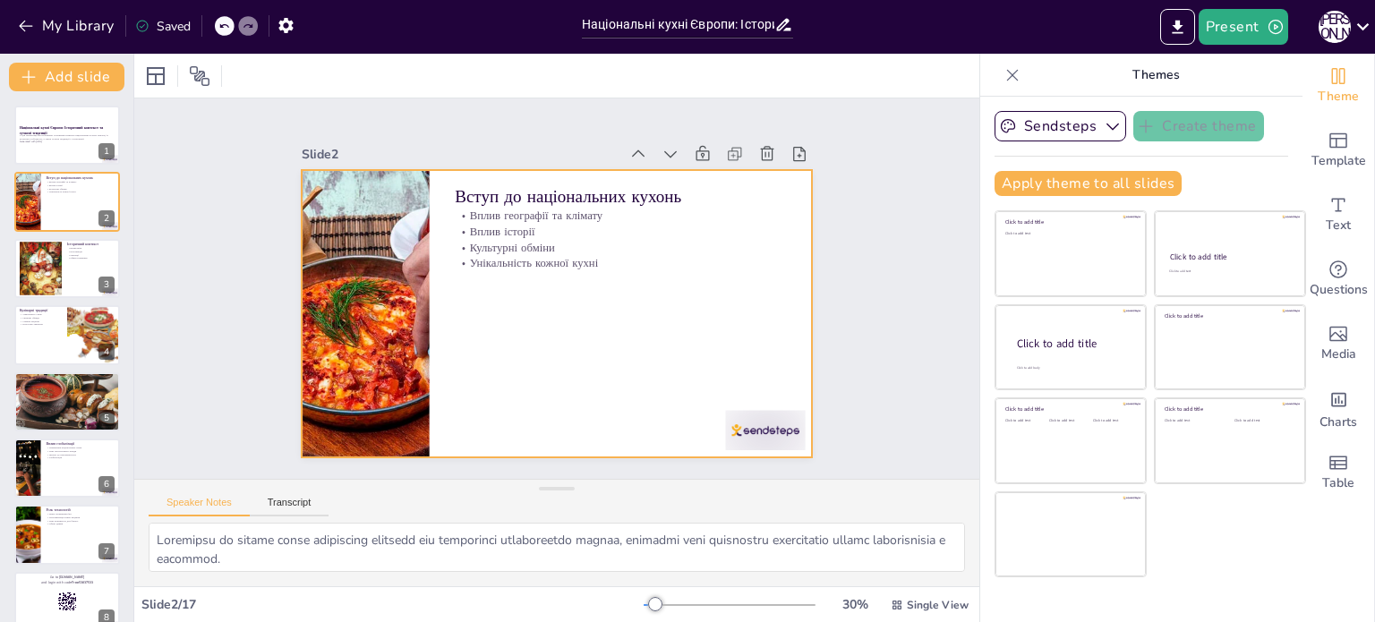
checkbox input "true"
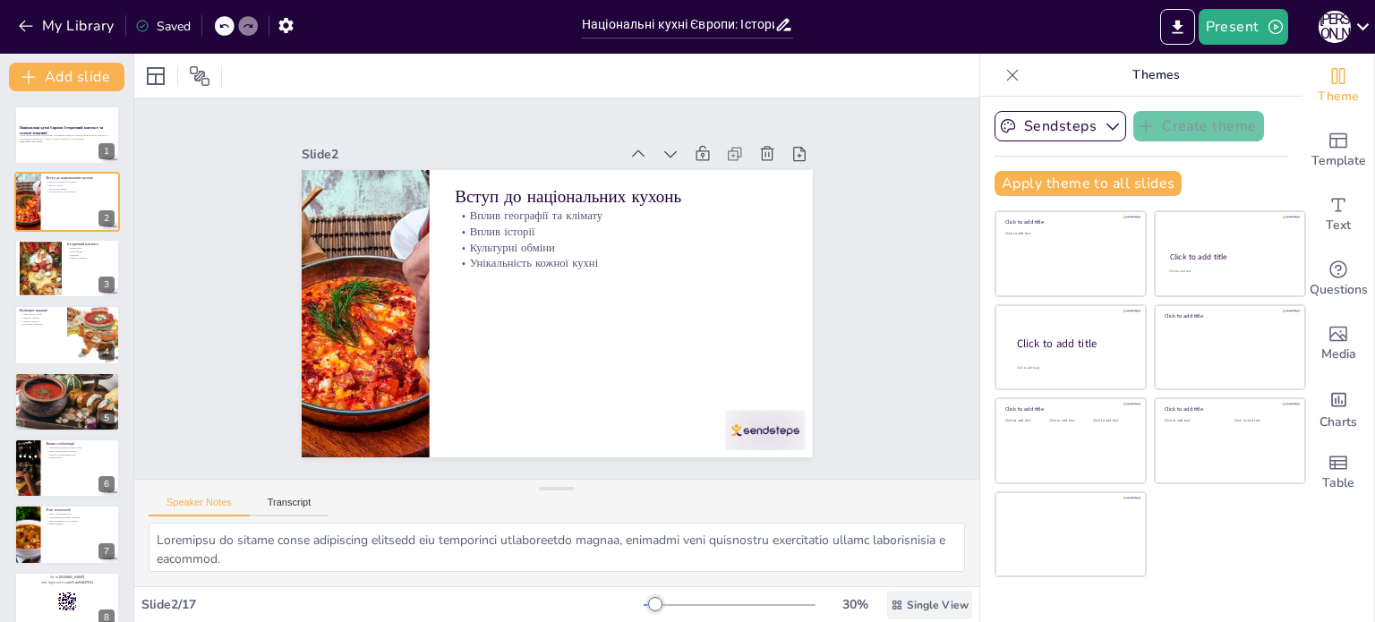
checkbox input "true"
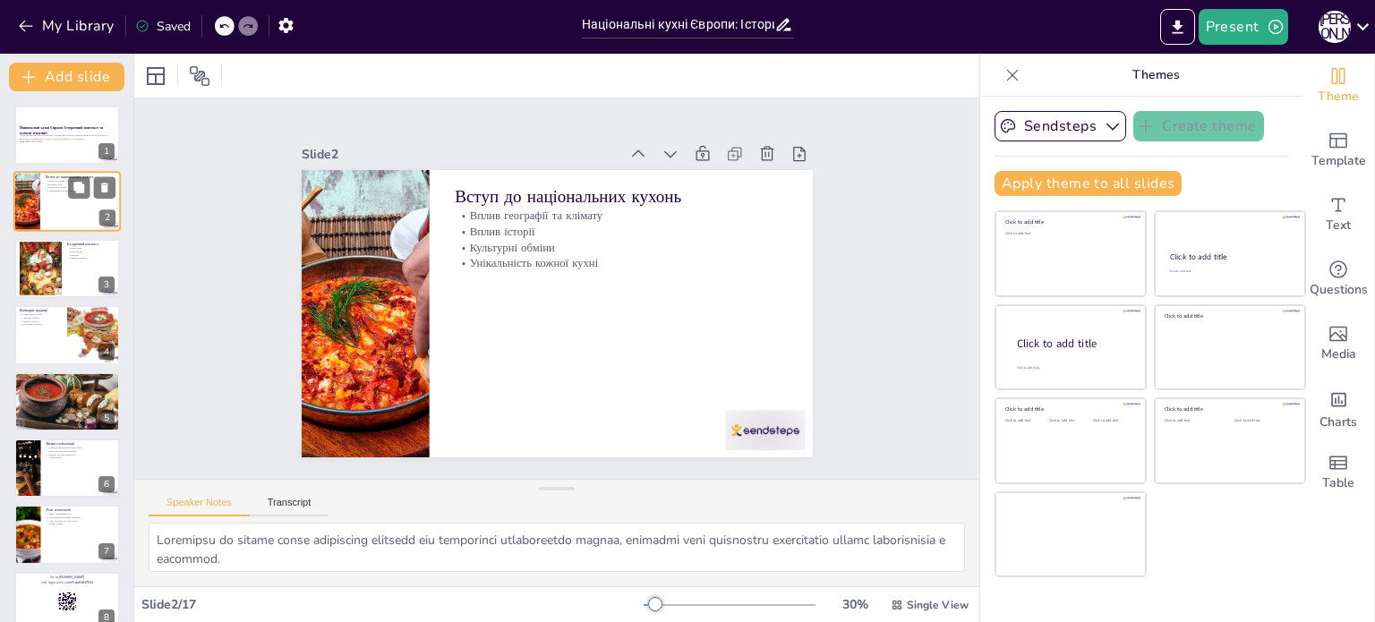
checkbox input "true"
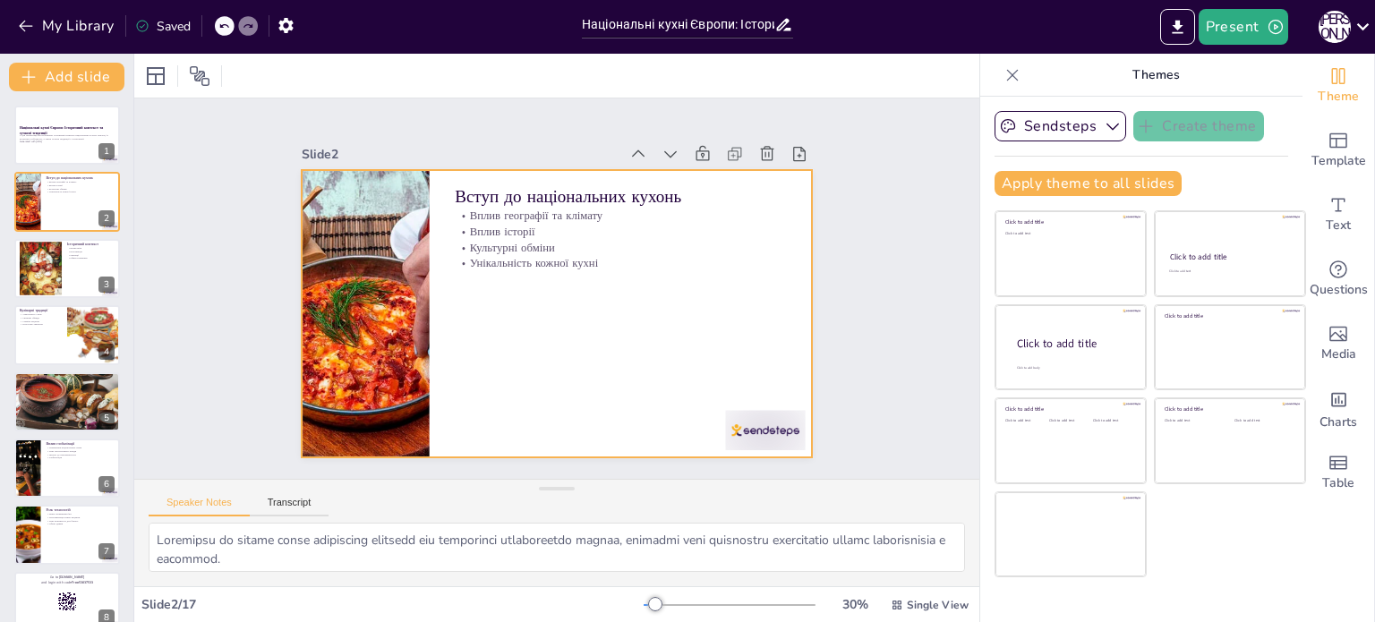
checkbox input "true"
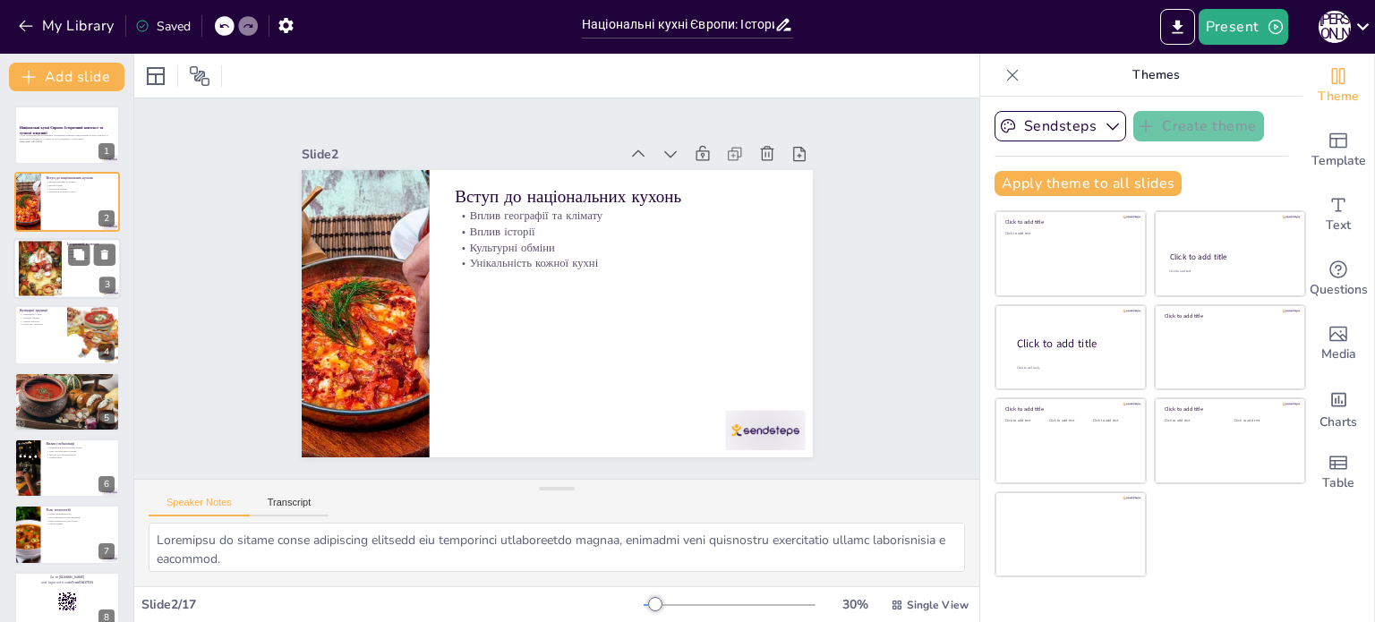
checkbox input "true"
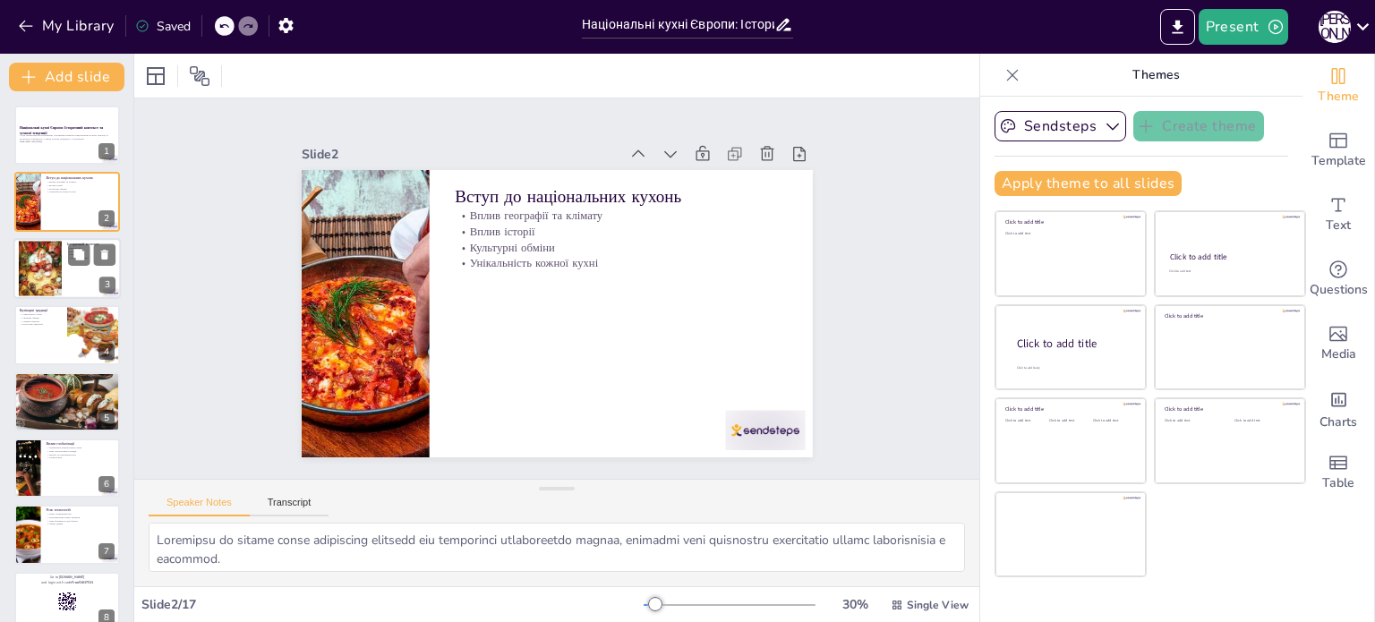
checkbox input "true"
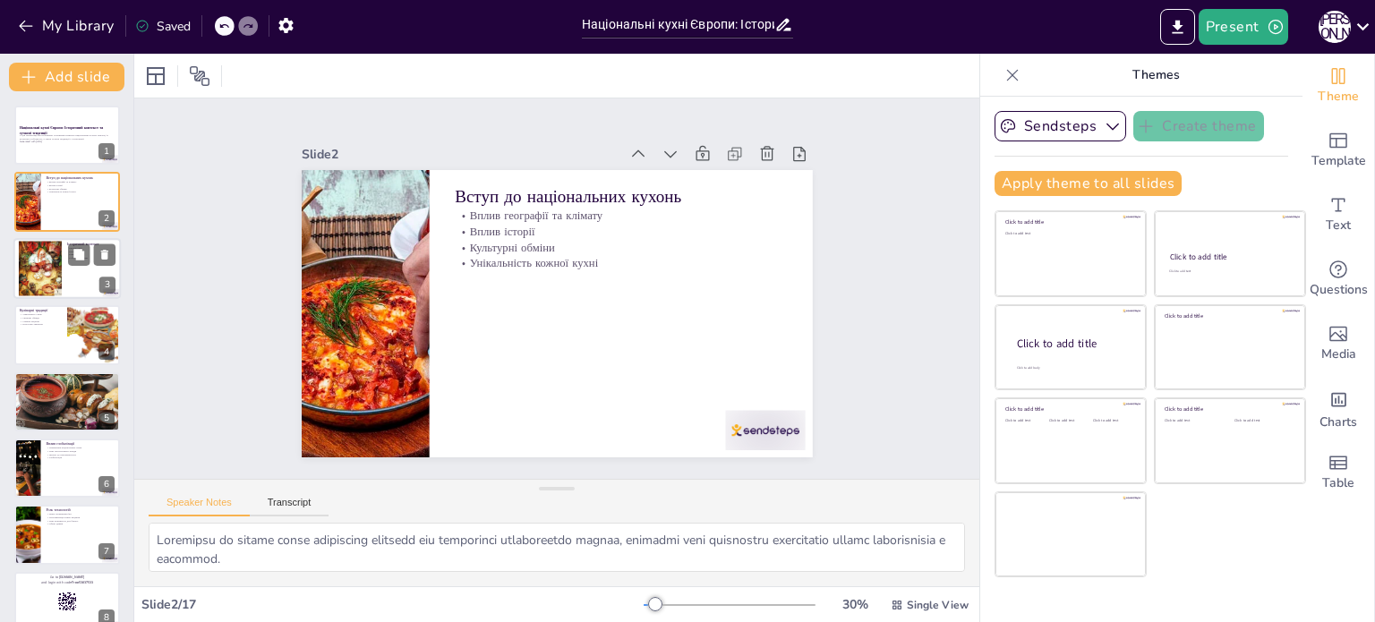
click at [36, 254] on div at bounding box center [40, 269] width 43 height 56
checkbox input "true"
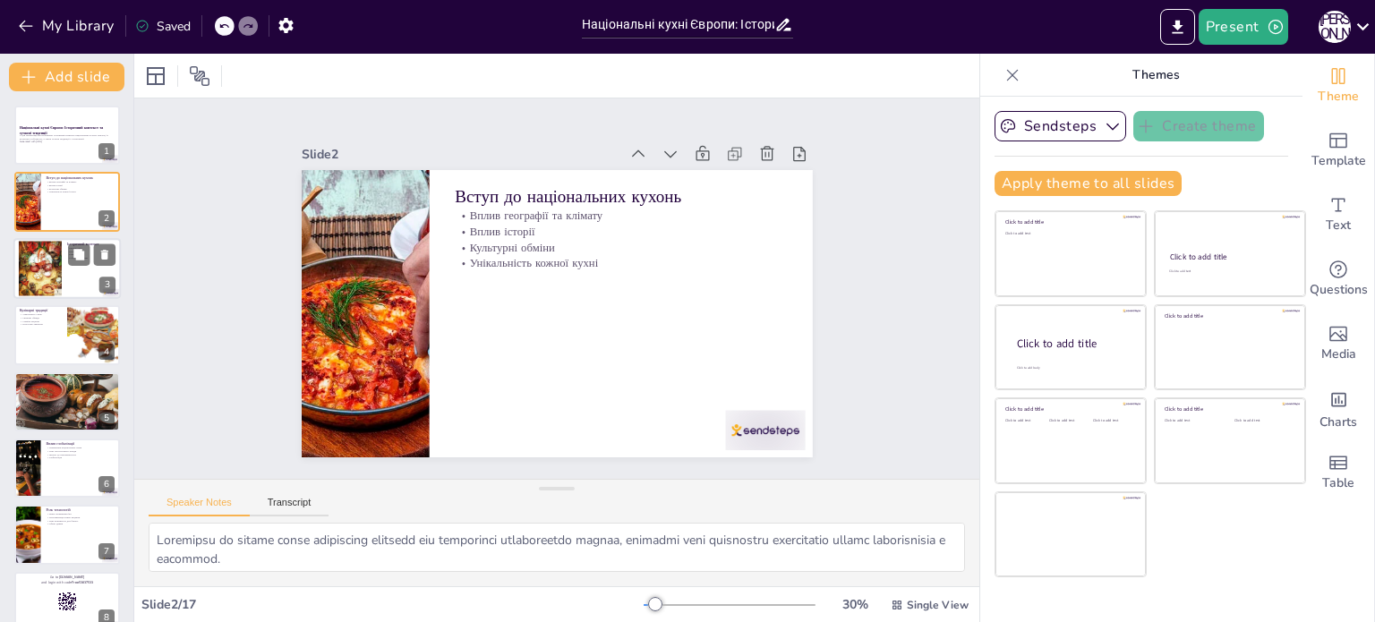
checkbox input "true"
type textarea "Війни часто призводили до зміни територій та культурних обмінів, що впливало на…"
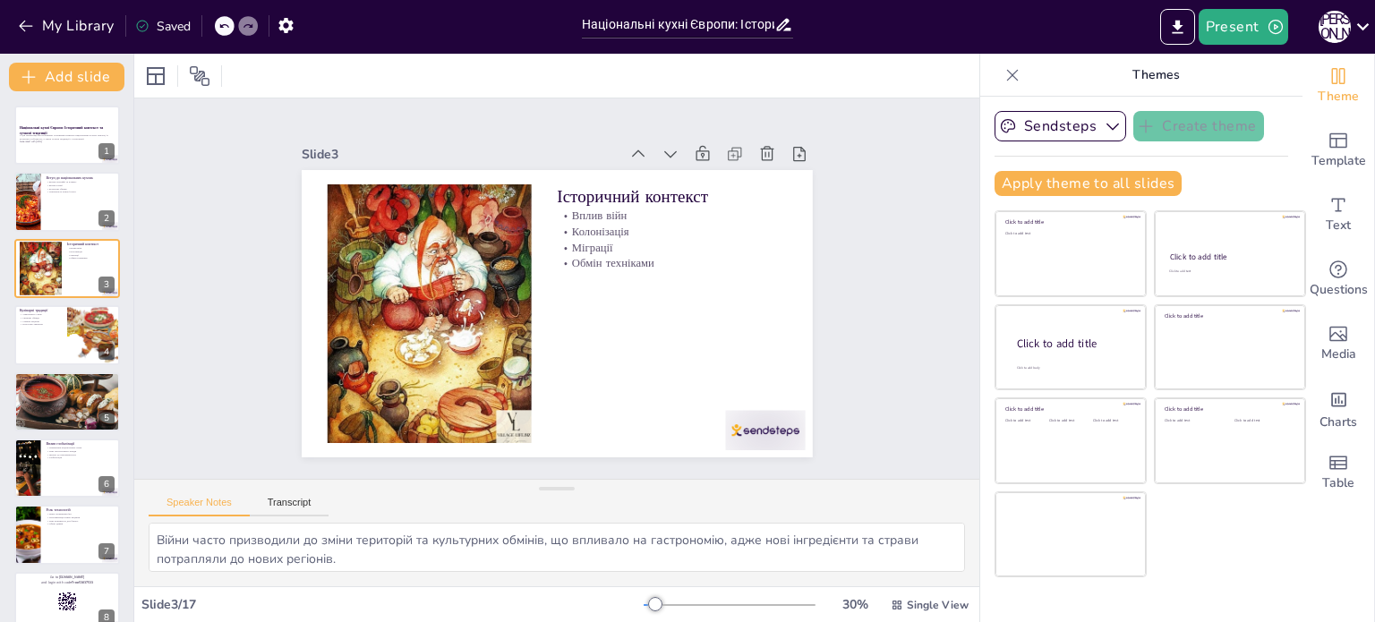
checkbox input "true"
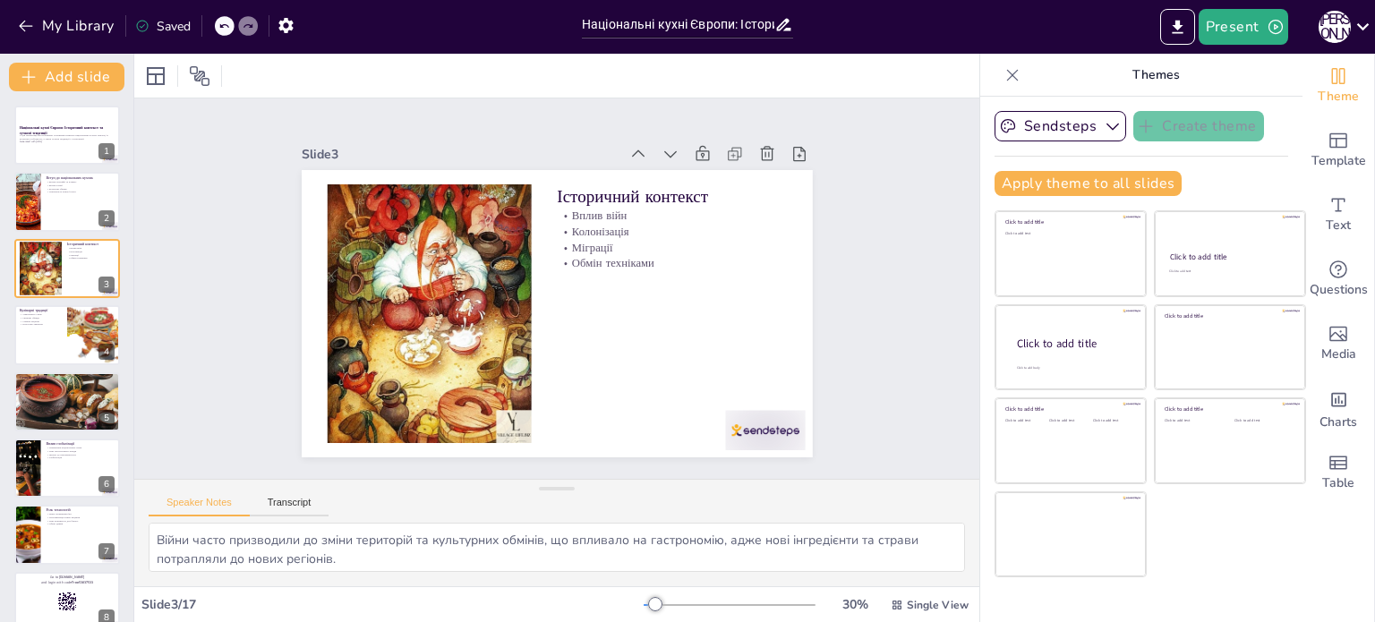
checkbox input "true"
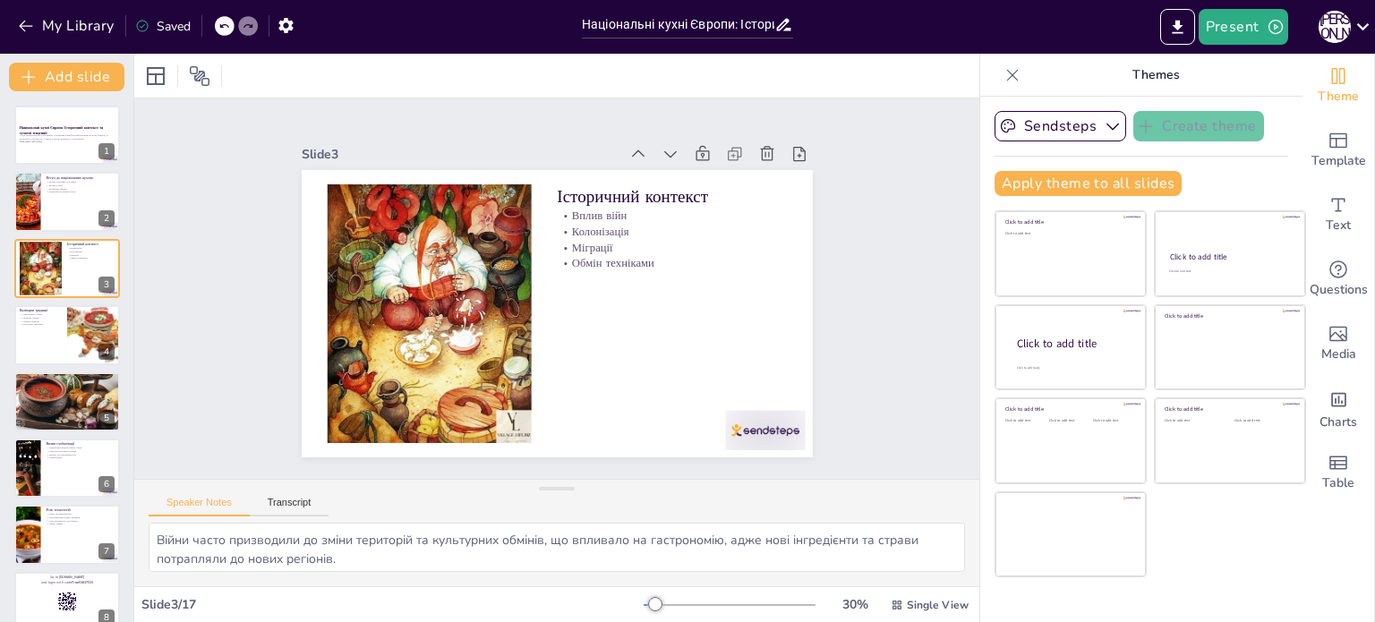
checkbox input "true"
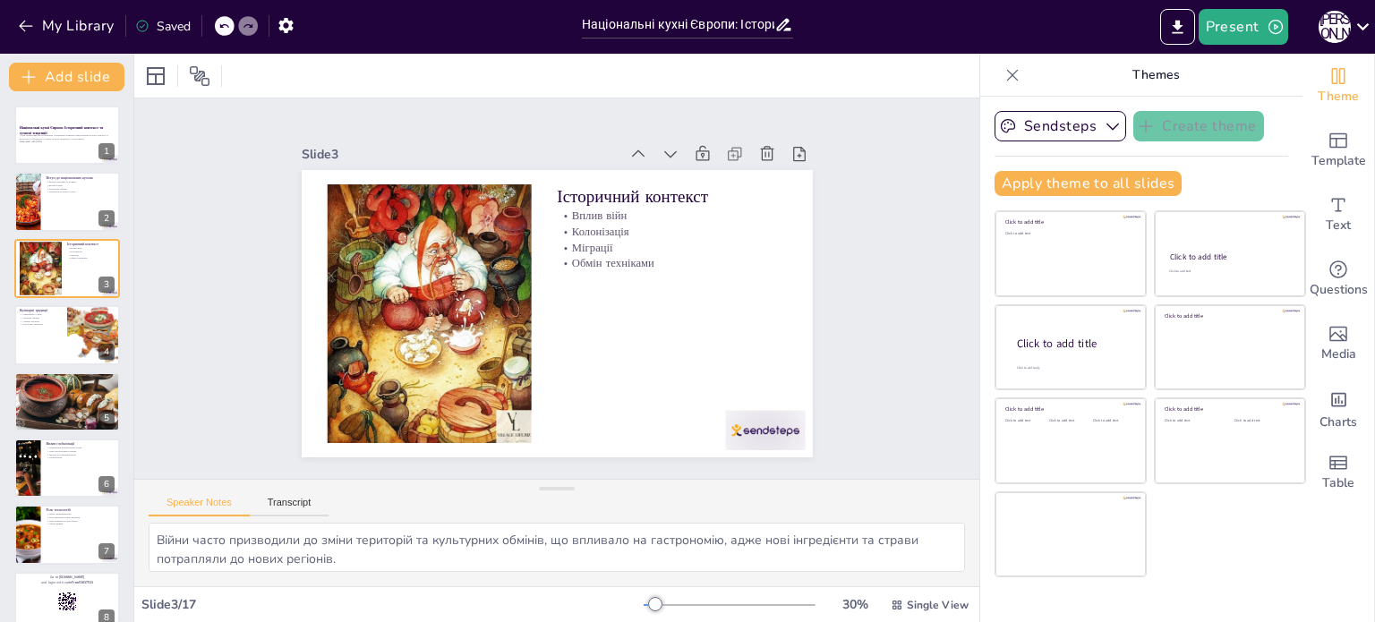
checkbox input "true"
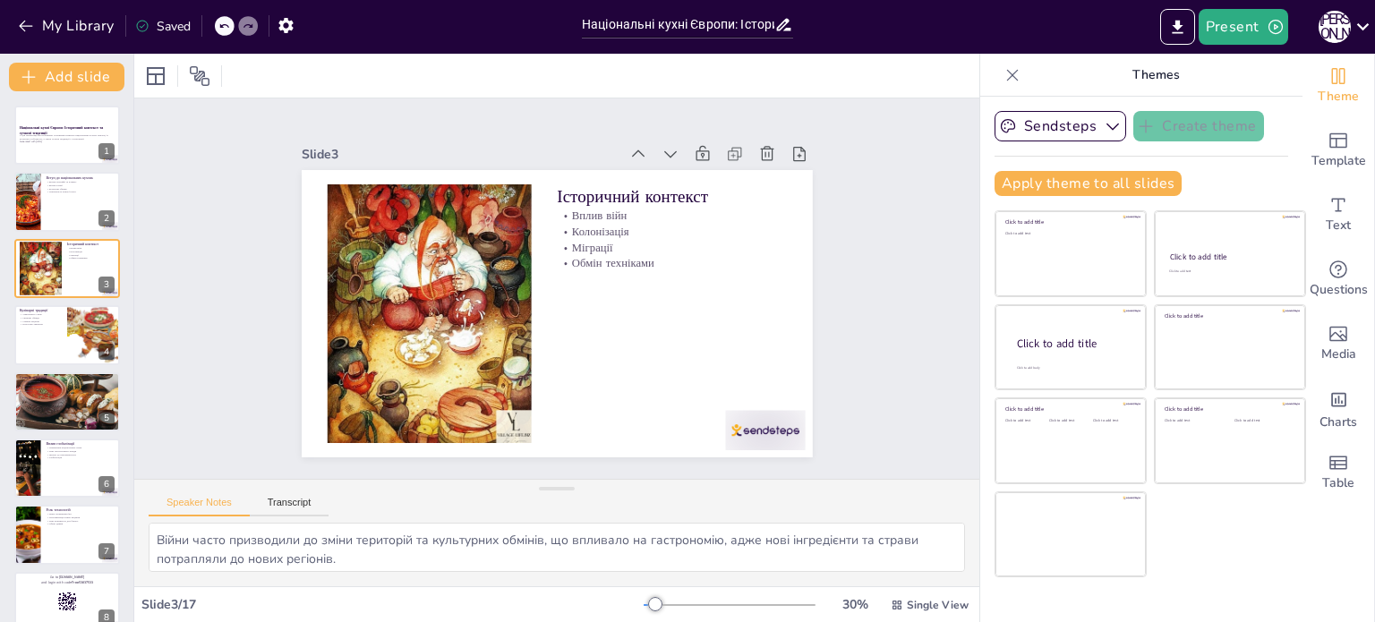
checkbox input "true"
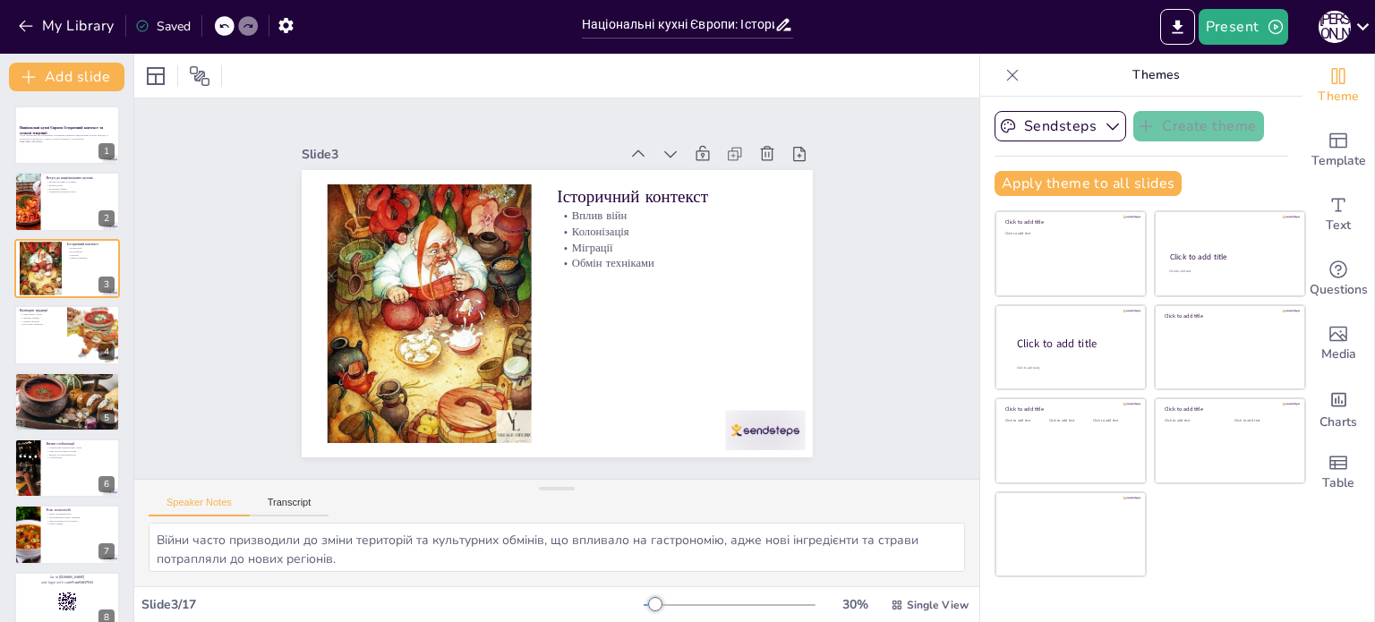
checkbox input "true"
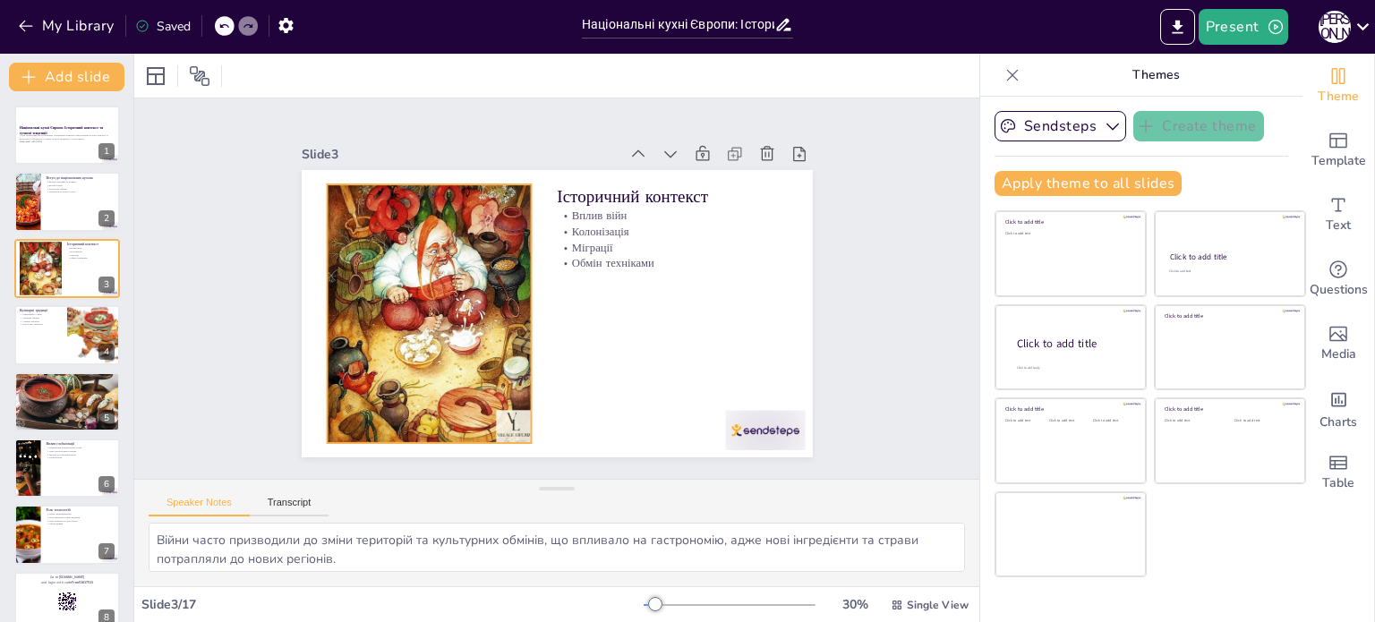
checkbox input "true"
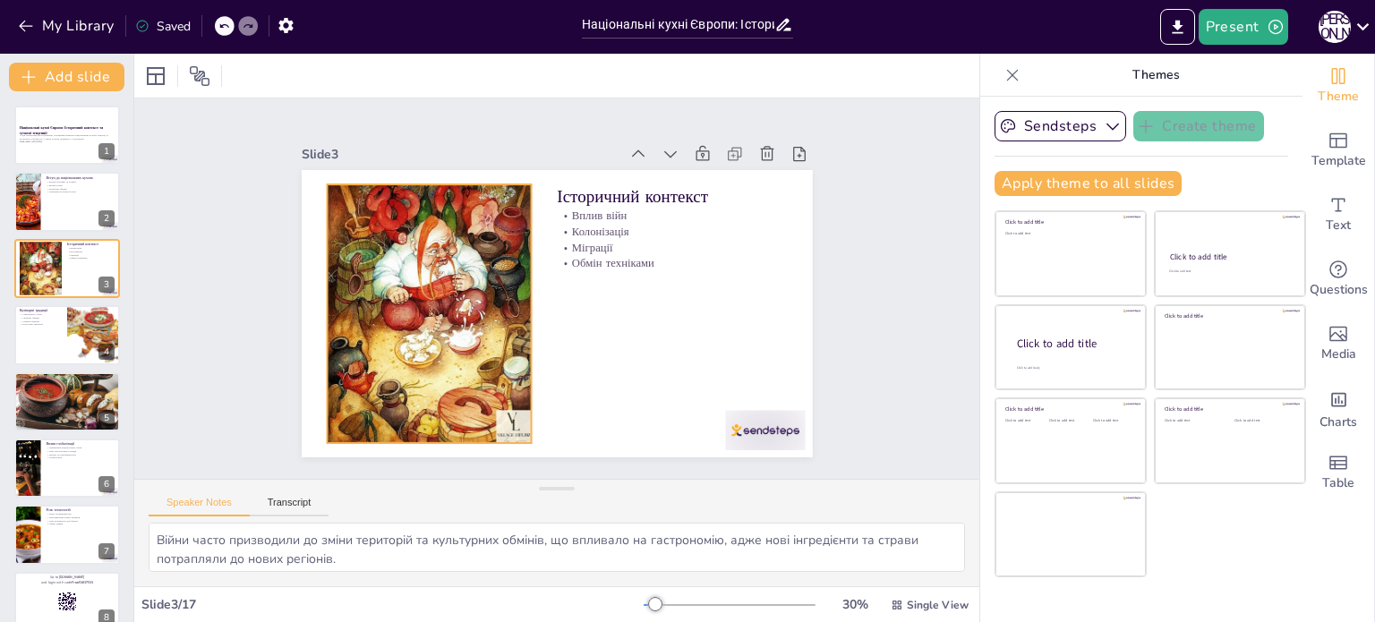
checkbox input "true"
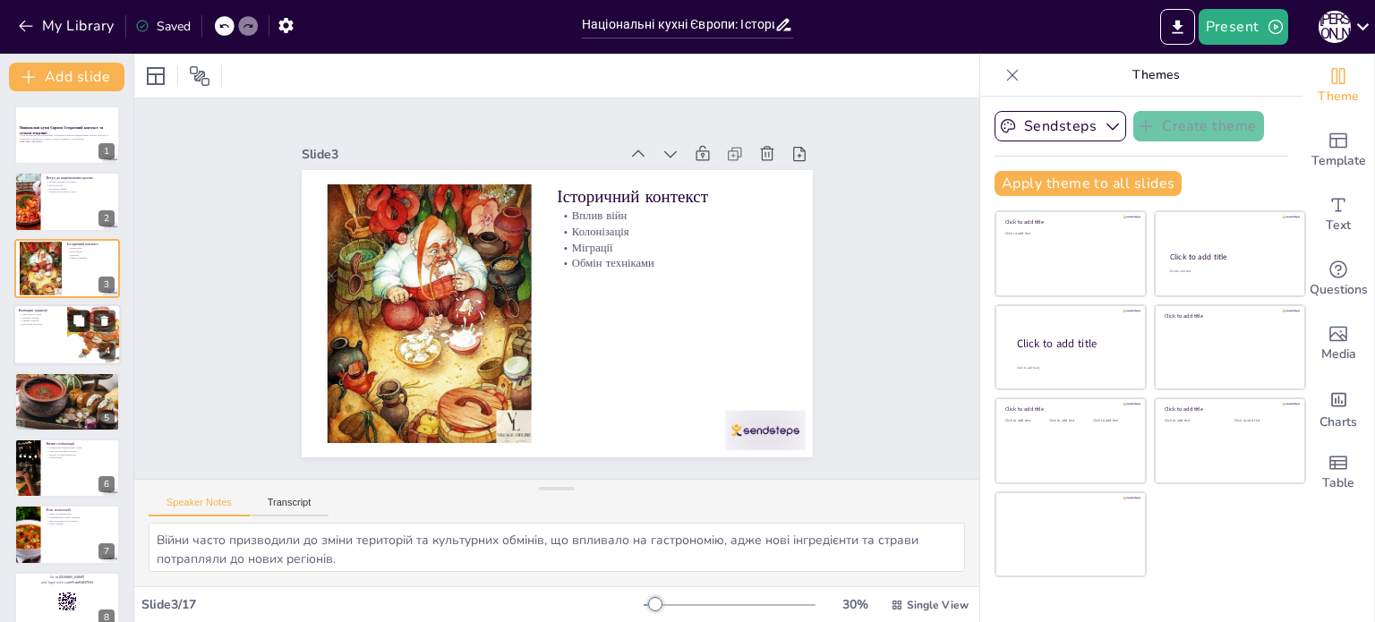
checkbox input "true"
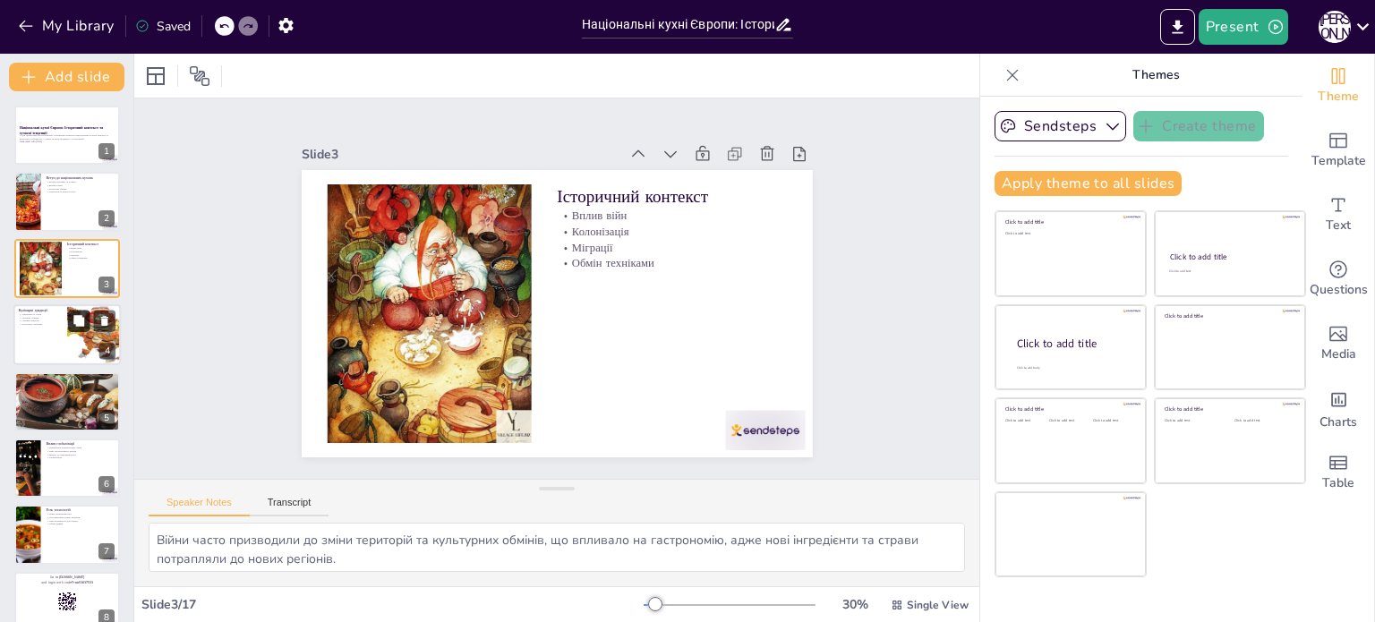
checkbox input "true"
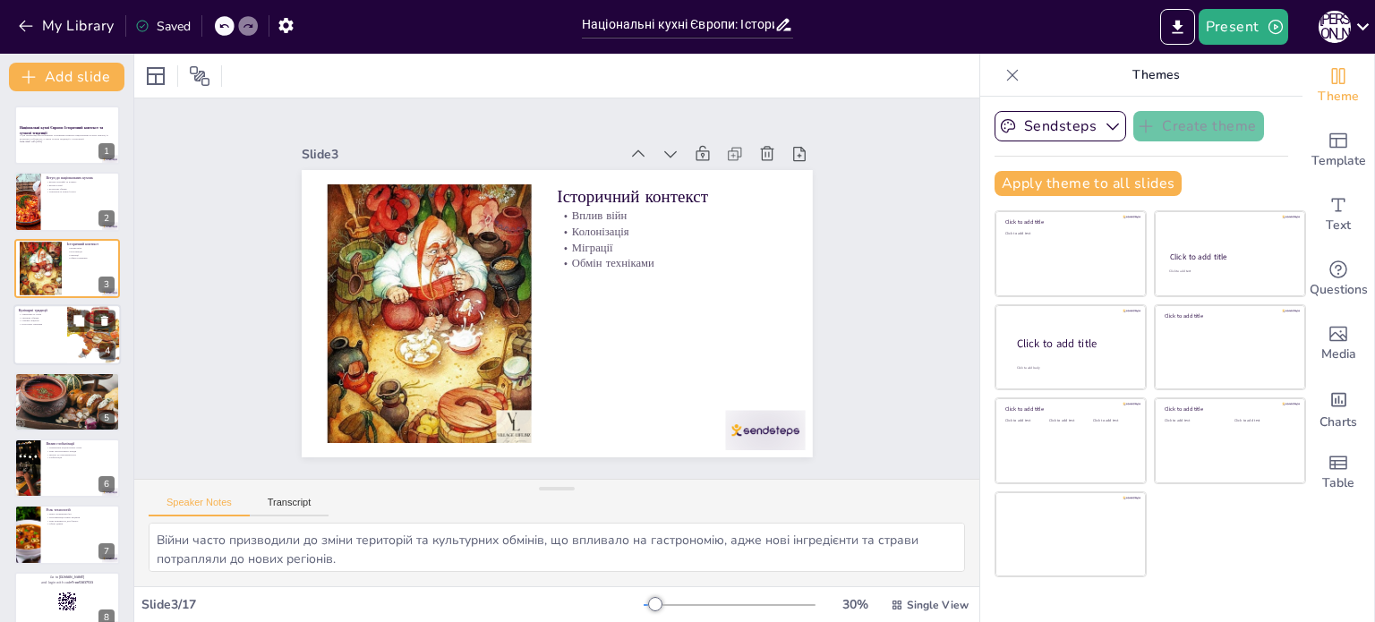
checkbox input "true"
click at [22, 343] on div at bounding box center [66, 334] width 107 height 61
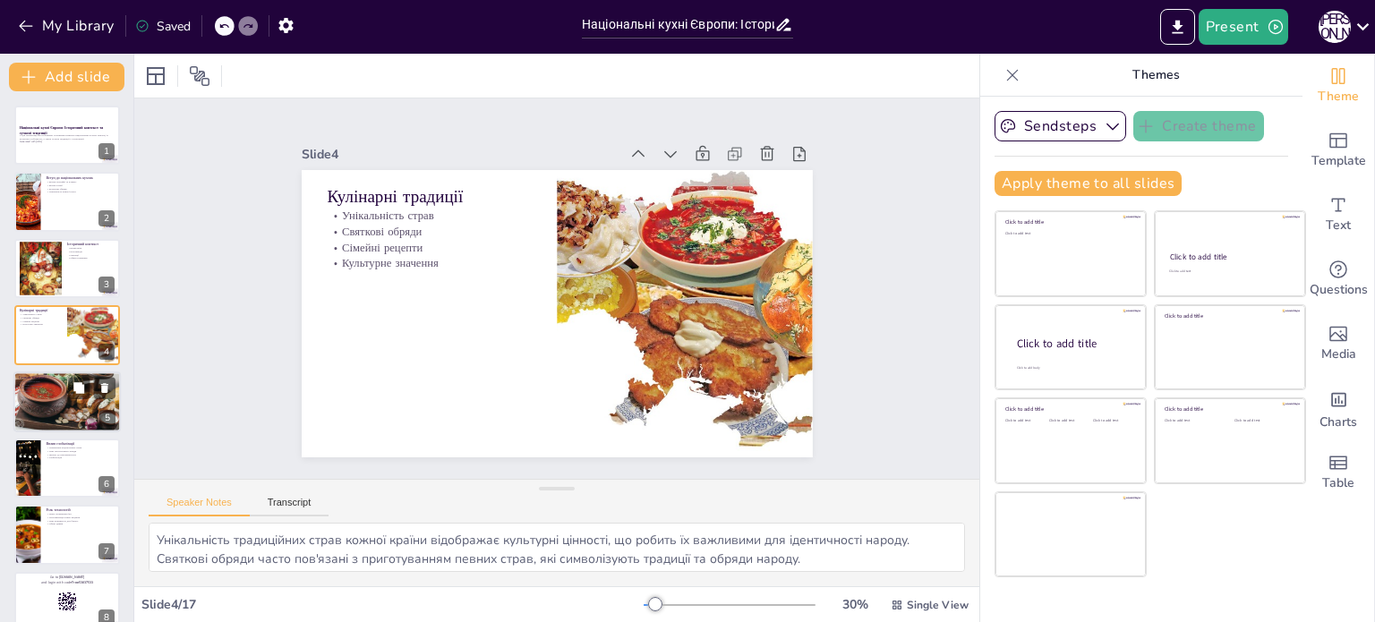
click at [19, 395] on div at bounding box center [68, 402] width 116 height 61
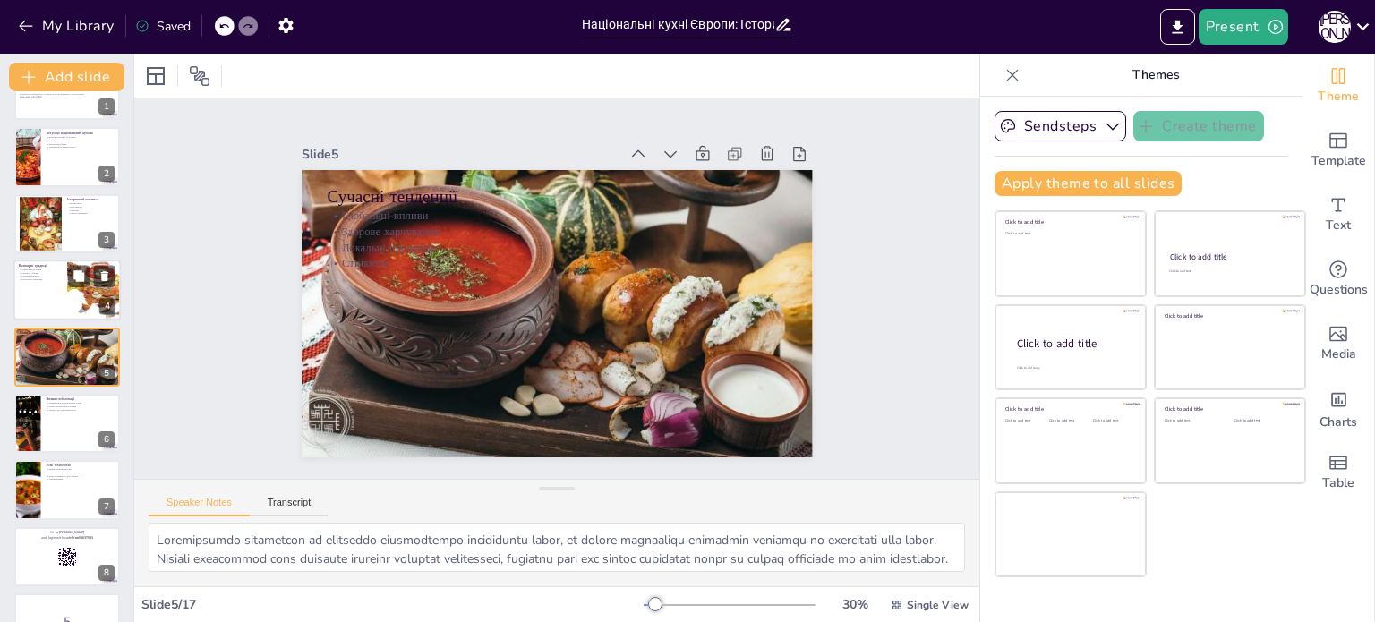
click at [54, 296] on div at bounding box center [66, 290] width 107 height 61
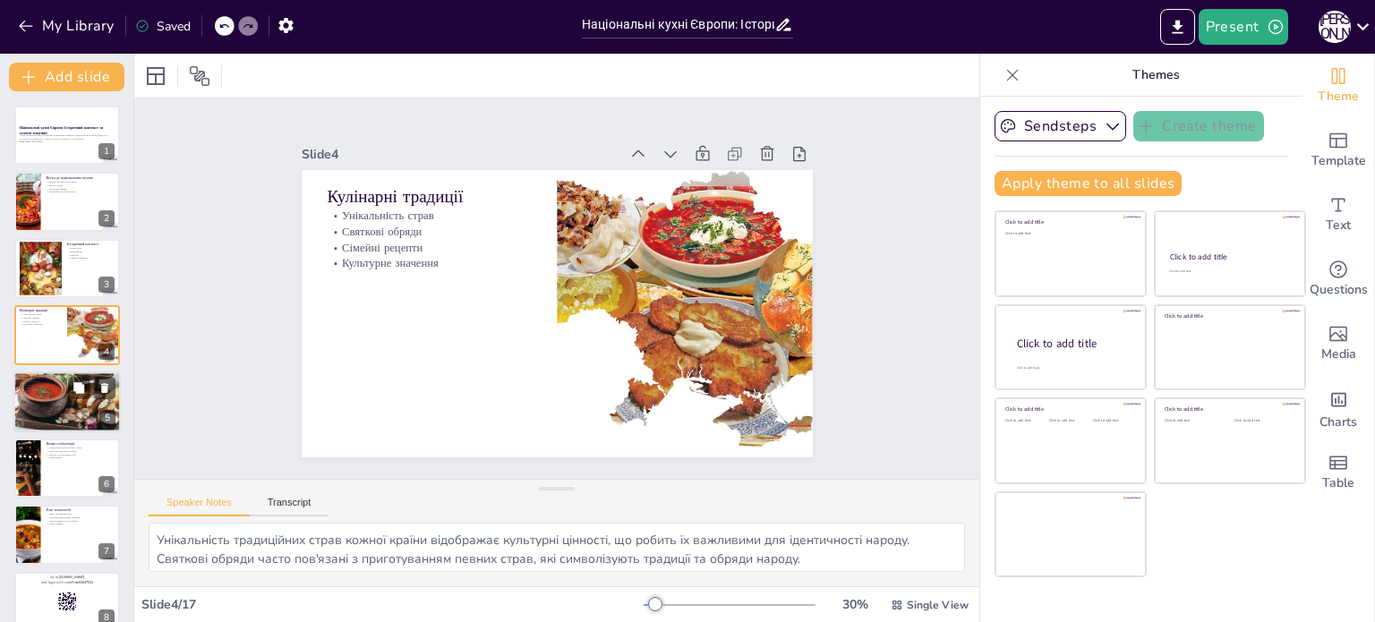
click at [41, 404] on div at bounding box center [68, 402] width 116 height 61
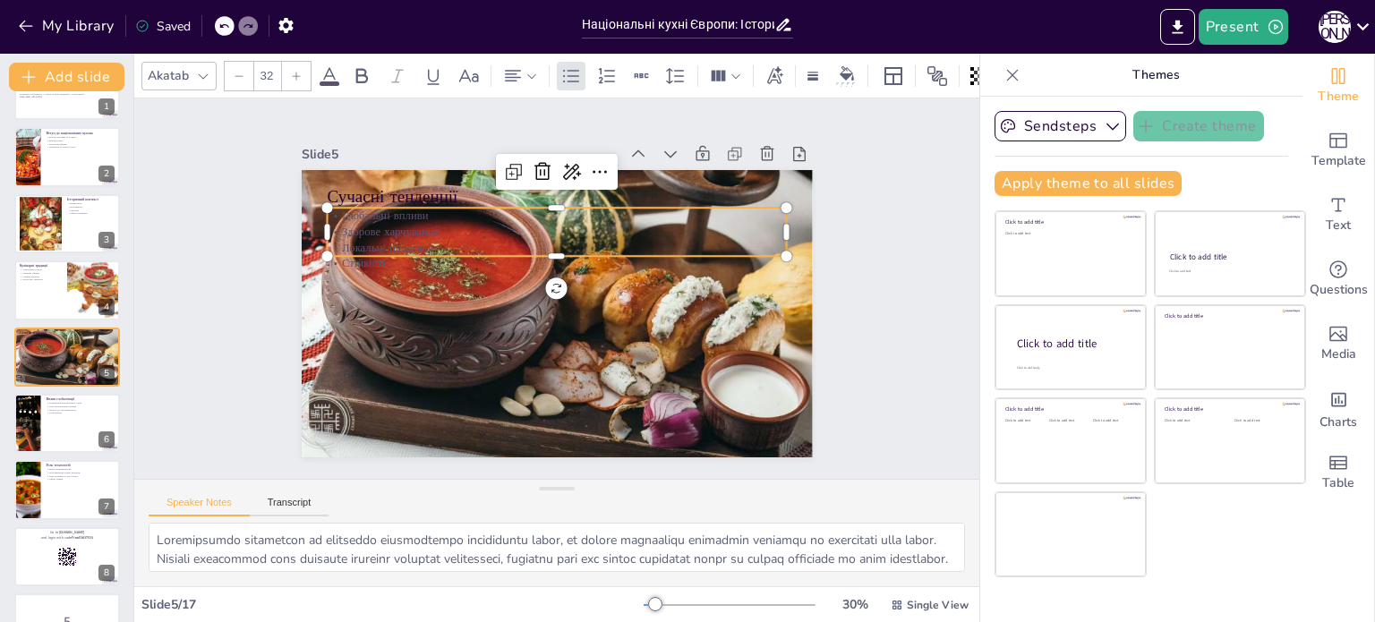
click at [397, 214] on p "Глобальні впливи" at bounding box center [534, 220] width 442 height 158
click at [514, 389] on icon at bounding box center [502, 400] width 23 height 23
click at [336, 70] on icon at bounding box center [329, 75] width 21 height 21
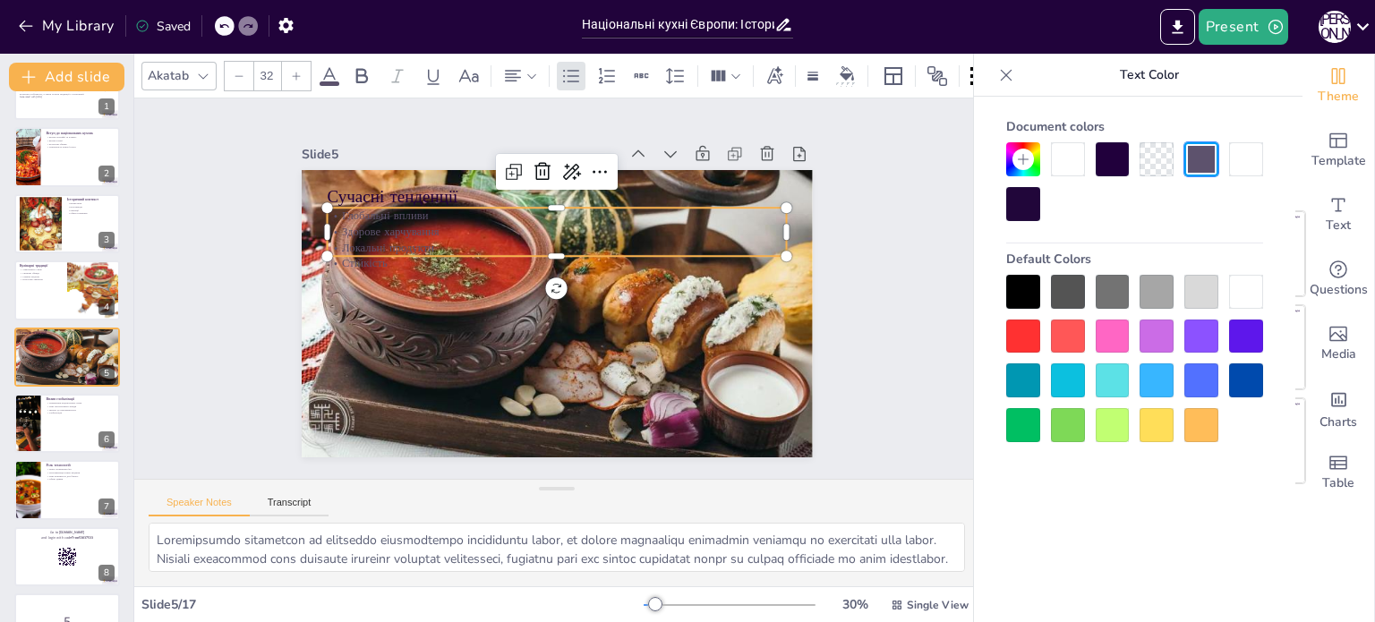
click at [1254, 283] on div at bounding box center [1246, 292] width 34 height 34
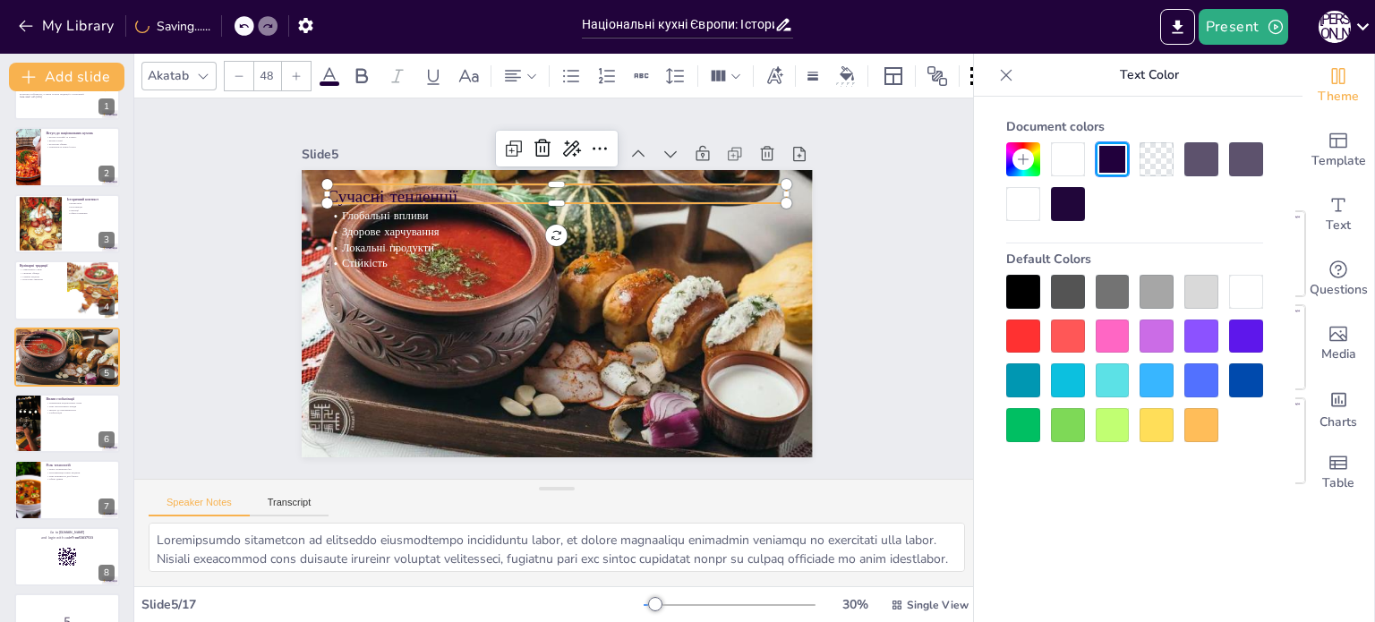
click at [397, 184] on p "Сучасні тенденції" at bounding box center [557, 196] width 460 height 24
click at [1265, 281] on div "Document colors Default Colors" at bounding box center [1135, 276] width 293 height 331
click at [1235, 296] on div at bounding box center [1246, 292] width 34 height 34
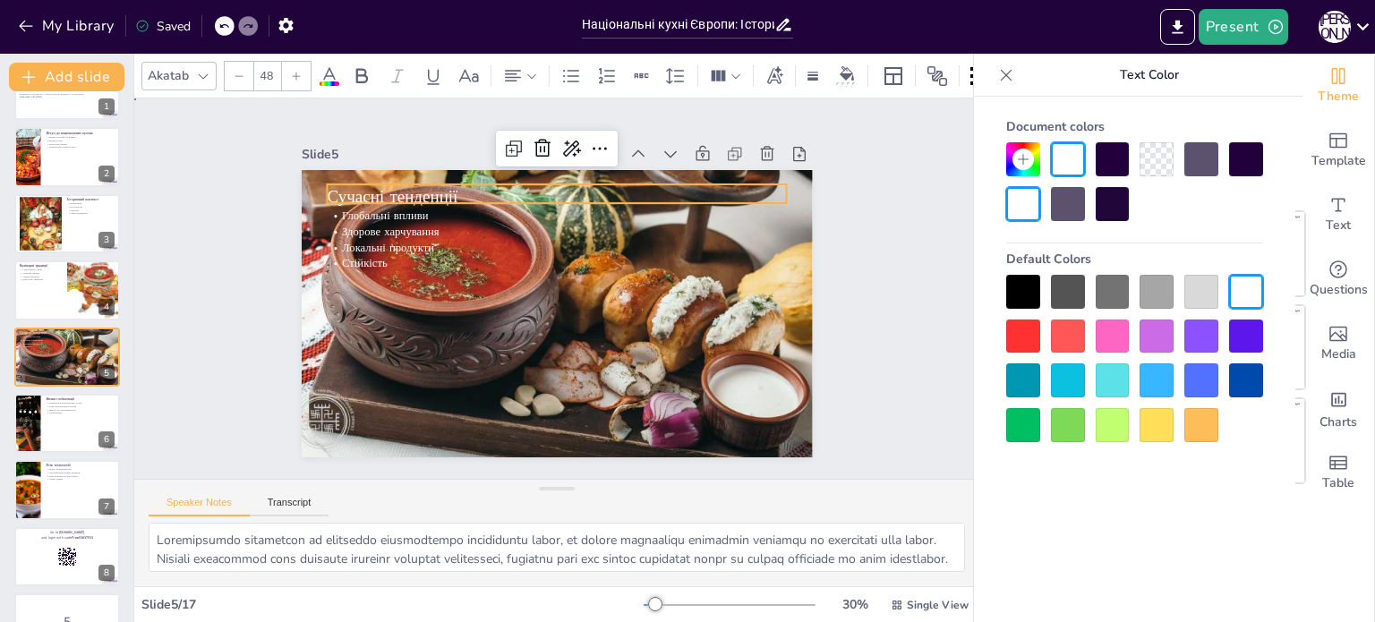
click at [245, 425] on div "Slide 1 Національні кухні Європи: Історичний контекст та сучасні тенденції У ці…" at bounding box center [556, 288] width 623 height 921
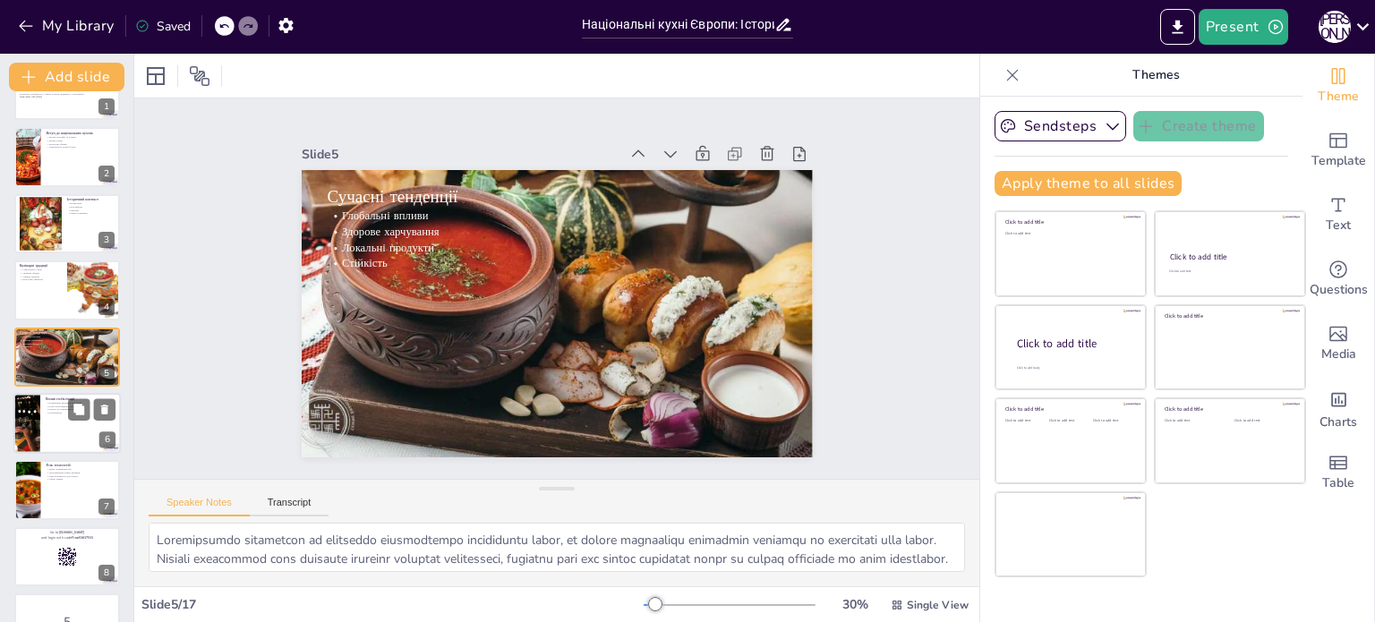
click at [37, 407] on div at bounding box center [26, 423] width 91 height 61
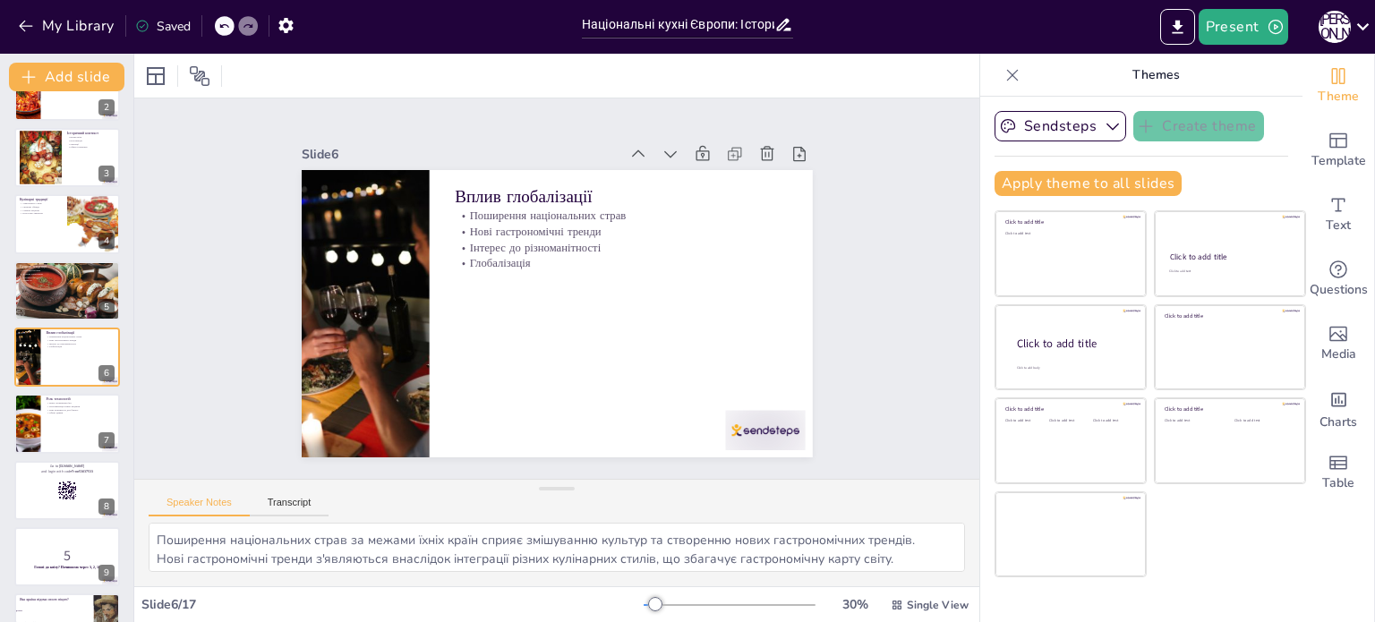
click at [0, 348] on div "Національні кухні Європи: Історичний контекст та сучасні тенденції У цій презен…" at bounding box center [66, 557] width 133 height 1125
click at [30, 430] on div at bounding box center [27, 424] width 90 height 61
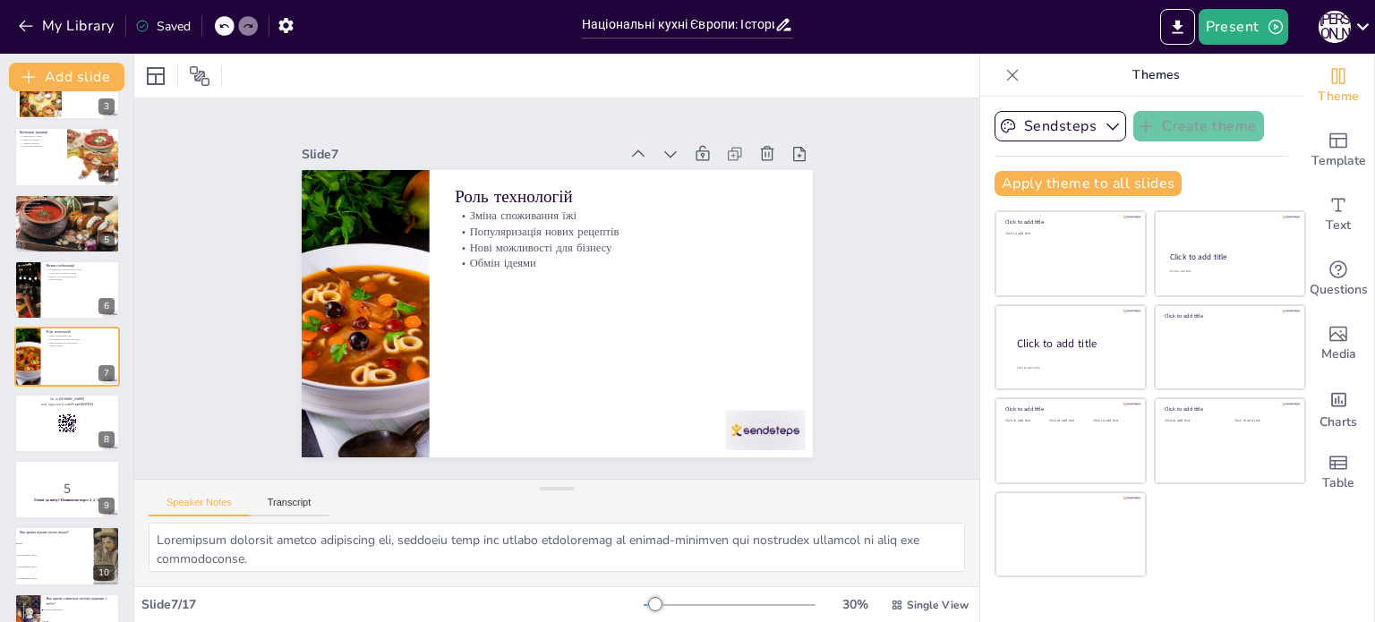
click at [0, 289] on div "Національні кухні Європи: Історичний контекст та сучасні тенденції У цій презен…" at bounding box center [66, 489] width 133 height 1125
click at [76, 15] on button "My Library" at bounding box center [67, 26] width 108 height 29
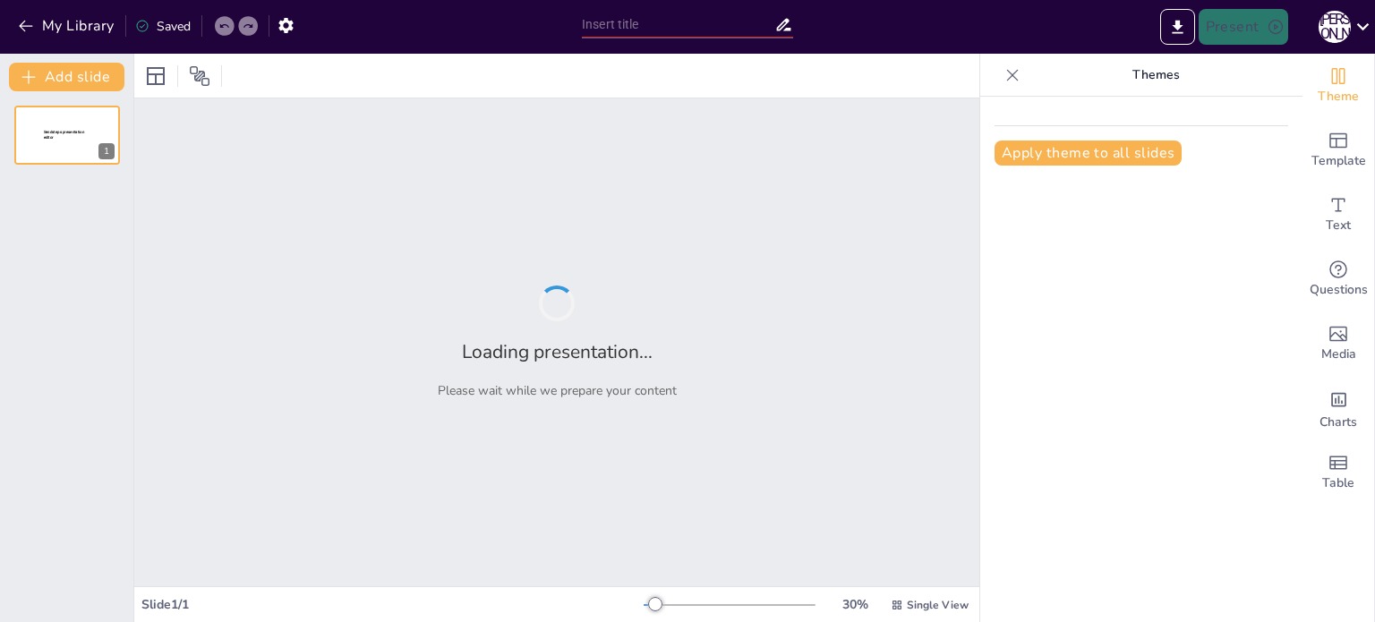
type input "Гастрономічні особливості національних кухонь Азійсько-Тихоокеанського регіону"
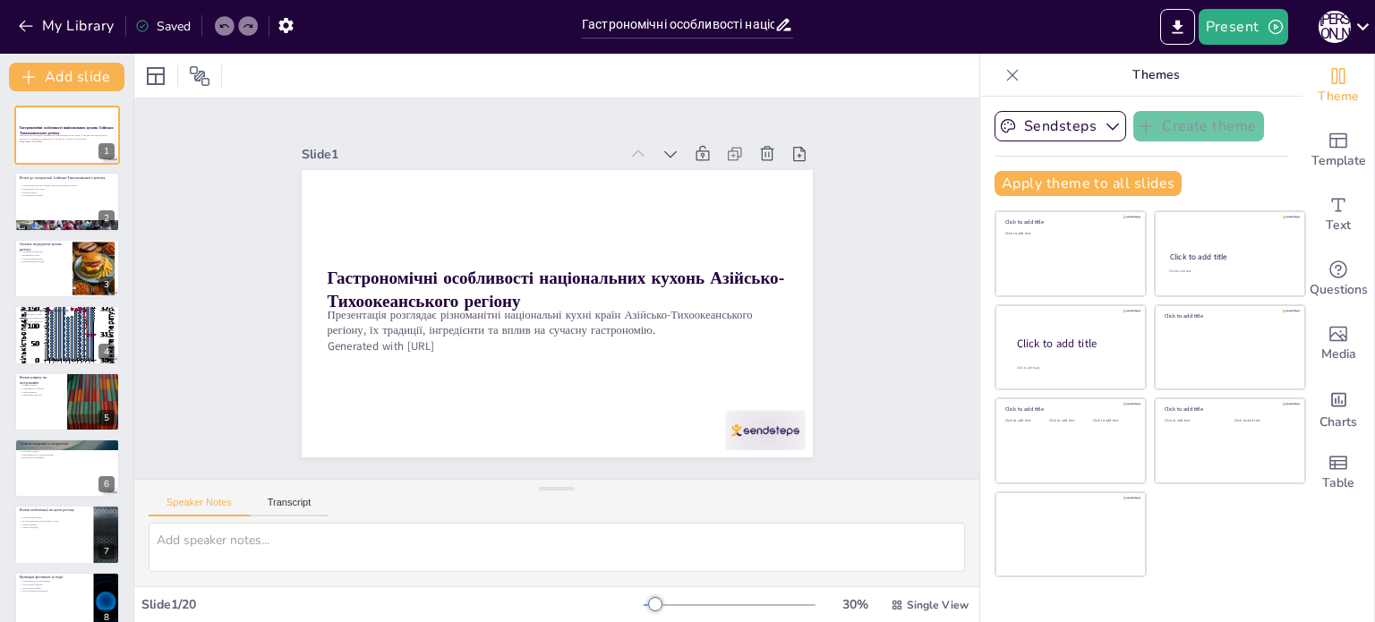
checkbox input "true"
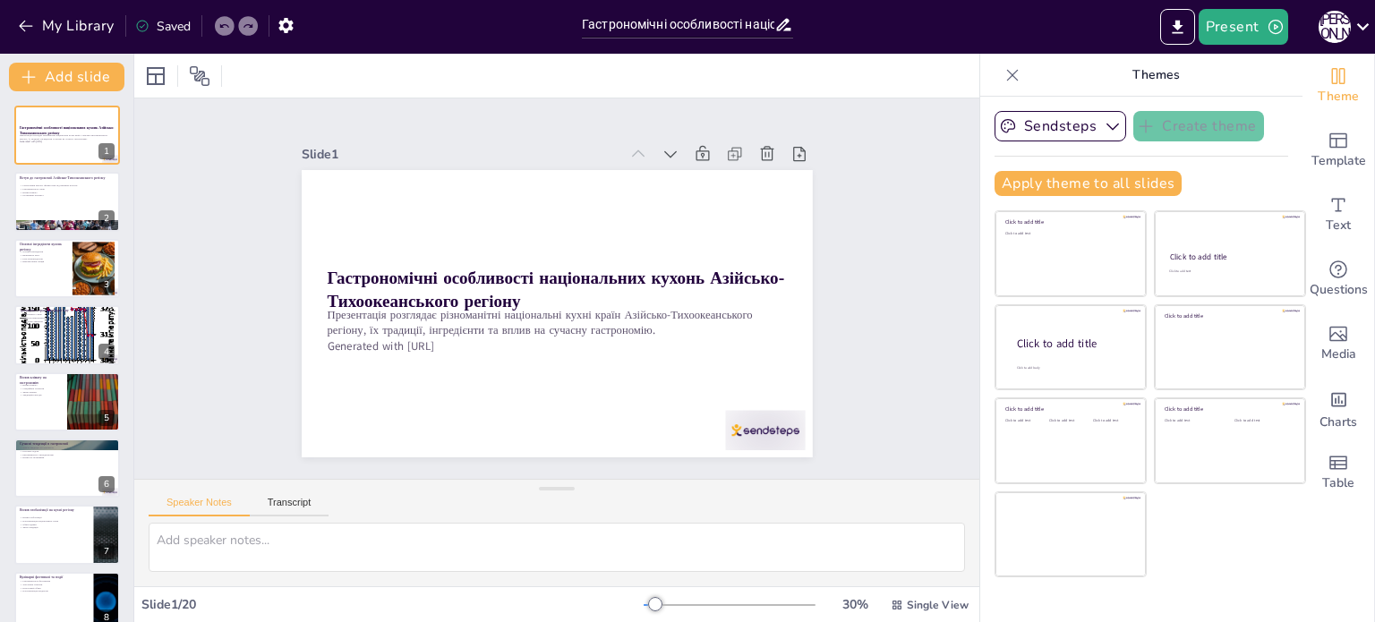
checkbox input "true"
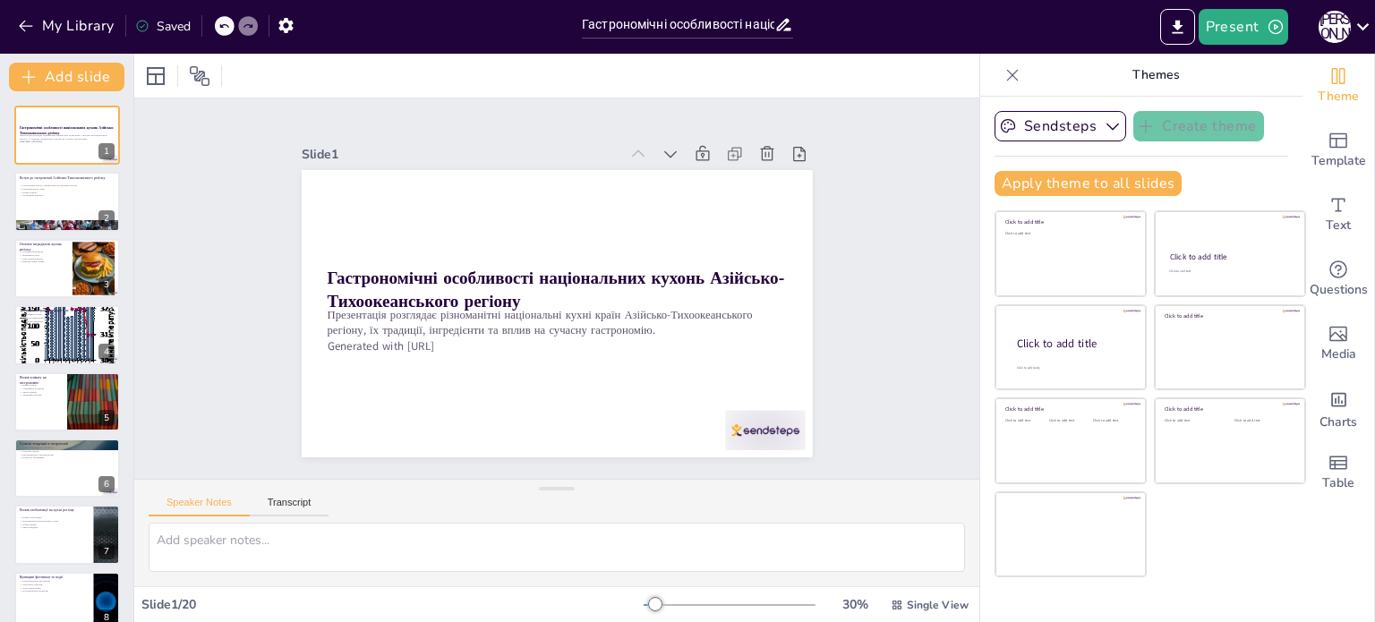
checkbox input "true"
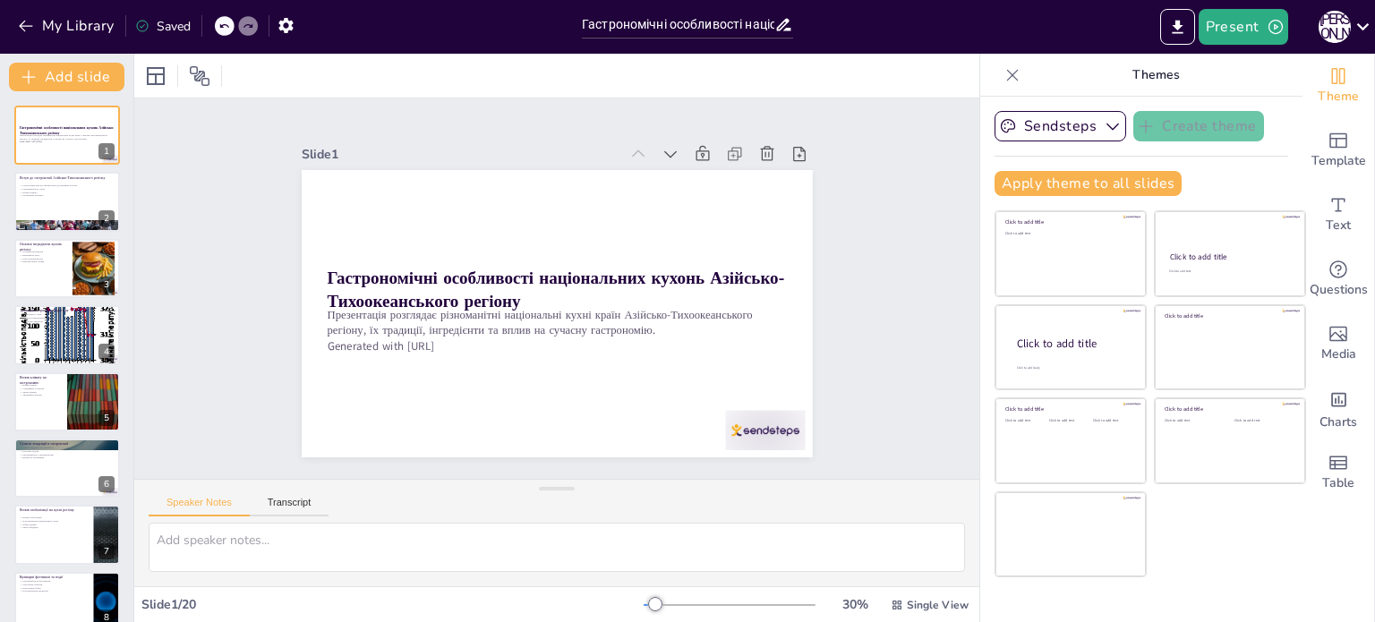
checkbox input "true"
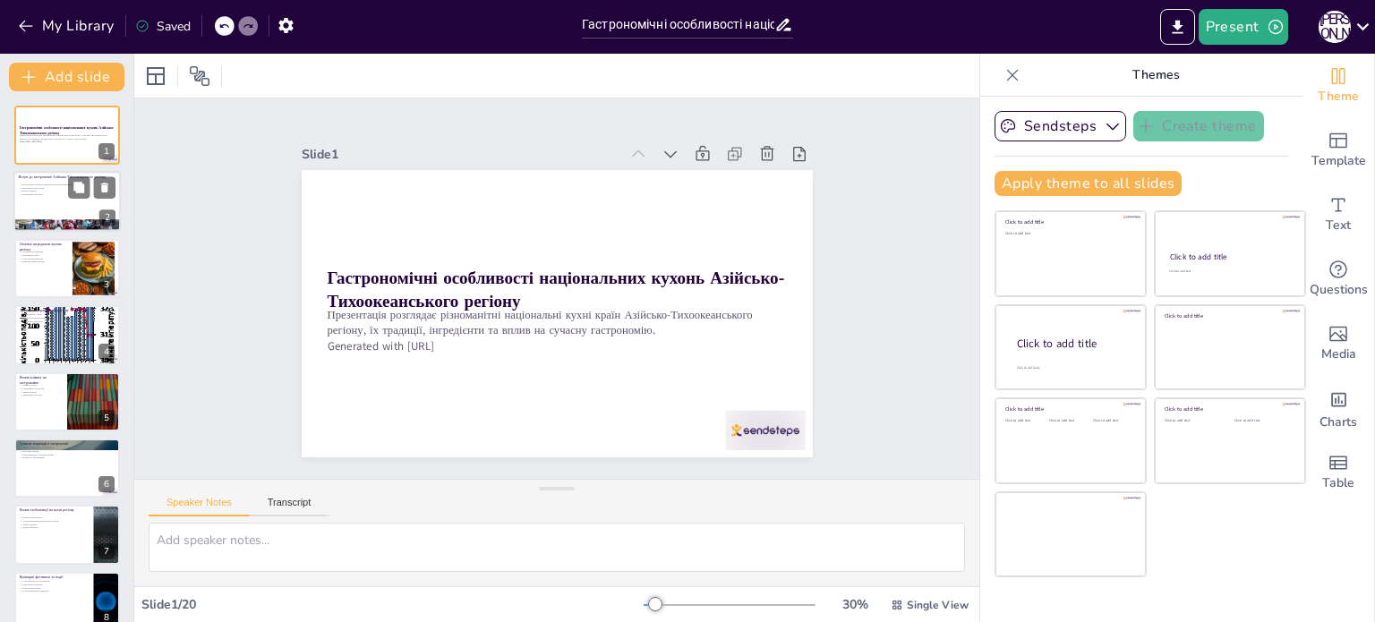
checkbox input "true"
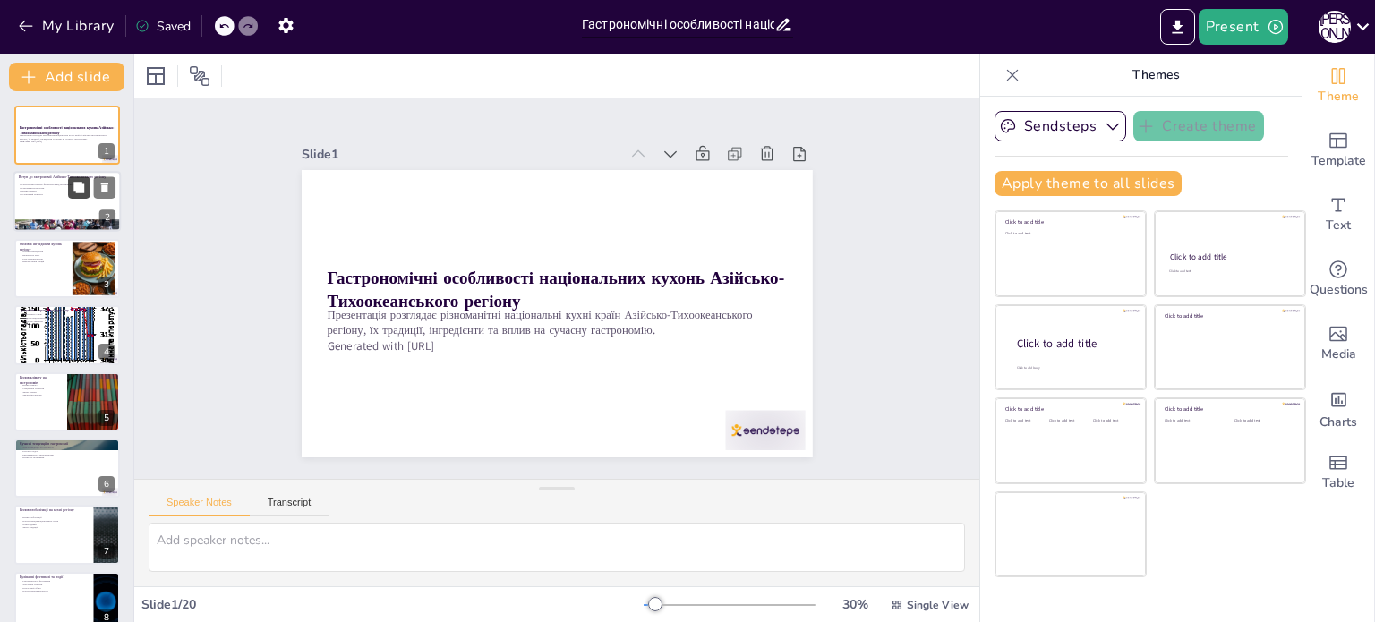
checkbox input "true"
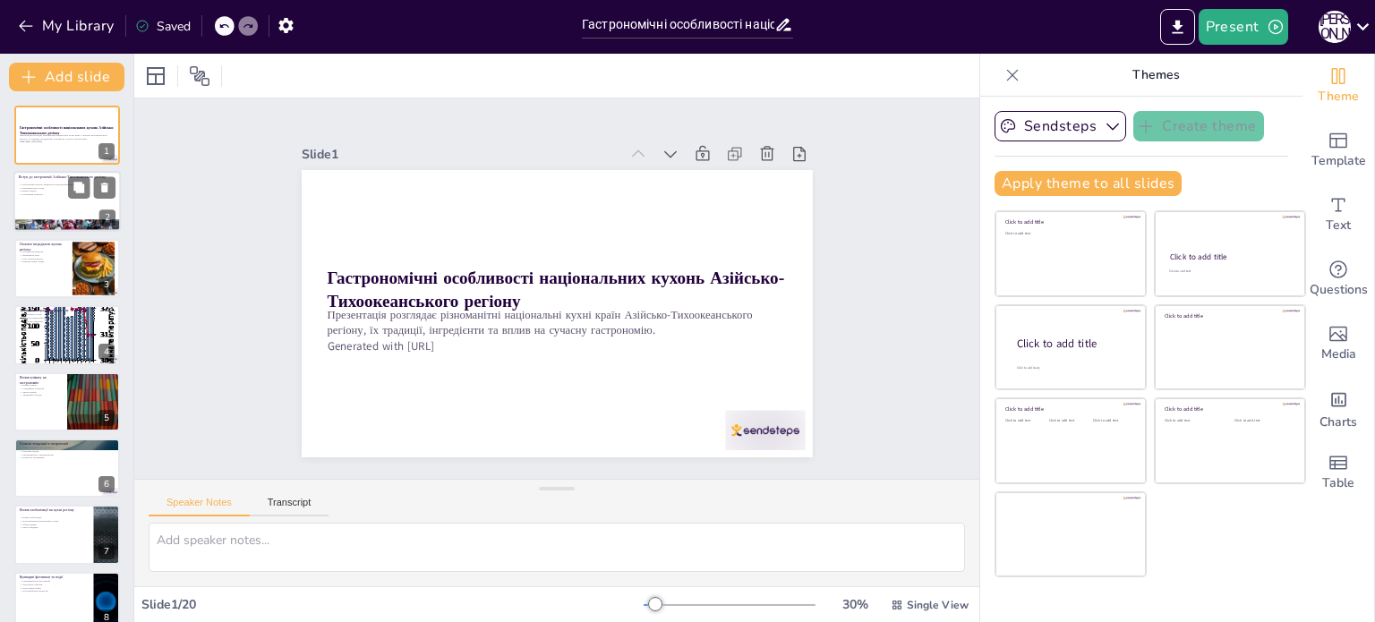
checkbox input "true"
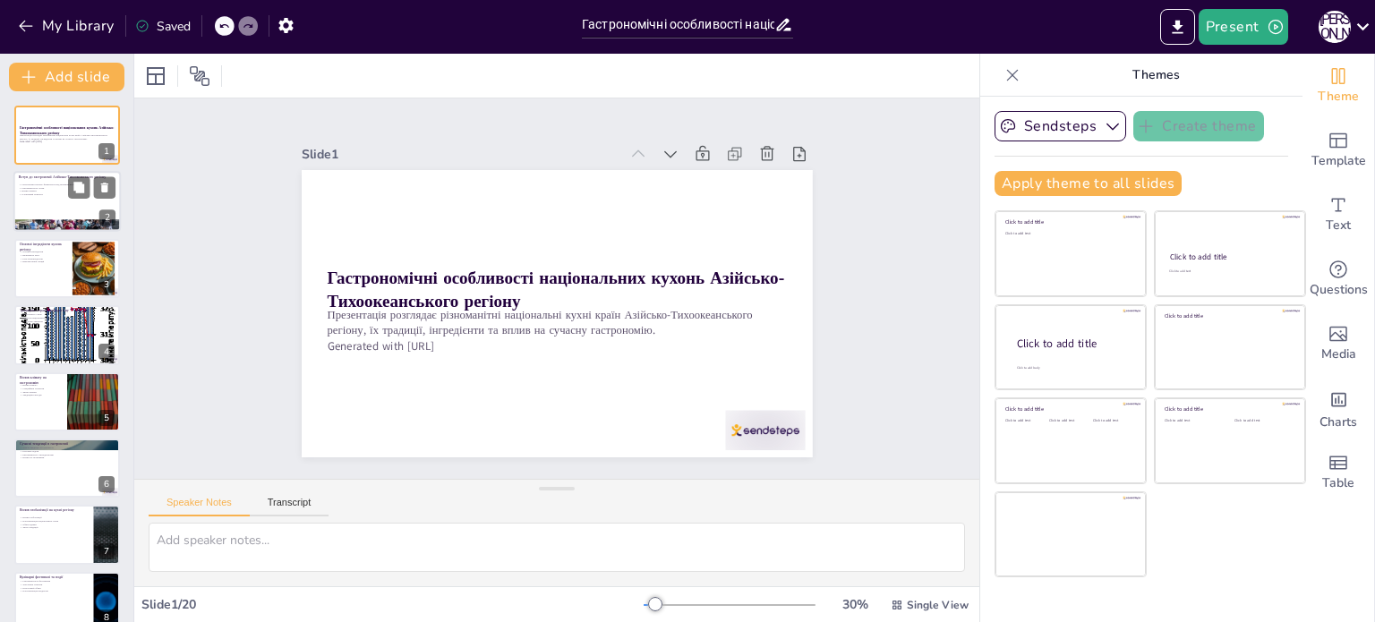
checkbox input "true"
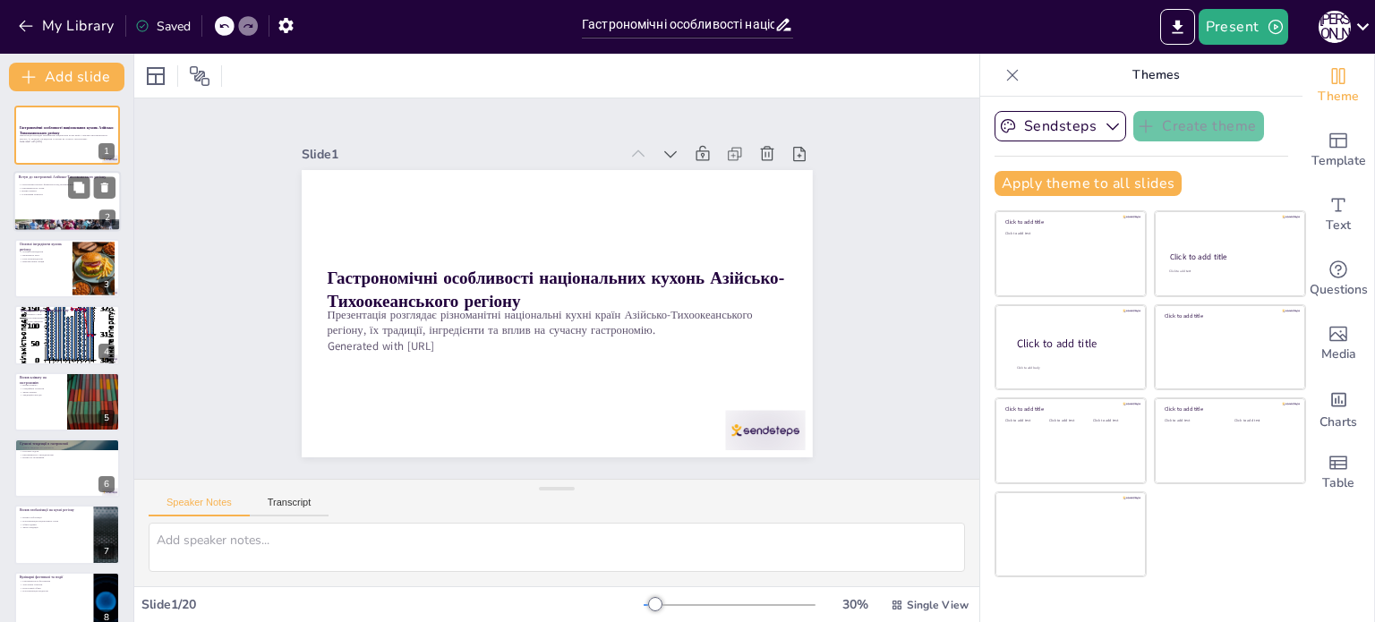
click at [45, 207] on div at bounding box center [66, 202] width 107 height 61
checkbox input "true"
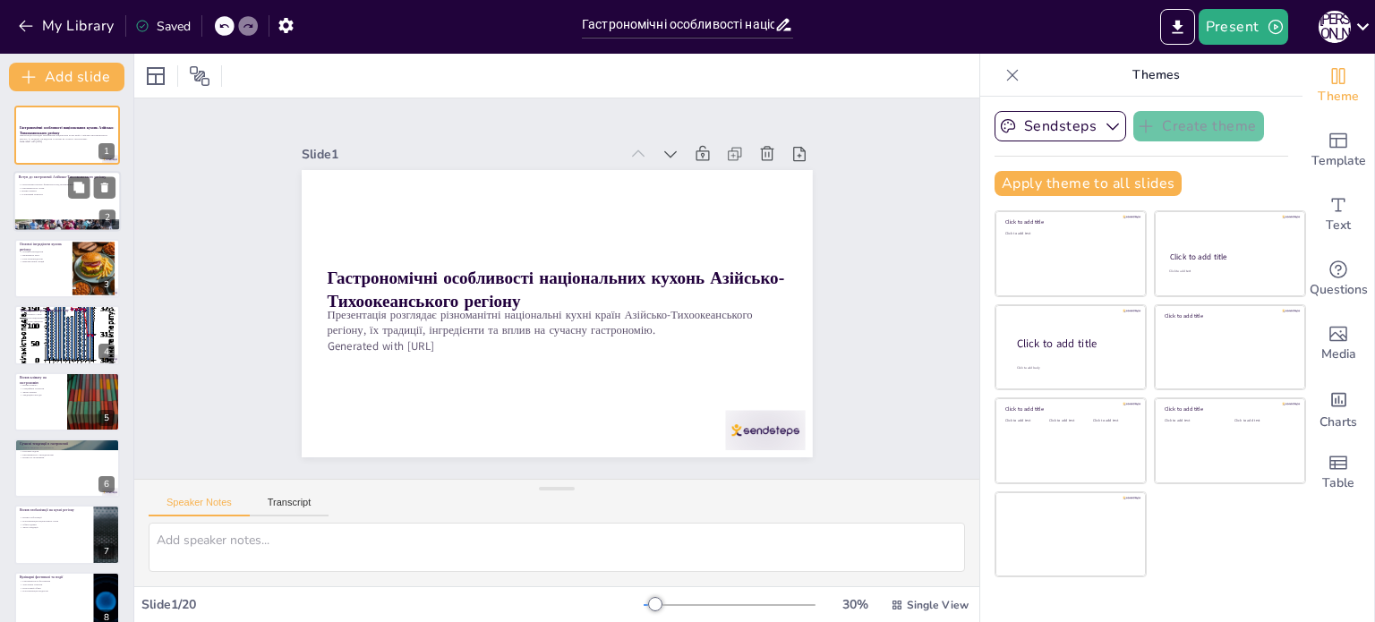
checkbox input "true"
type textarea "Гастрономія Азійсько-Тихоокеанського регіону є результатом взаємодії багатьох к…"
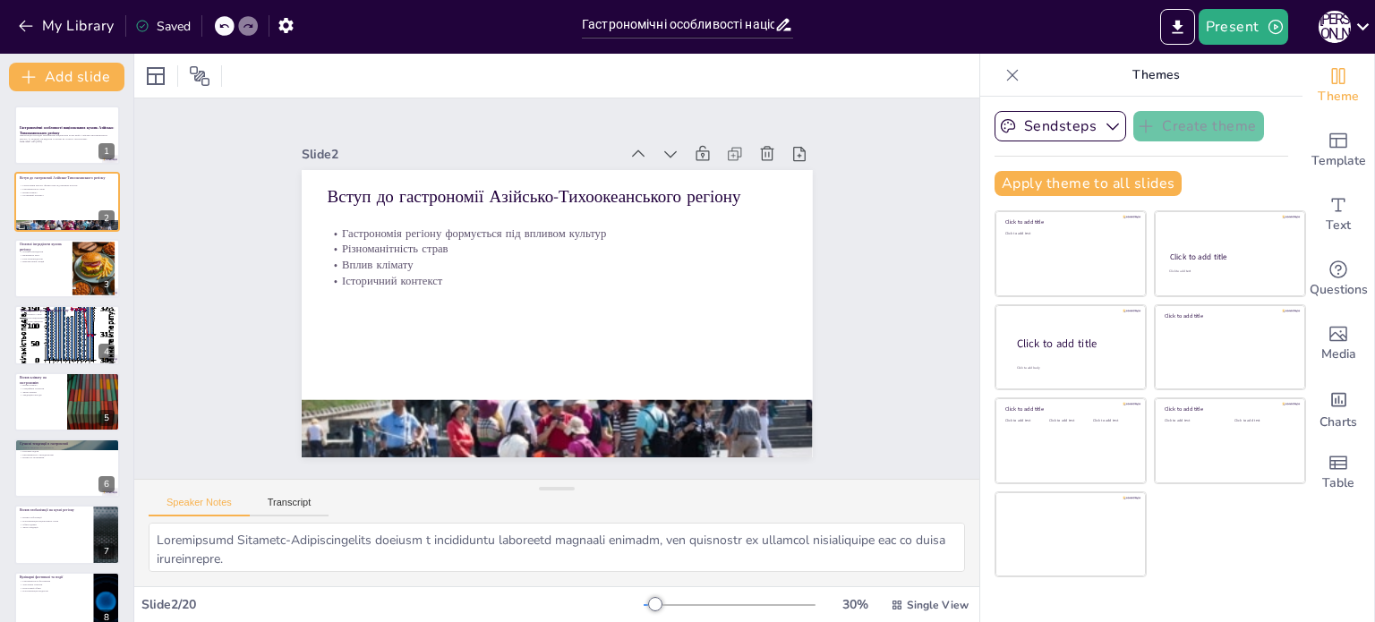
checkbox input "true"
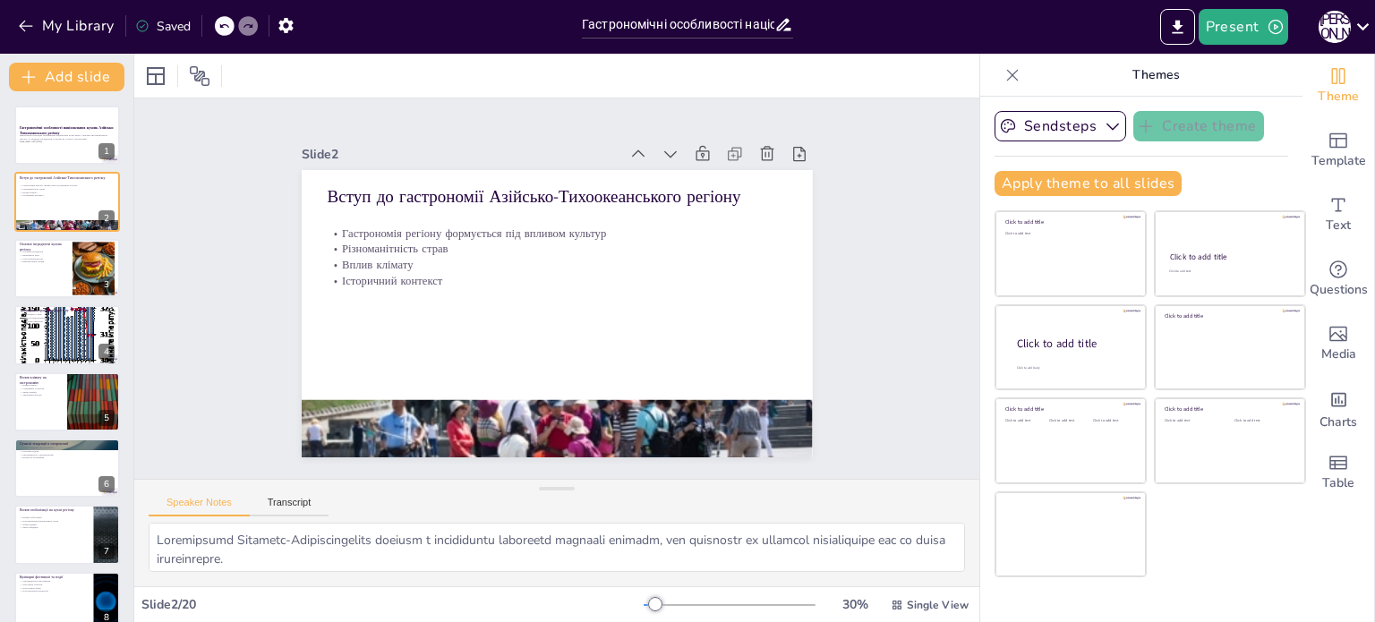
checkbox input "true"
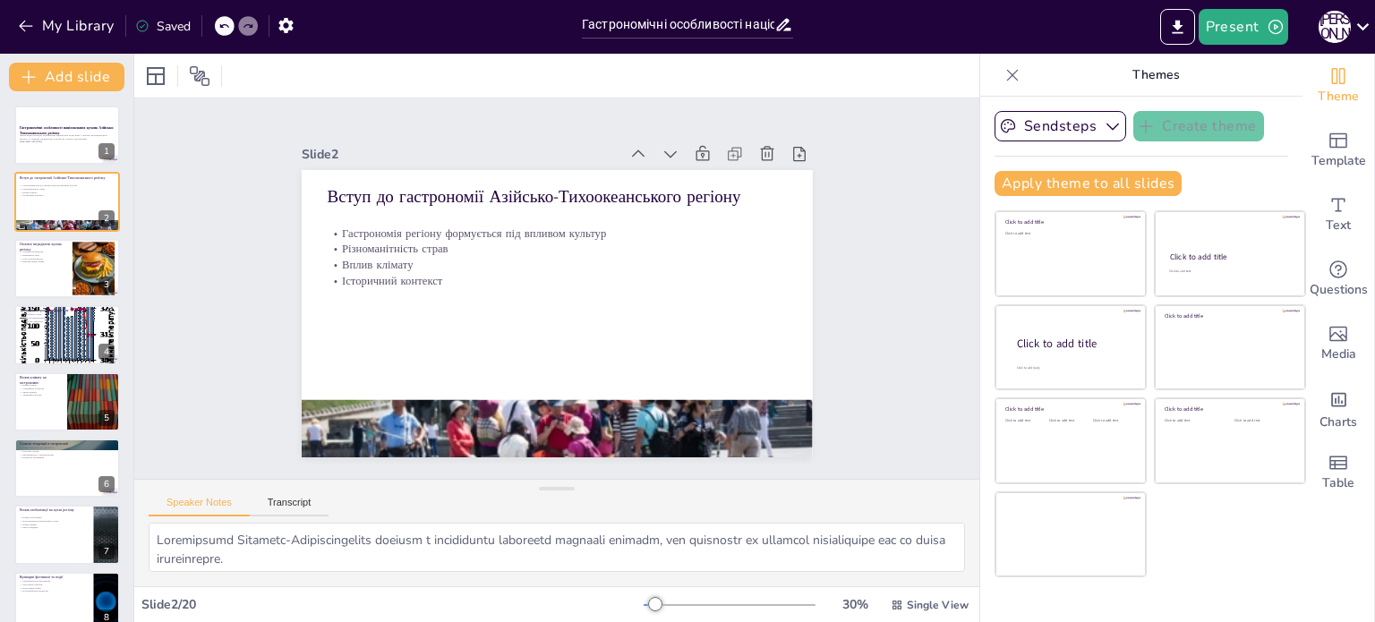
checkbox input "true"
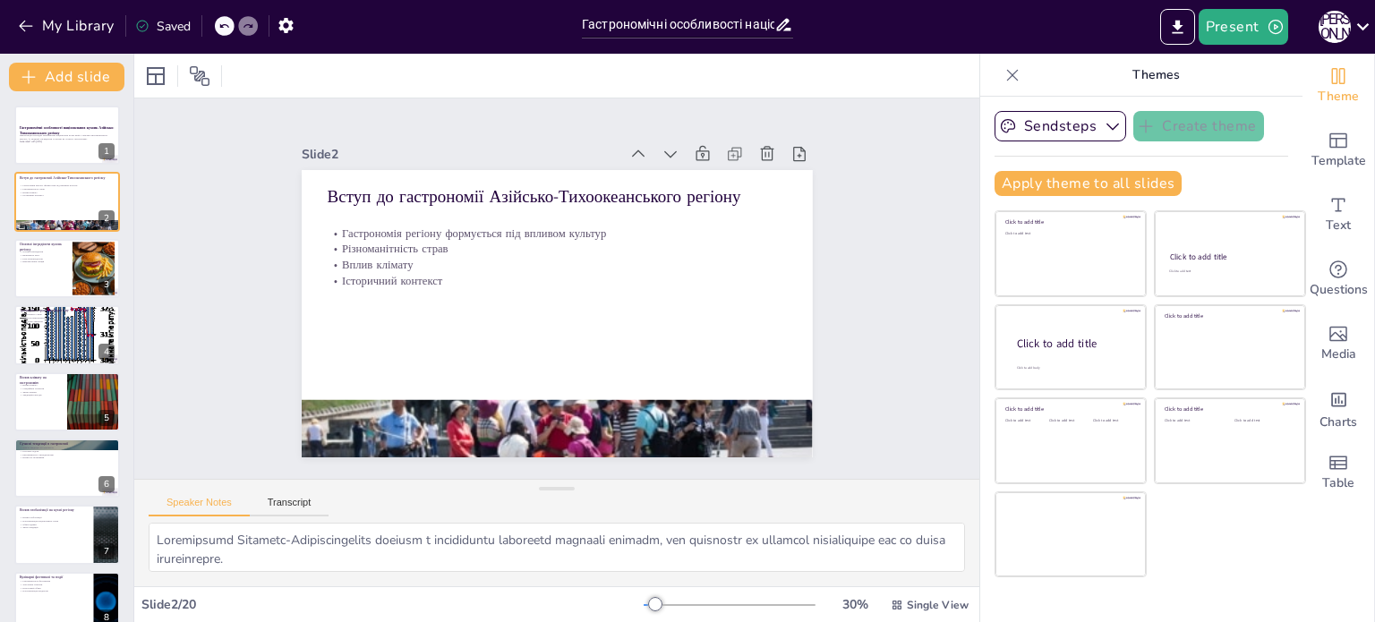
checkbox input "true"
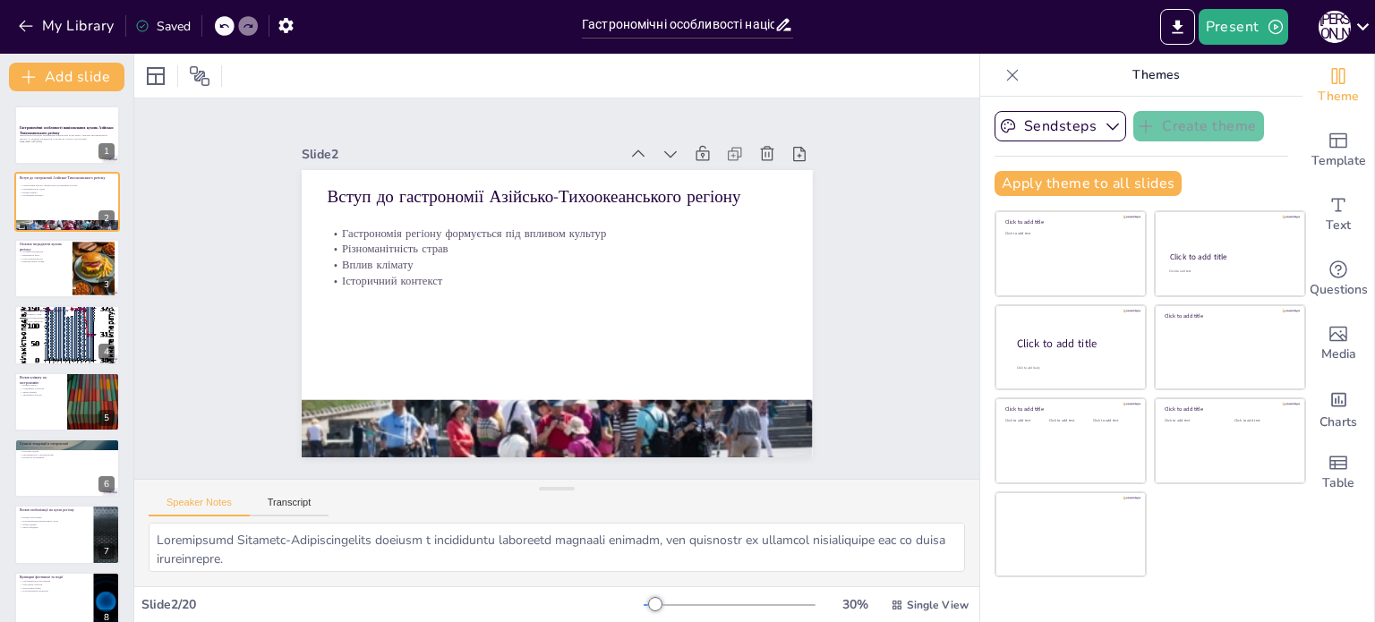
checkbox input "true"
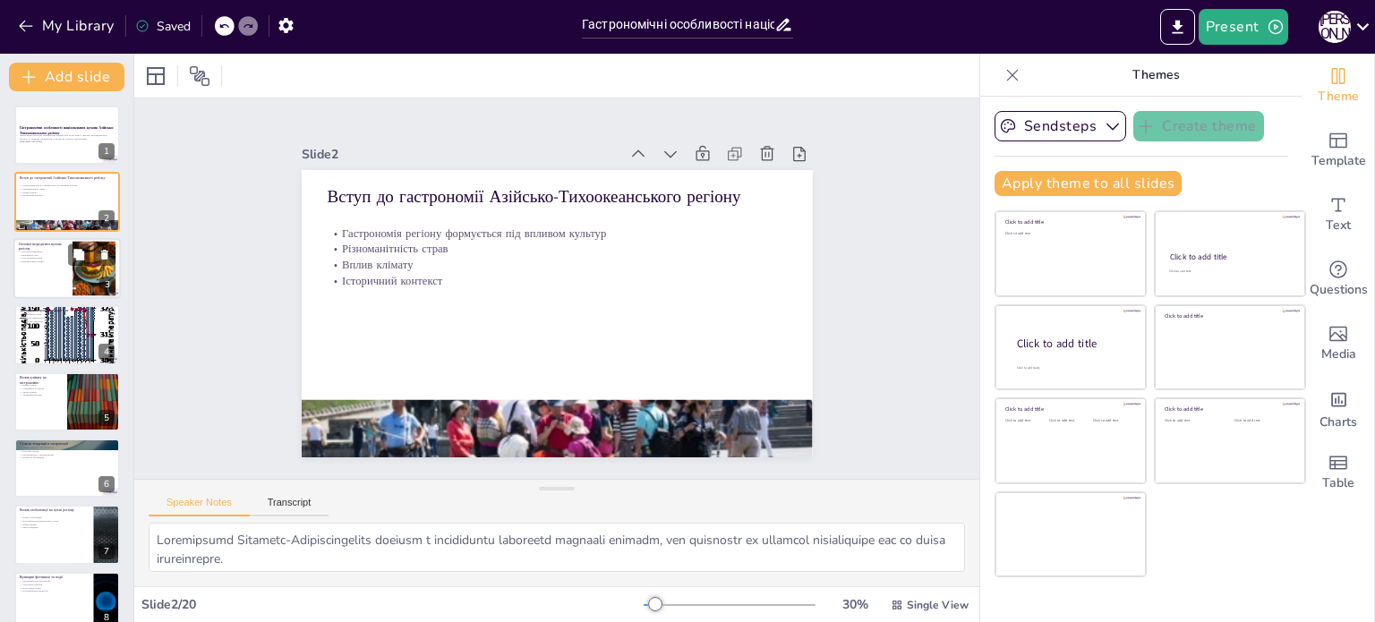
checkbox input "true"
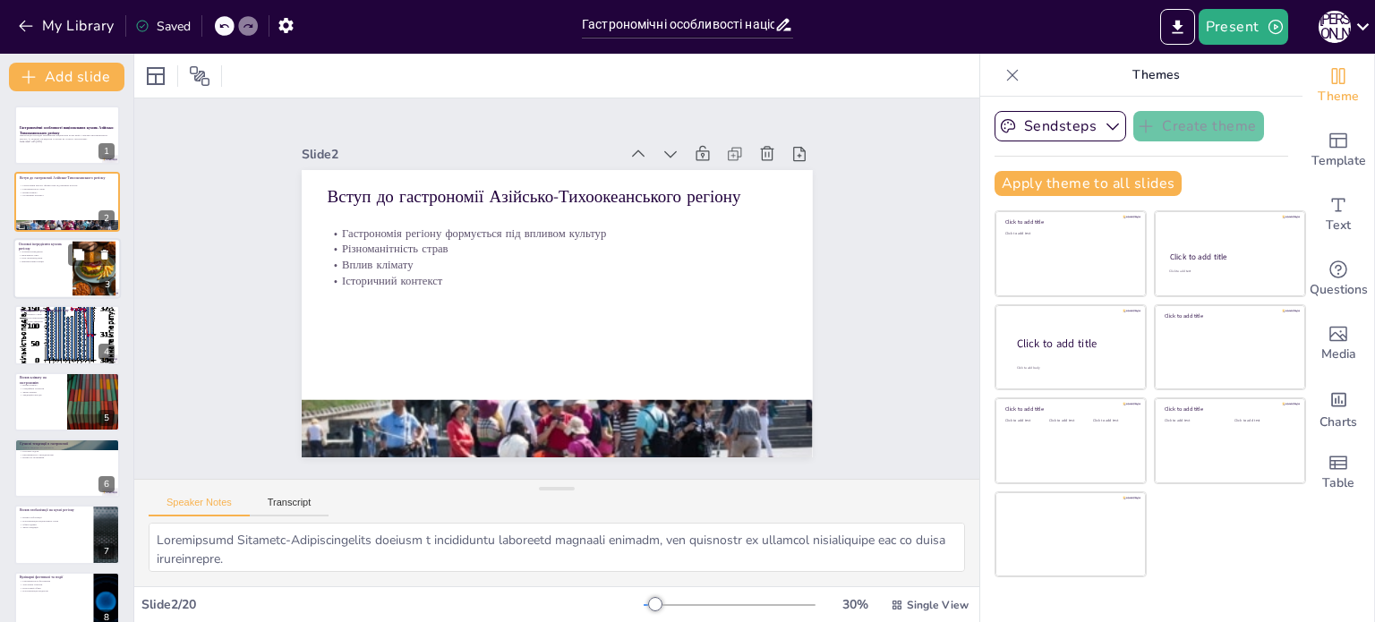
checkbox input "true"
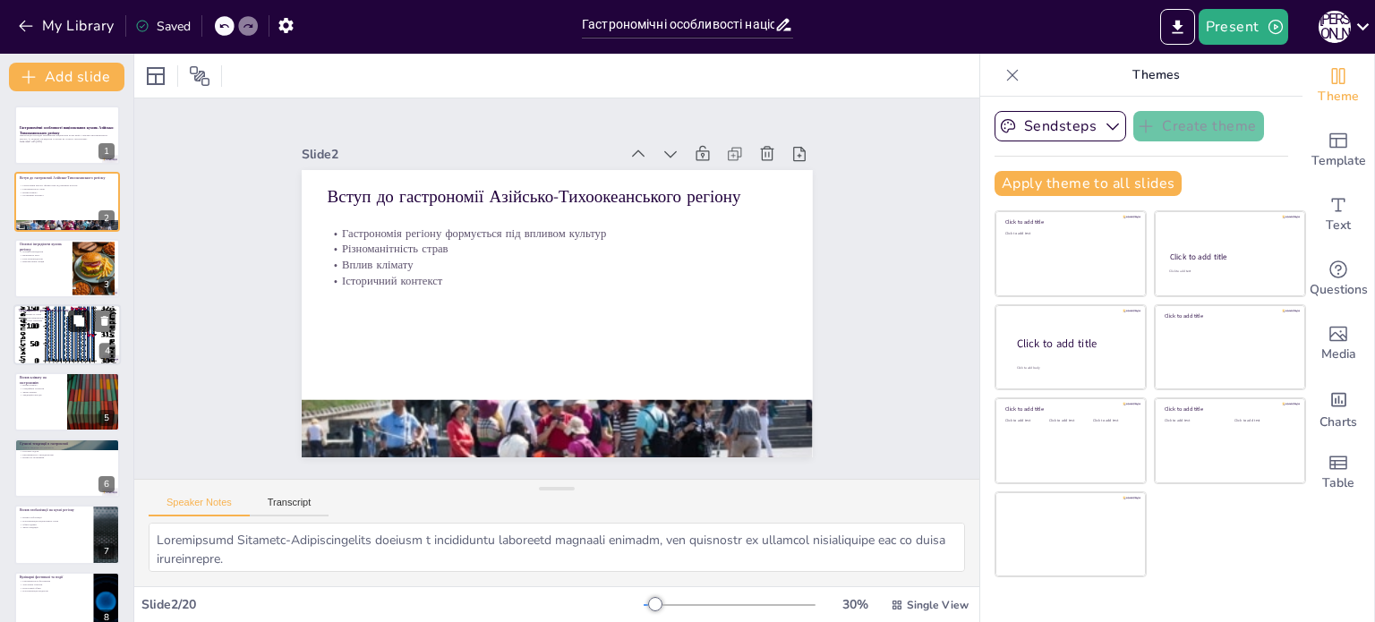
checkbox input "true"
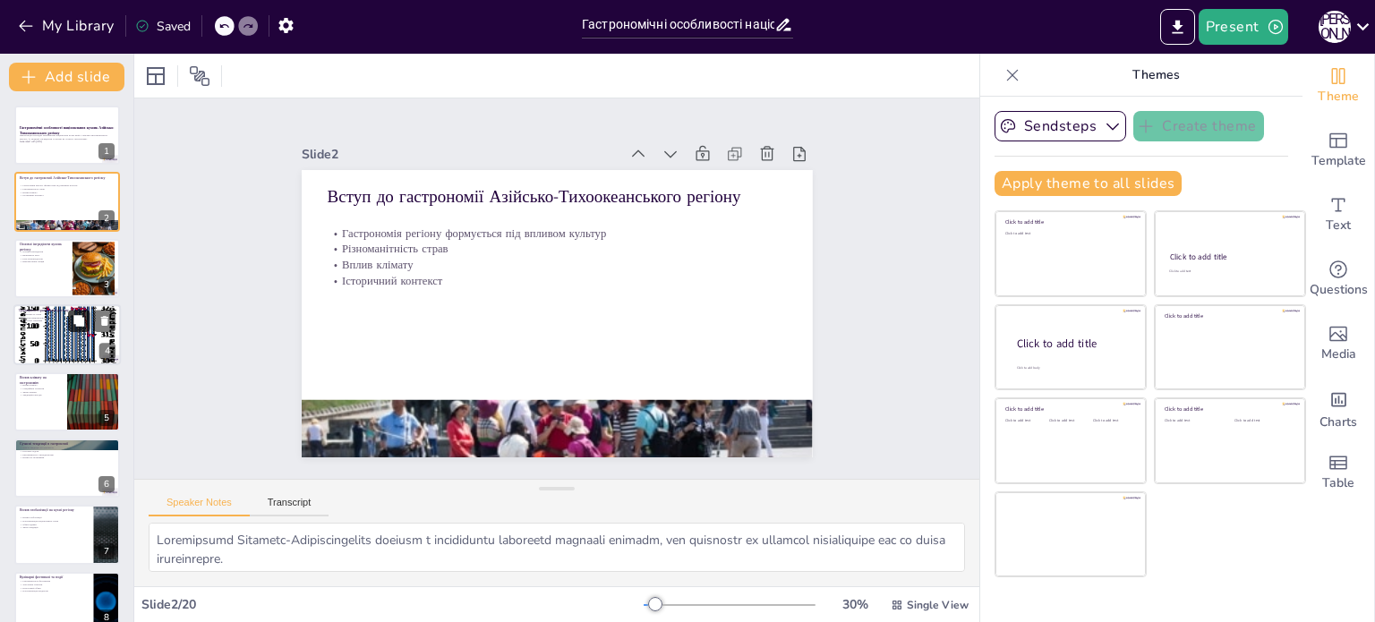
checkbox input "true"
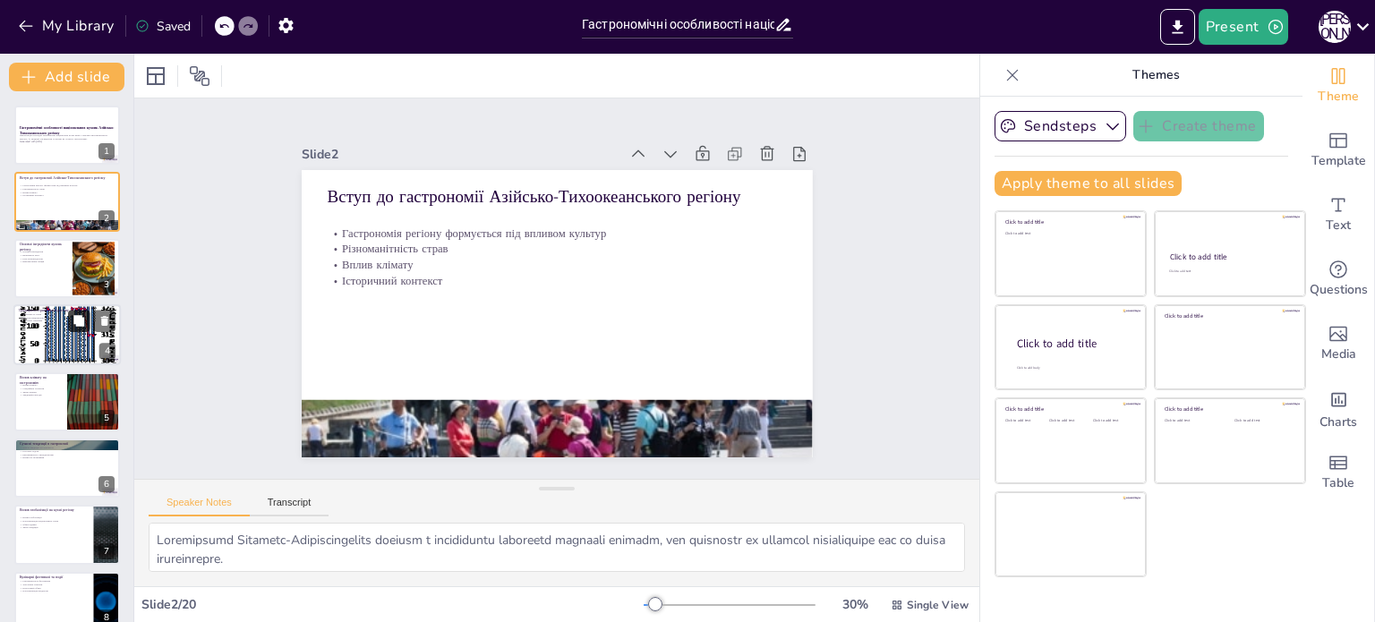
checkbox input "true"
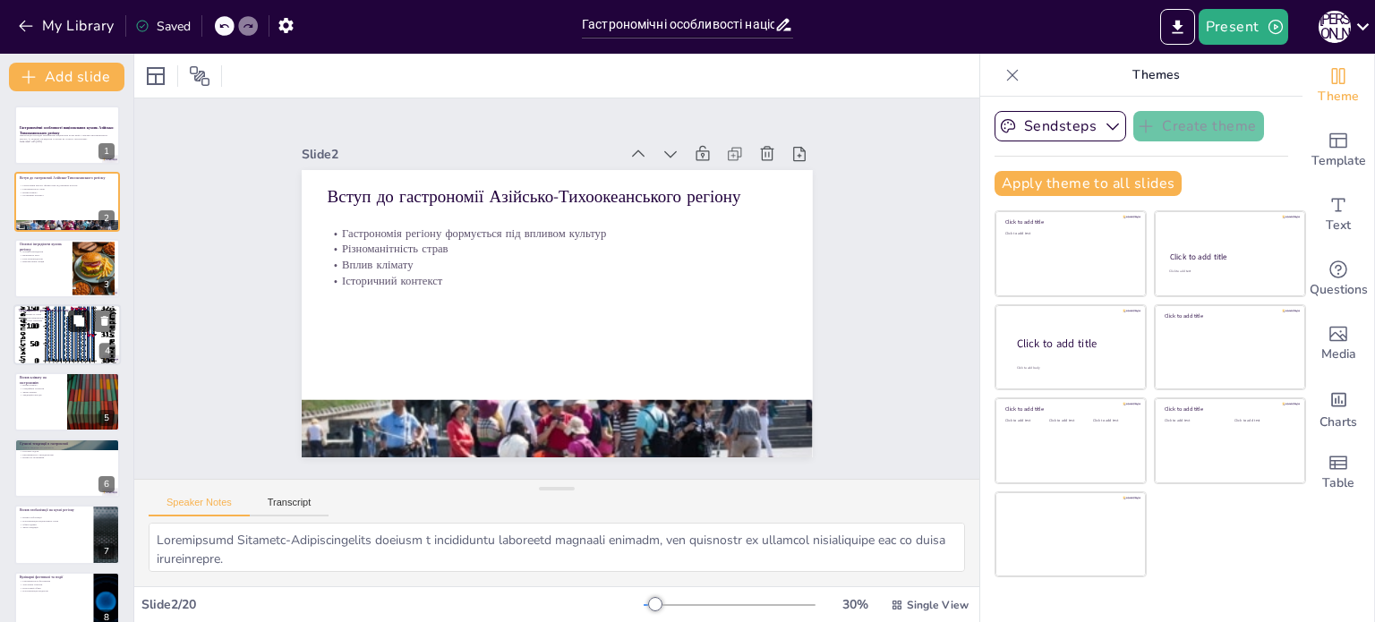
checkbox input "true"
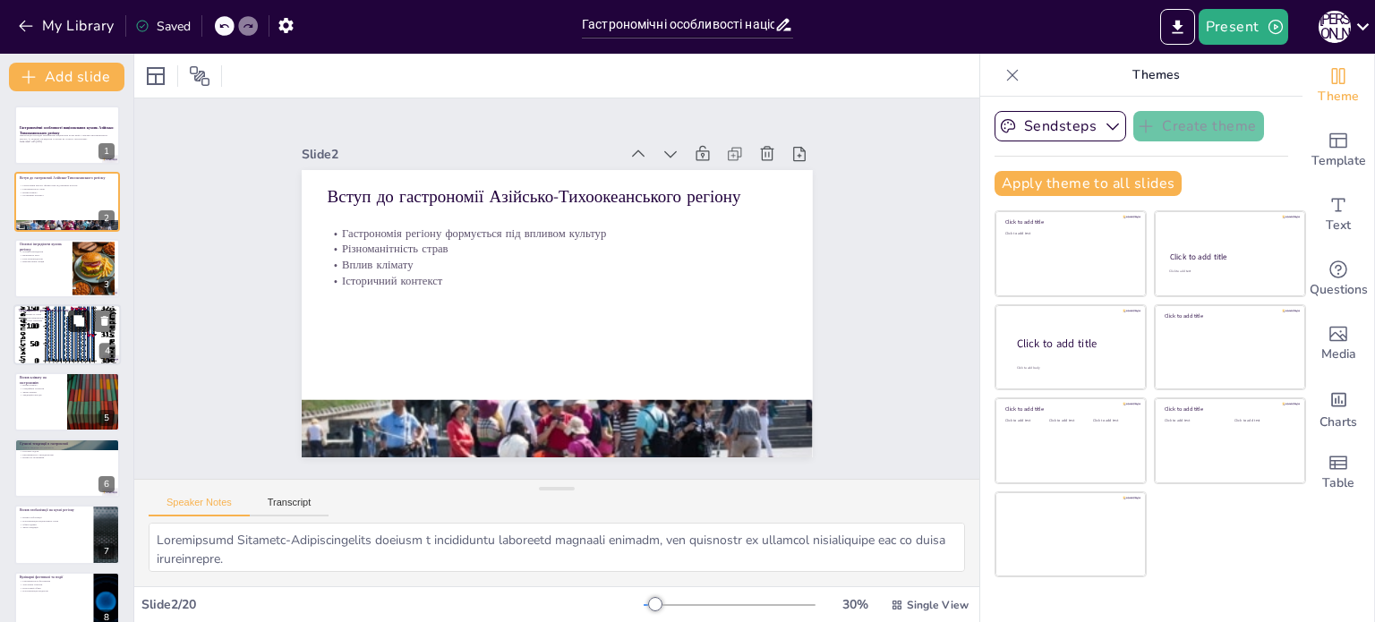
checkbox input "true"
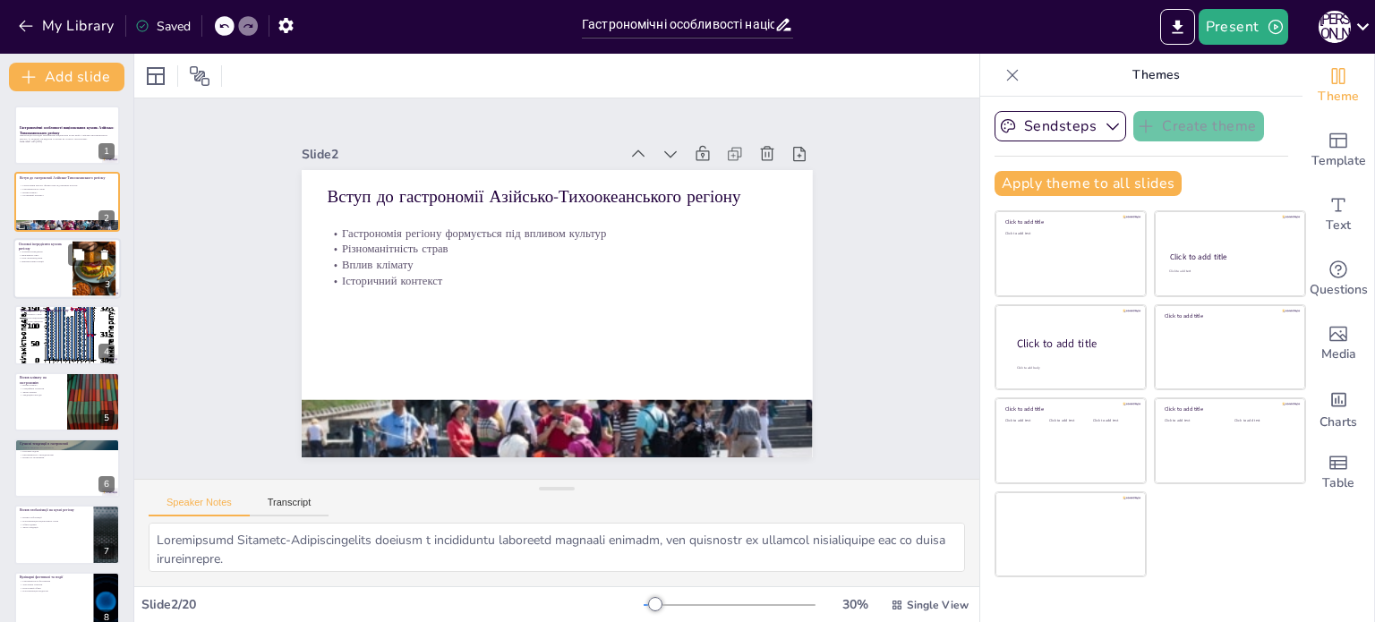
checkbox input "true"
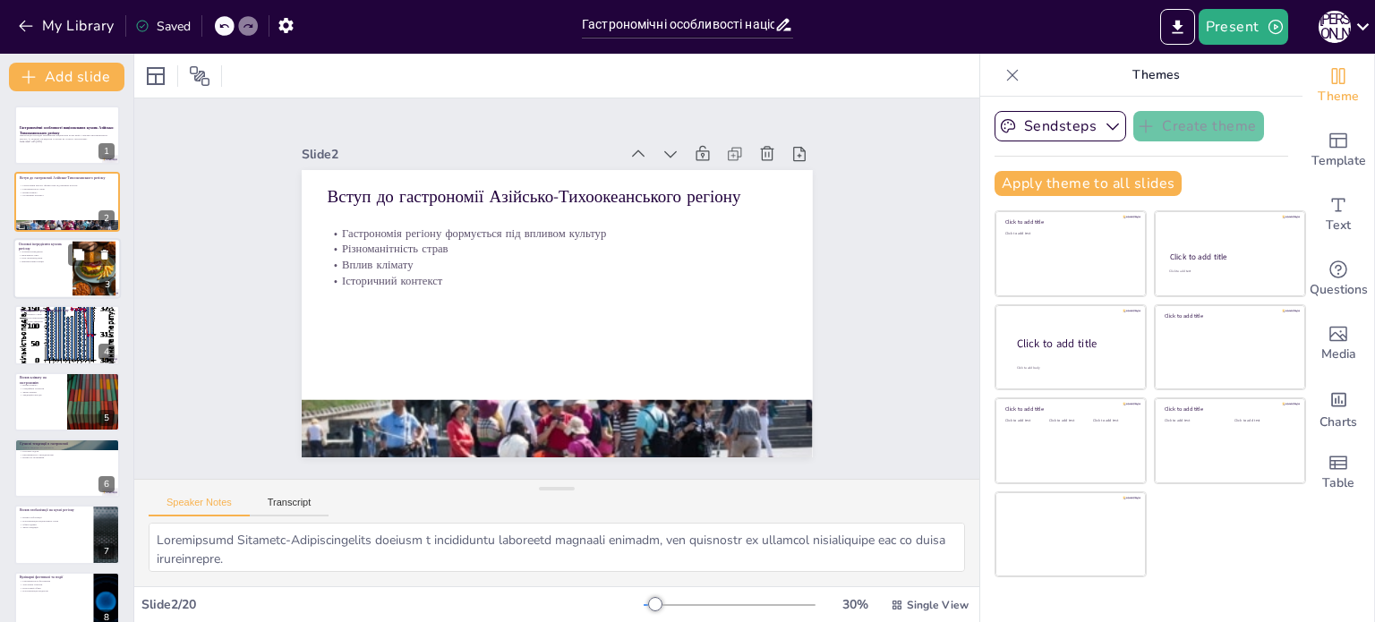
checkbox input "true"
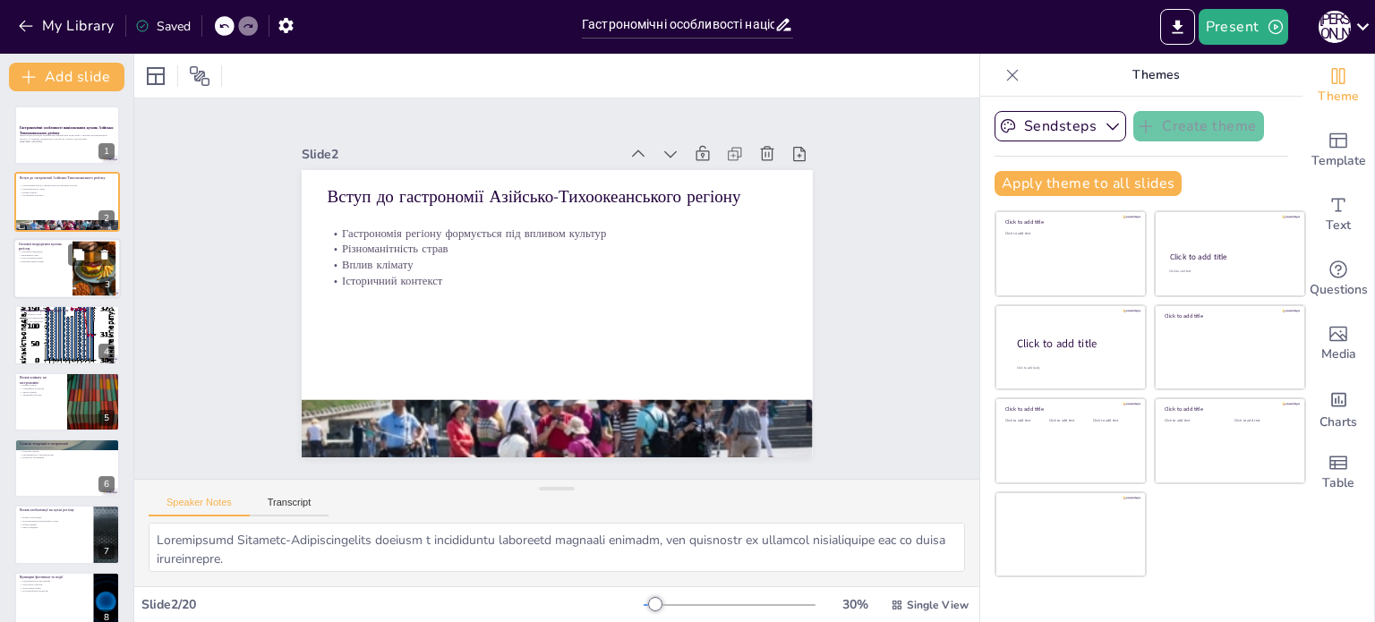
checkbox input "true"
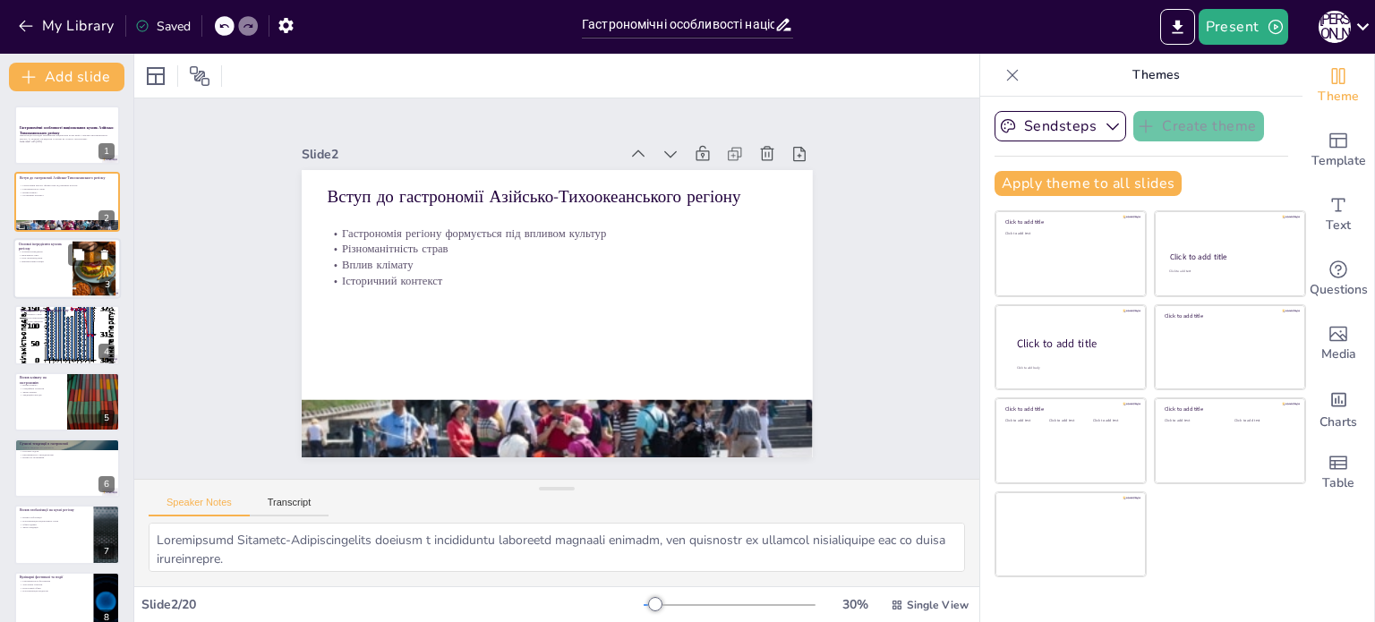
checkbox input "true"
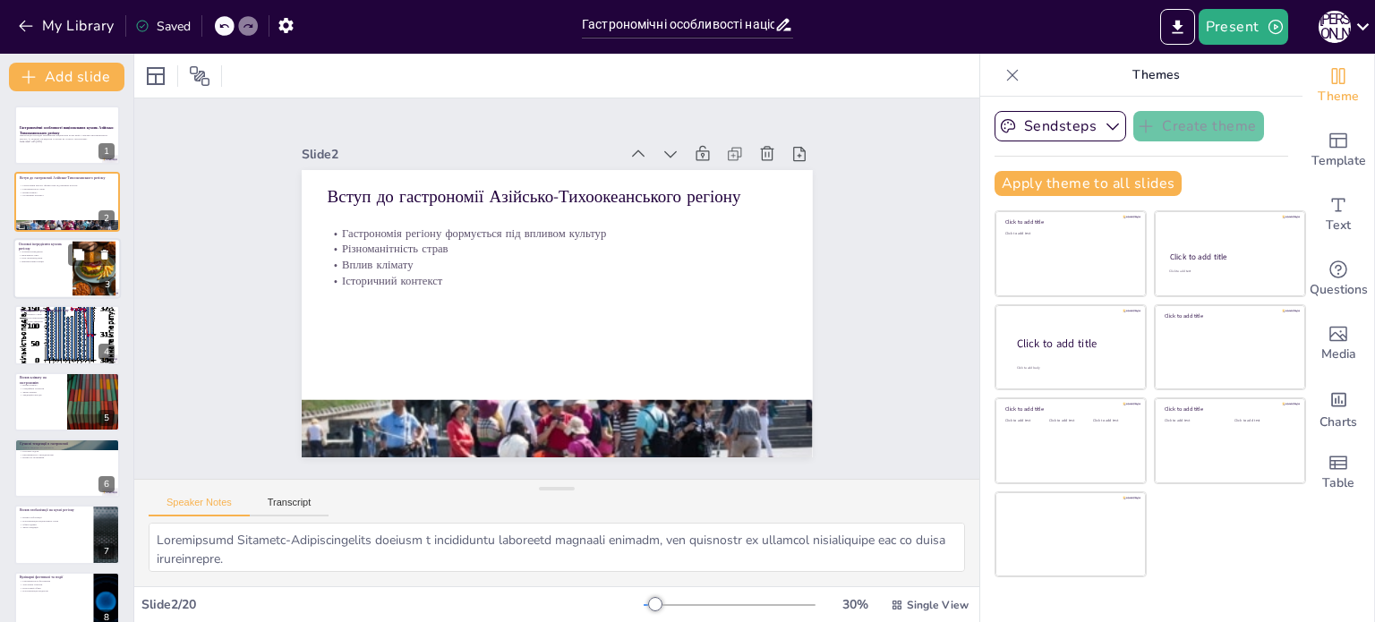
click at [31, 260] on p "Використання спецій" at bounding box center [43, 262] width 48 height 4
checkbox input "true"
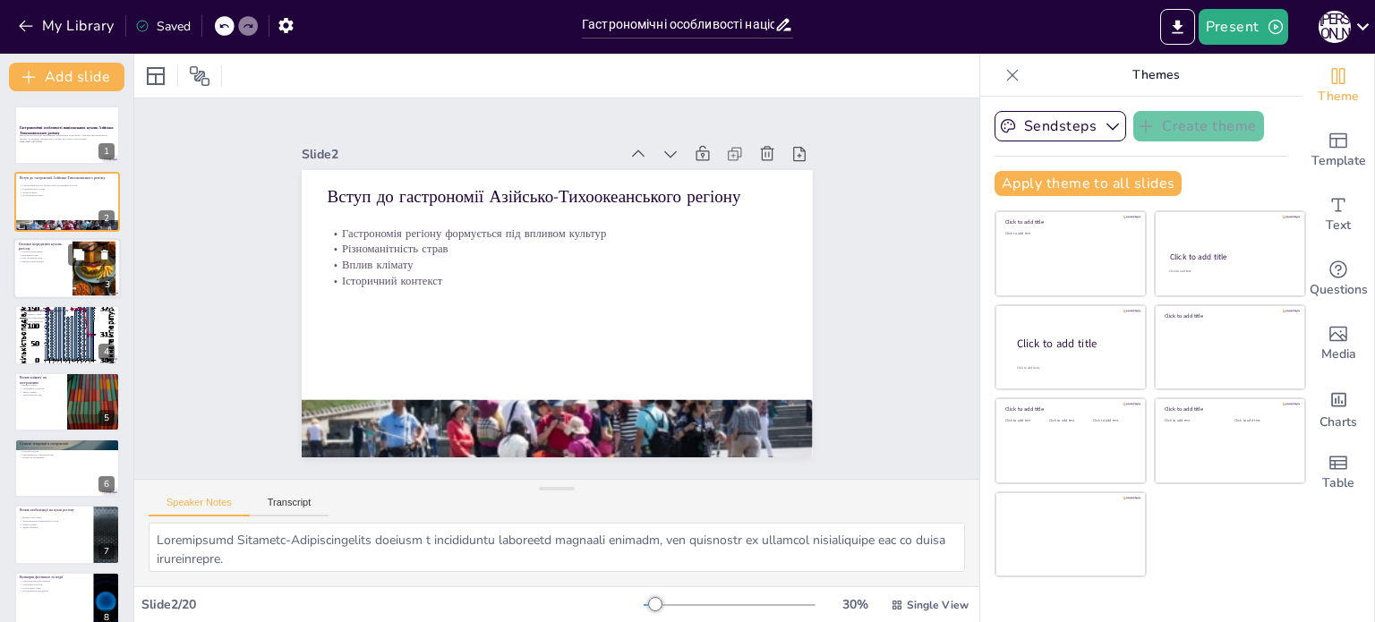
checkbox input "true"
type textarea "Основні інгредієнти формують основу страв Азійсько-Тихоокеанського регіону, що …"
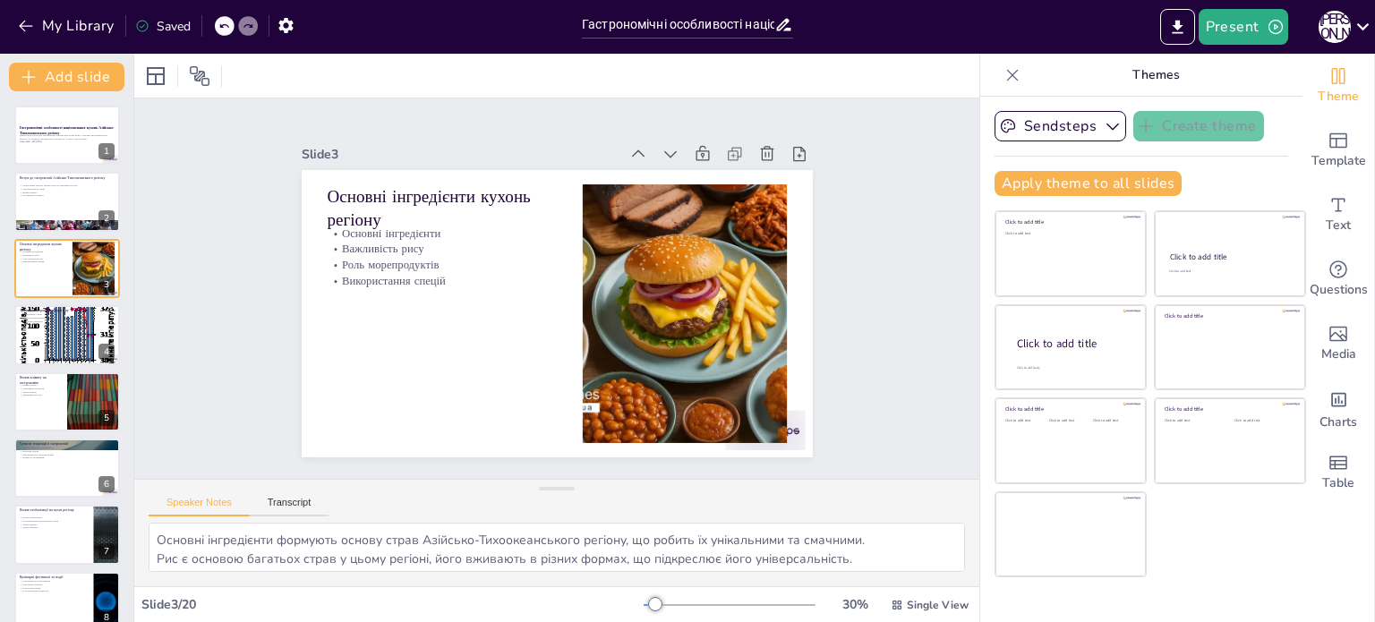
checkbox input "true"
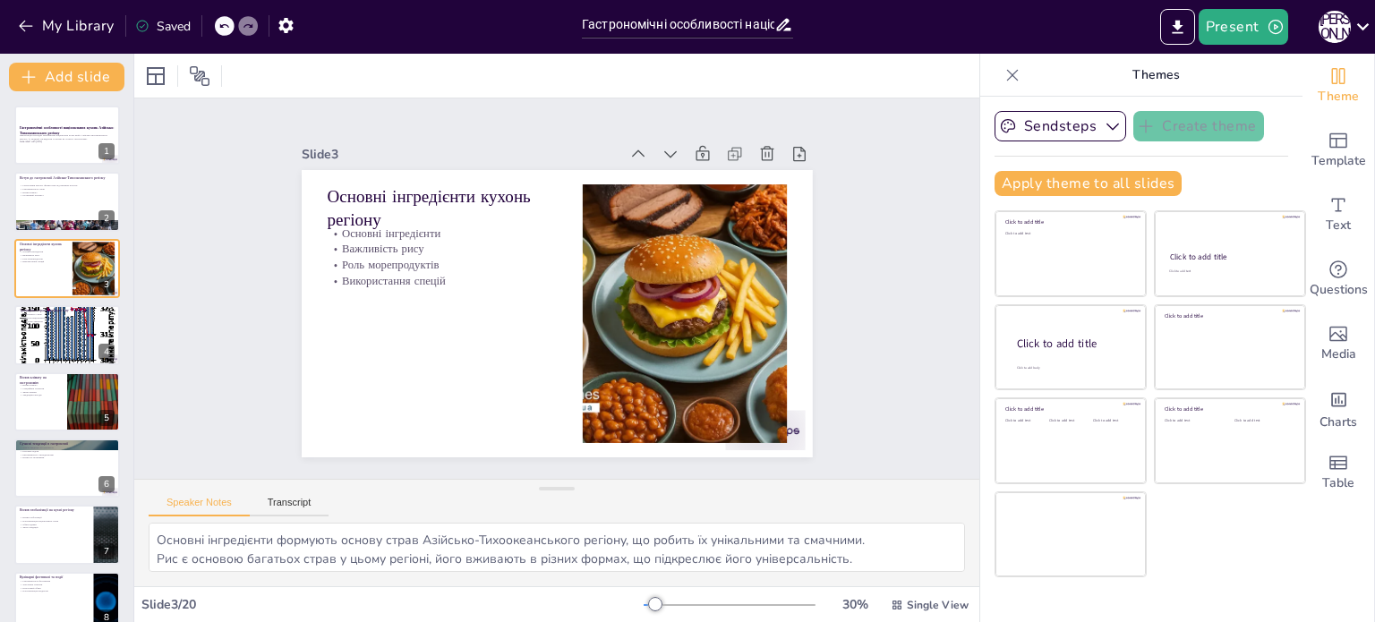
checkbox input "true"
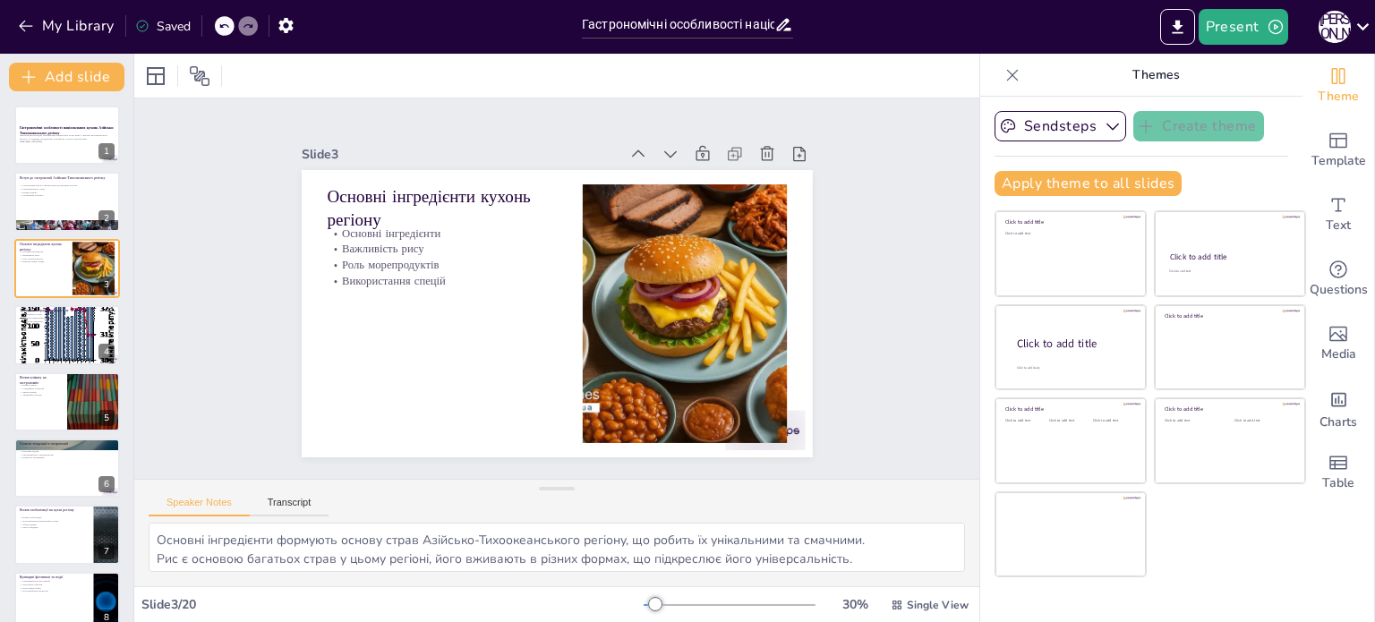
checkbox input "true"
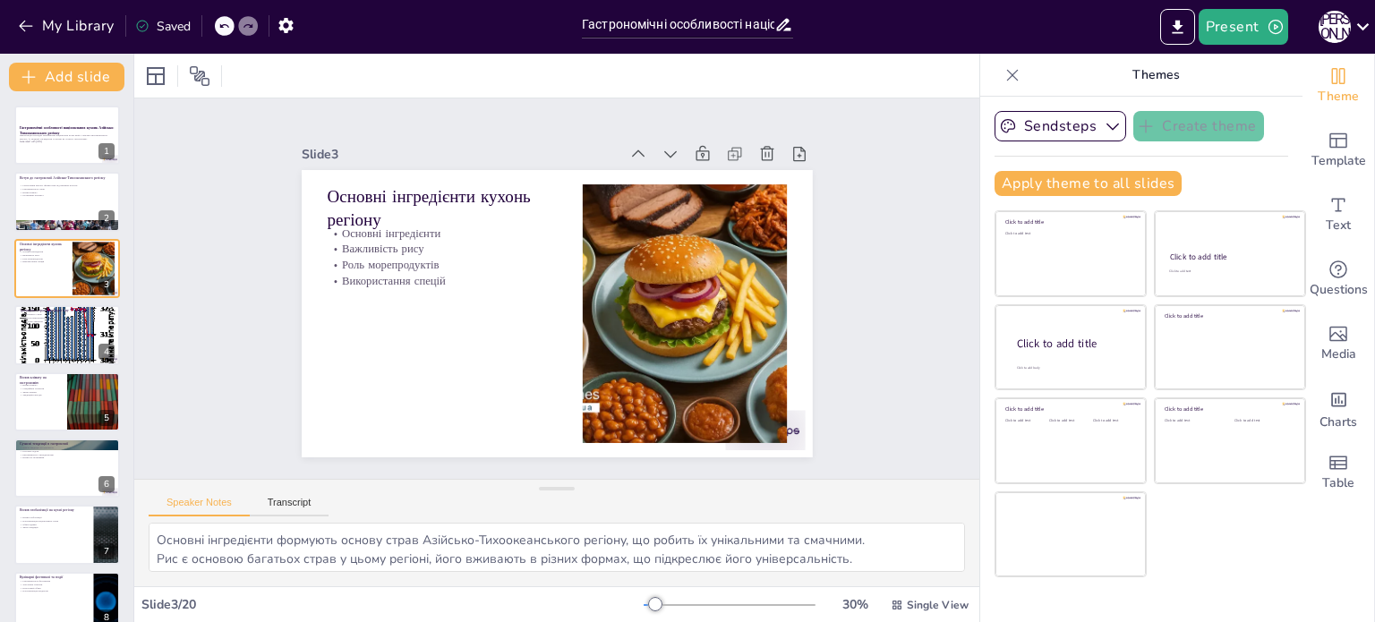
checkbox input "true"
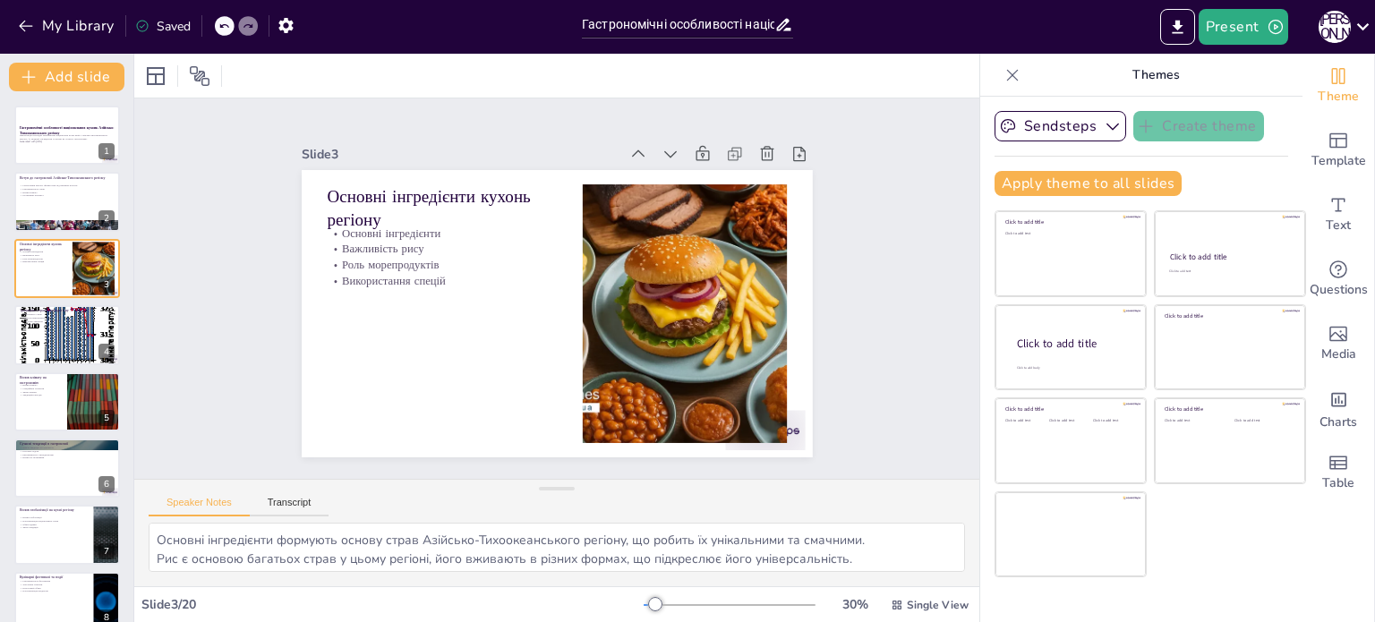
checkbox input "true"
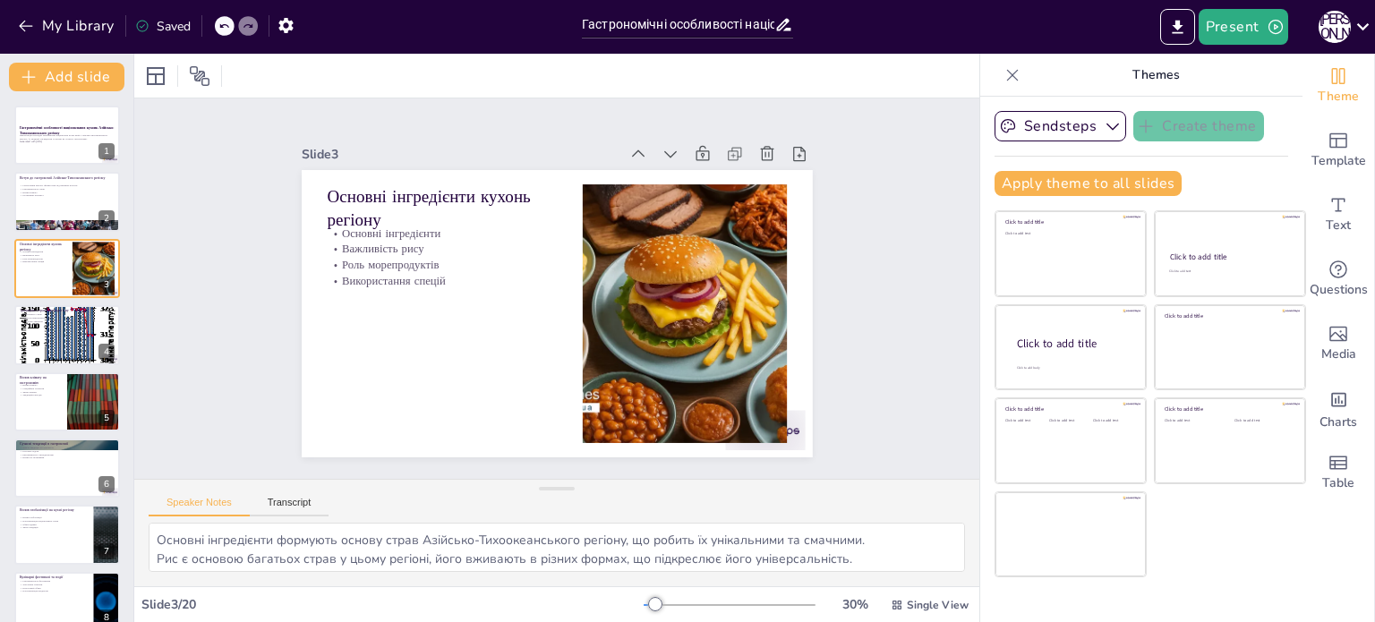
checkbox input "true"
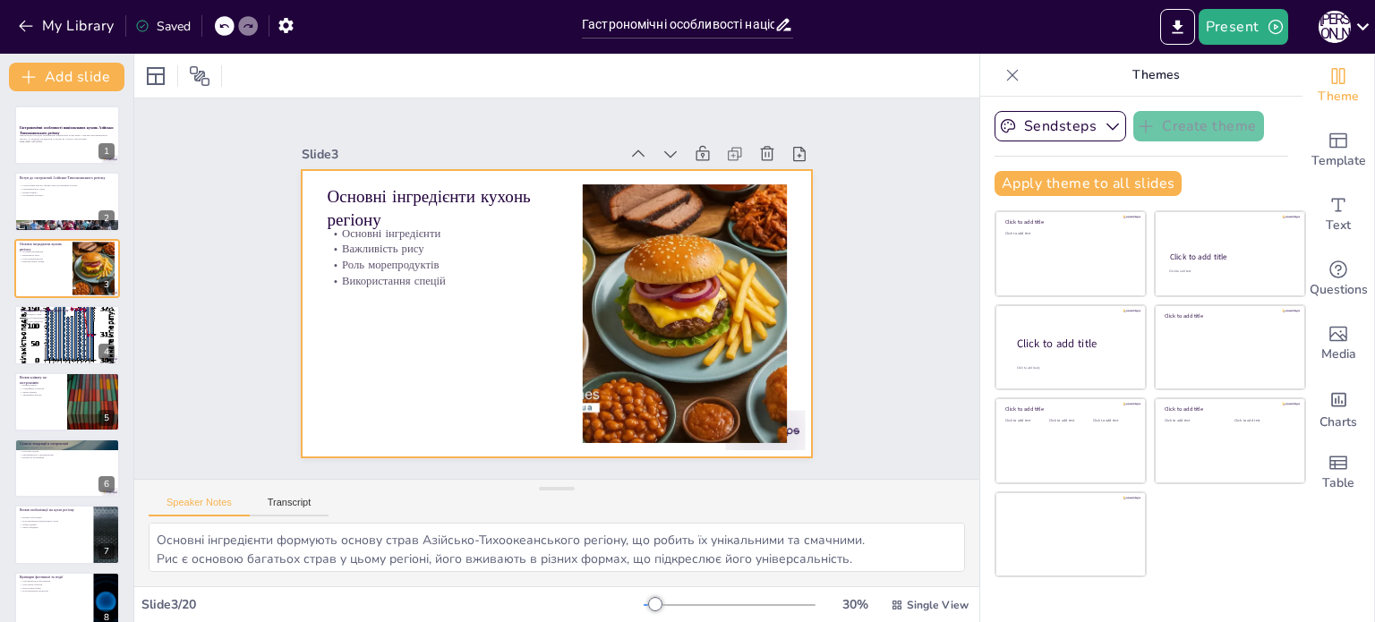
checkbox input "true"
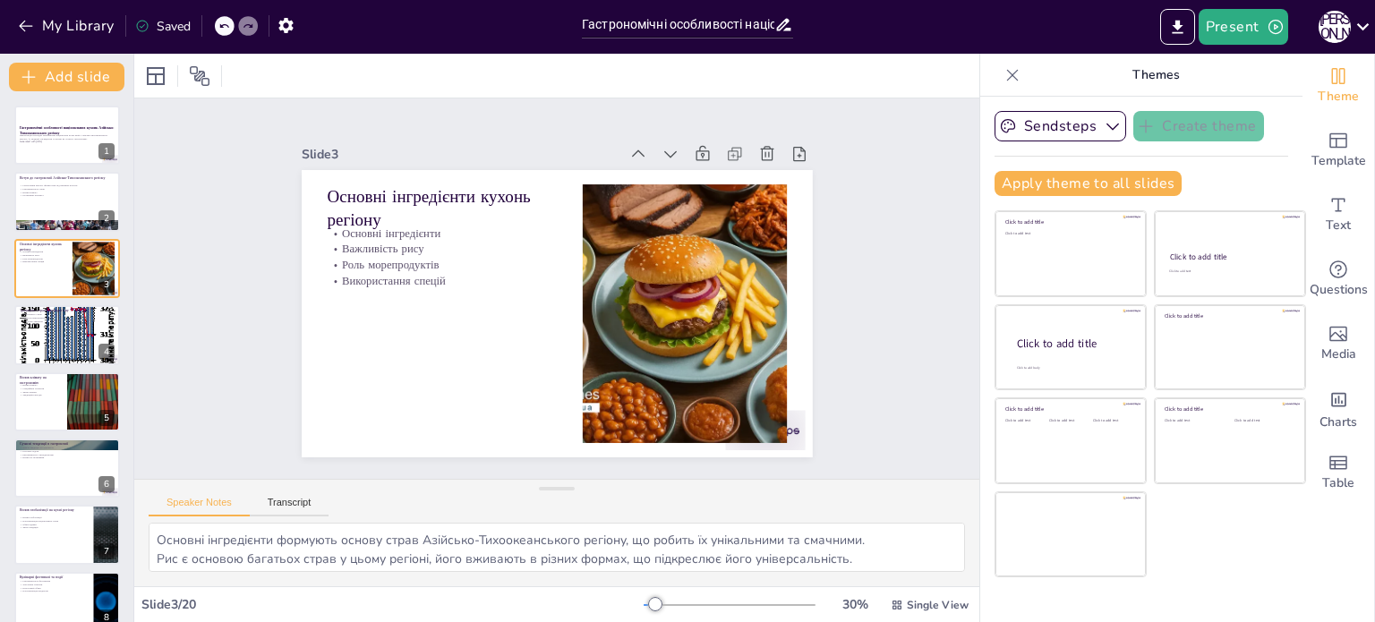
checkbox input "true"
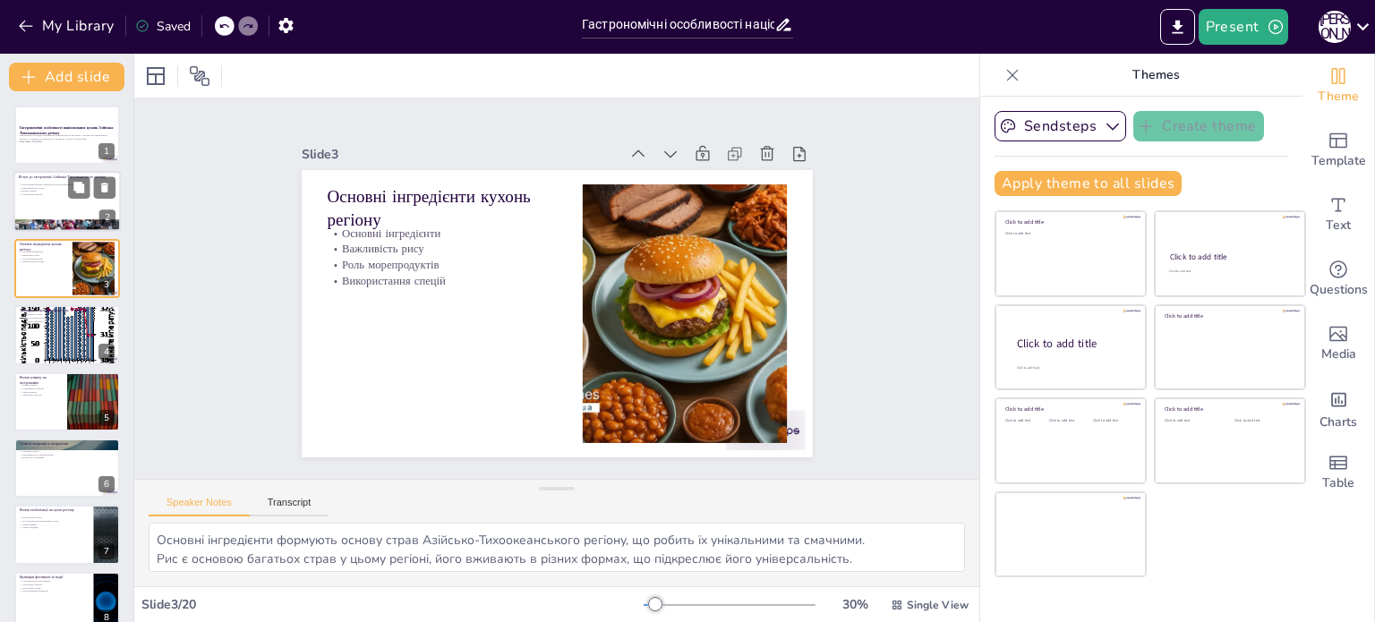
checkbox input "true"
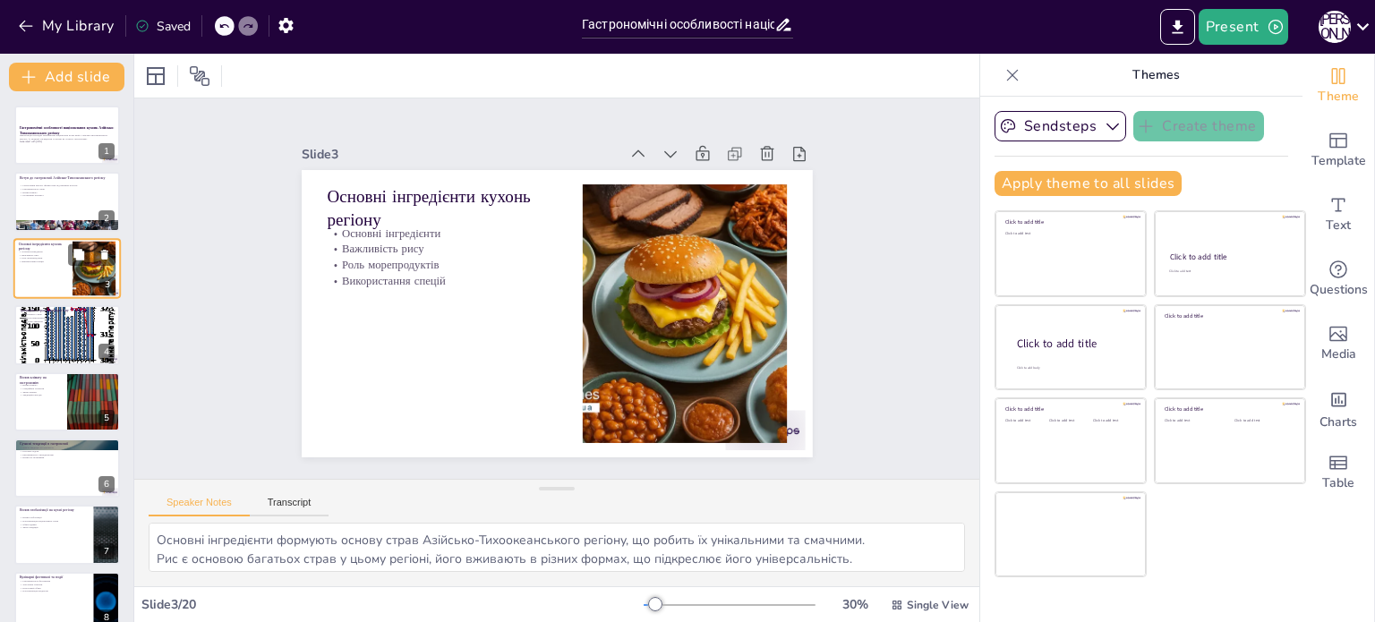
checkbox input "true"
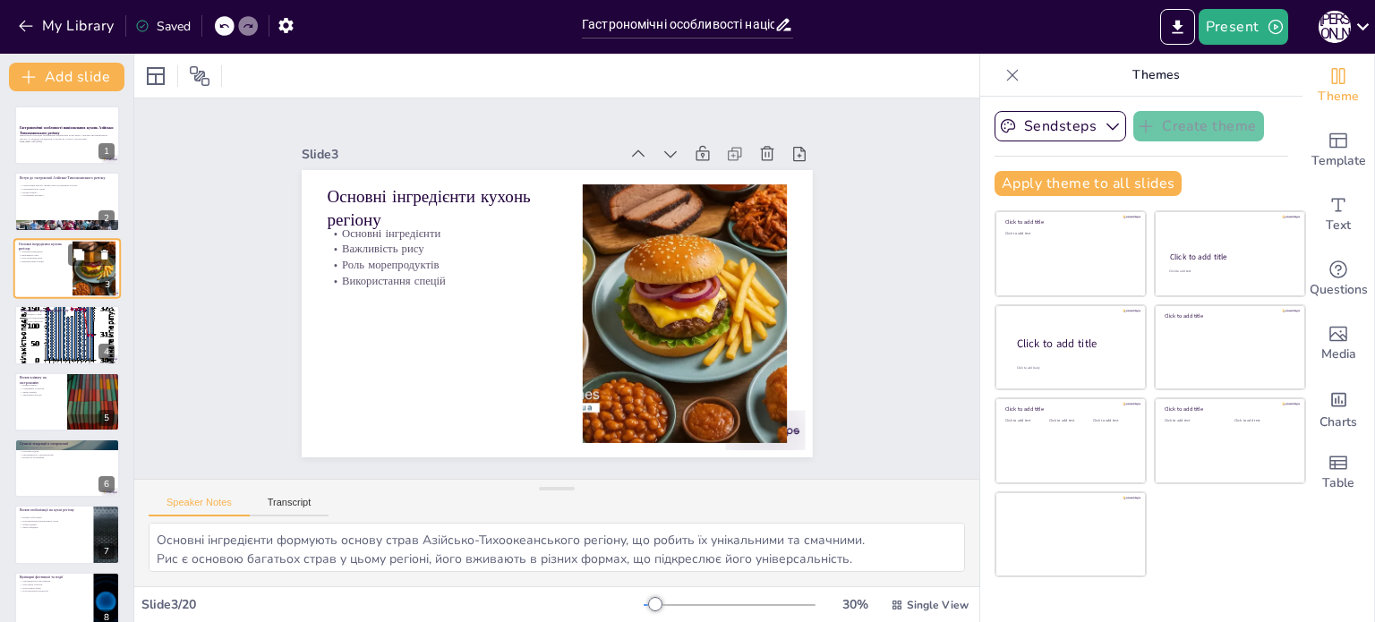
checkbox input "true"
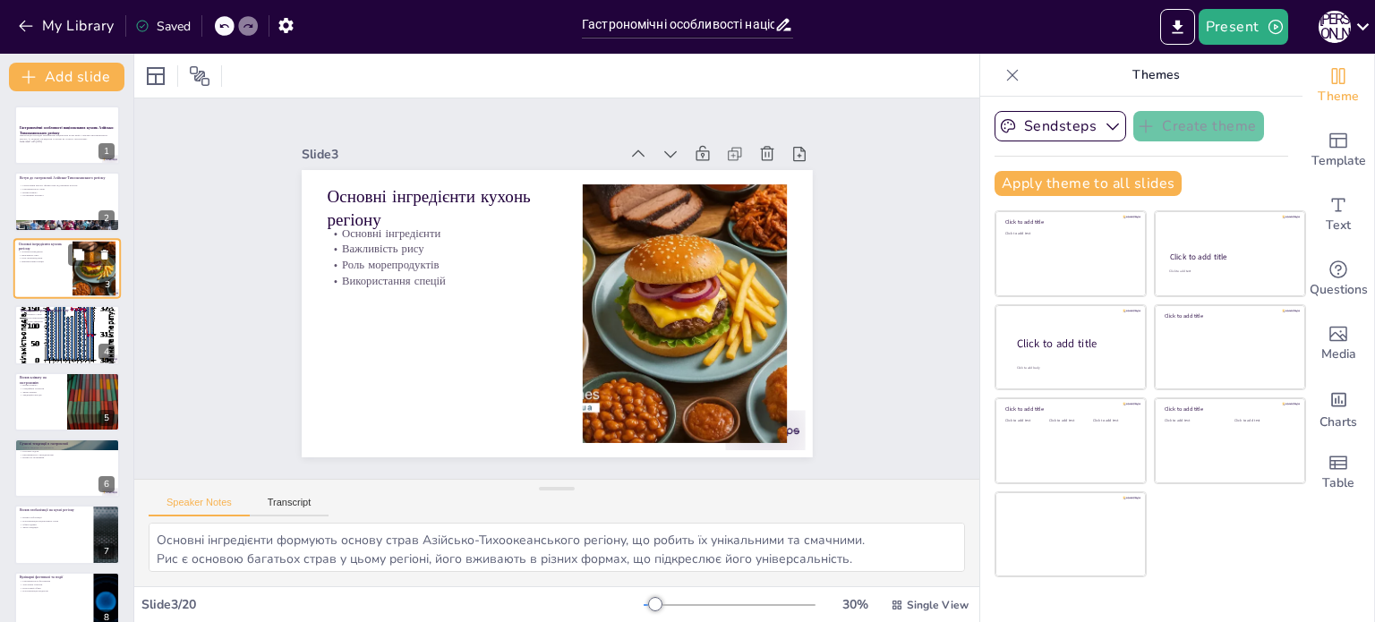
checkbox input "true"
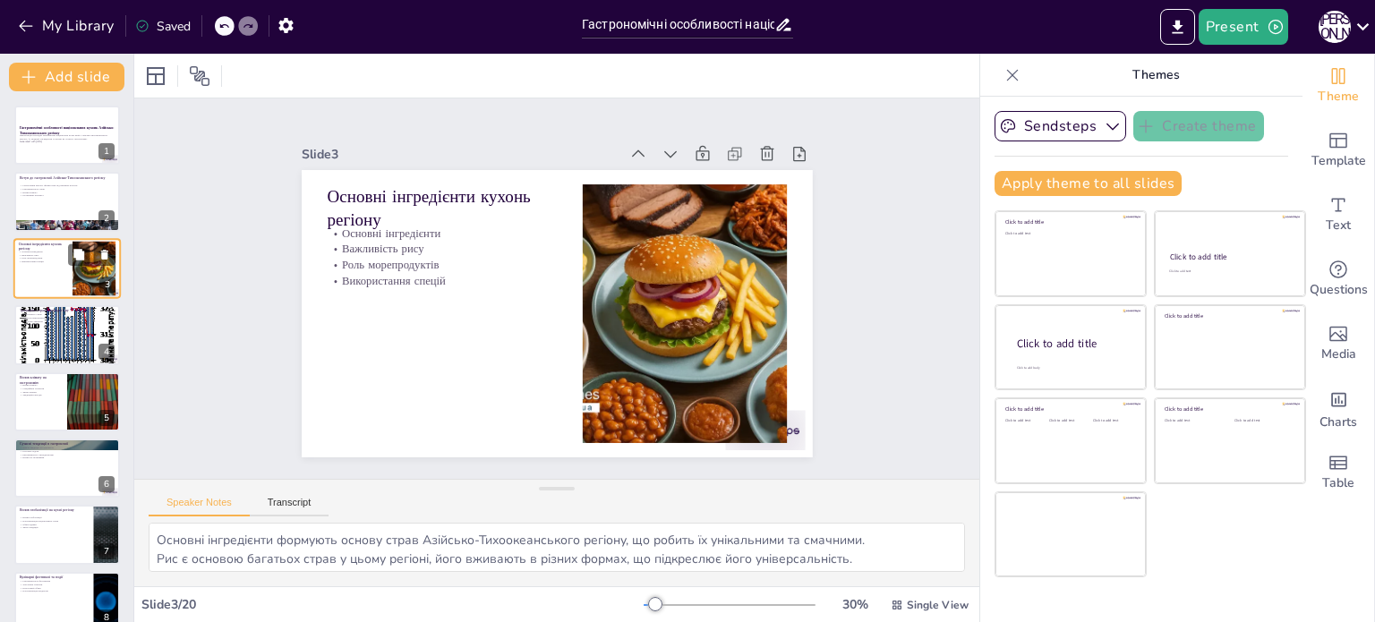
checkbox input "true"
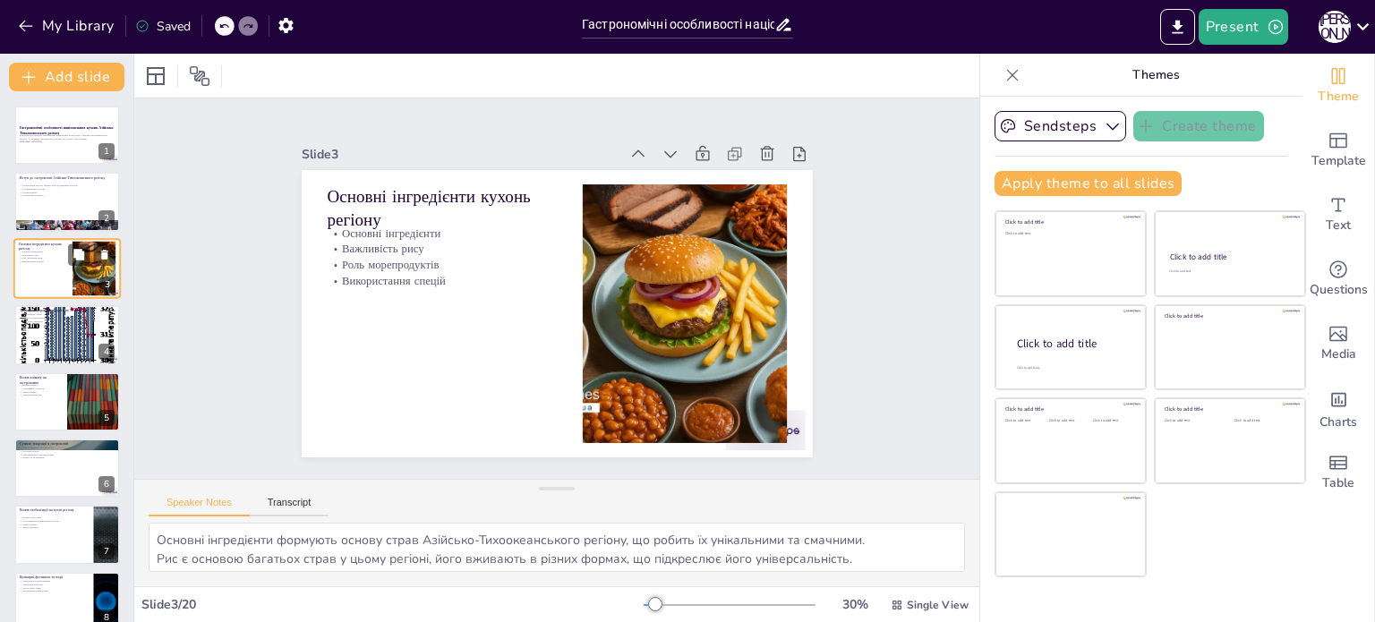
checkbox input "true"
click at [39, 334] on div at bounding box center [66, 335] width 107 height 174
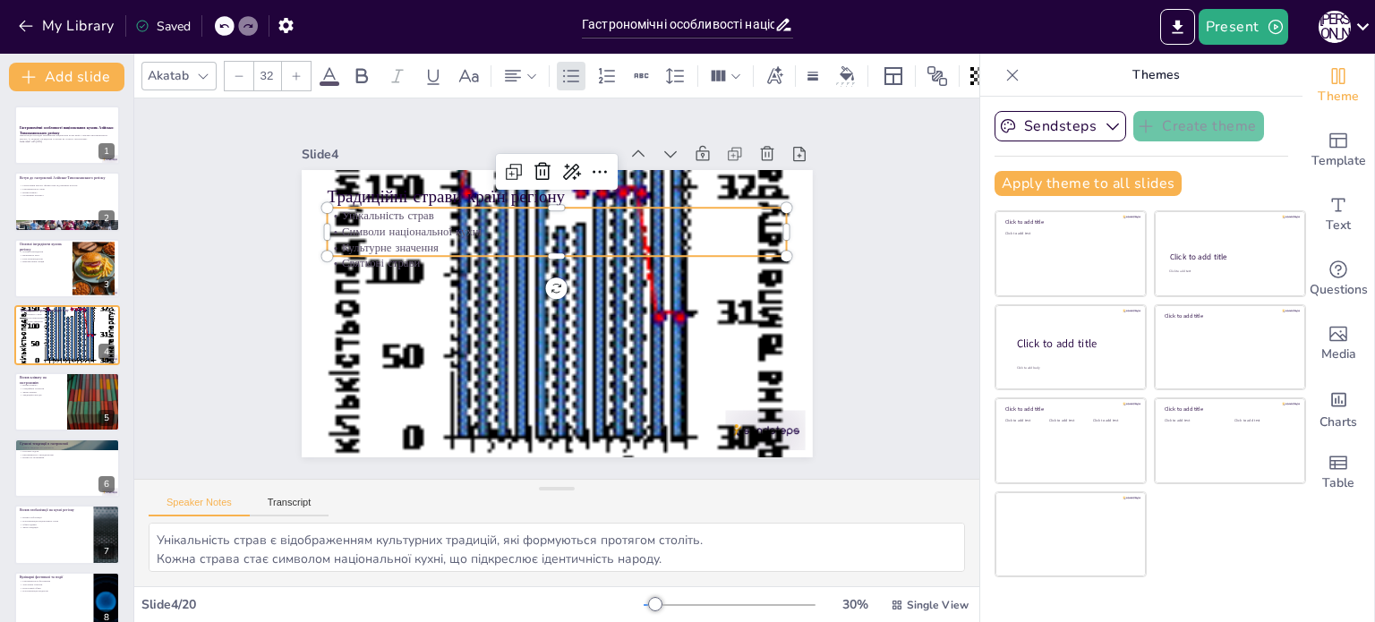
click at [369, 246] on p "Культурне значення" at bounding box center [557, 248] width 460 height 16
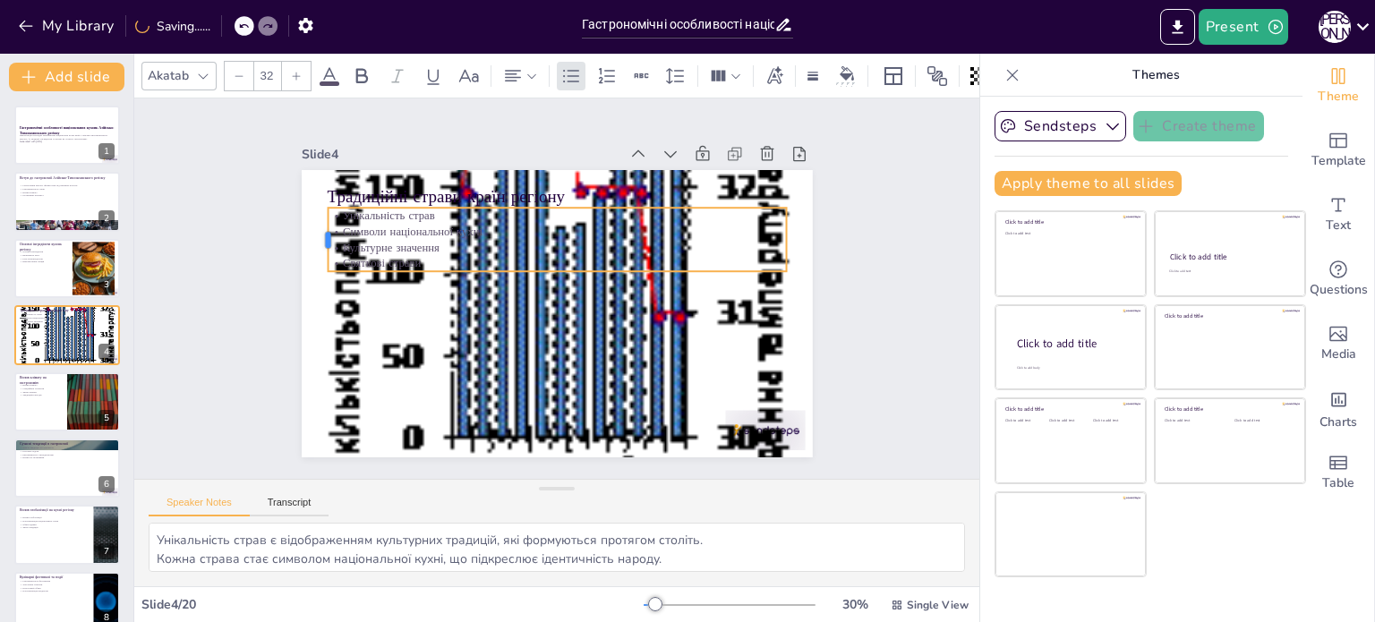
click at [313, 225] on div at bounding box center [320, 240] width 14 height 64
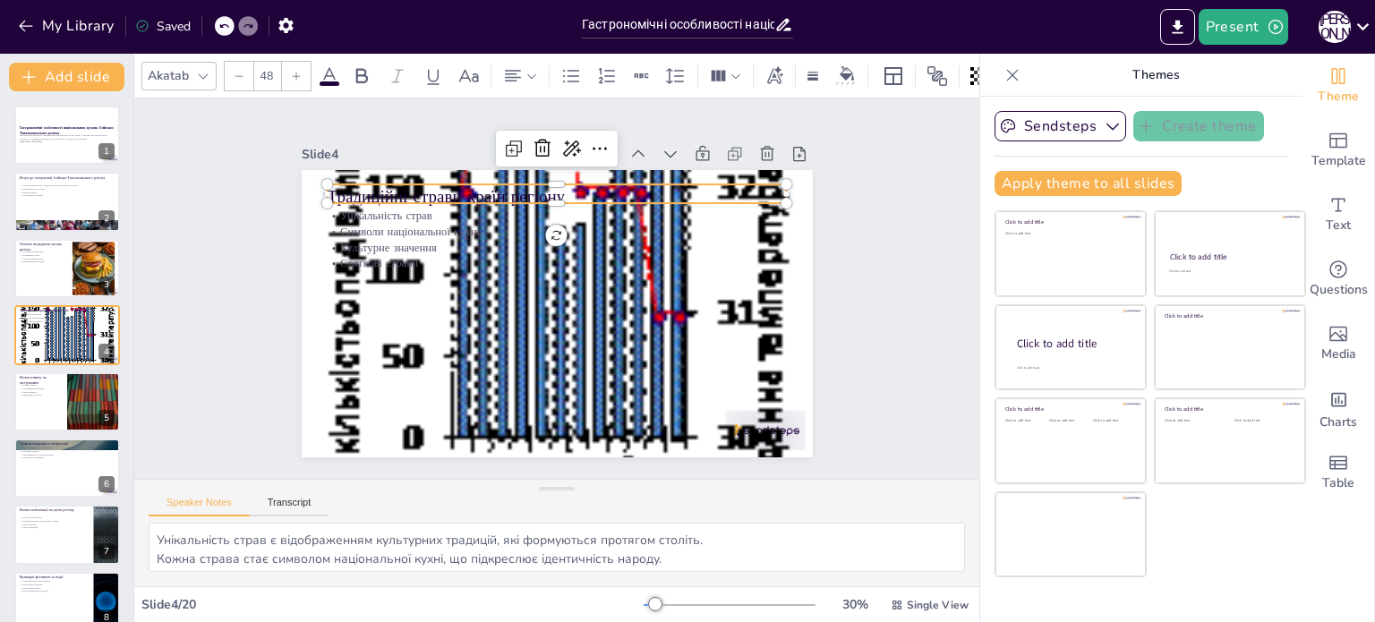
click at [355, 189] on p "Традиційні страви країн регіону" at bounding box center [557, 196] width 460 height 24
click at [598, 143] on div at bounding box center [600, 148] width 29 height 29
click at [566, 145] on icon at bounding box center [571, 148] width 21 height 21
click at [595, 147] on icon at bounding box center [599, 148] width 21 height 21
click at [331, 65] on icon at bounding box center [329, 75] width 21 height 21
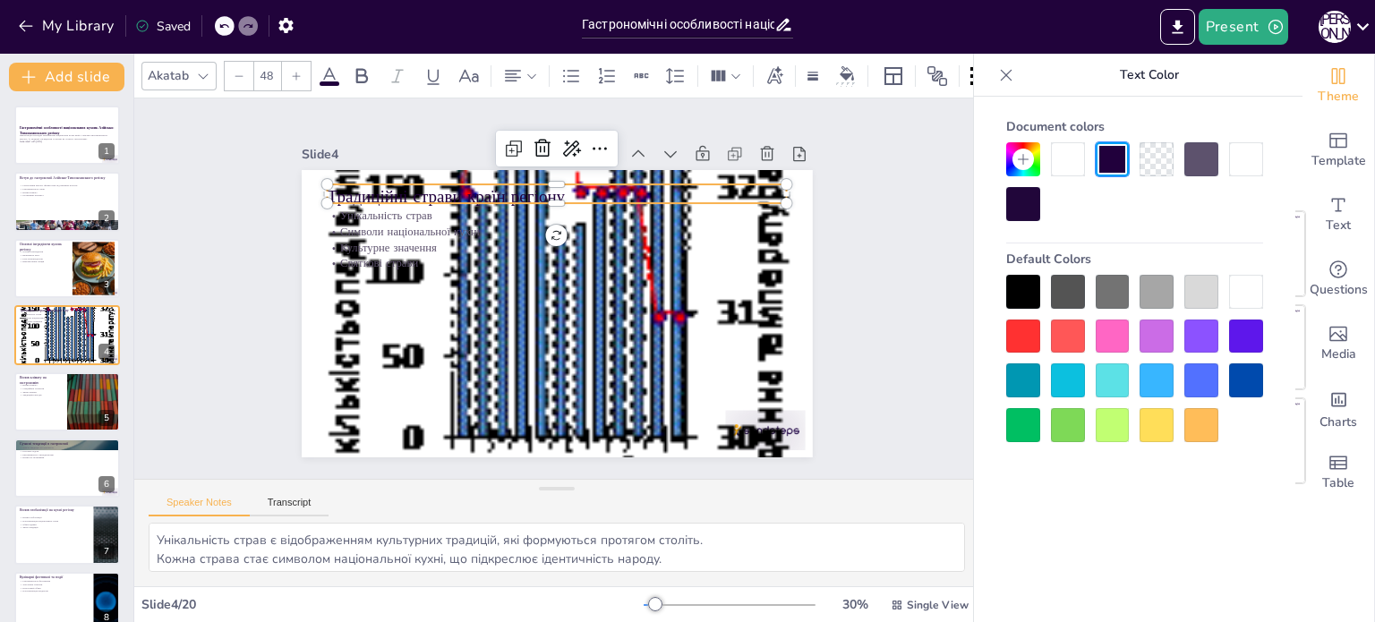
click at [1019, 321] on div at bounding box center [1023, 337] width 34 height 34
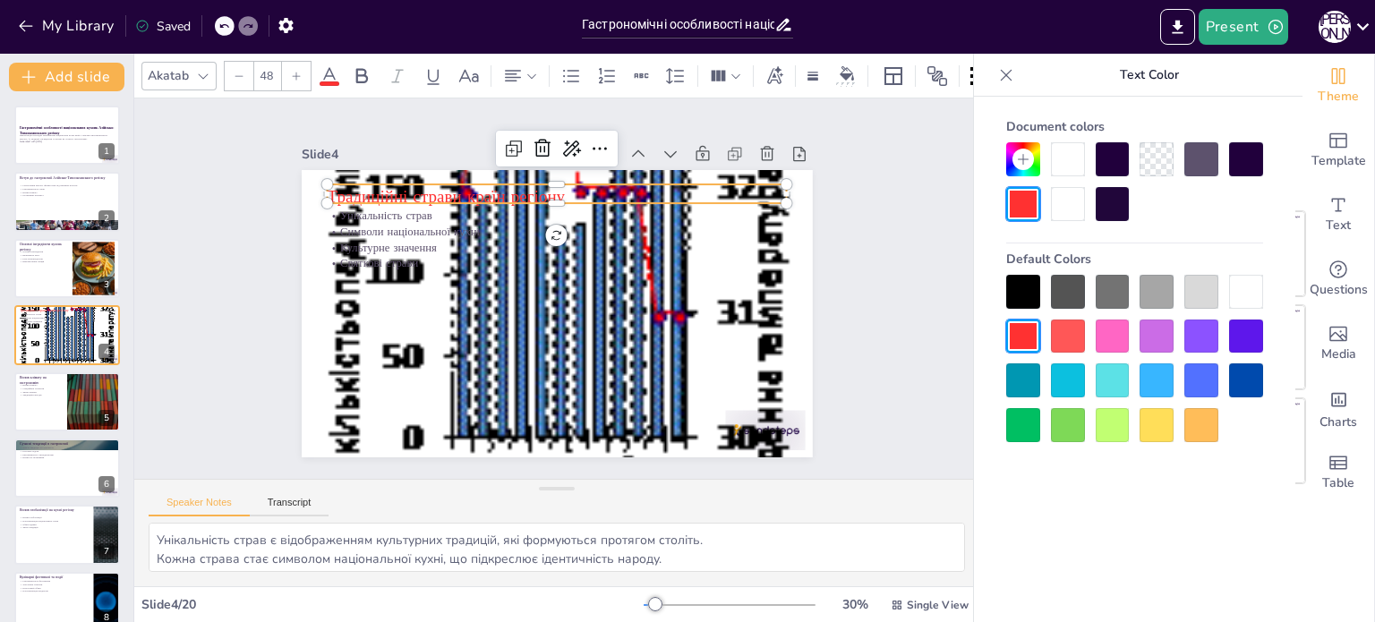
click at [1091, 339] on div at bounding box center [1134, 358] width 257 height 167
click at [1073, 343] on div at bounding box center [1068, 337] width 34 height 34
click at [1067, 275] on div at bounding box center [1068, 292] width 34 height 34
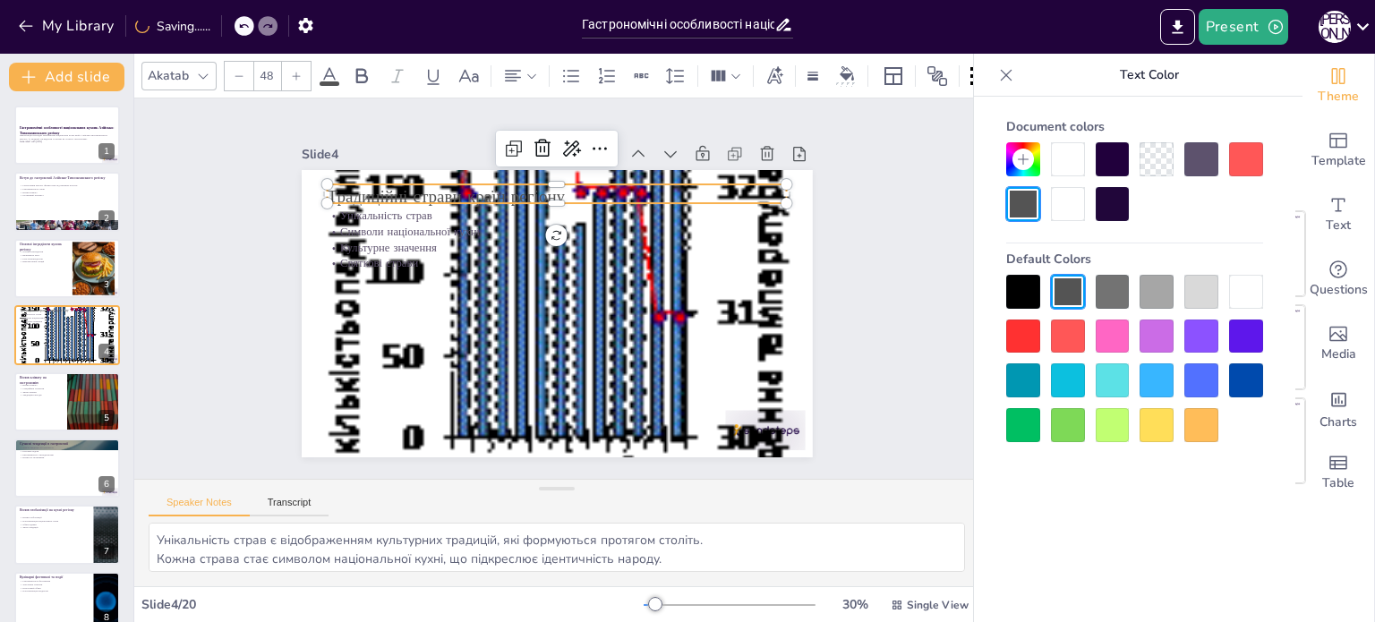
click at [1116, 436] on div at bounding box center [1113, 425] width 34 height 34
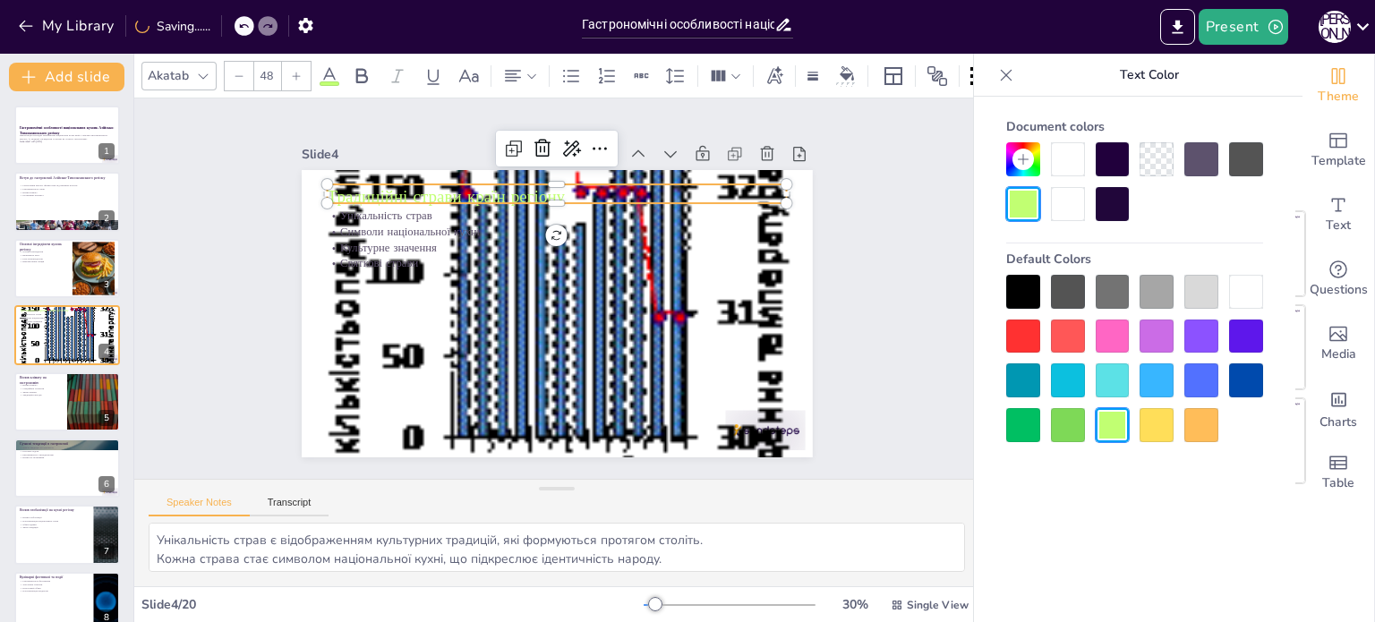
click at [1168, 424] on div at bounding box center [1157, 425] width 34 height 34
click at [1215, 427] on div at bounding box center [1202, 425] width 34 height 34
click at [1241, 383] on div at bounding box center [1246, 381] width 34 height 34
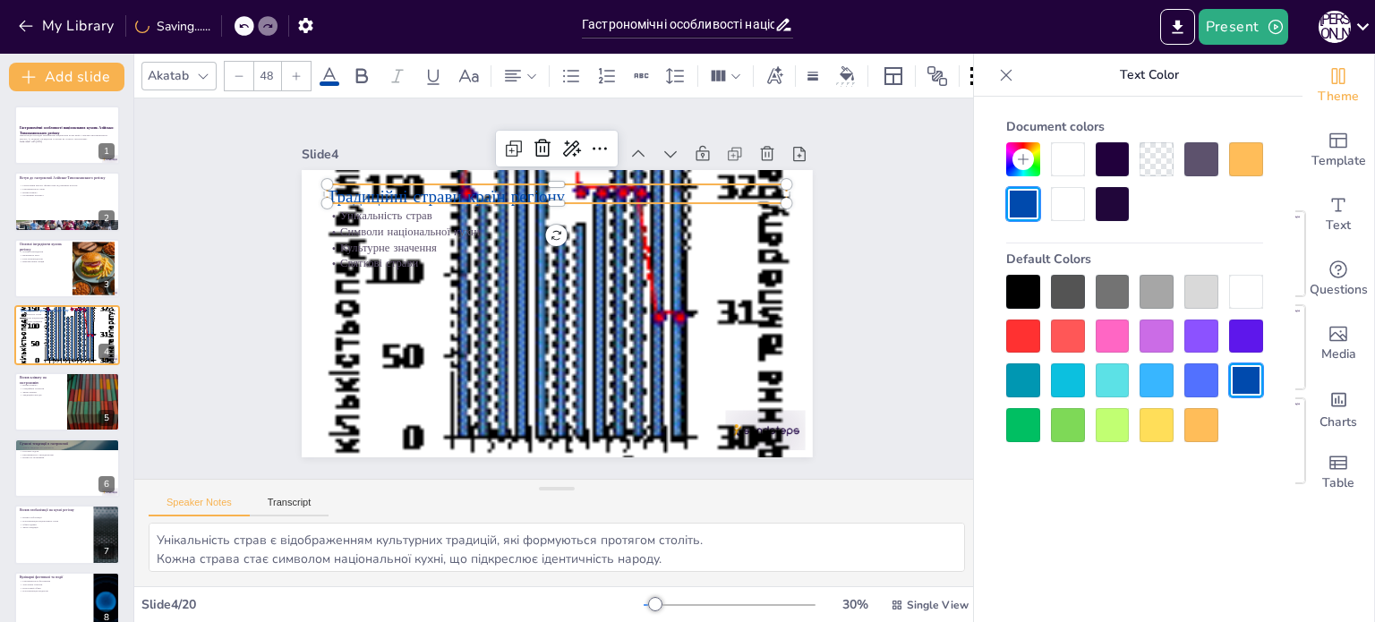
click at [1160, 378] on div at bounding box center [1157, 381] width 34 height 34
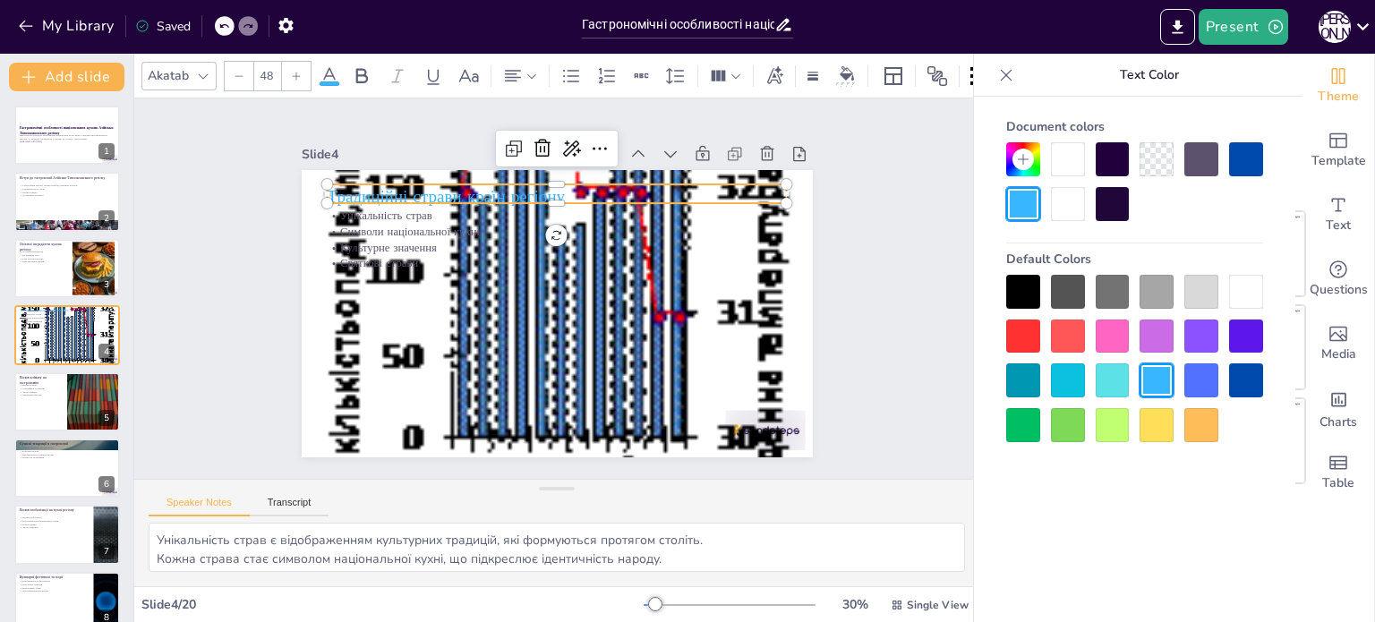
click at [1064, 200] on div at bounding box center [1068, 204] width 34 height 34
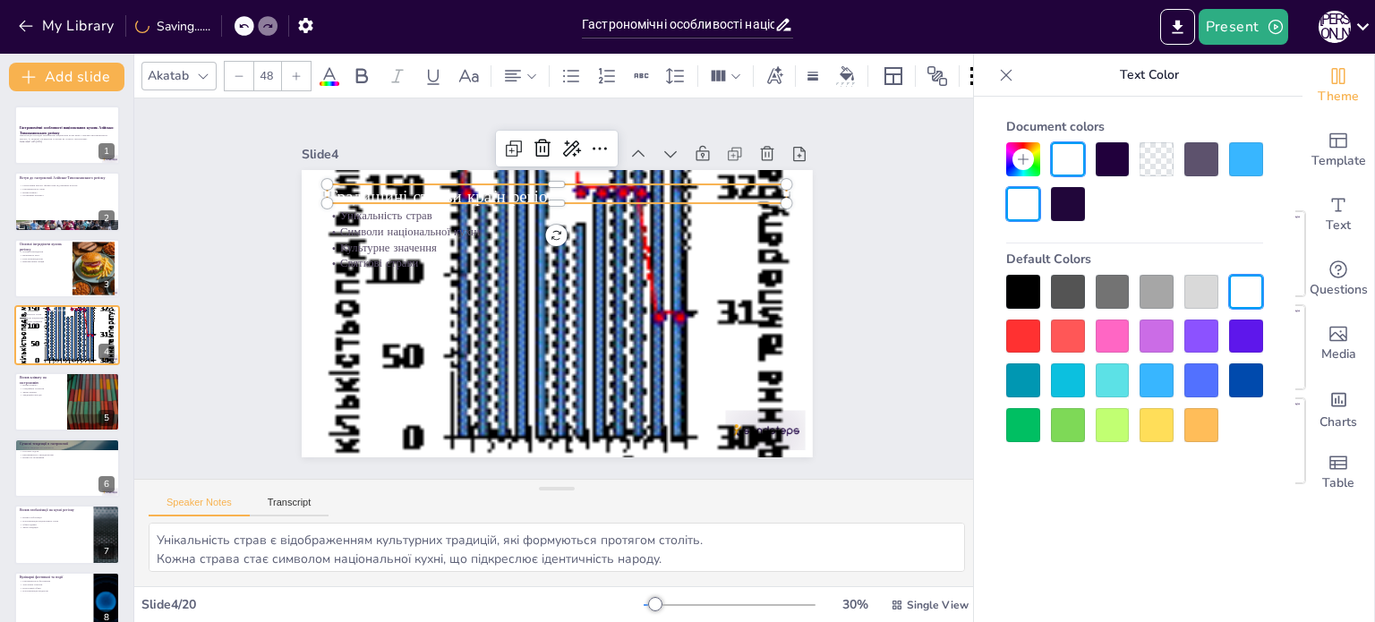
click at [1080, 205] on div at bounding box center [1068, 204] width 34 height 34
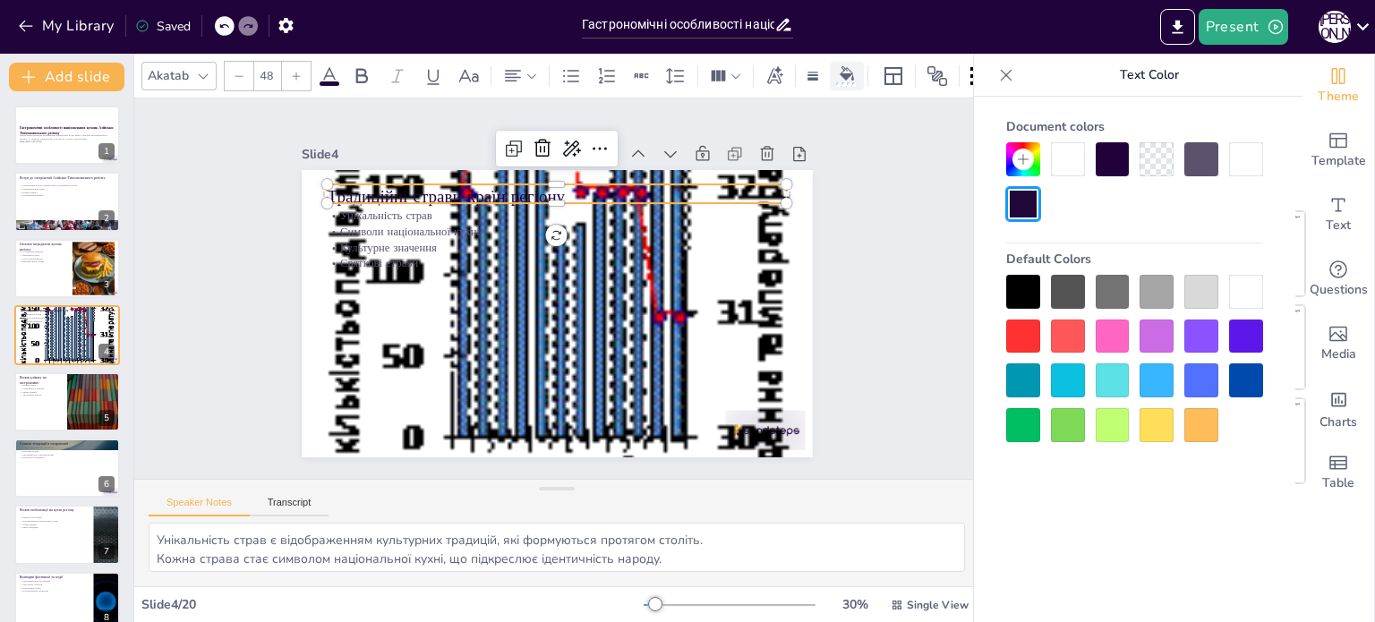
click at [850, 66] on icon at bounding box center [847, 73] width 14 height 14
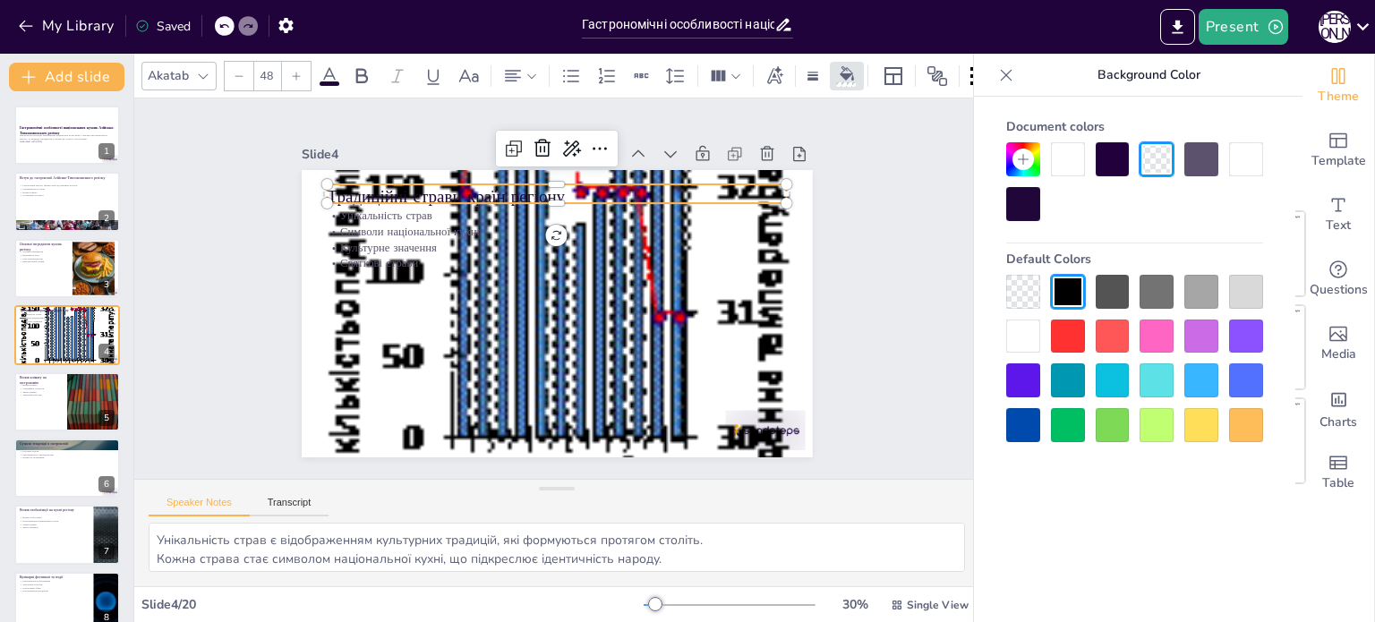
click at [1073, 334] on div at bounding box center [1068, 337] width 34 height 34
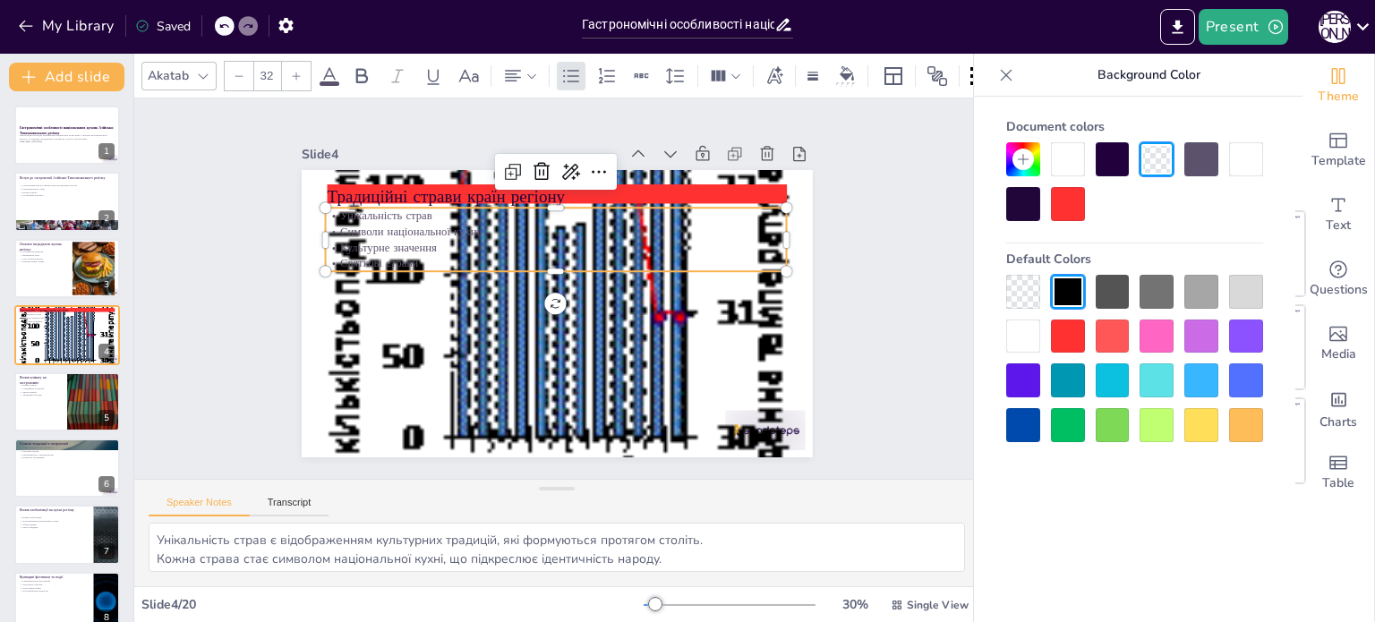
click at [396, 215] on p "Унікальність страв" at bounding box center [563, 216] width 461 height 64
click at [1116, 335] on div at bounding box center [1113, 337] width 34 height 34
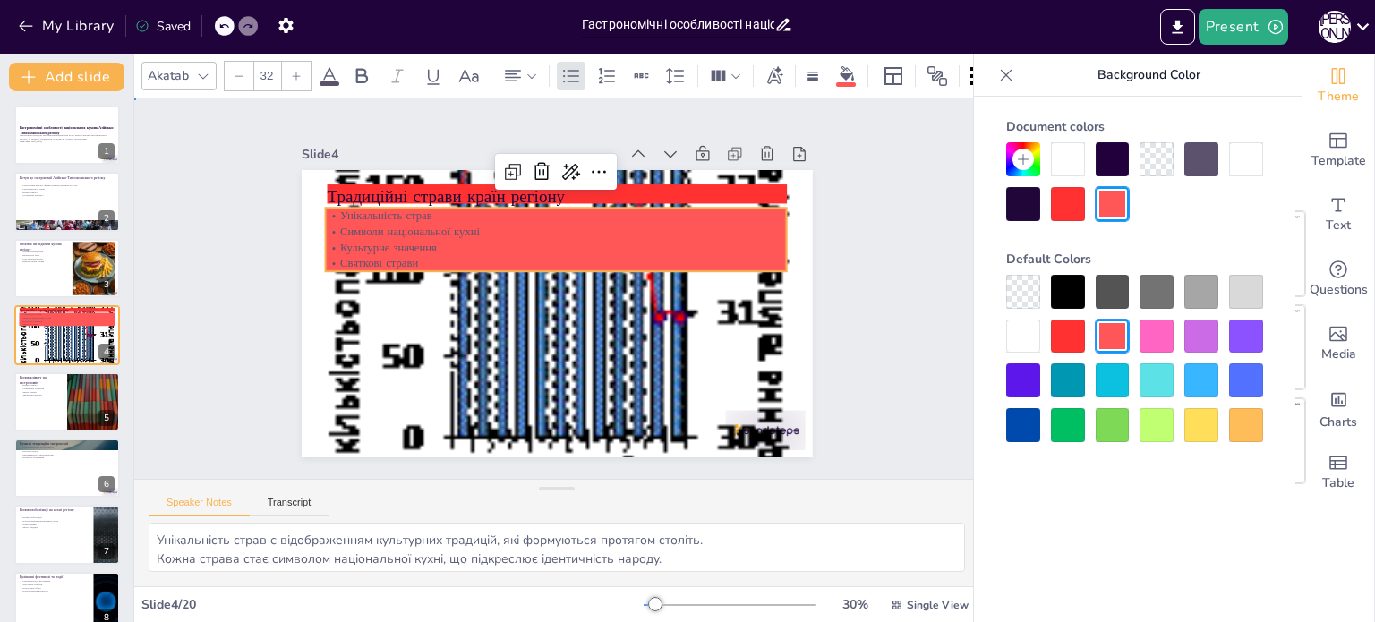
click at [857, 347] on div "Slide 1 Гастрономічні особливості національних кухонь Азійсько-Тихоокеанського …" at bounding box center [556, 289] width 921 height 623
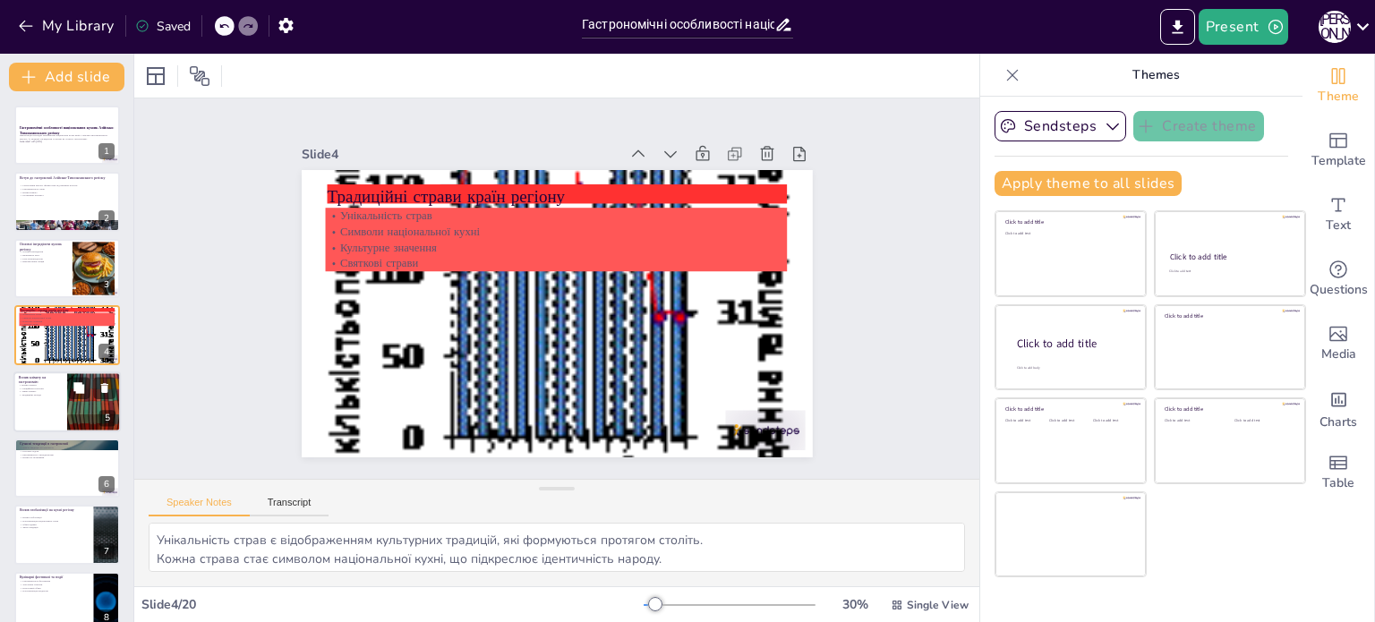
click at [38, 409] on div at bounding box center [66, 402] width 107 height 61
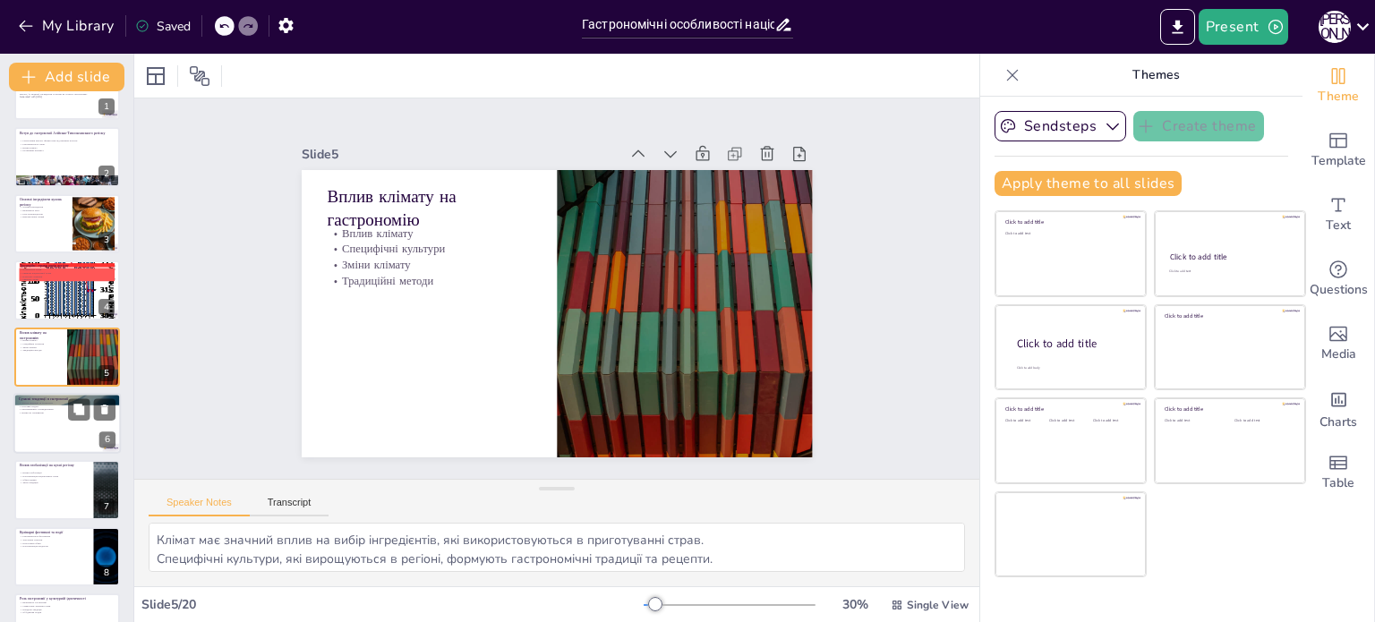
click at [21, 436] on div at bounding box center [66, 423] width 107 height 61
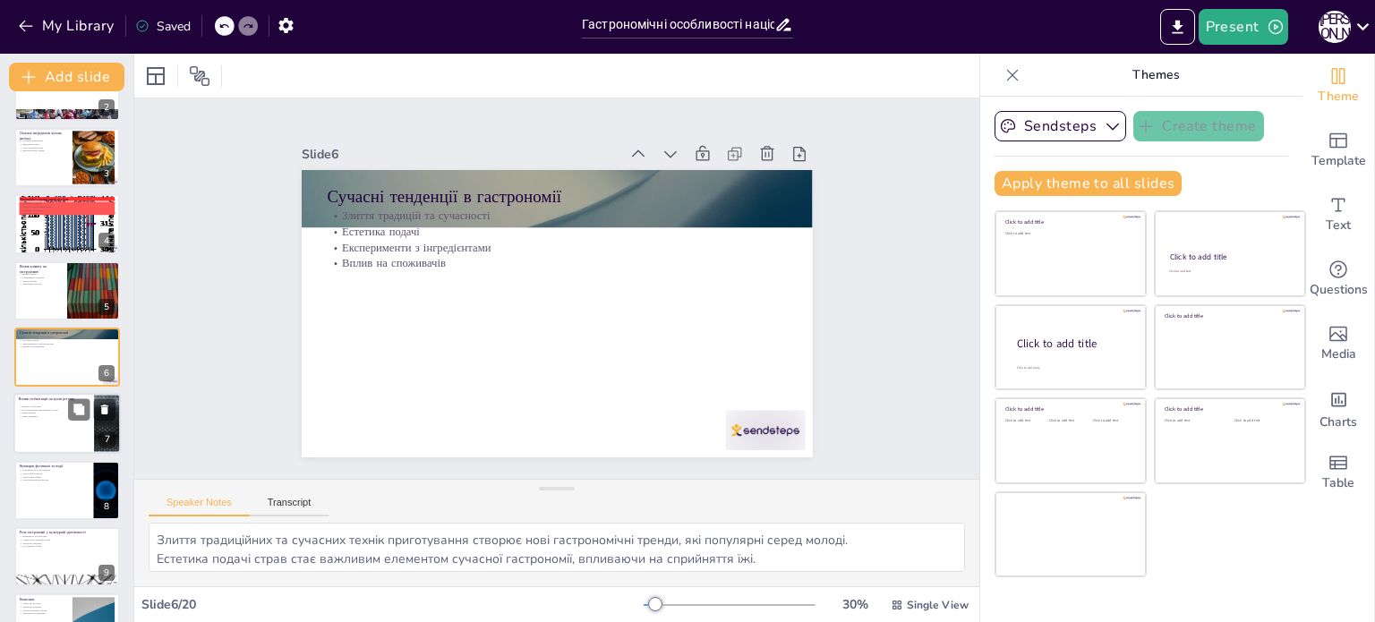
click at [36, 432] on div at bounding box center [66, 424] width 107 height 61
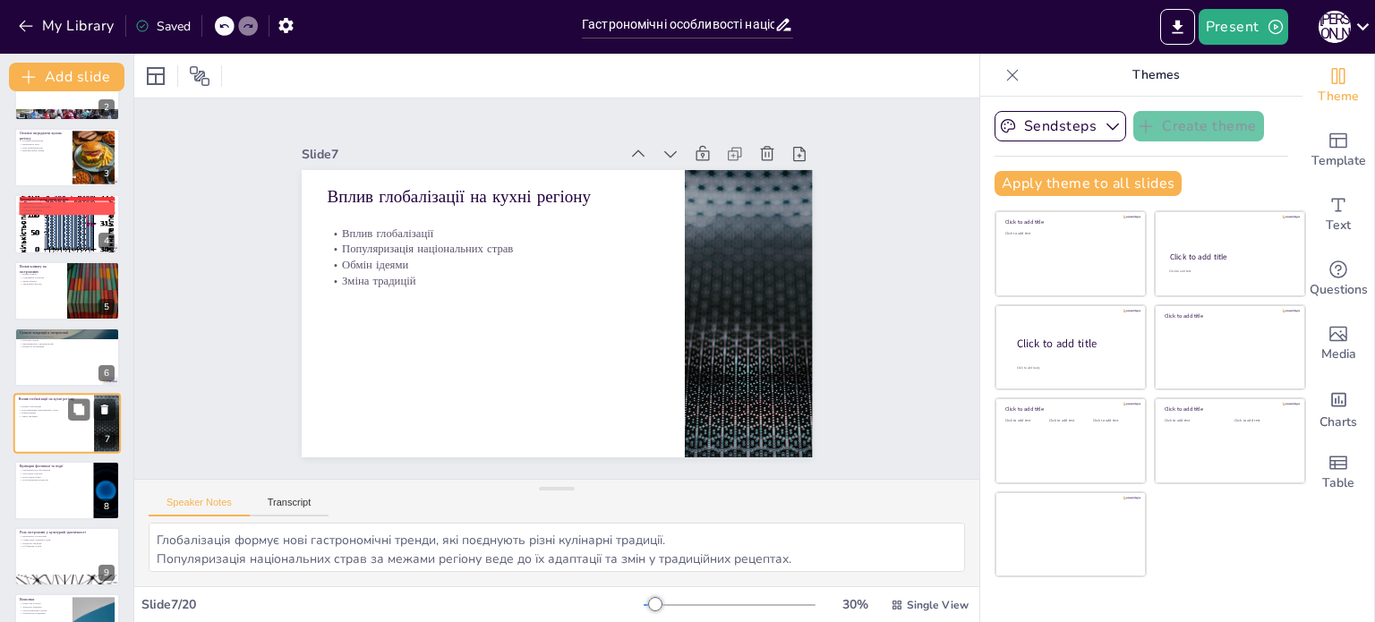
scroll to position [178, 0]
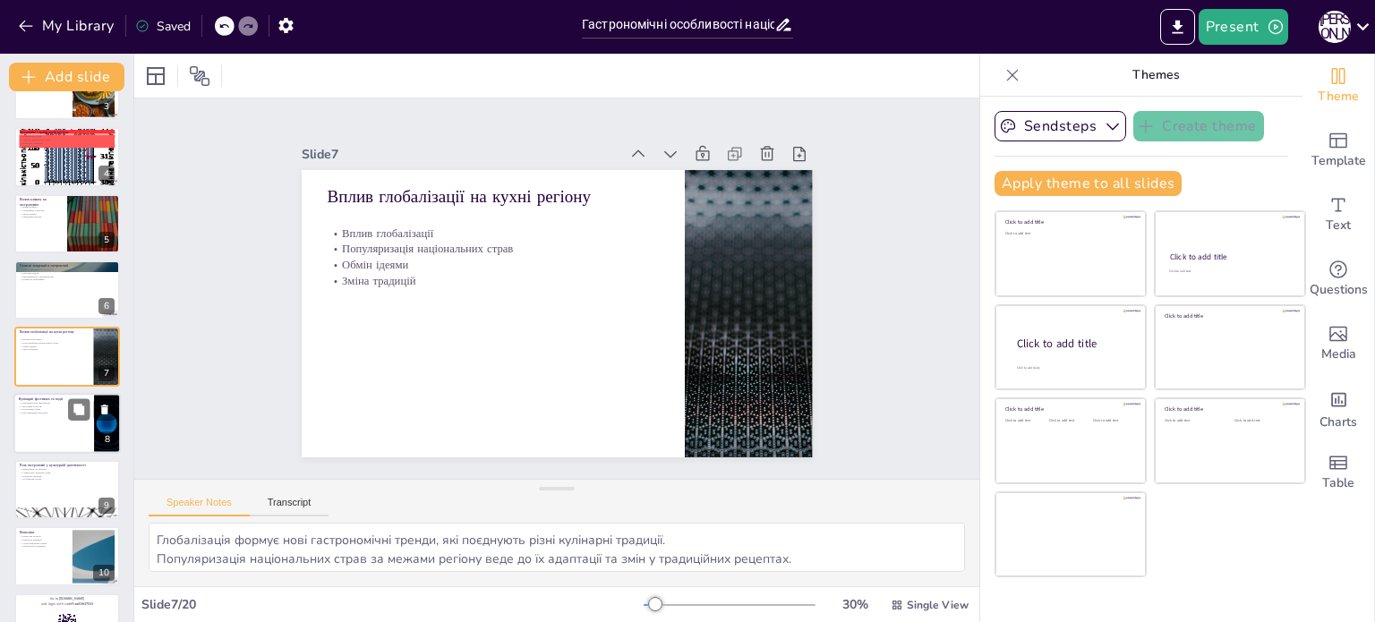
click at [50, 417] on div at bounding box center [66, 423] width 107 height 61
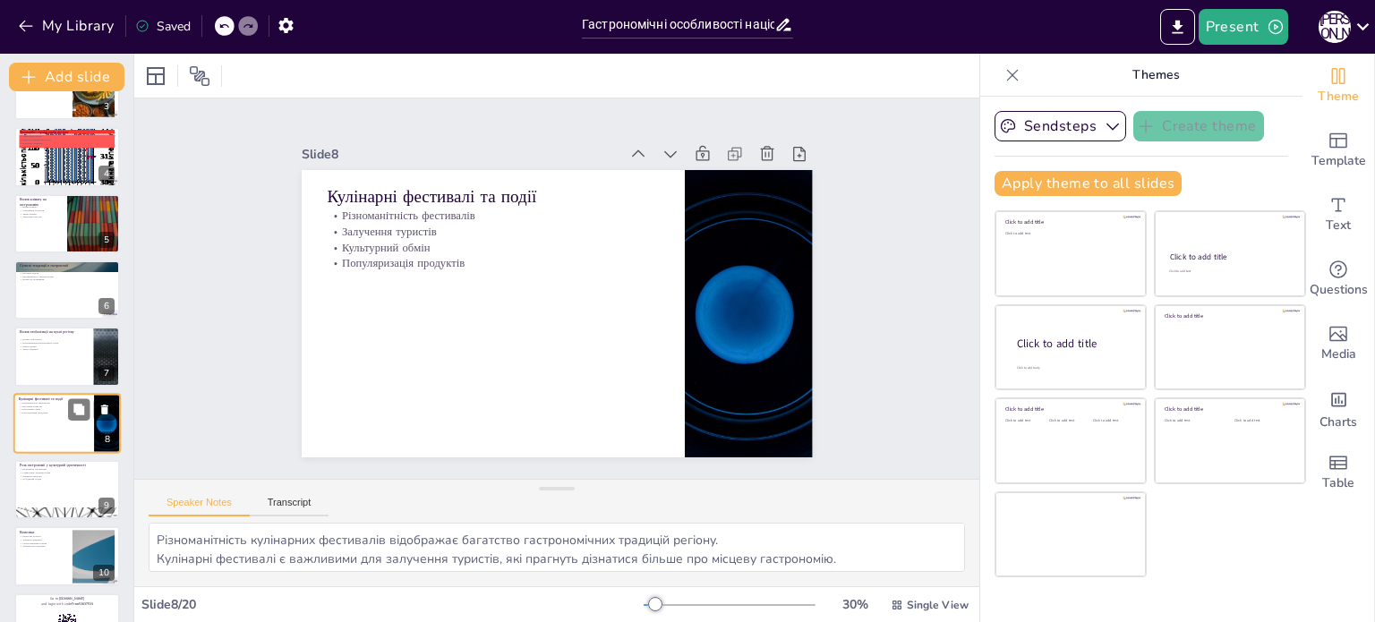
scroll to position [244, 0]
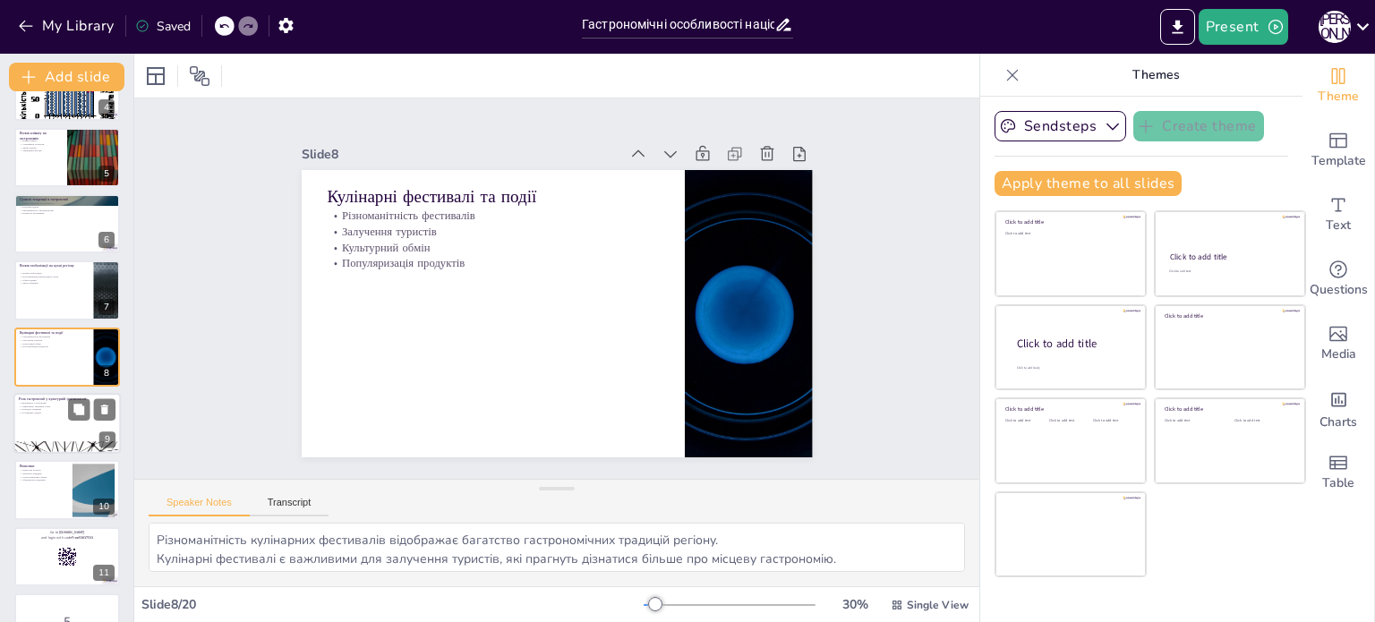
click at [39, 409] on p "Передача традицій" at bounding box center [67, 410] width 97 height 4
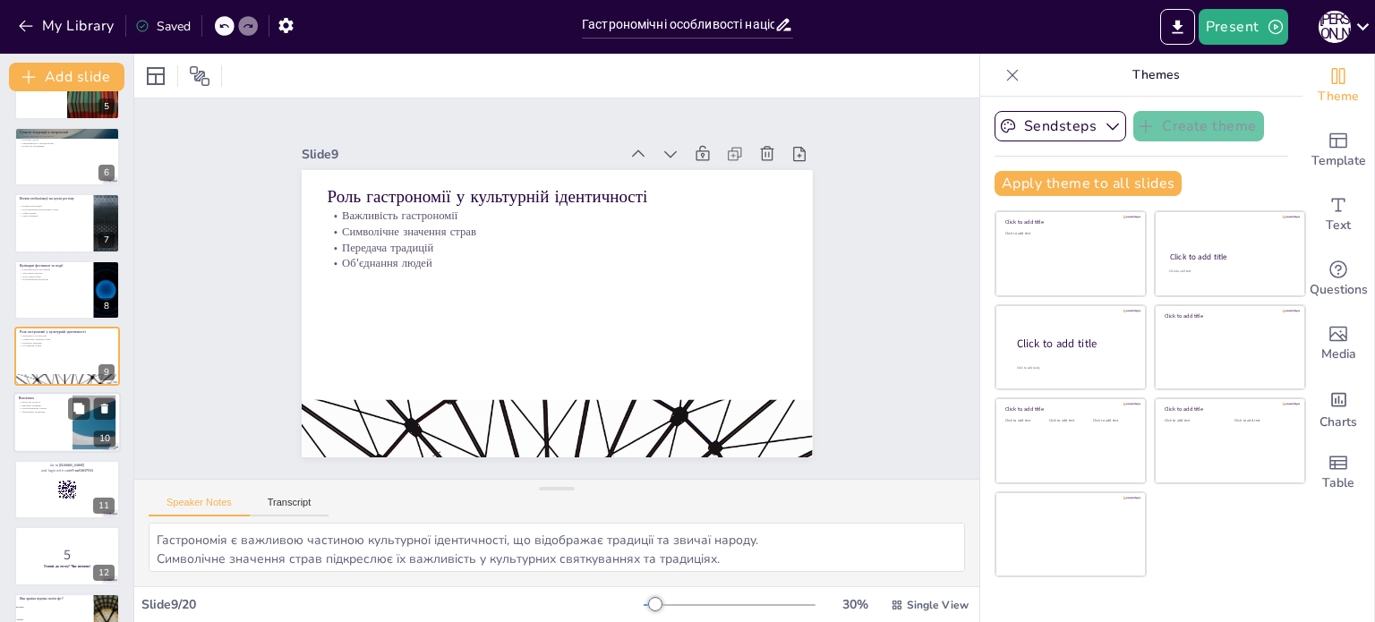
click at [40, 441] on div at bounding box center [66, 423] width 107 height 61
